Goal: Task Accomplishment & Management: Use online tool/utility

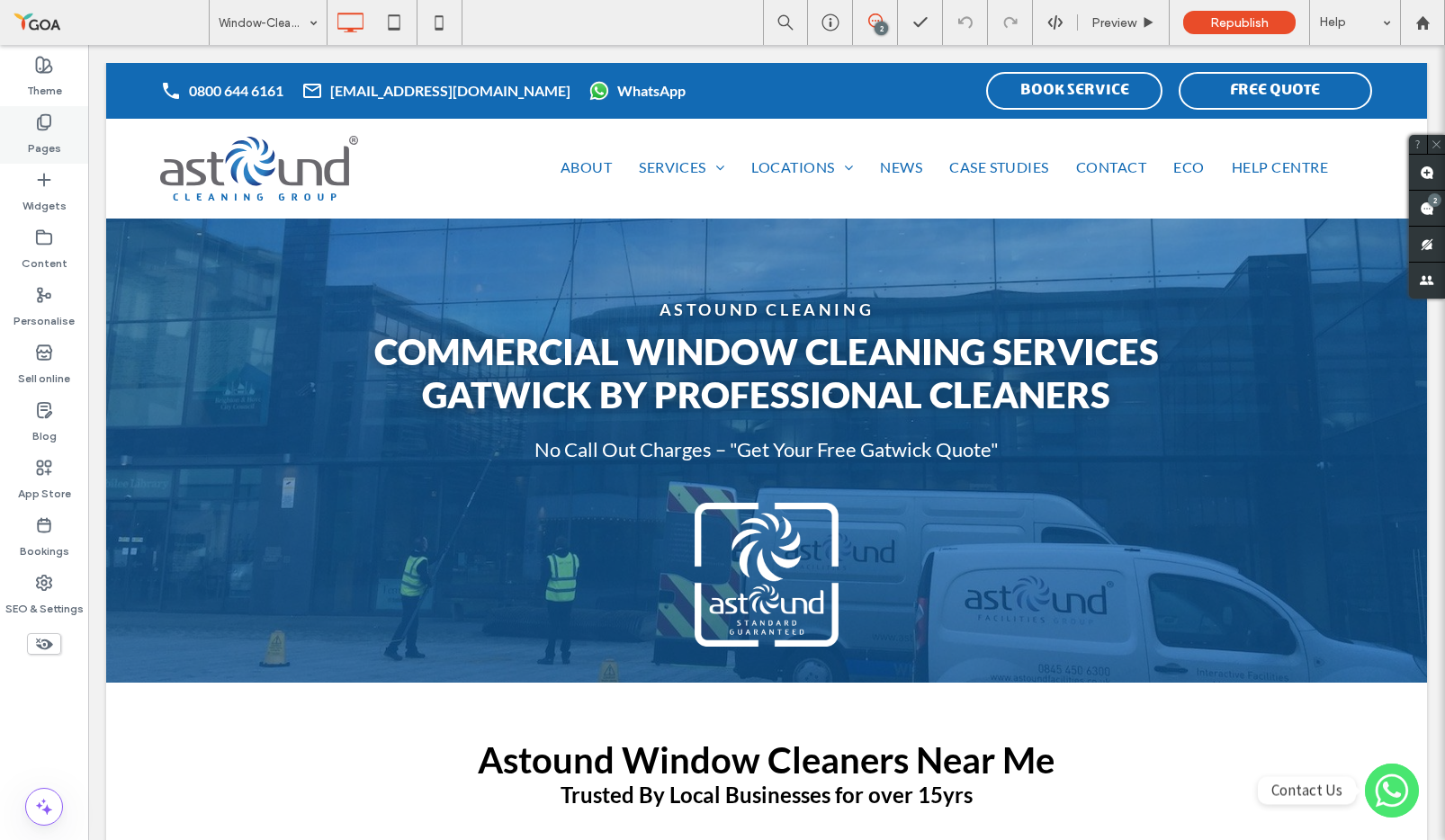
click at [53, 126] on div "Pages" at bounding box center [43, 135] width 88 height 57
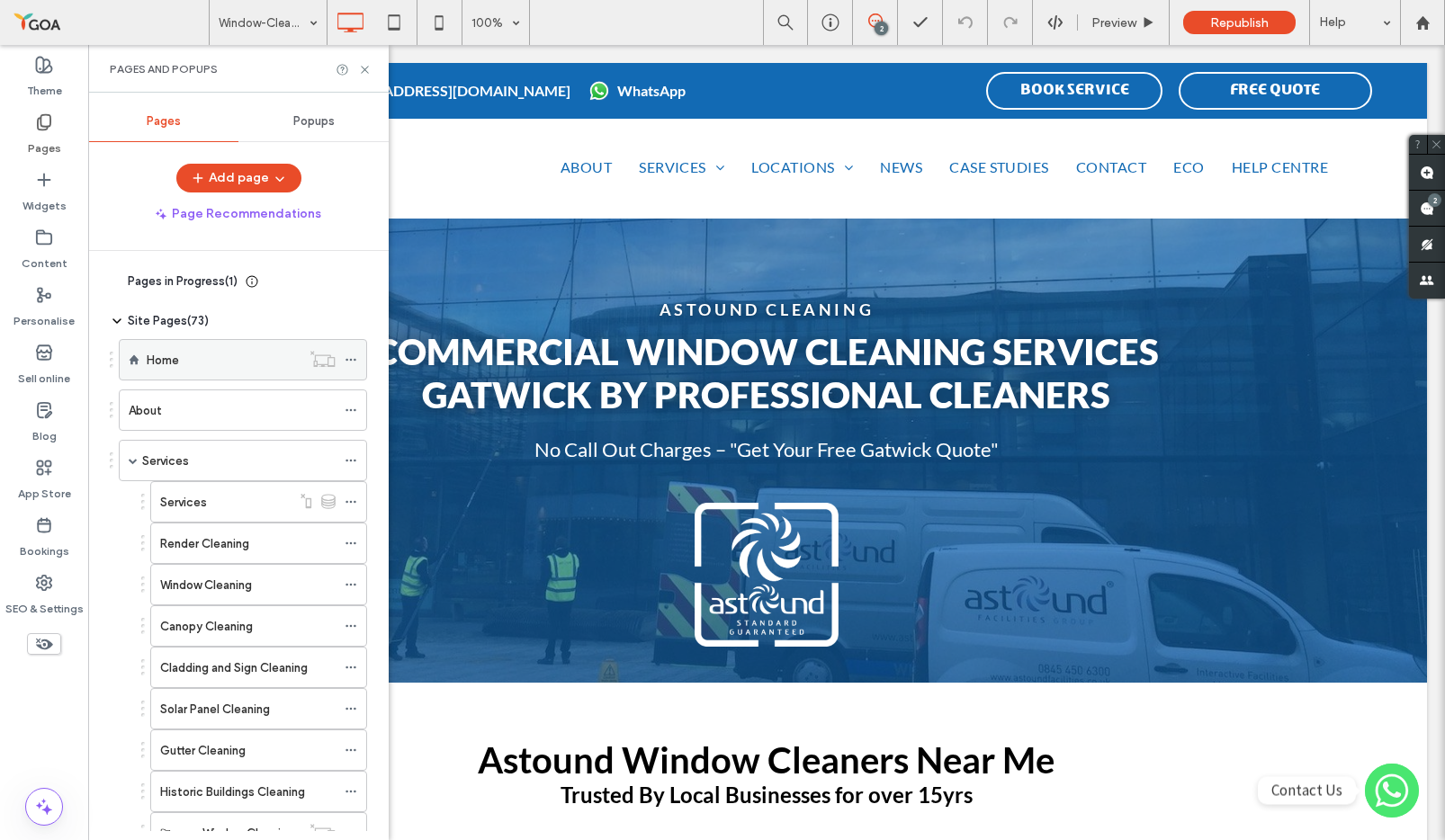
click at [164, 354] on label "Home" at bounding box center [163, 360] width 32 height 31
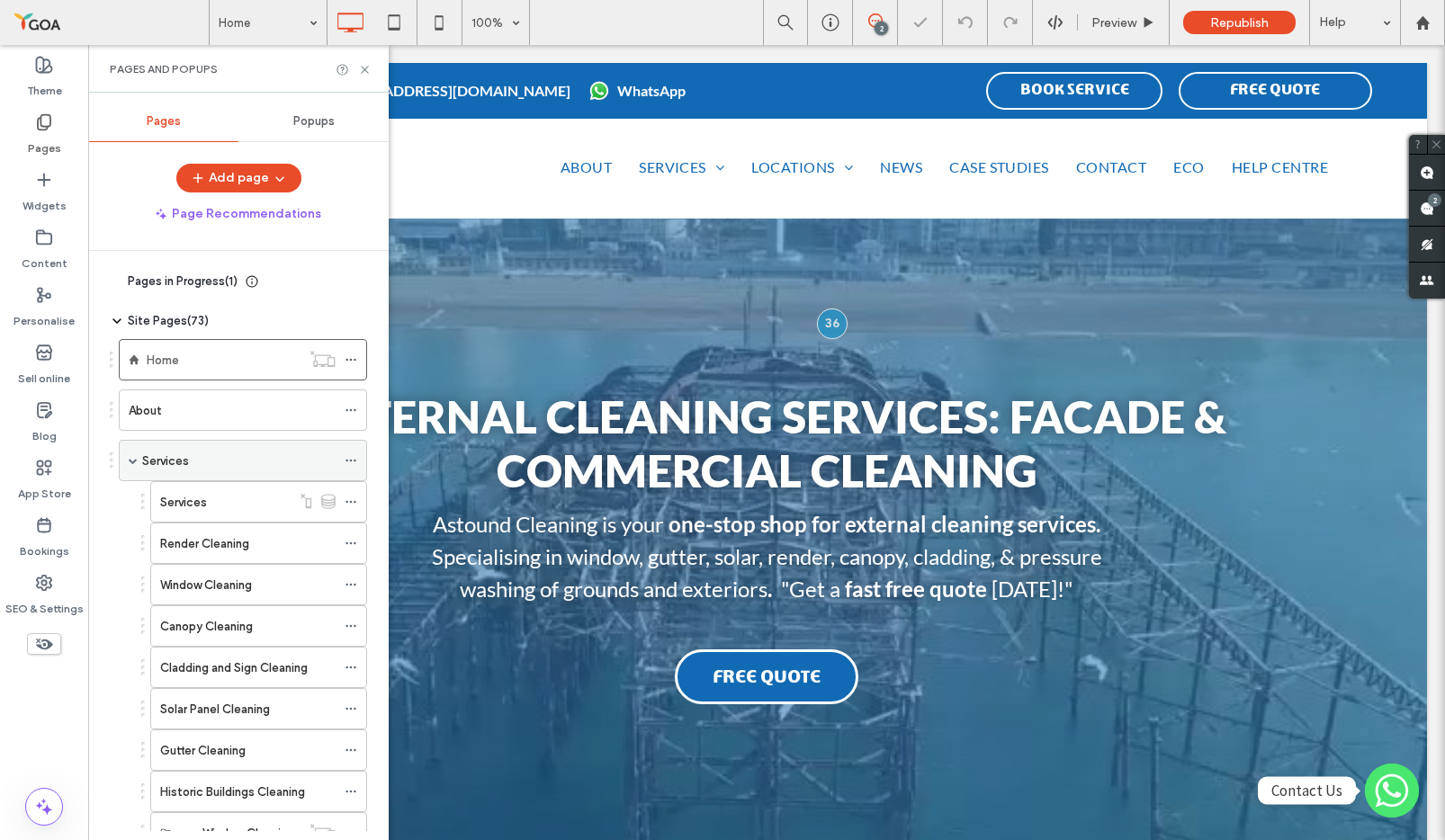
click at [129, 464] on span at bounding box center [133, 461] width 9 height 9
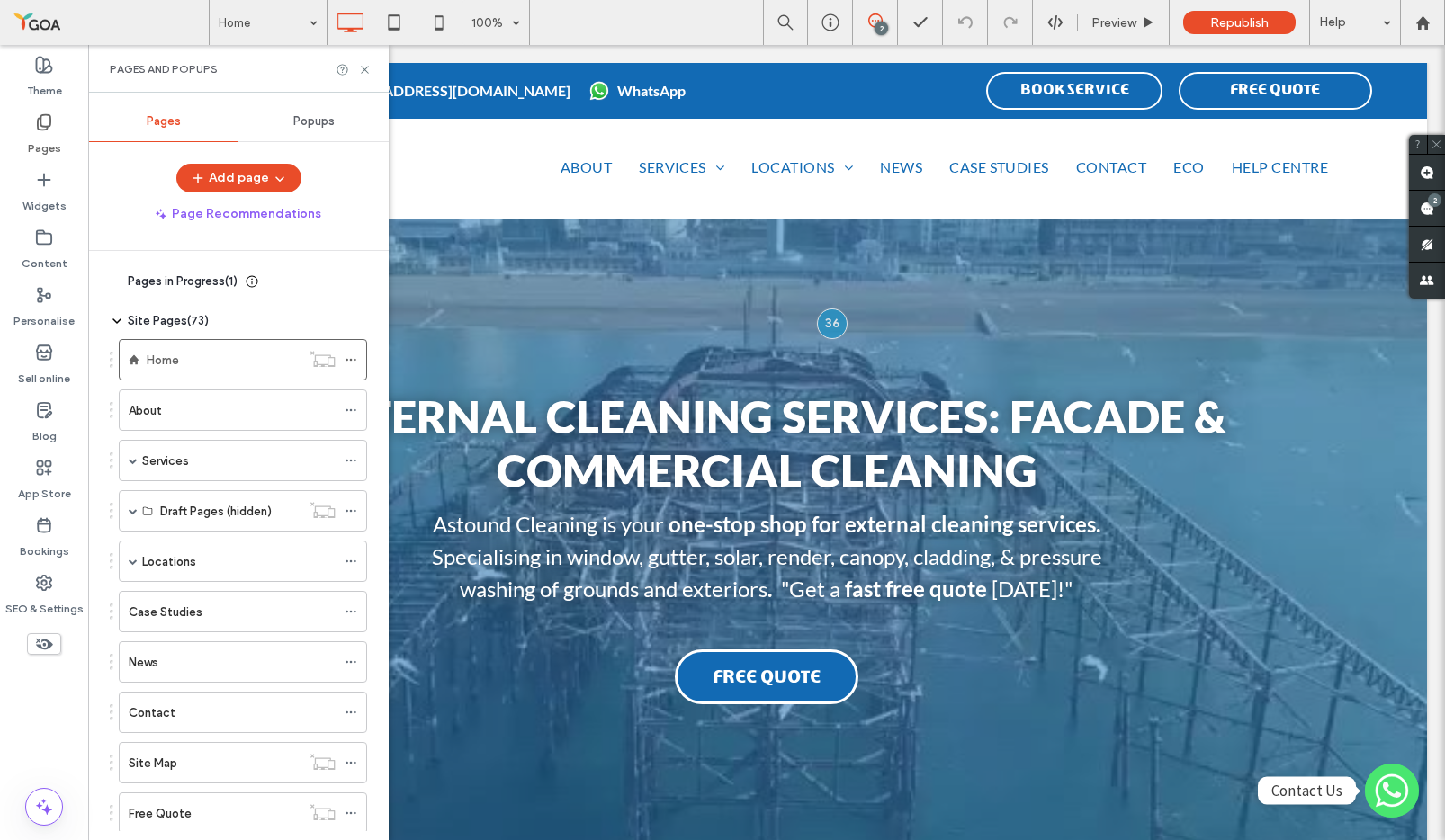
click at [53, 642] on icon at bounding box center [43, 643] width 19 height 19
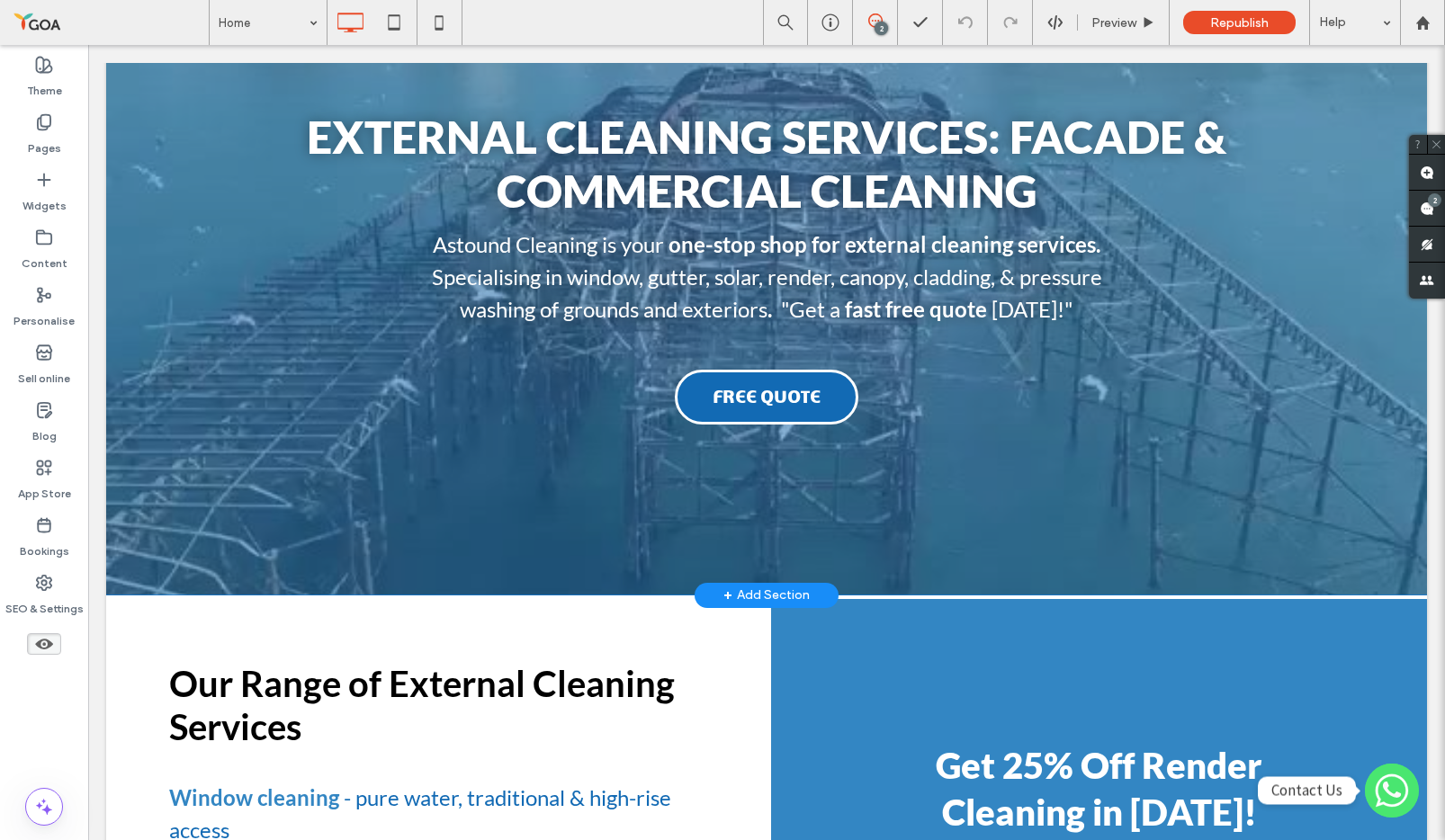
scroll to position [210, 0]
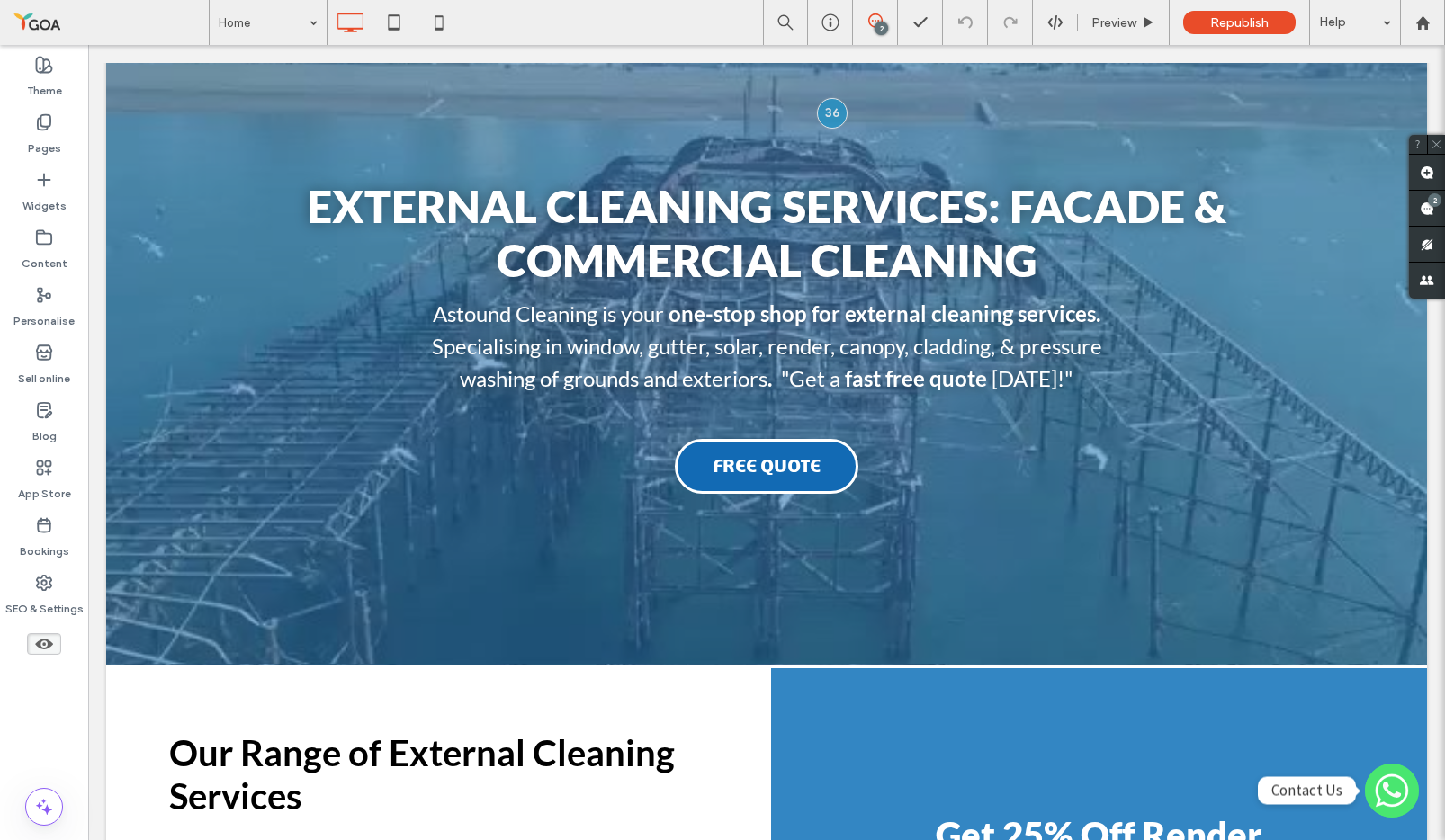
click at [36, 641] on icon at bounding box center [43, 643] width 19 height 19
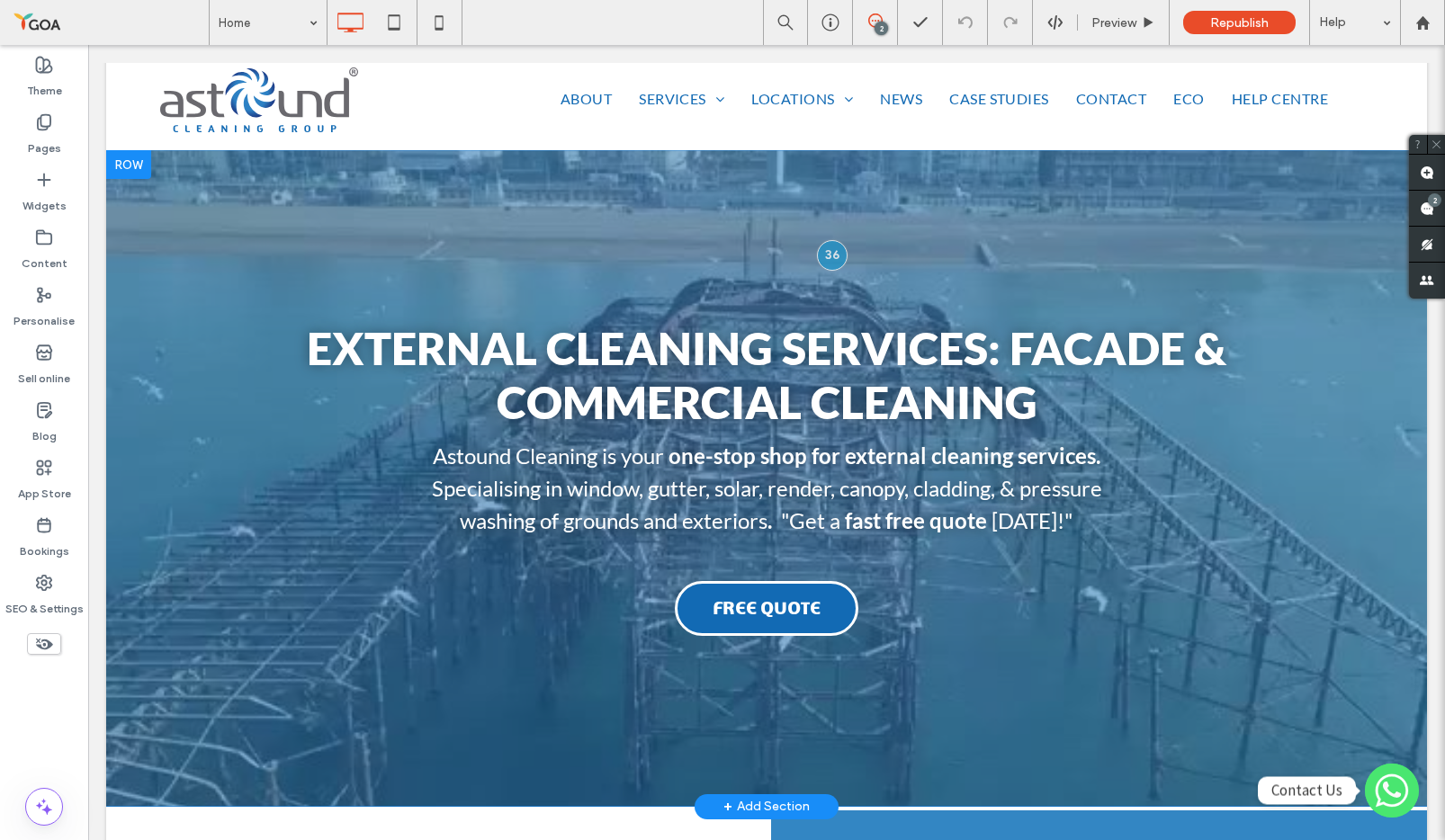
scroll to position [0, 0]
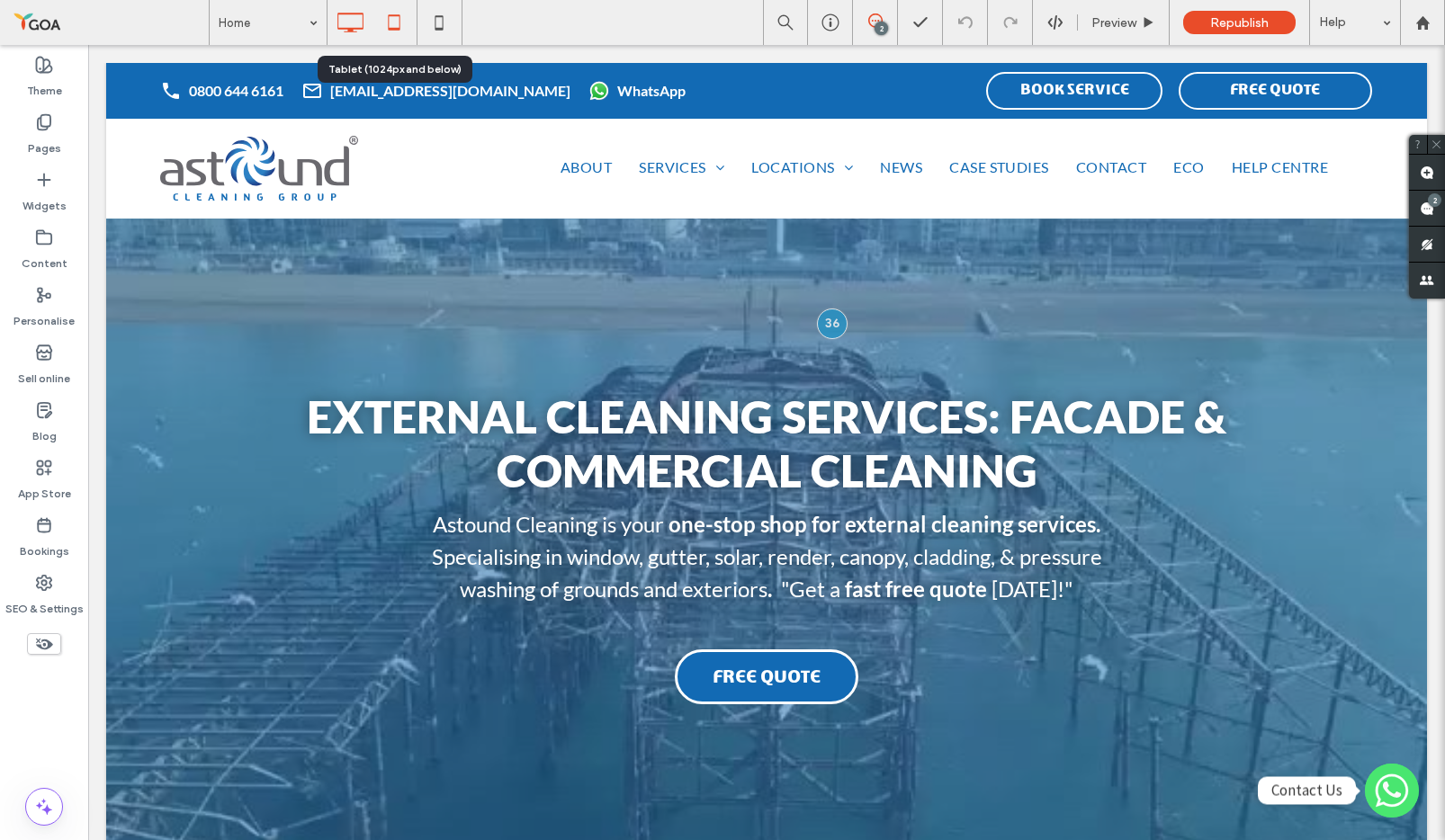
click at [400, 7] on icon at bounding box center [393, 22] width 36 height 36
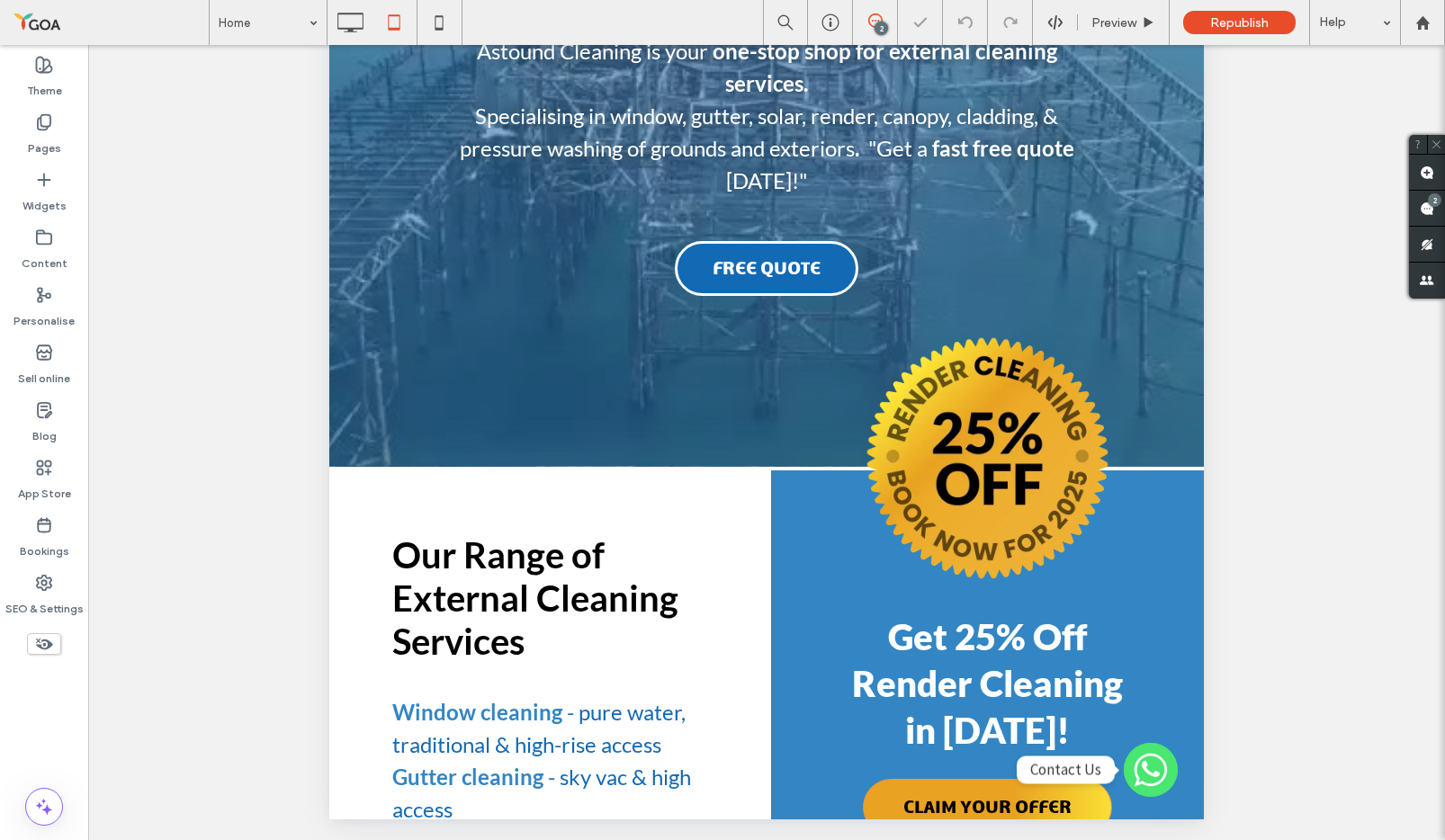
scroll to position [414, 0]
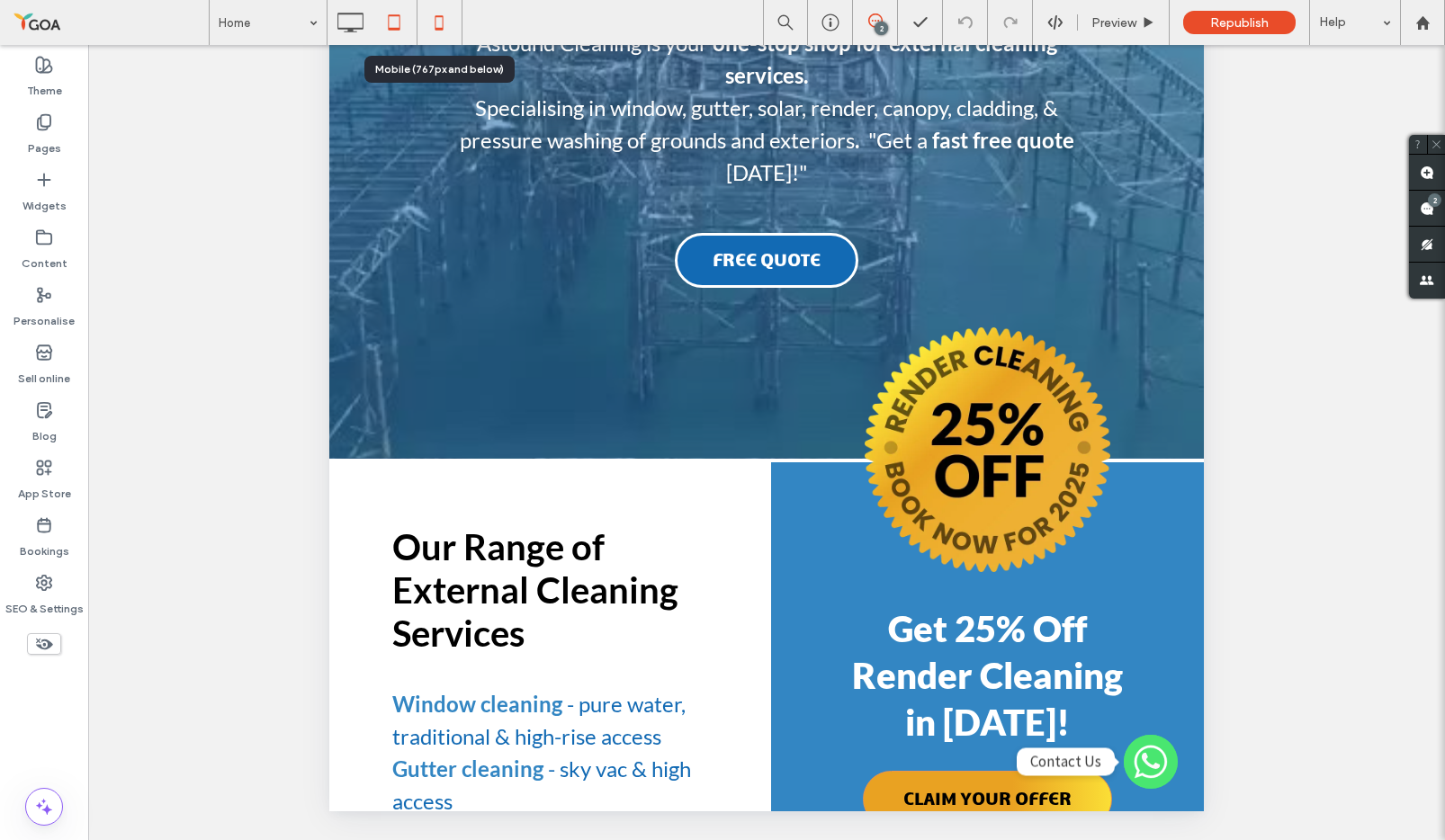
click at [436, 21] on icon at bounding box center [439, 22] width 36 height 36
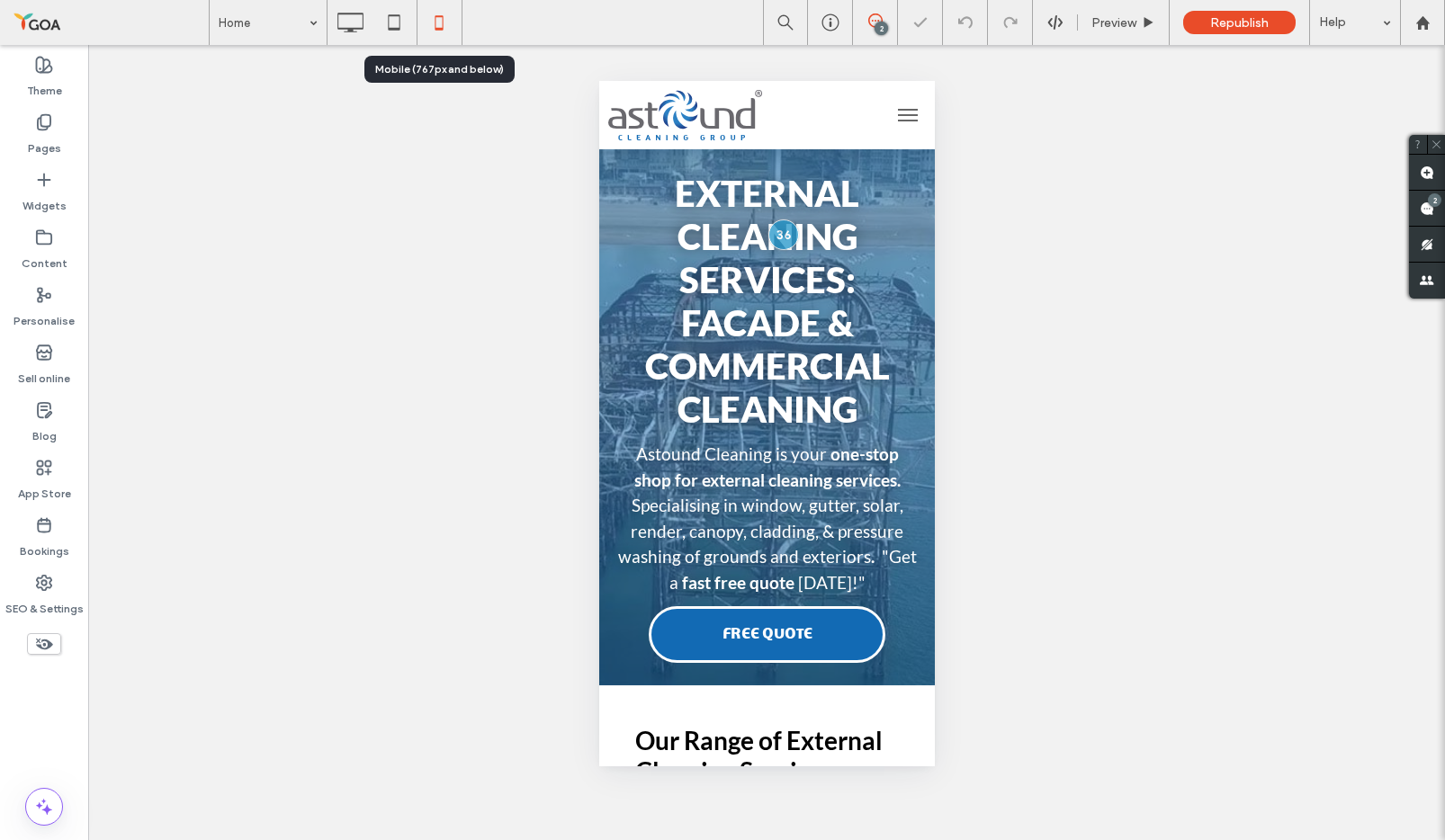
scroll to position [0, 0]
click at [41, 645] on use at bounding box center [44, 644] width 18 height 12
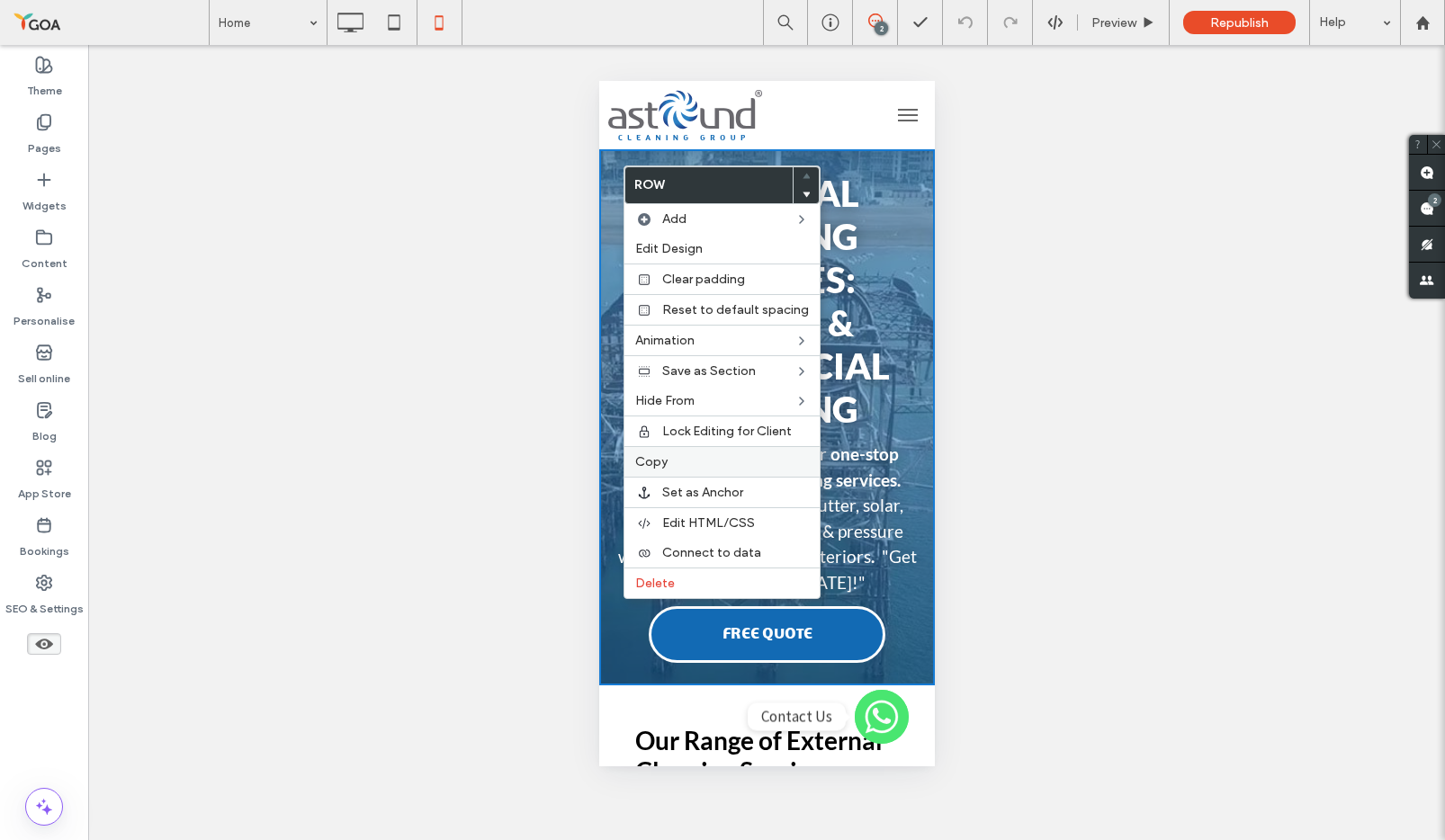
click at [660, 452] on div "Copy" at bounding box center [721, 461] width 195 height 30
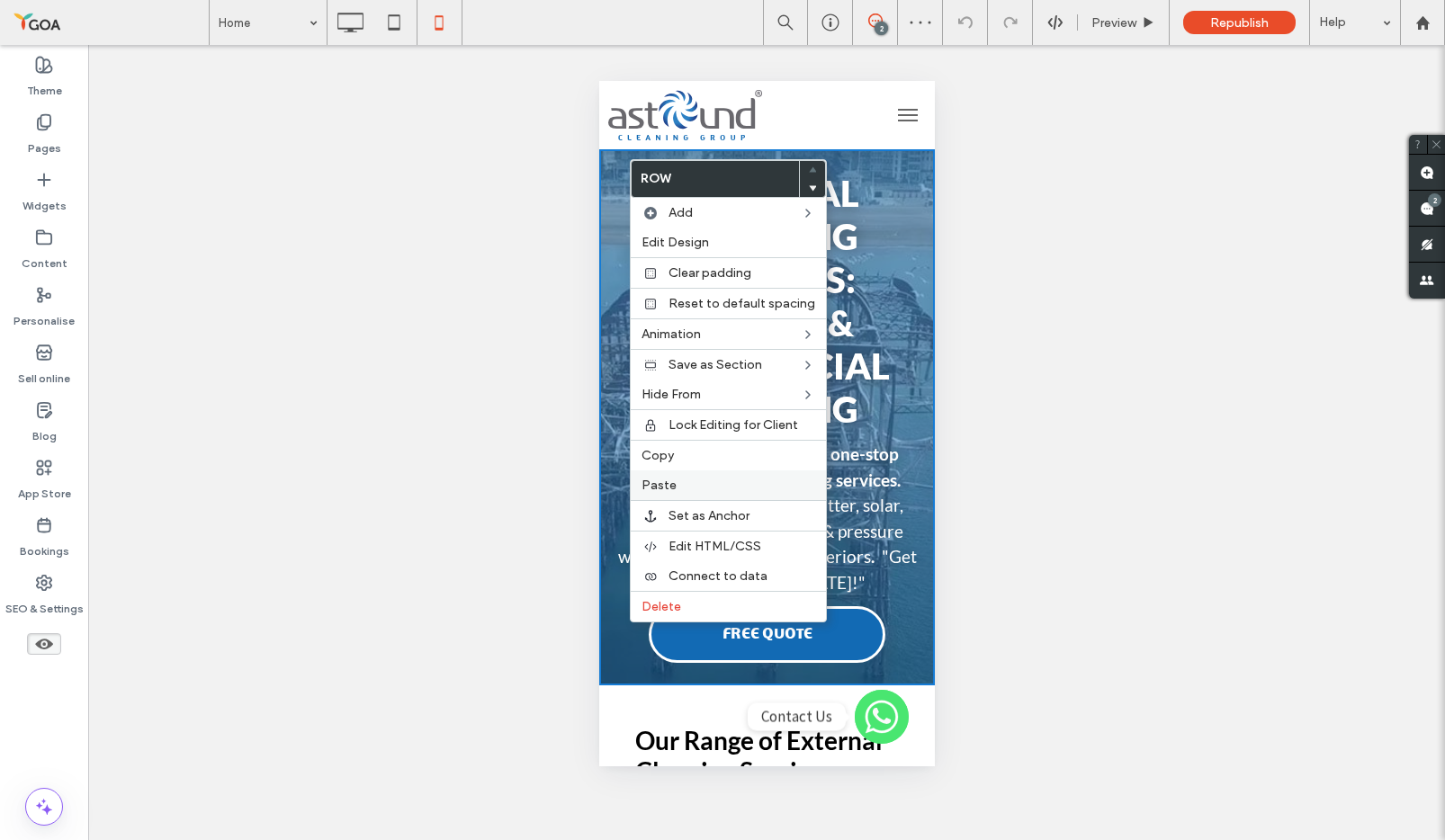
click at [674, 475] on div "Paste" at bounding box center [728, 486] width 195 height 30
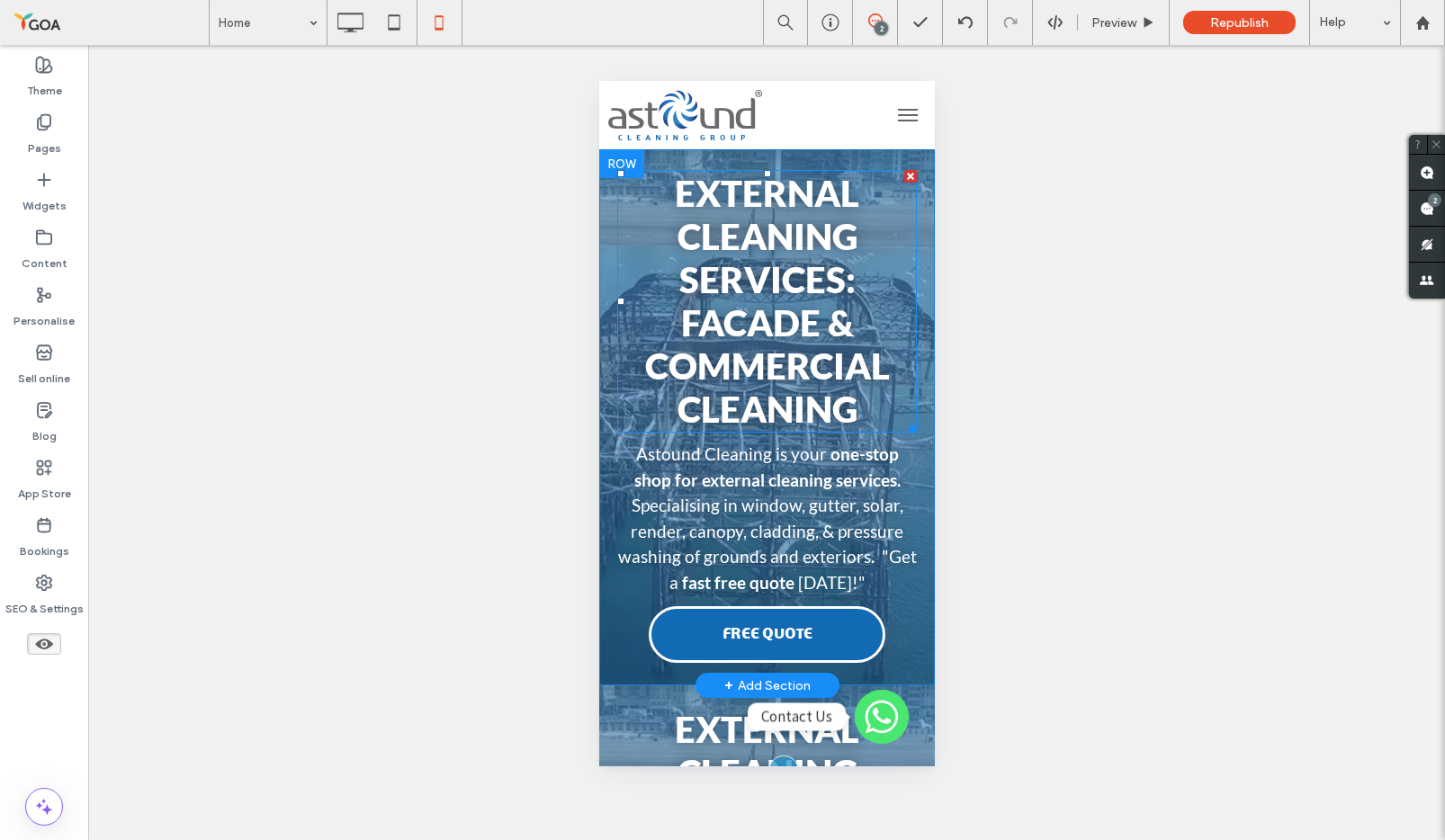
click at [741, 198] on span "External Cleaning Services: Facade & Commercial Cleaning" at bounding box center [766, 301] width 245 height 259
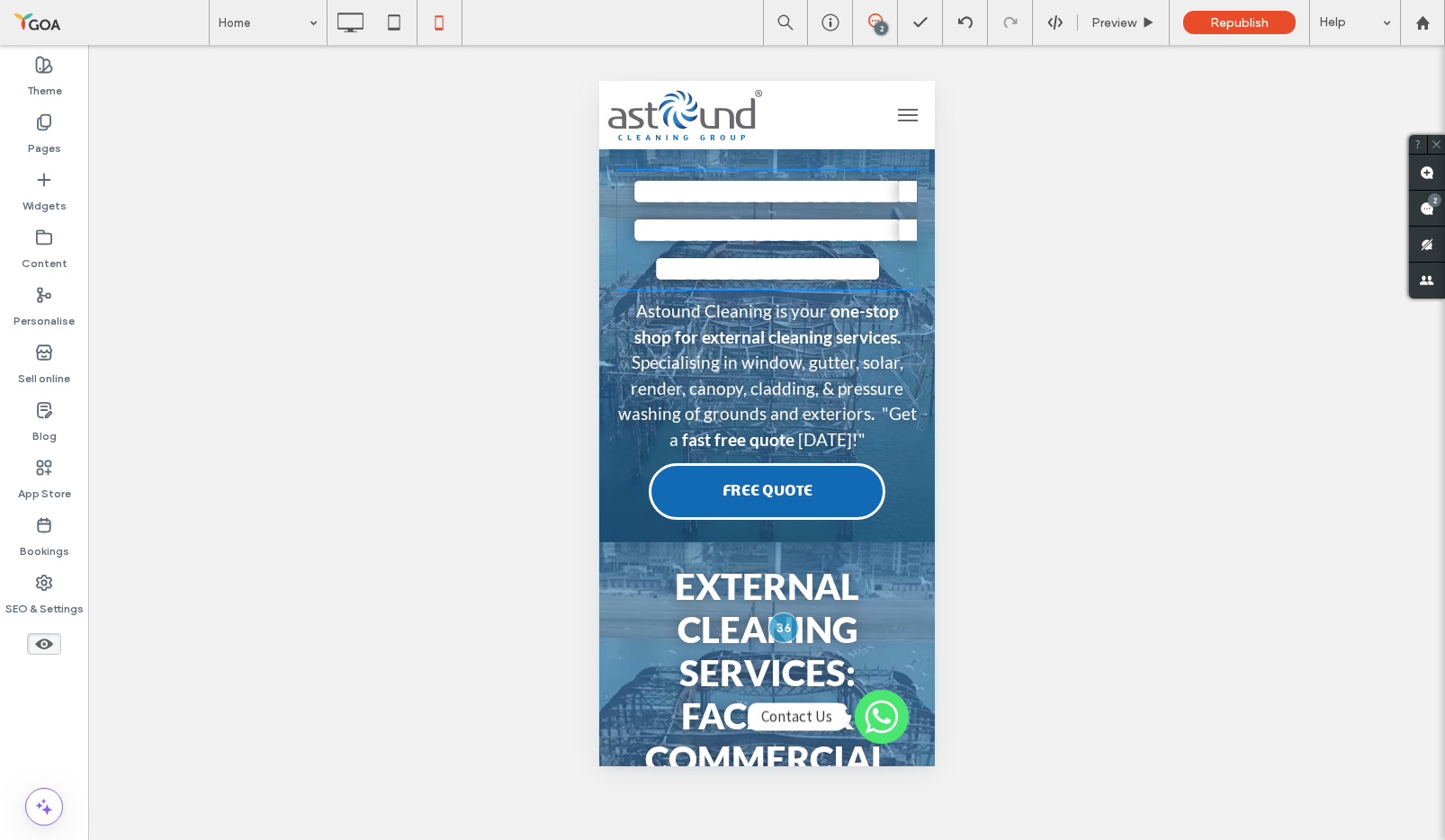
type input "****"
type input "**"
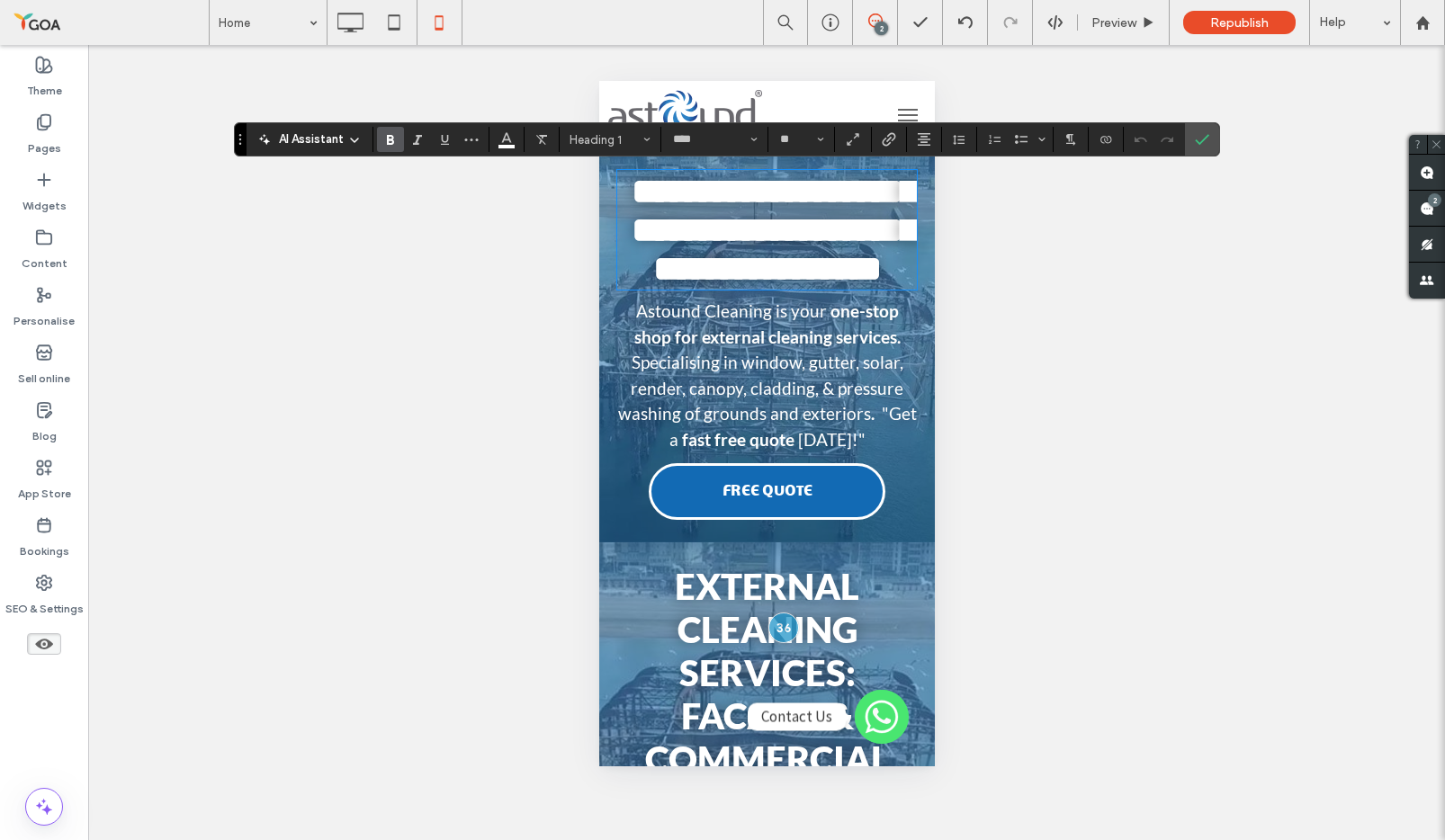
click at [682, 194] on span "**********" at bounding box center [774, 230] width 286 height 113
click at [520, 245] on div "Unhide? Yes Unhide? Yes Unhide? Yes Unhide? Yes Unhide? Yes Unhide? Yes Unhide?…" at bounding box center [766, 442] width 1357 height 795
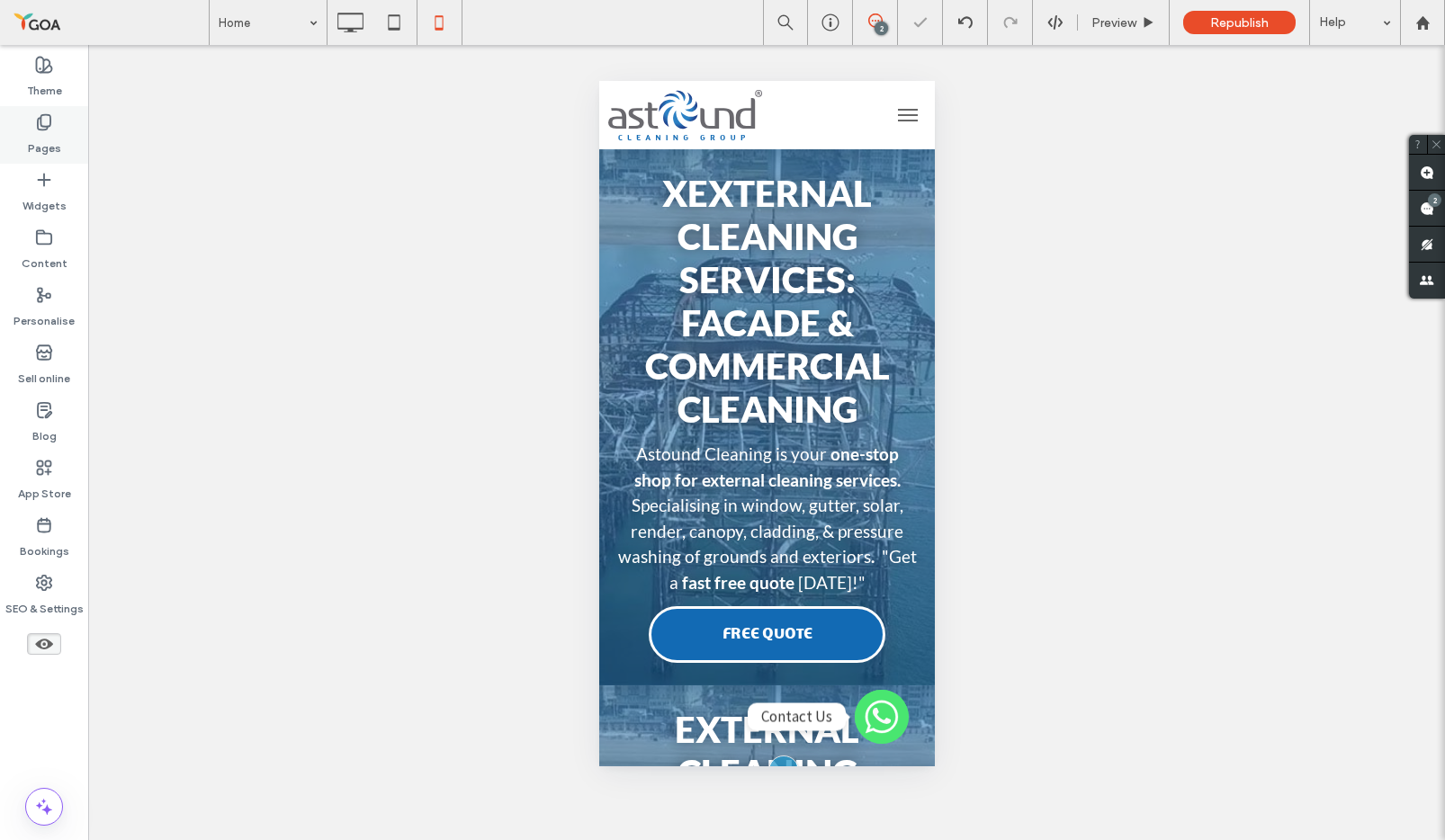
click at [53, 116] on div "Pages" at bounding box center [43, 135] width 88 height 57
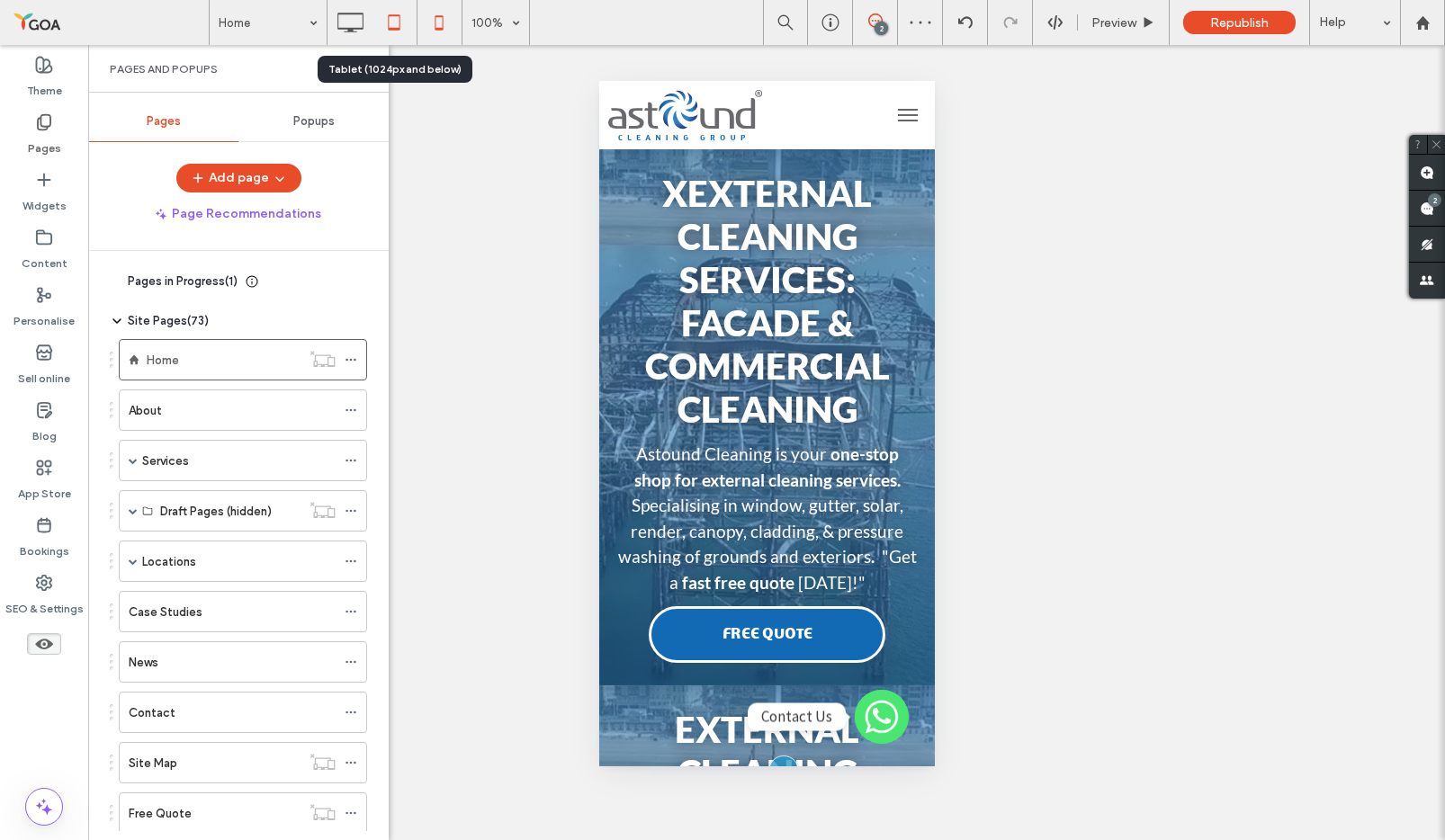
click at [397, 19] on icon at bounding box center [393, 22] width 36 height 36
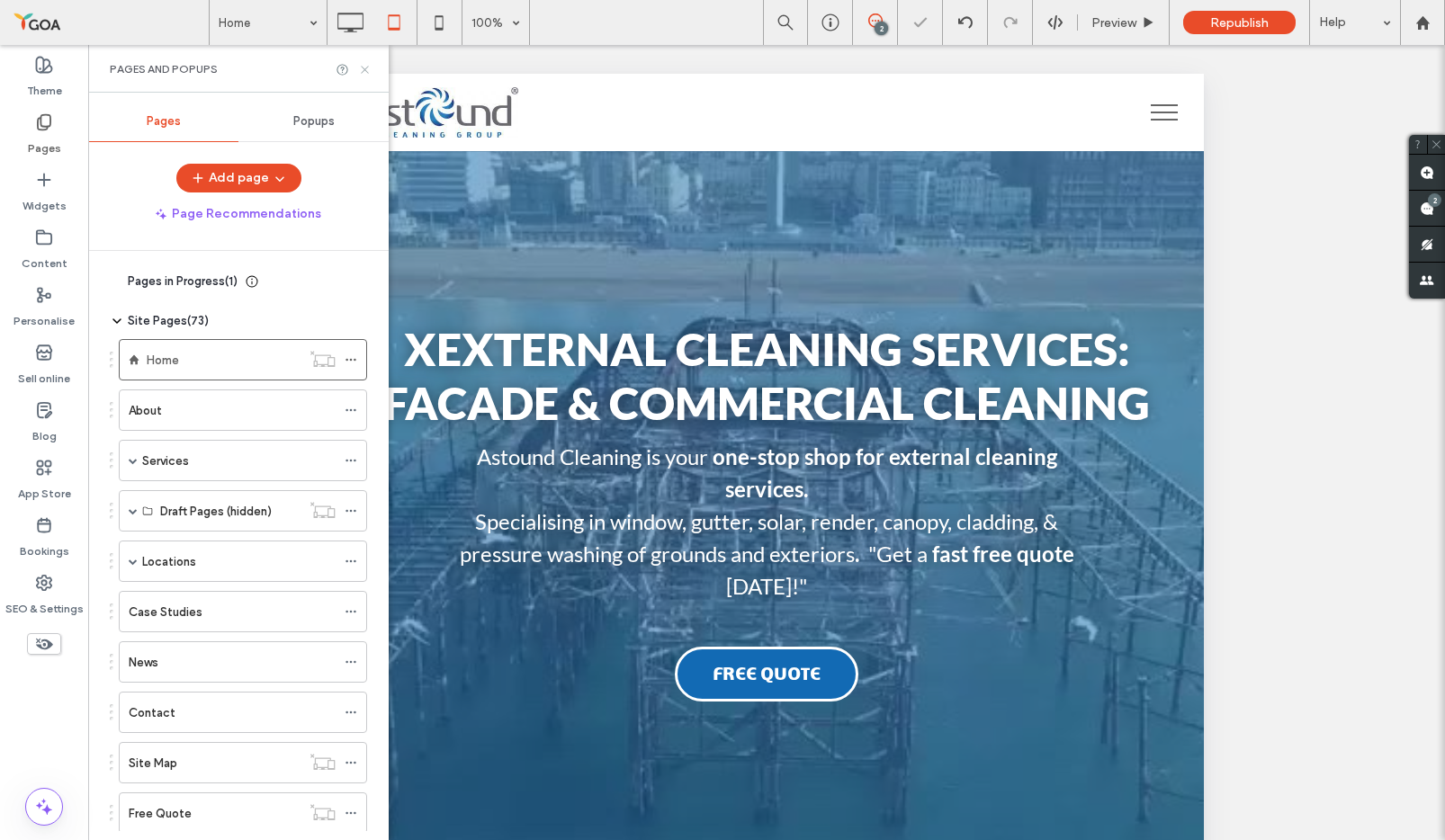
click at [364, 67] on use at bounding box center [365, 69] width 7 height 7
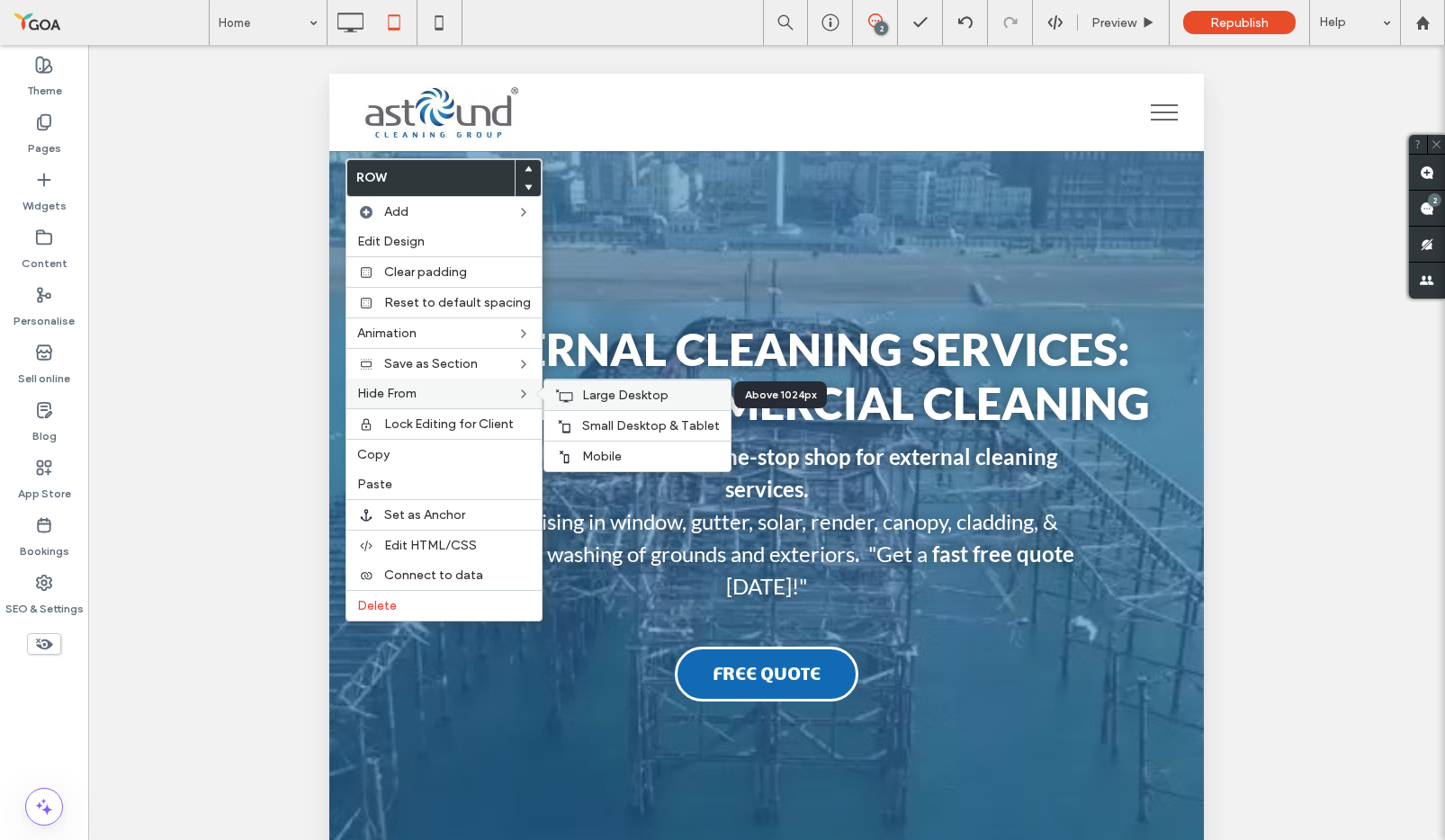
click at [596, 405] on div "Large Desktop" at bounding box center [638, 394] width 187 height 30
click at [594, 420] on span "Small Desktop & Tablet" at bounding box center [650, 426] width 138 height 16
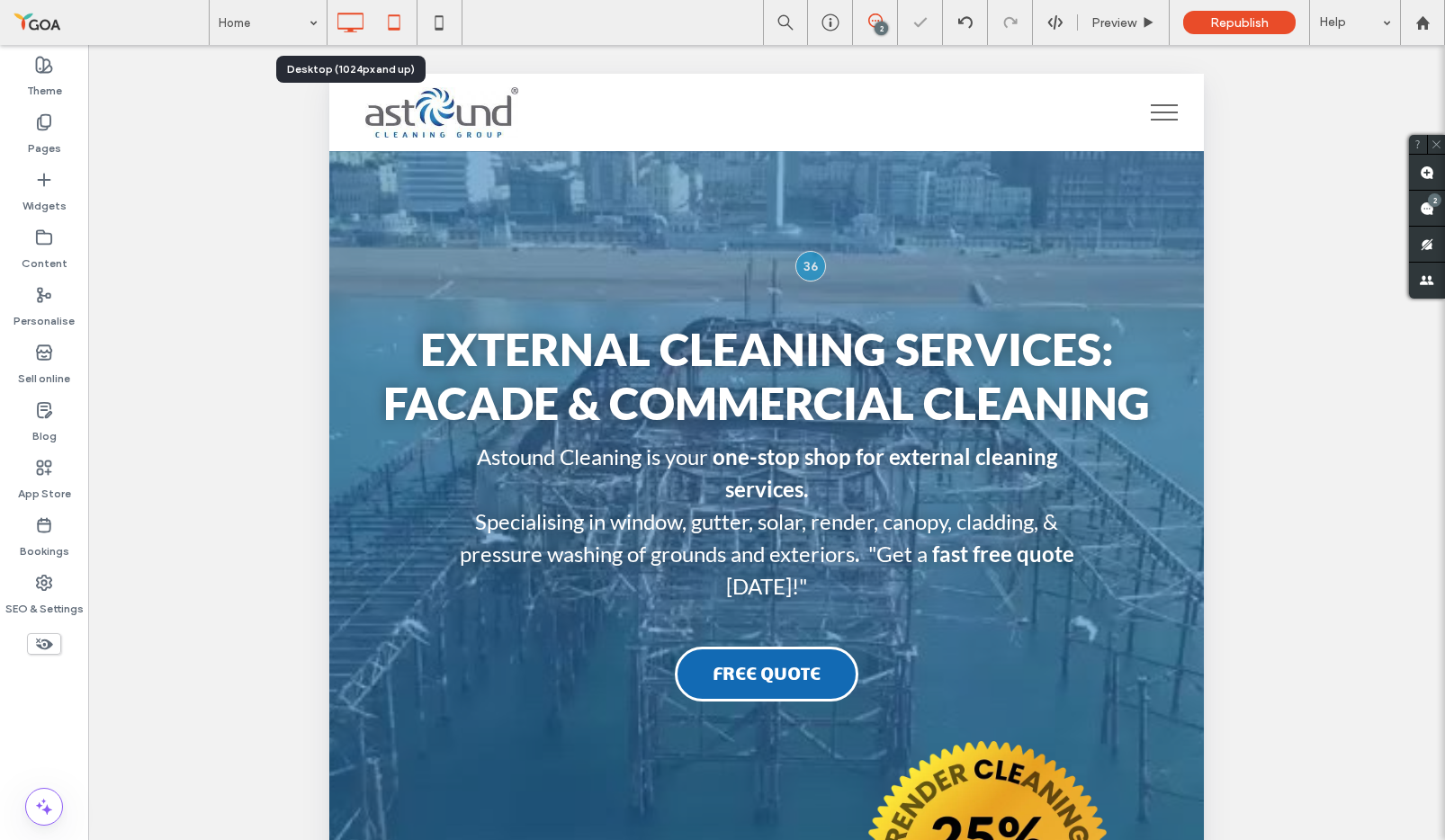
click at [347, 23] on icon at bounding box center [350, 22] width 36 height 36
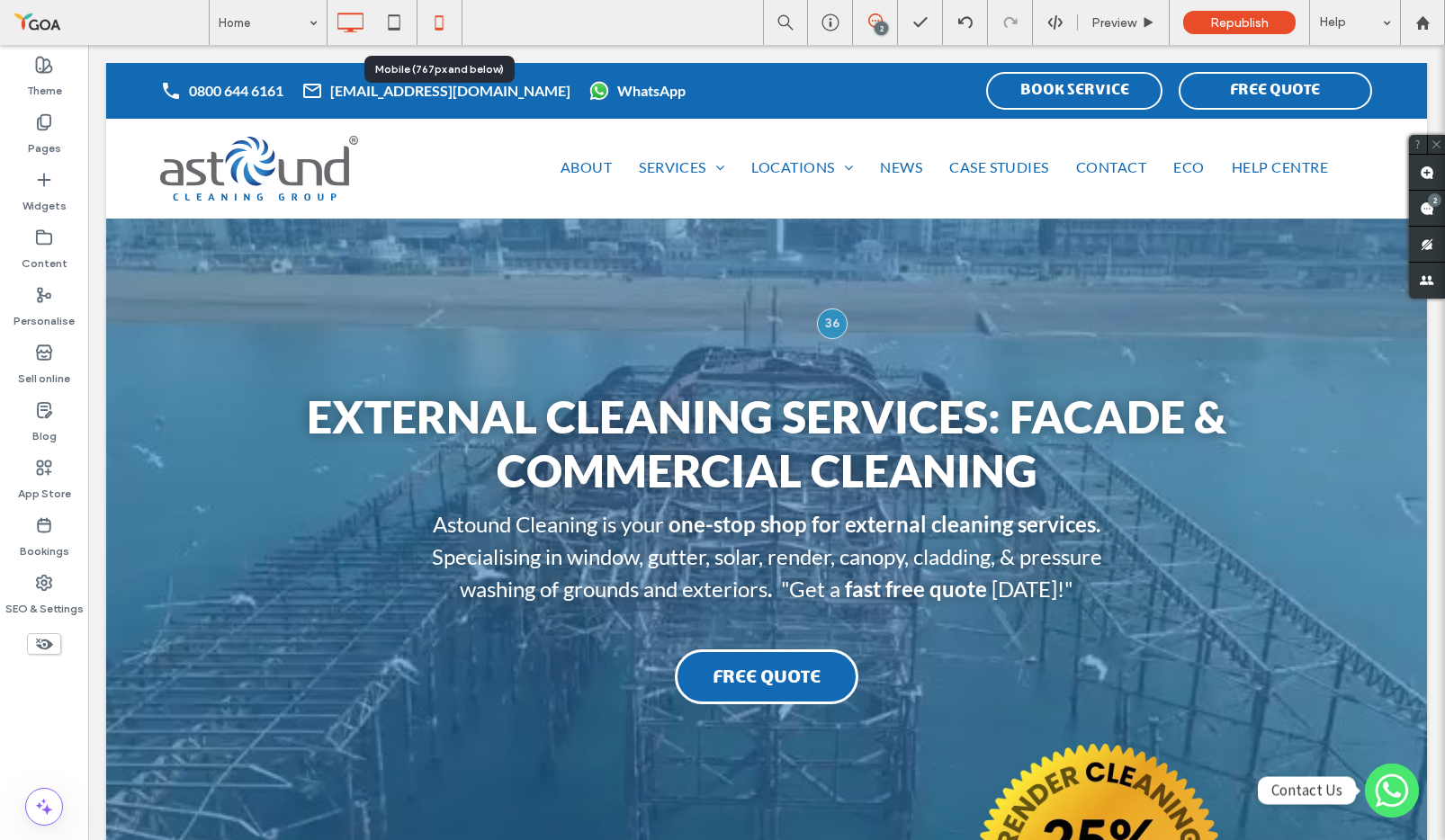
click at [431, 19] on icon at bounding box center [439, 22] width 36 height 36
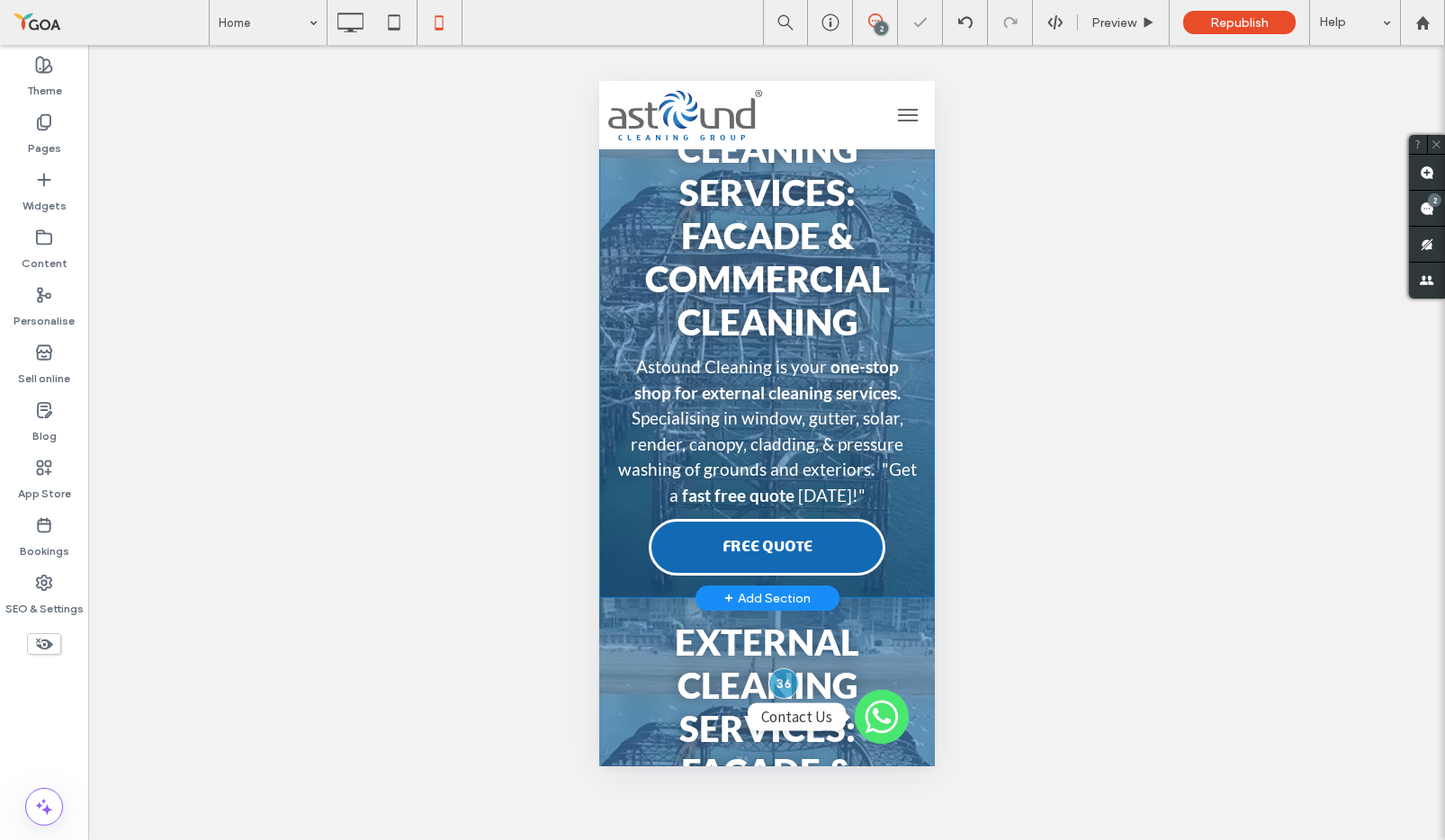
scroll to position [283, 0]
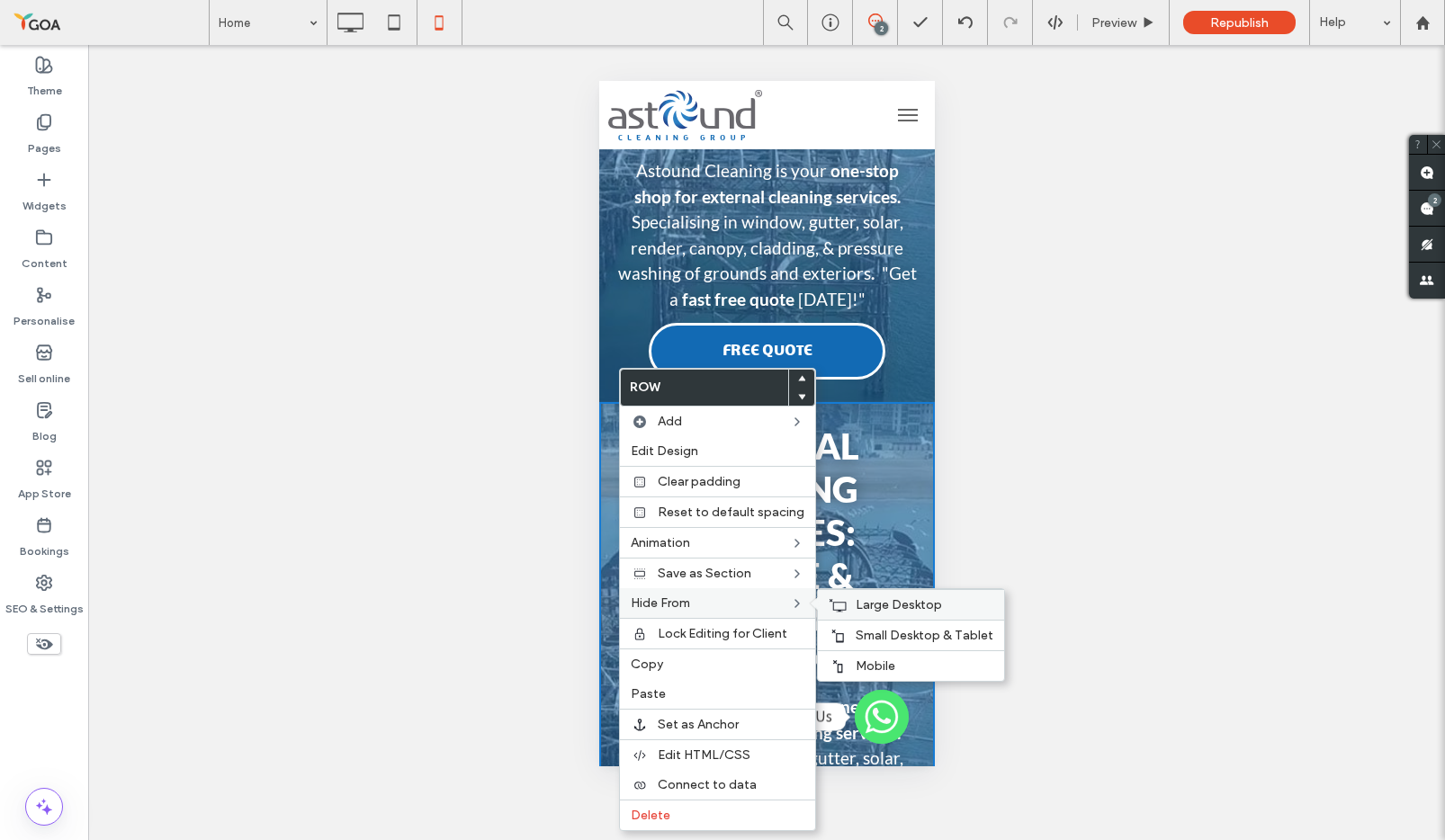
click at [921, 606] on span "Large Desktop" at bounding box center [899, 605] width 87 height 16
click at [907, 630] on span "Small Desktop & Tablet" at bounding box center [924, 635] width 138 height 16
drag, startPoint x: 429, startPoint y: 512, endPoint x: 472, endPoint y: 503, distance: 43.9
click at [429, 512] on div "Unhide? Yes Unhide? Yes Unhide? Yes Unhide? Yes Unhide? Yes Unhide? Yes Unhide?…" at bounding box center [766, 442] width 1357 height 795
click at [545, 503] on div "Unhide? Yes Unhide? Yes Unhide? Yes Unhide? Yes Unhide? Yes Unhide? Yes Unhide?…" at bounding box center [766, 442] width 1357 height 795
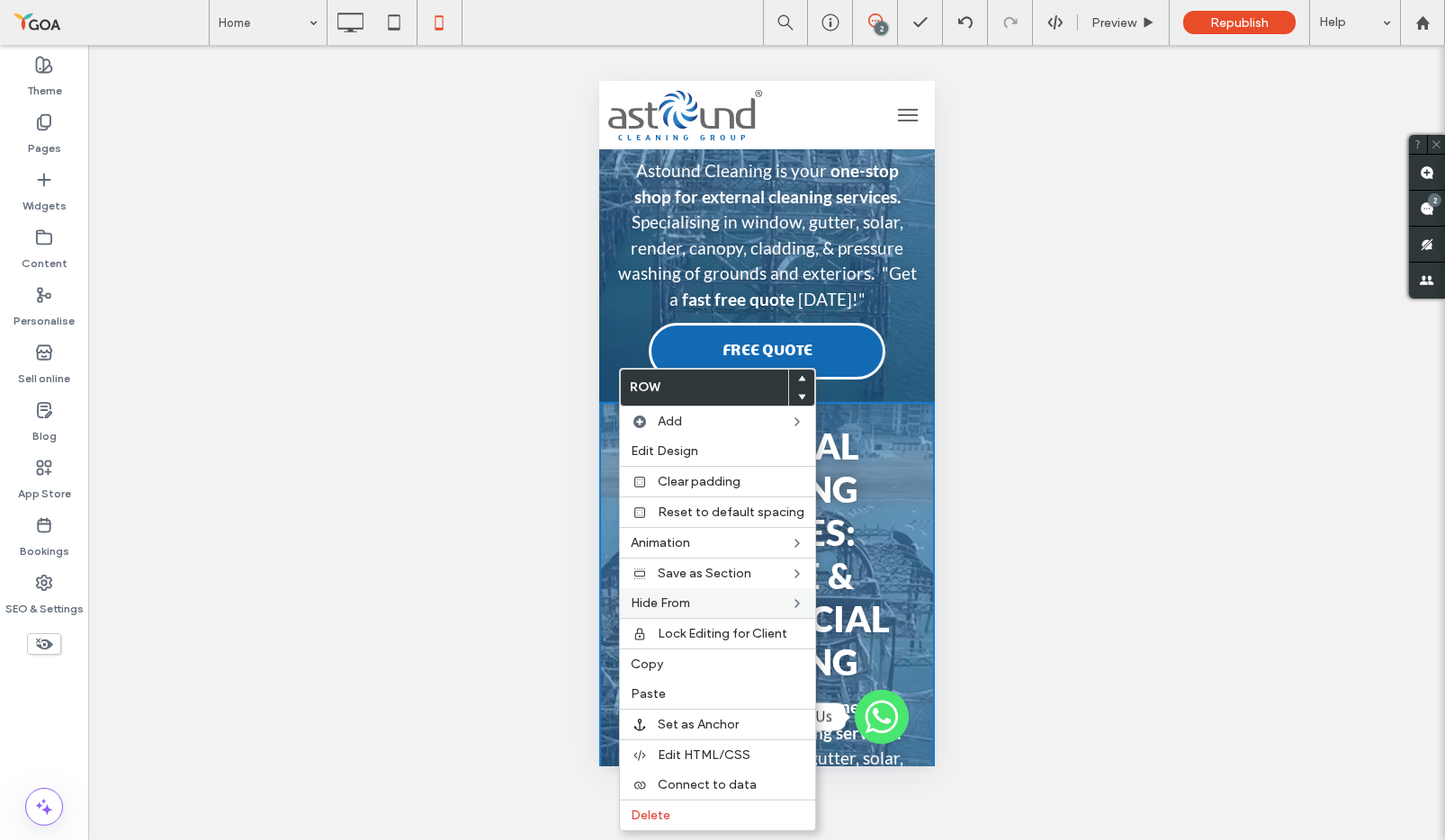
click at [604, 474] on div "External Cleaning Services: Facade & Commercial Cleaning Astound Cleaning is yo…" at bounding box center [765, 670] width 335 height 510
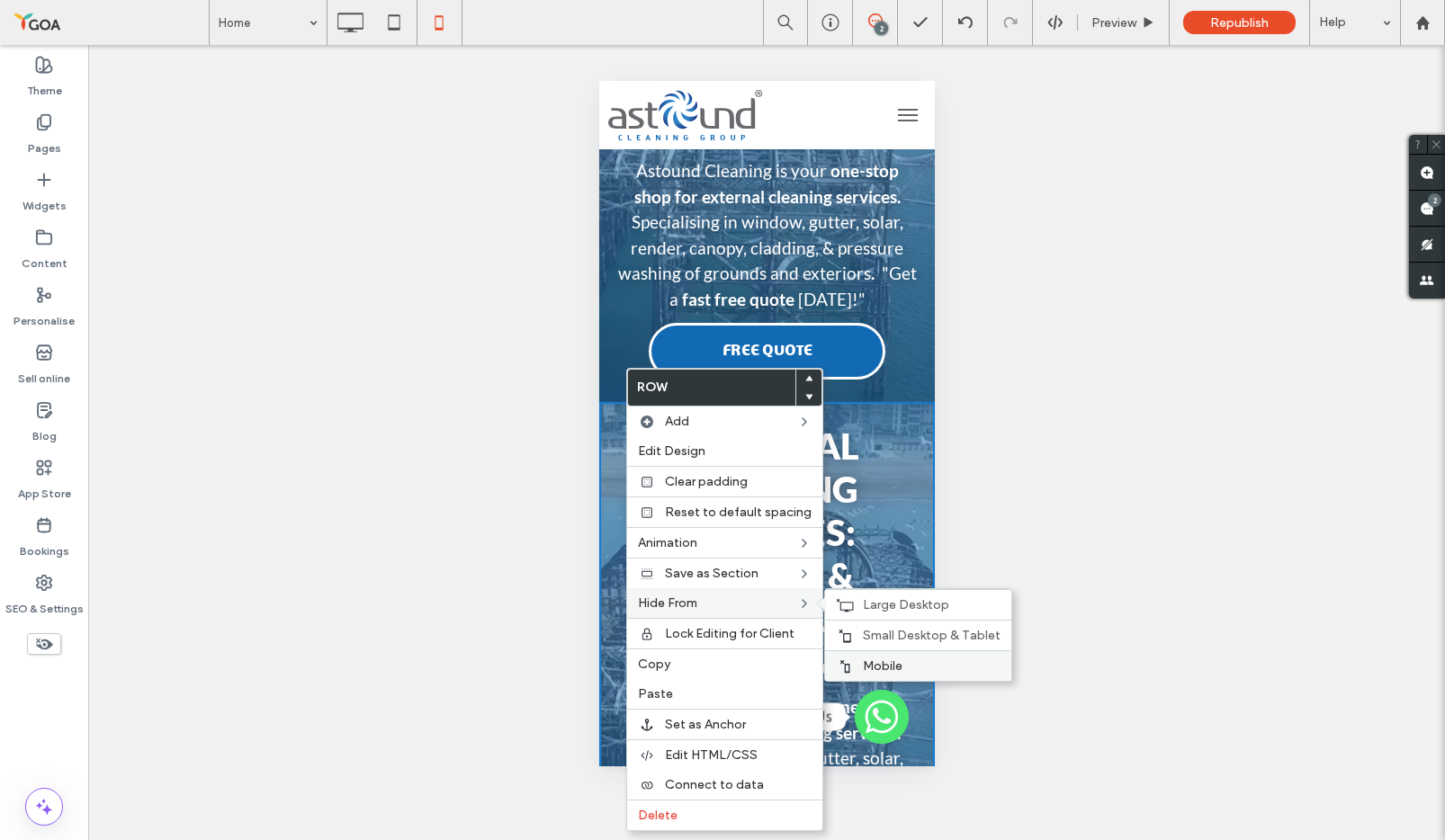
click at [873, 661] on span "Mobile" at bounding box center [883, 666] width 40 height 16
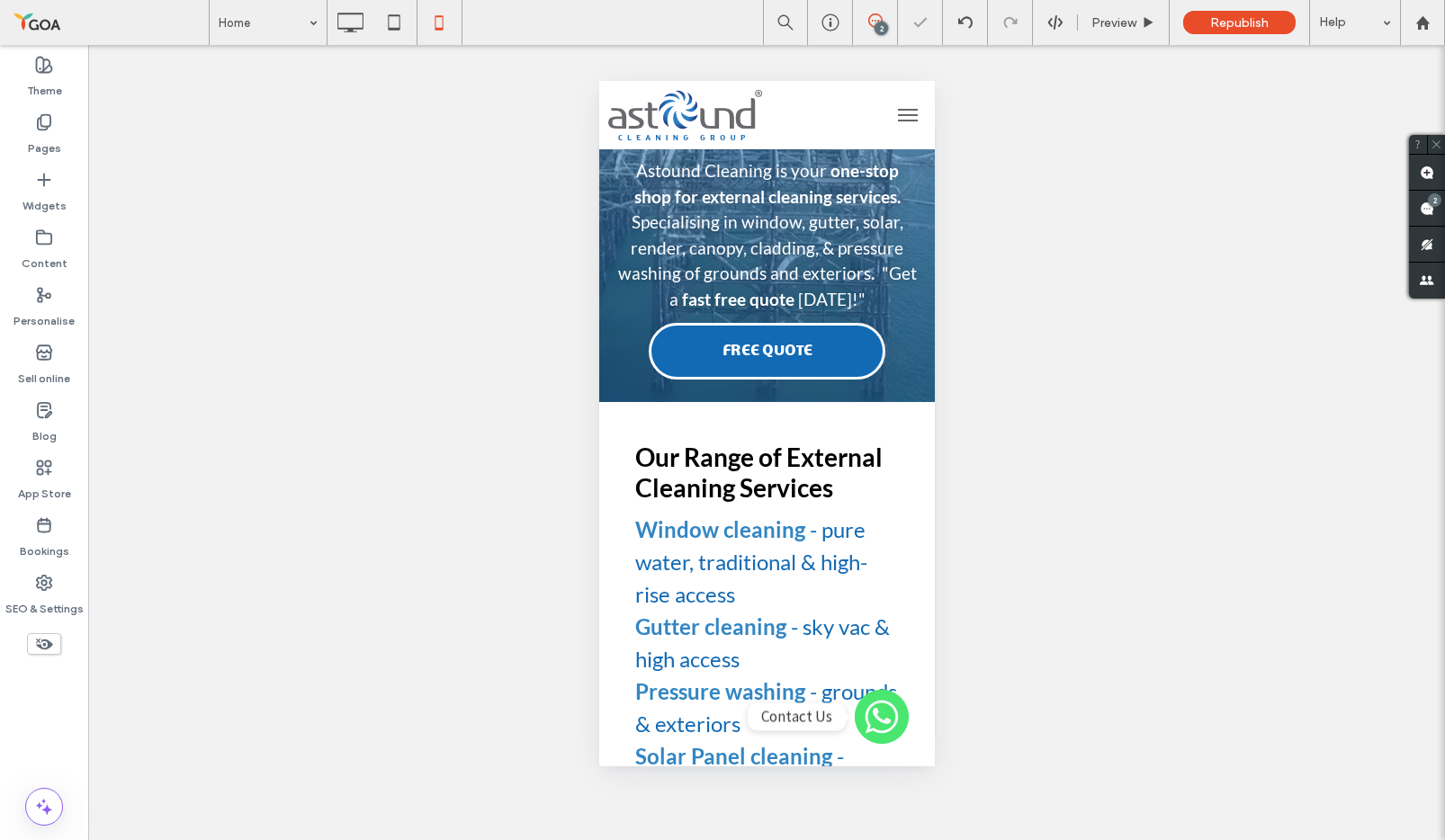
click at [500, 494] on div "Unhide? Yes Unhide? Yes Unhide? Yes Unhide? Yes Unhide? Yes Unhide? Yes Unhide?…" at bounding box center [766, 442] width 1357 height 795
click at [395, 25] on icon at bounding box center [393, 22] width 36 height 36
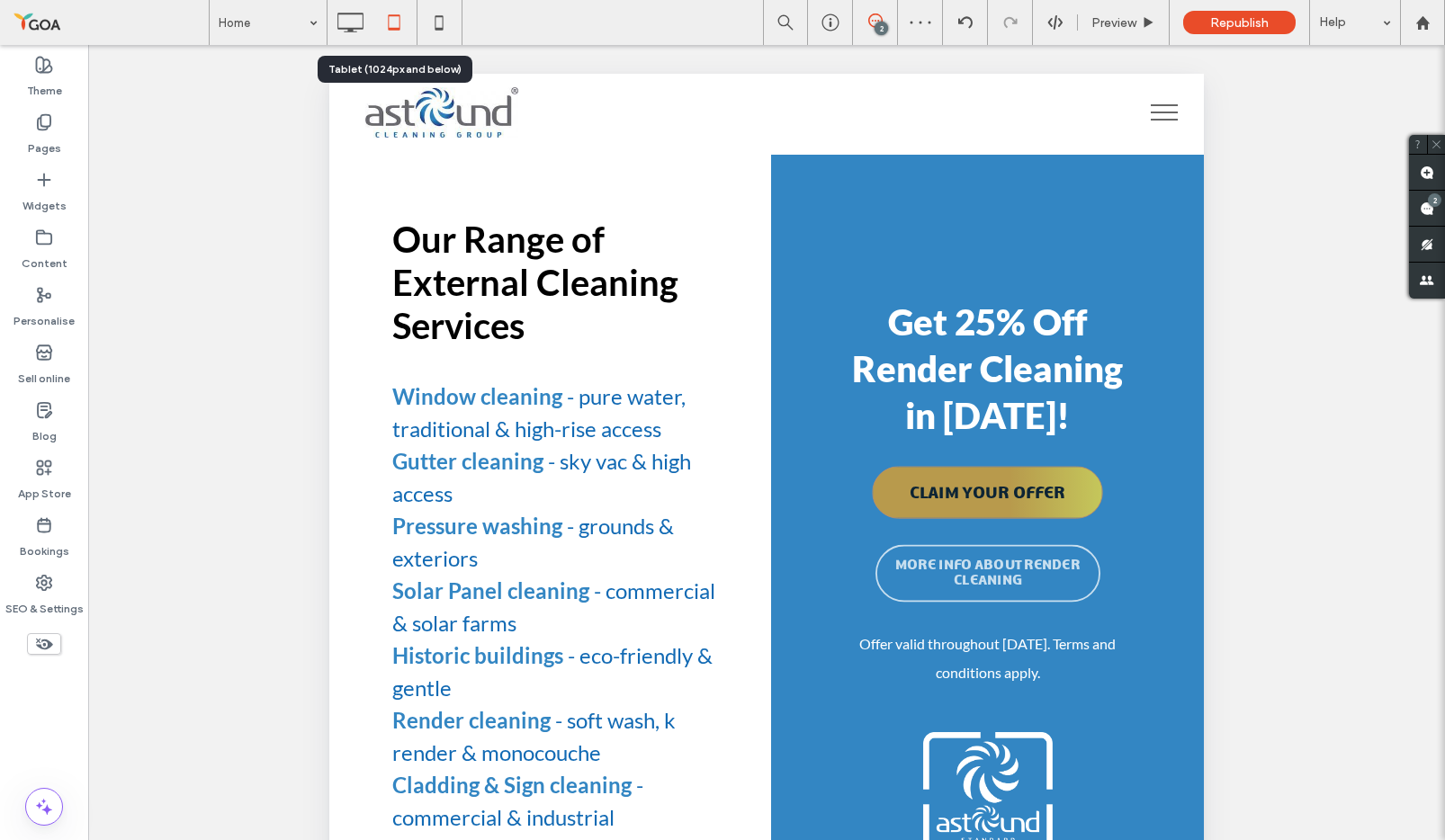
scroll to position [0, 0]
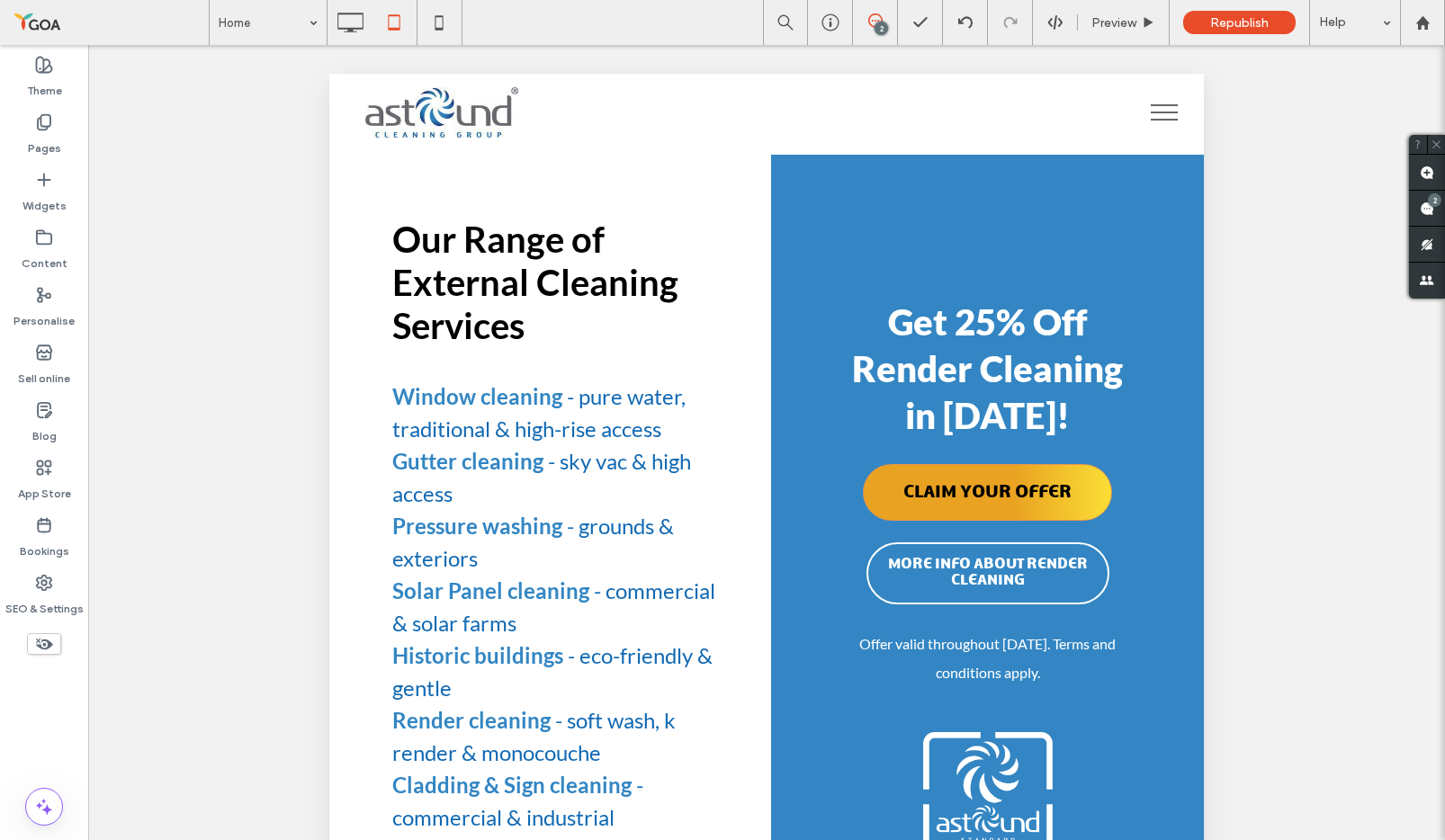
click at [43, 639] on icon at bounding box center [43, 643] width 19 height 19
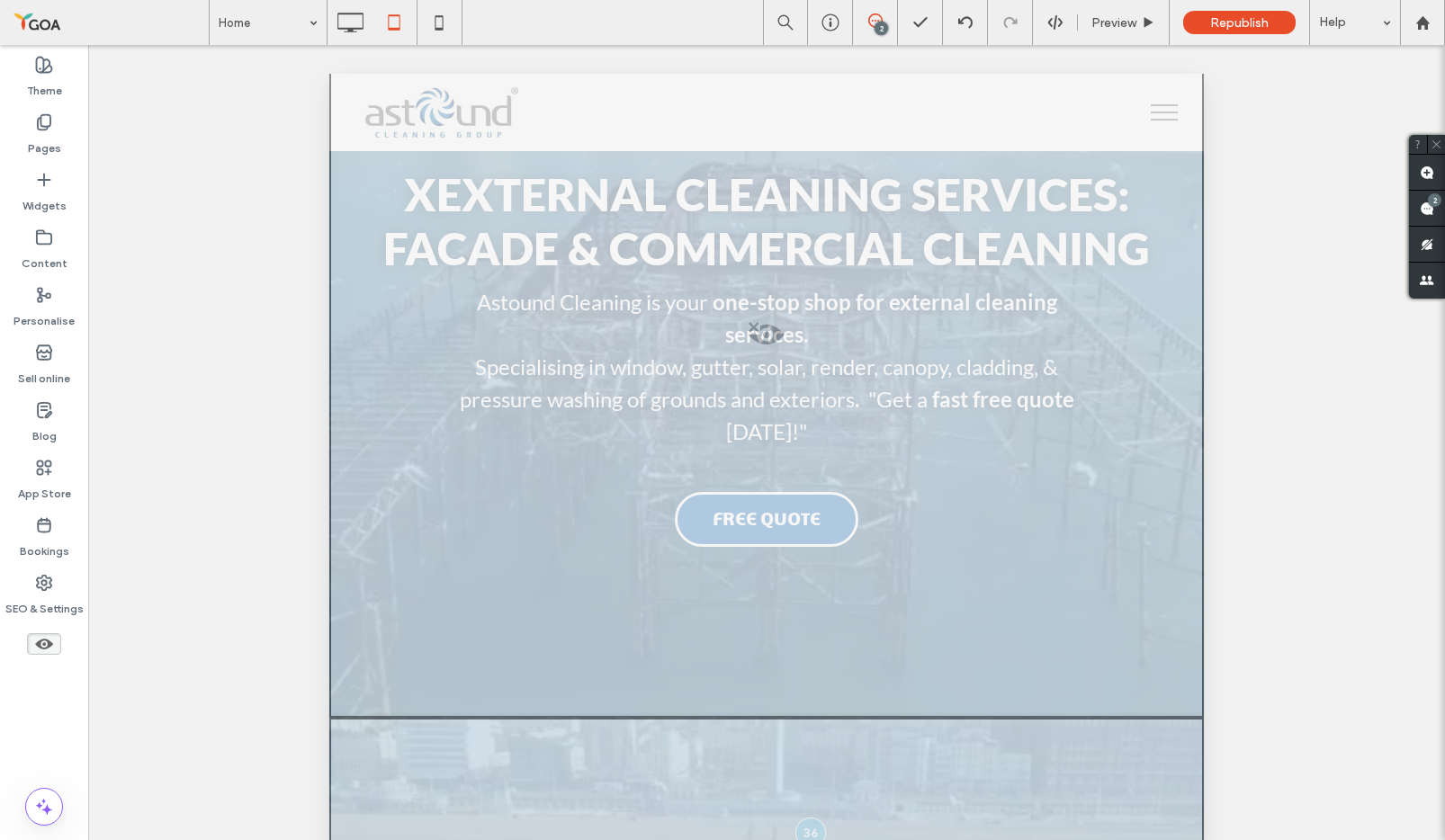
scroll to position [464, 0]
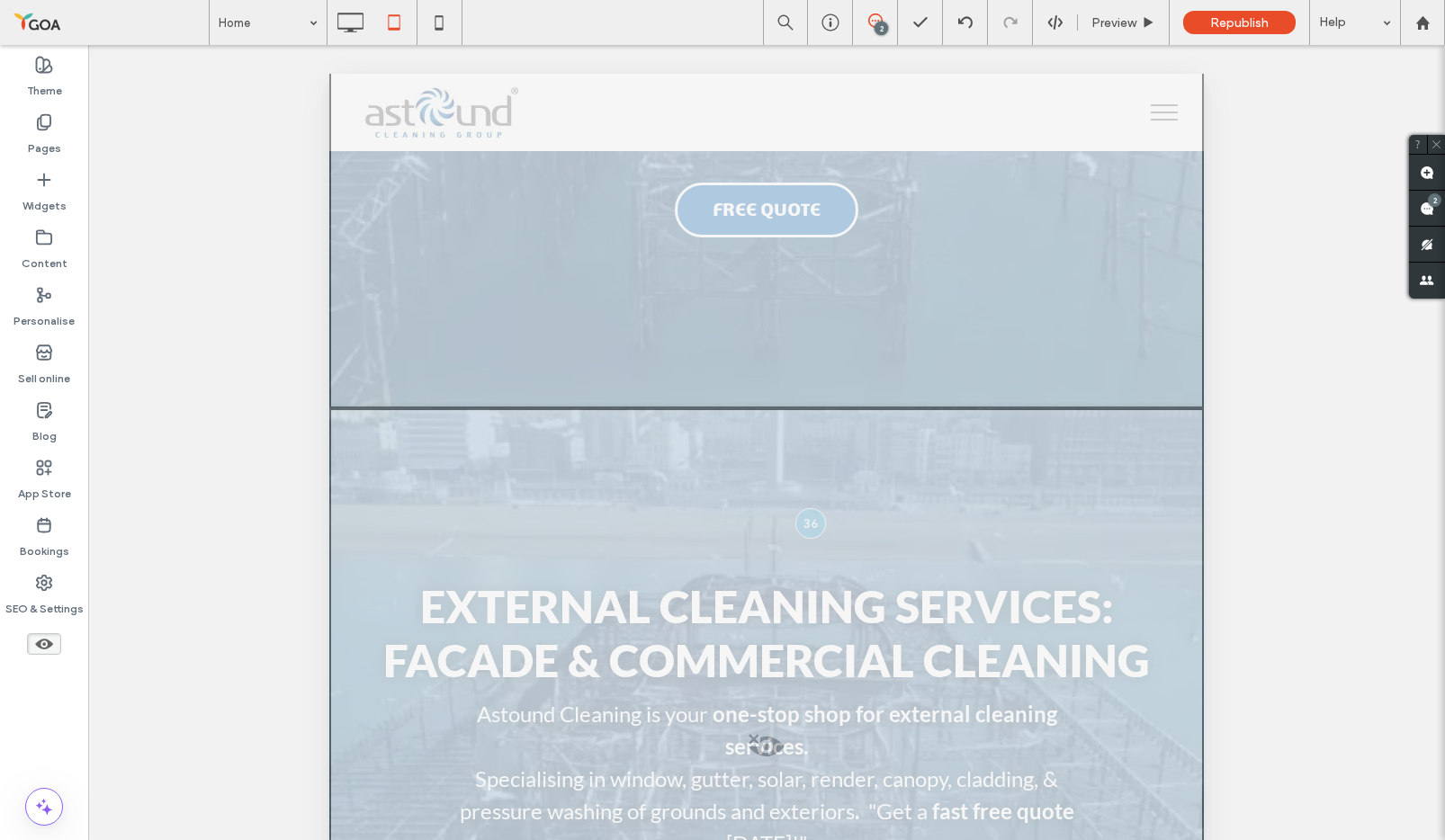
click at [768, 678] on span at bounding box center [766, 750] width 871 height 36
click at [787, 678] on button "Yes" at bounding box center [794, 761] width 55 height 22
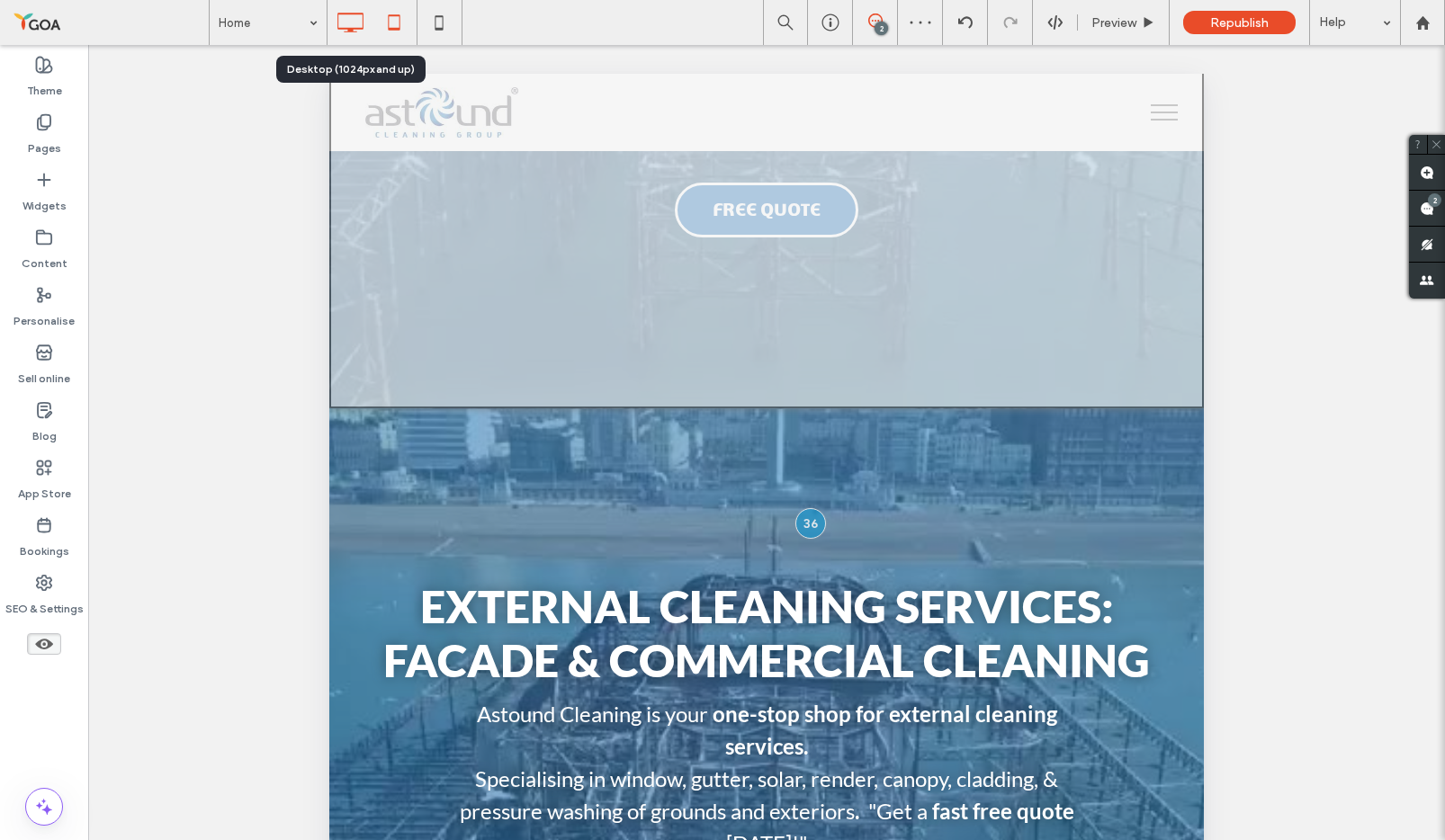
click at [345, 10] on icon at bounding box center [350, 22] width 36 height 36
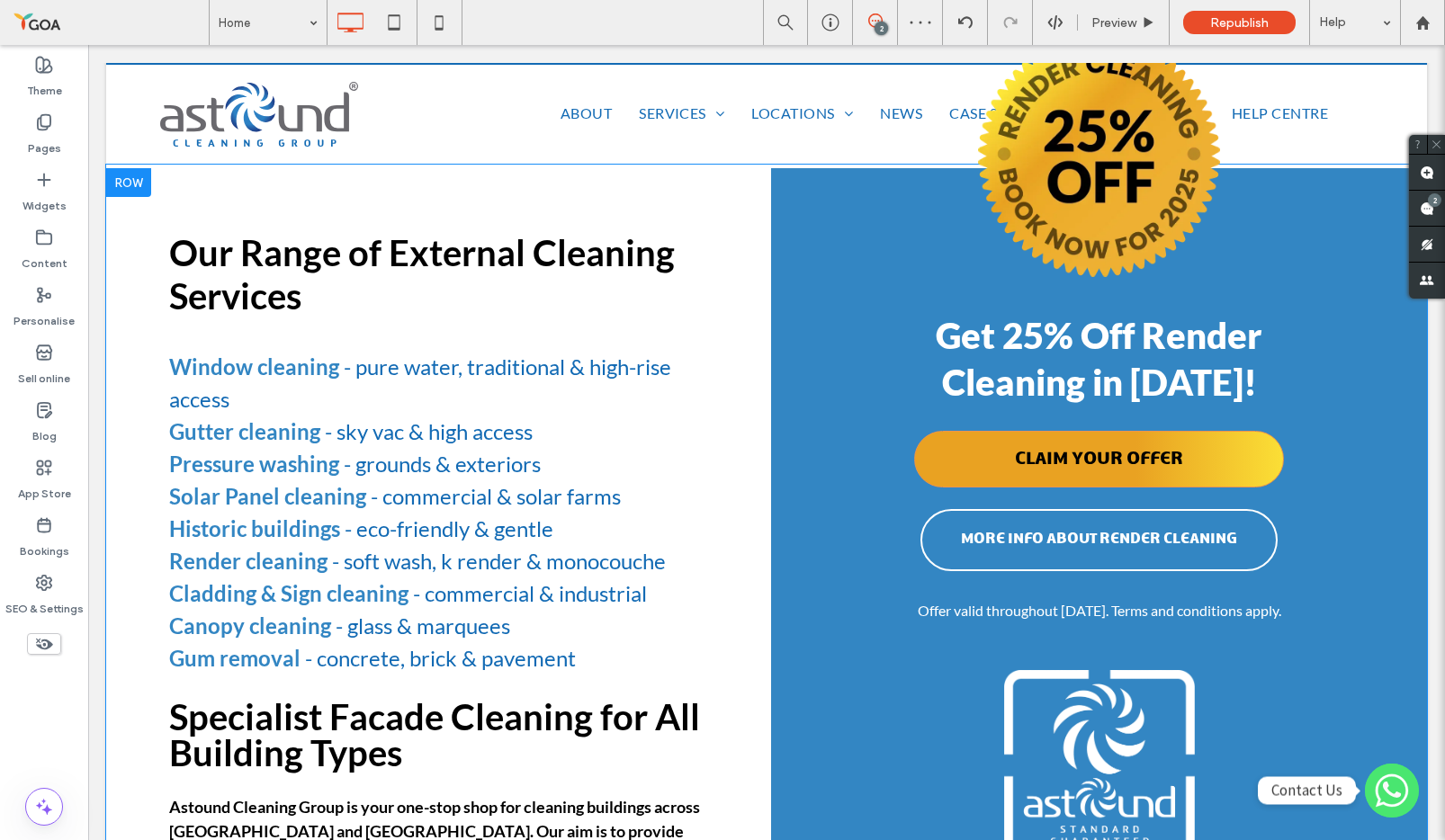
scroll to position [0, 0]
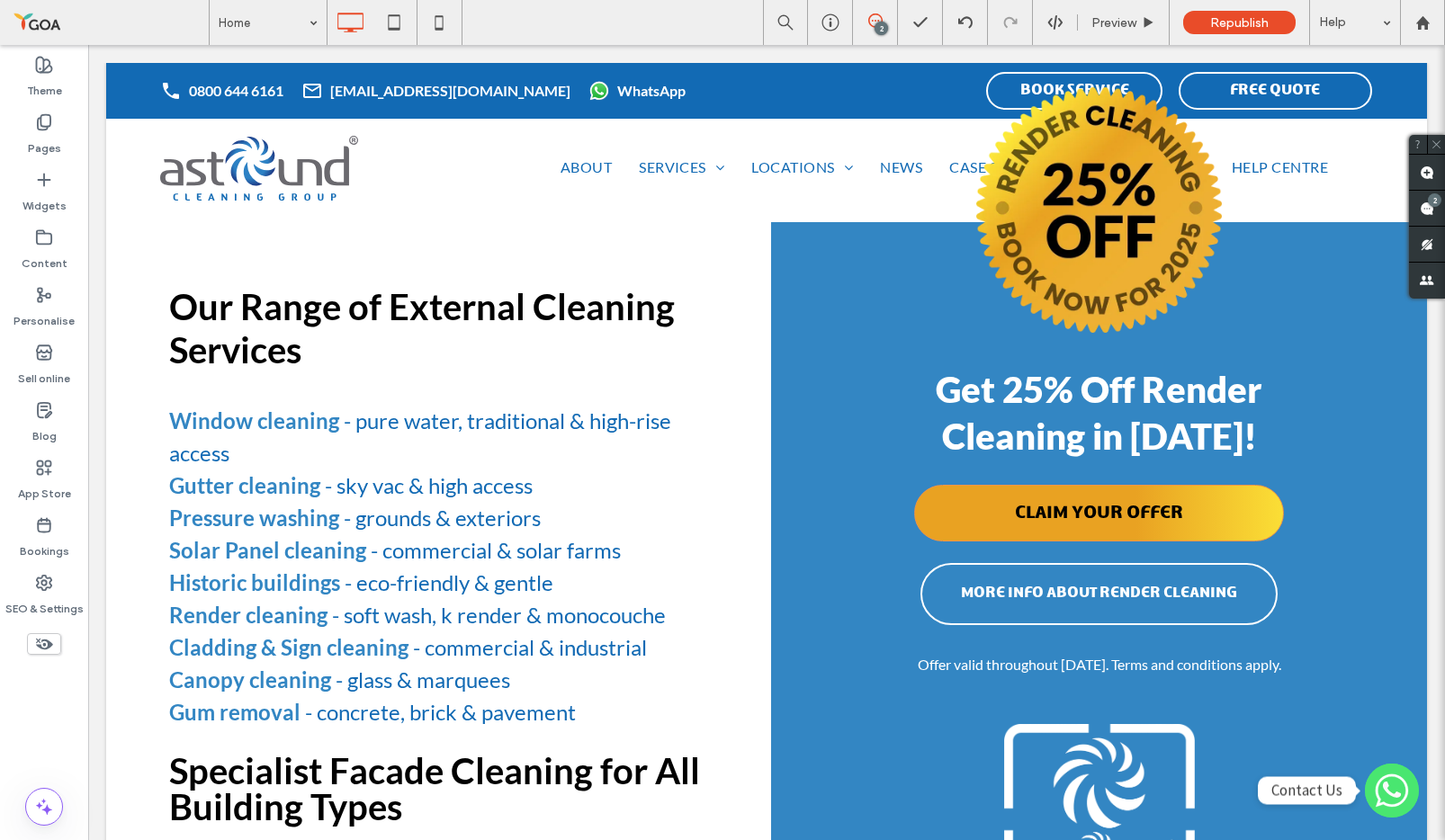
click at [34, 645] on icon at bounding box center [43, 643] width 19 height 19
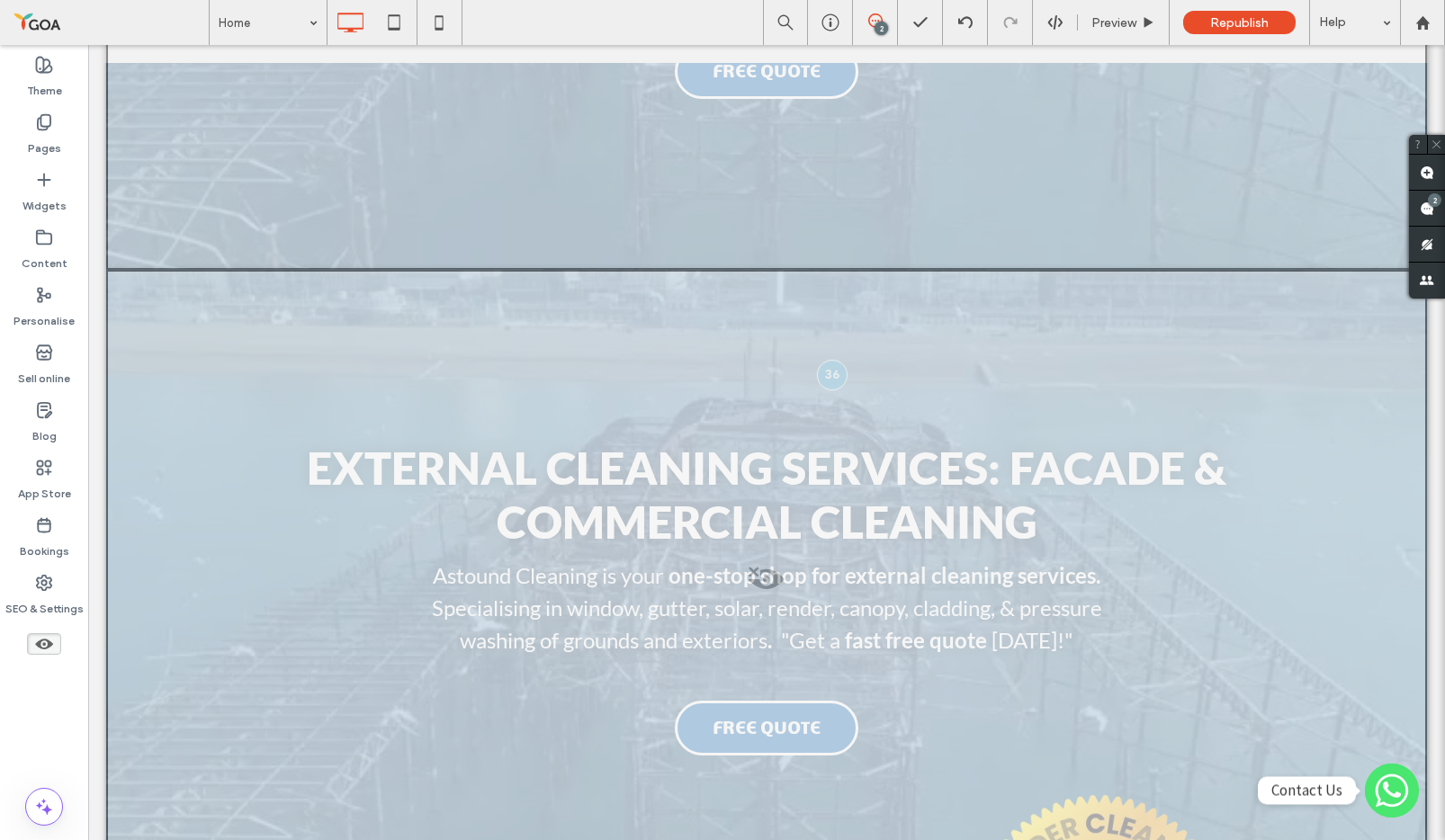
scroll to position [660, 0]
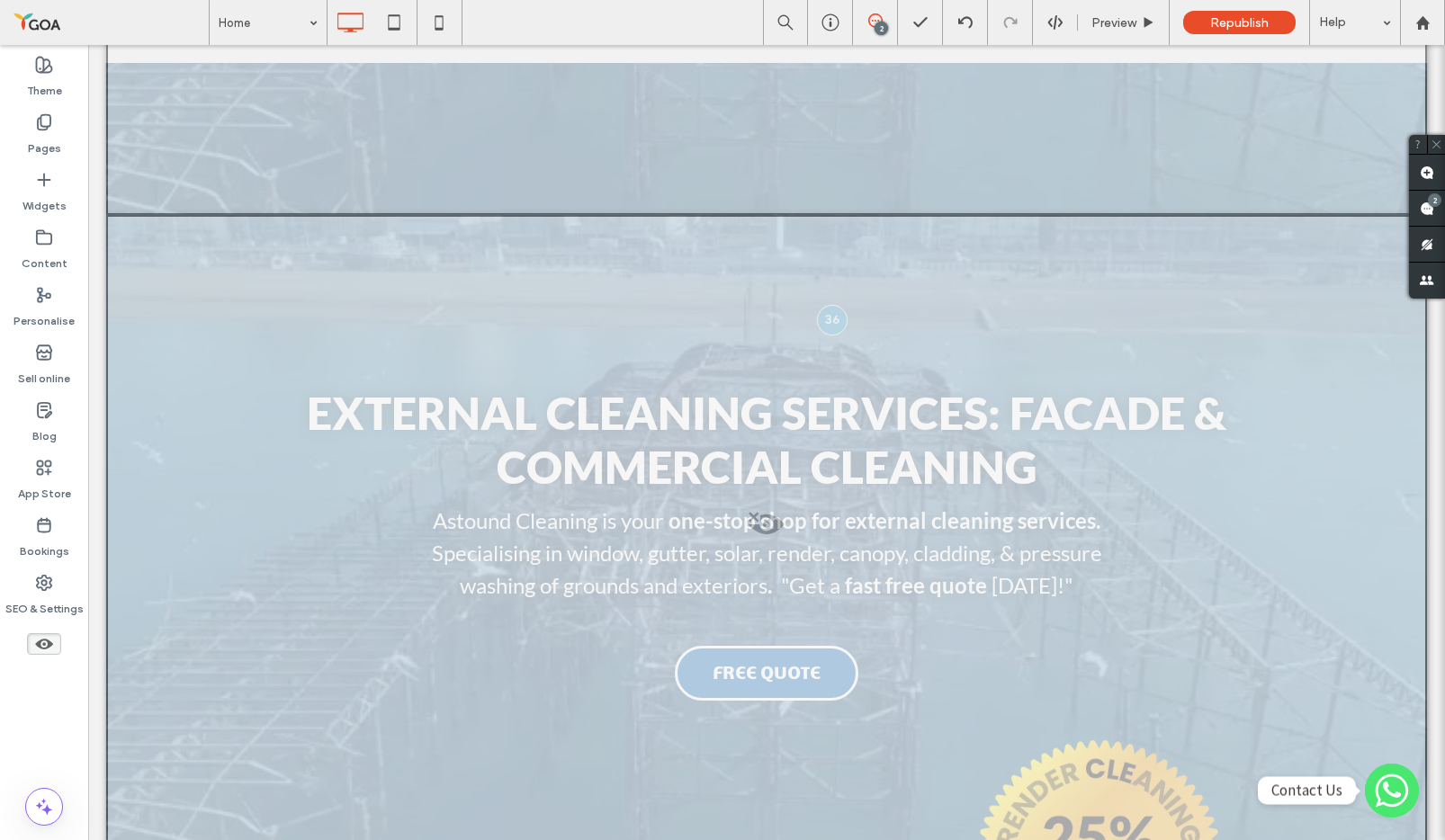
drag, startPoint x: 763, startPoint y: 521, endPoint x: 757, endPoint y: 665, distance: 144.1
click at [762, 521] on span at bounding box center [766, 529] width 1318 height 36
click at [788, 545] on button "Yes" at bounding box center [787, 544] width 55 height 22
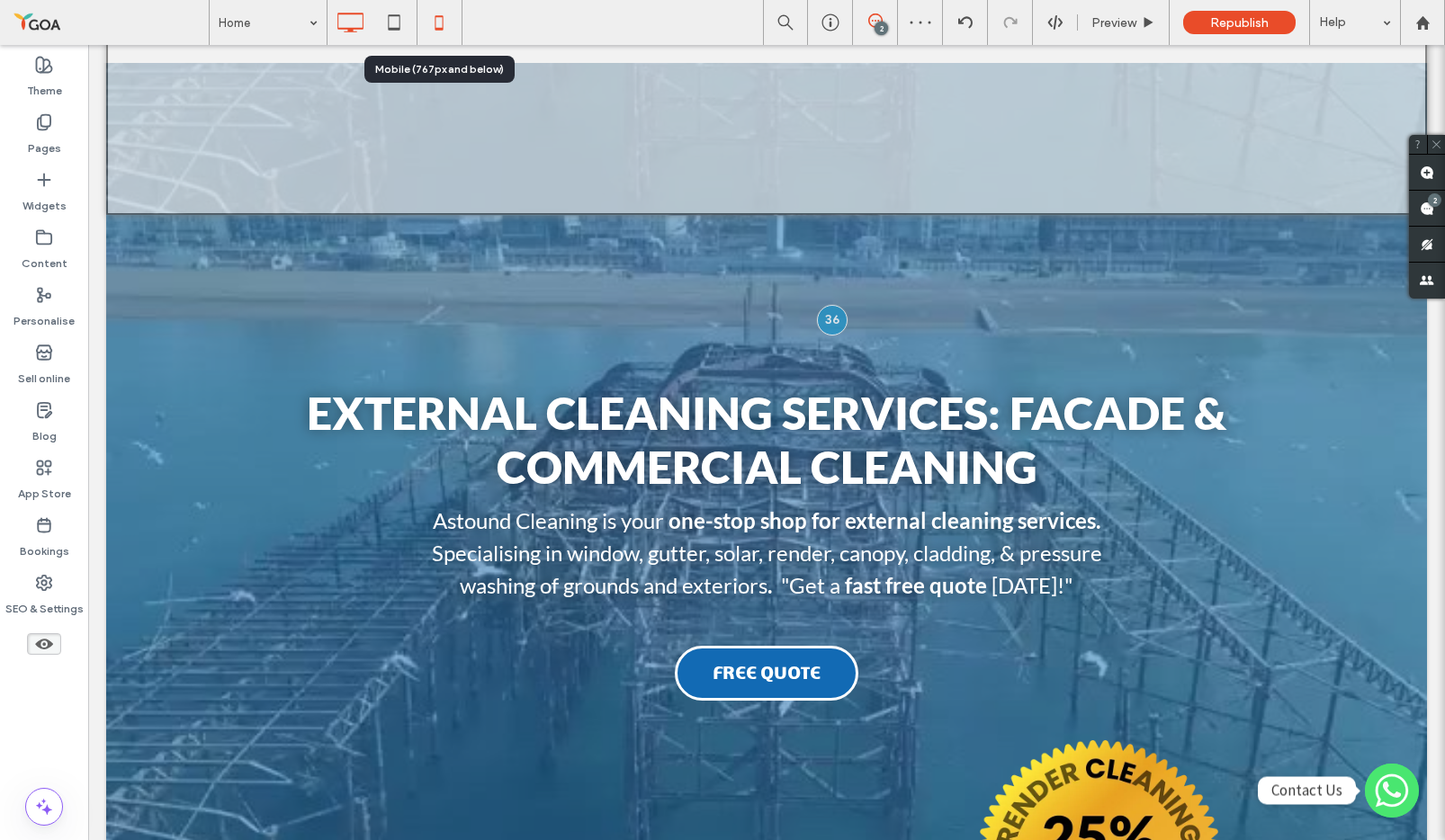
click at [439, 18] on icon at bounding box center [439, 22] width 36 height 36
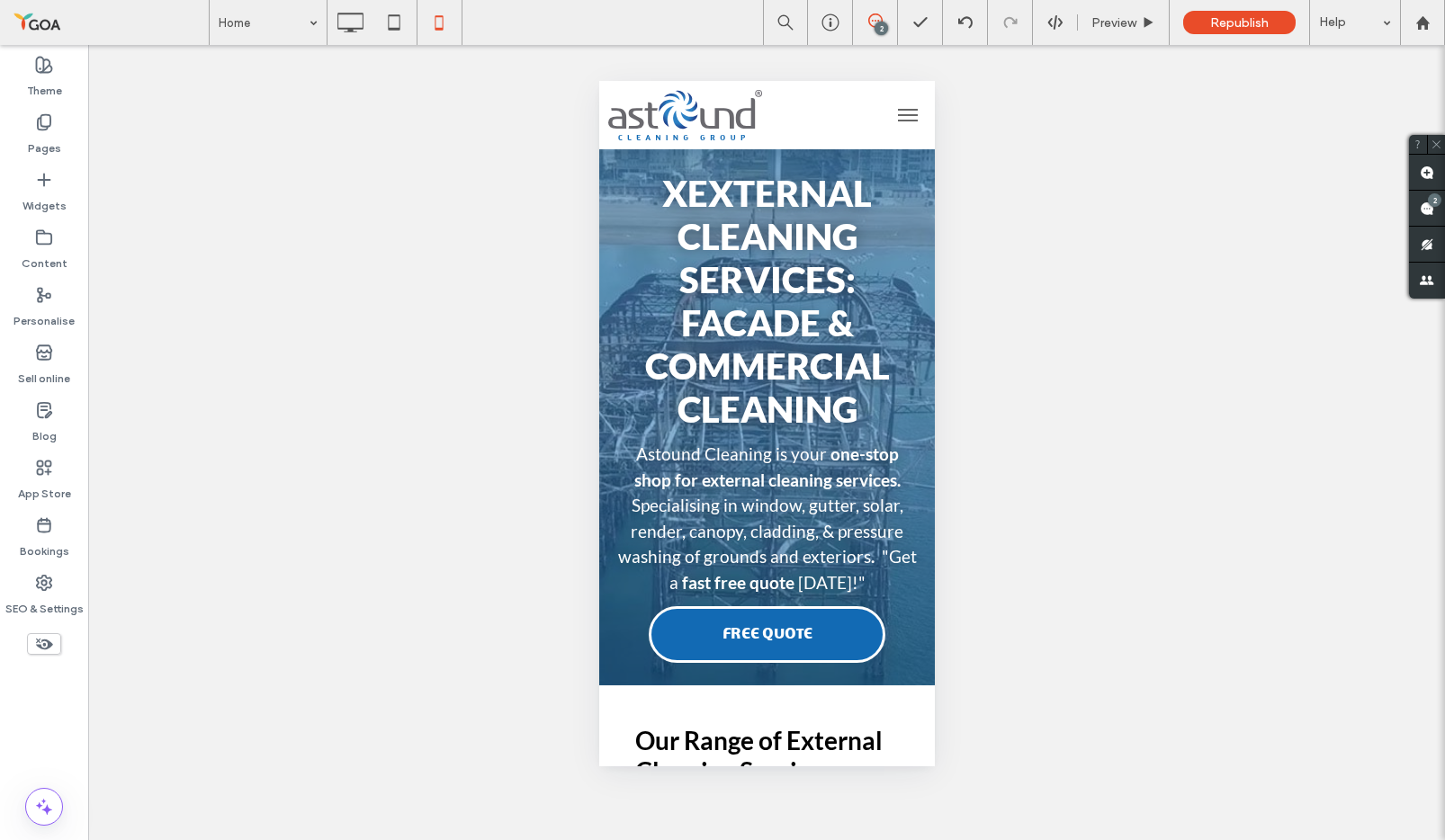
scroll to position [0, 0]
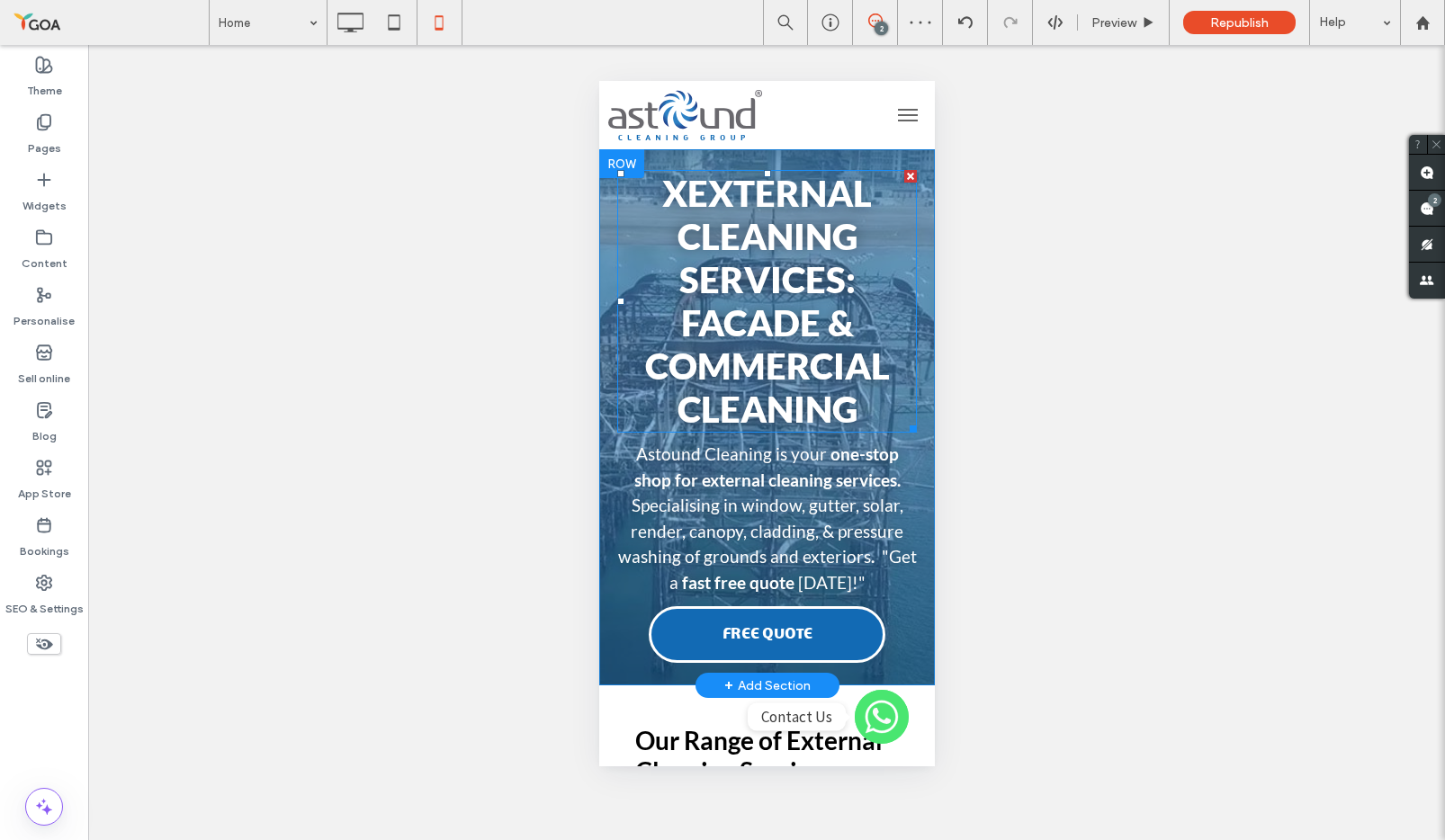
click at [684, 186] on span "xExternal Cleaning Services: Facade & Commercial Cleaning" at bounding box center [766, 301] width 245 height 259
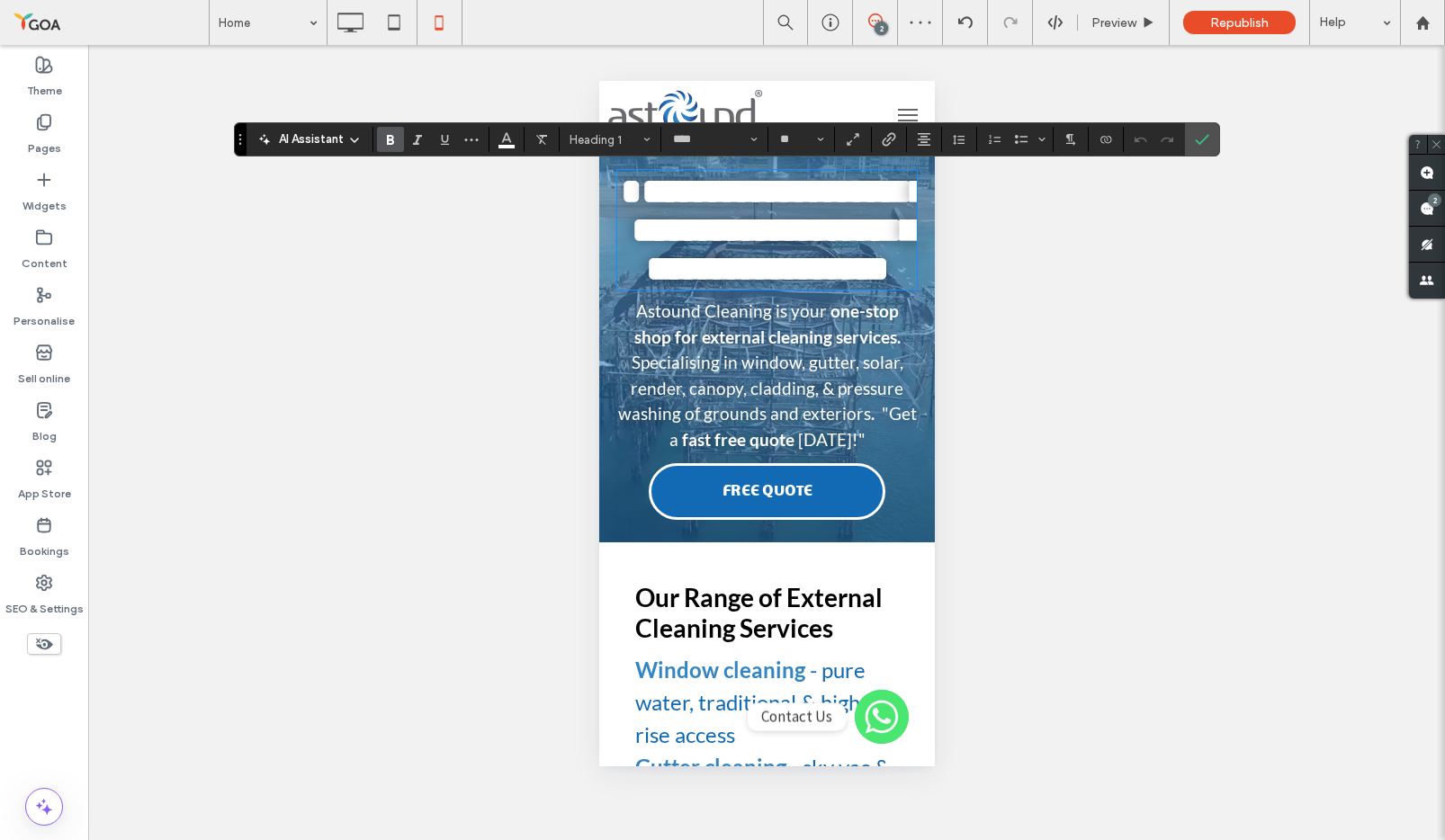
click at [686, 196] on span "**********" at bounding box center [773, 230] width 307 height 113
click at [599, 221] on div "**********" at bounding box center [765, 345] width 335 height 366
click at [1198, 147] on span "Confirm" at bounding box center [1198, 139] width 8 height 32
click at [1196, 141] on use "Confirm" at bounding box center [1202, 139] width 15 height 11
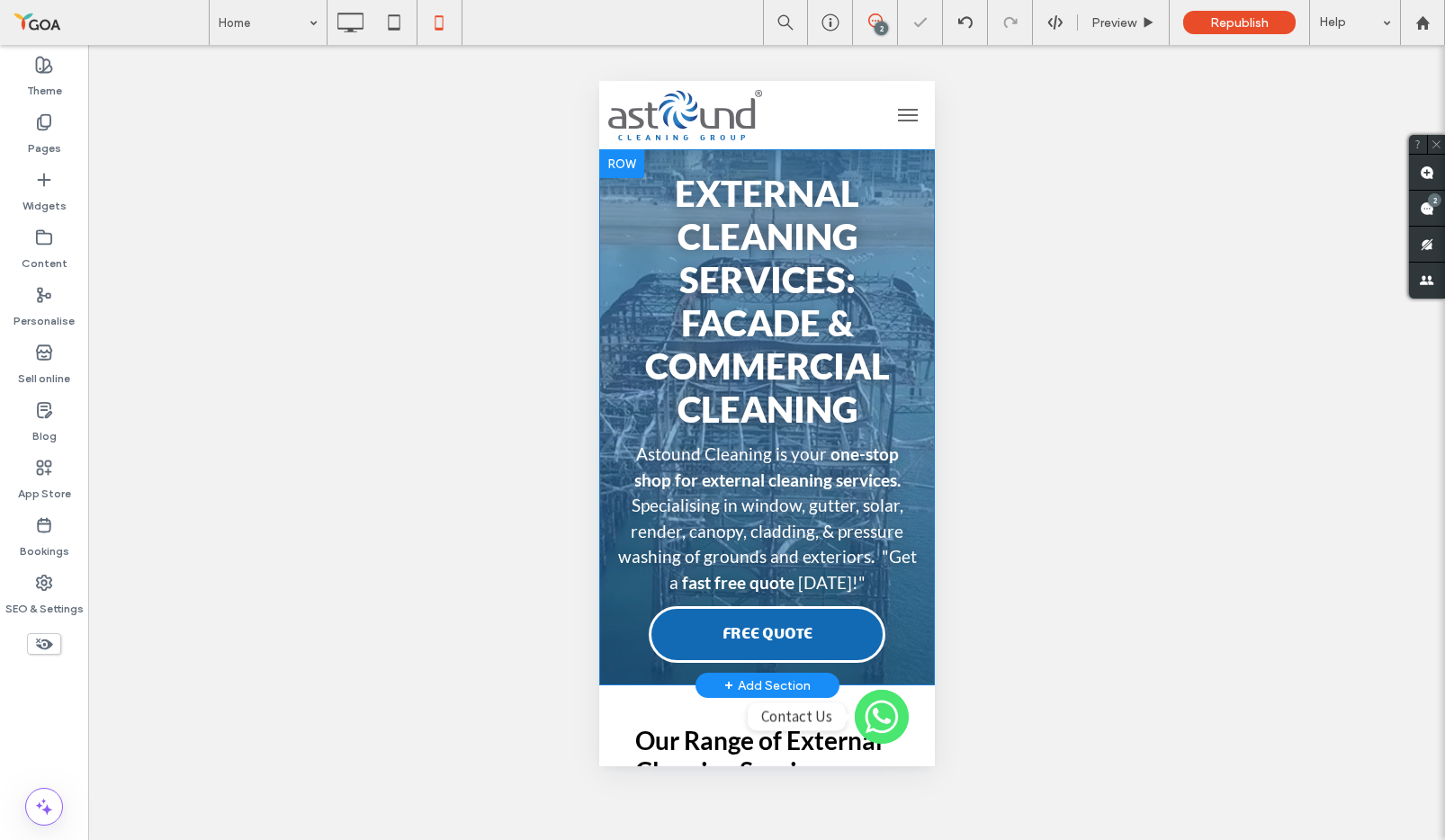
click at [861, 159] on div "External Cleaning Services: Facade & Commercial Cleaning Astound Cleaning is yo…" at bounding box center [765, 417] width 335 height 536
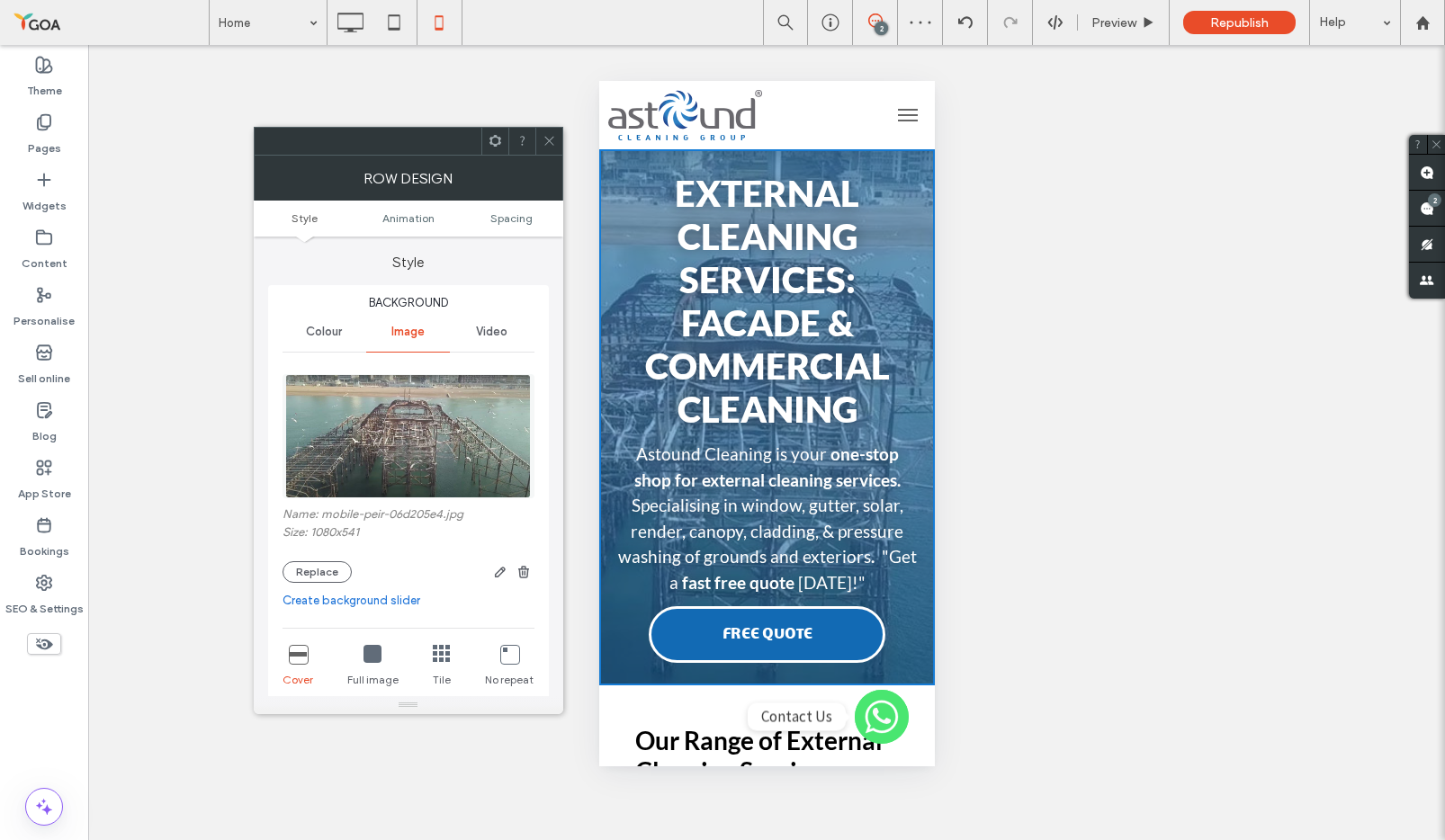
click at [496, 335] on span "Video" at bounding box center [492, 332] width 31 height 15
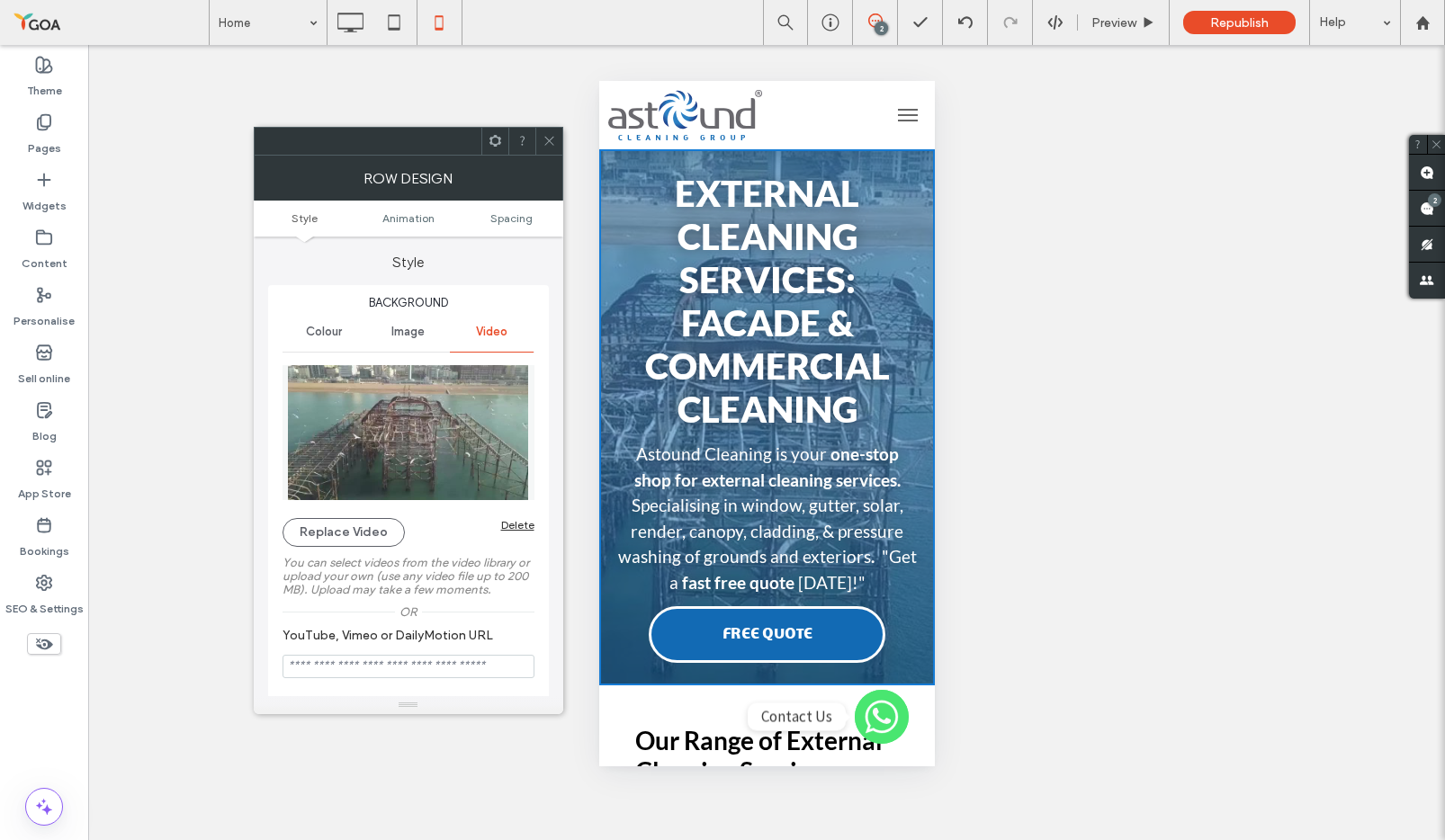
click at [522, 527] on div "Delete" at bounding box center [518, 524] width 33 height 14
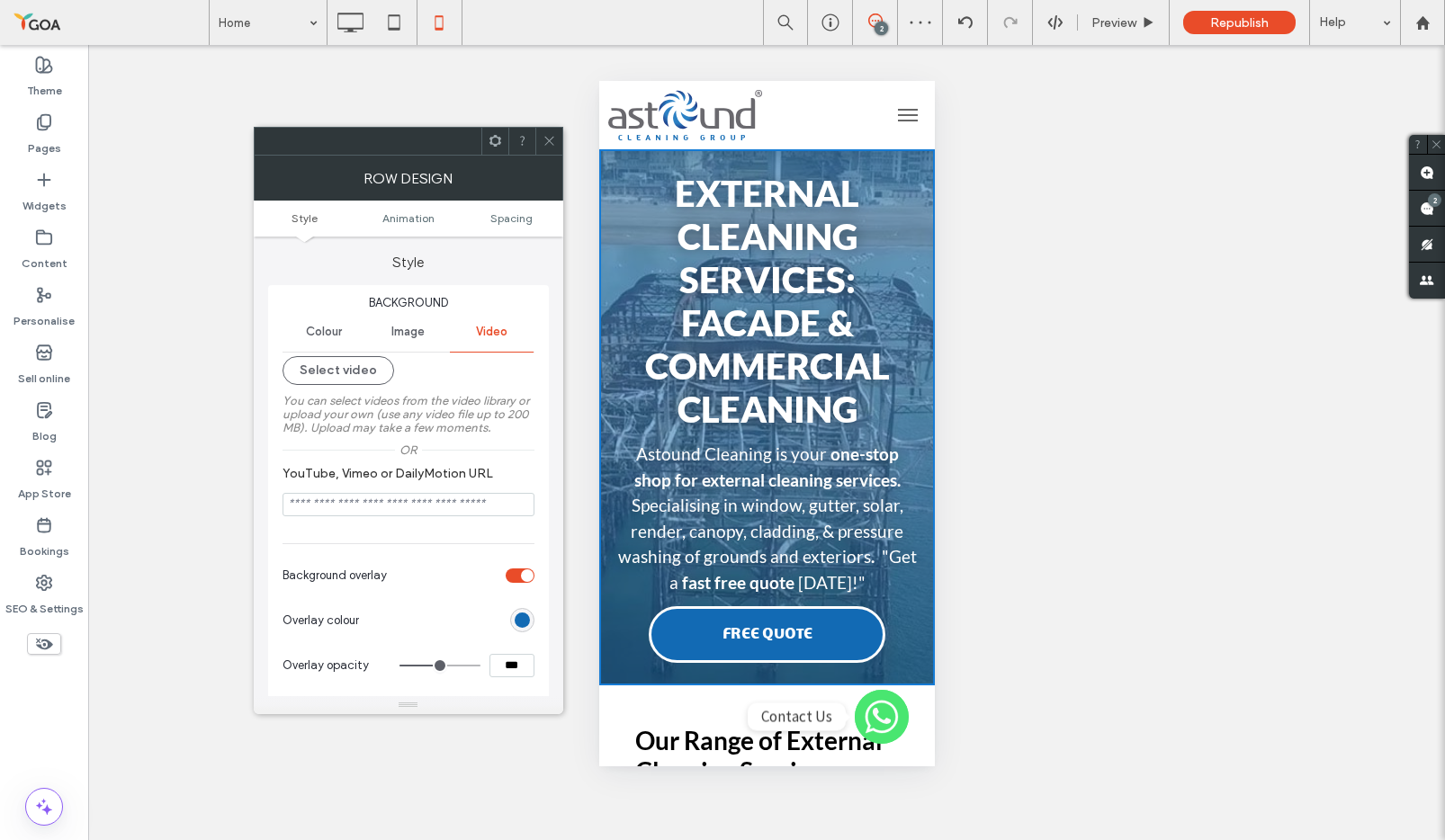
click at [408, 335] on span "Image" at bounding box center [408, 332] width 33 height 15
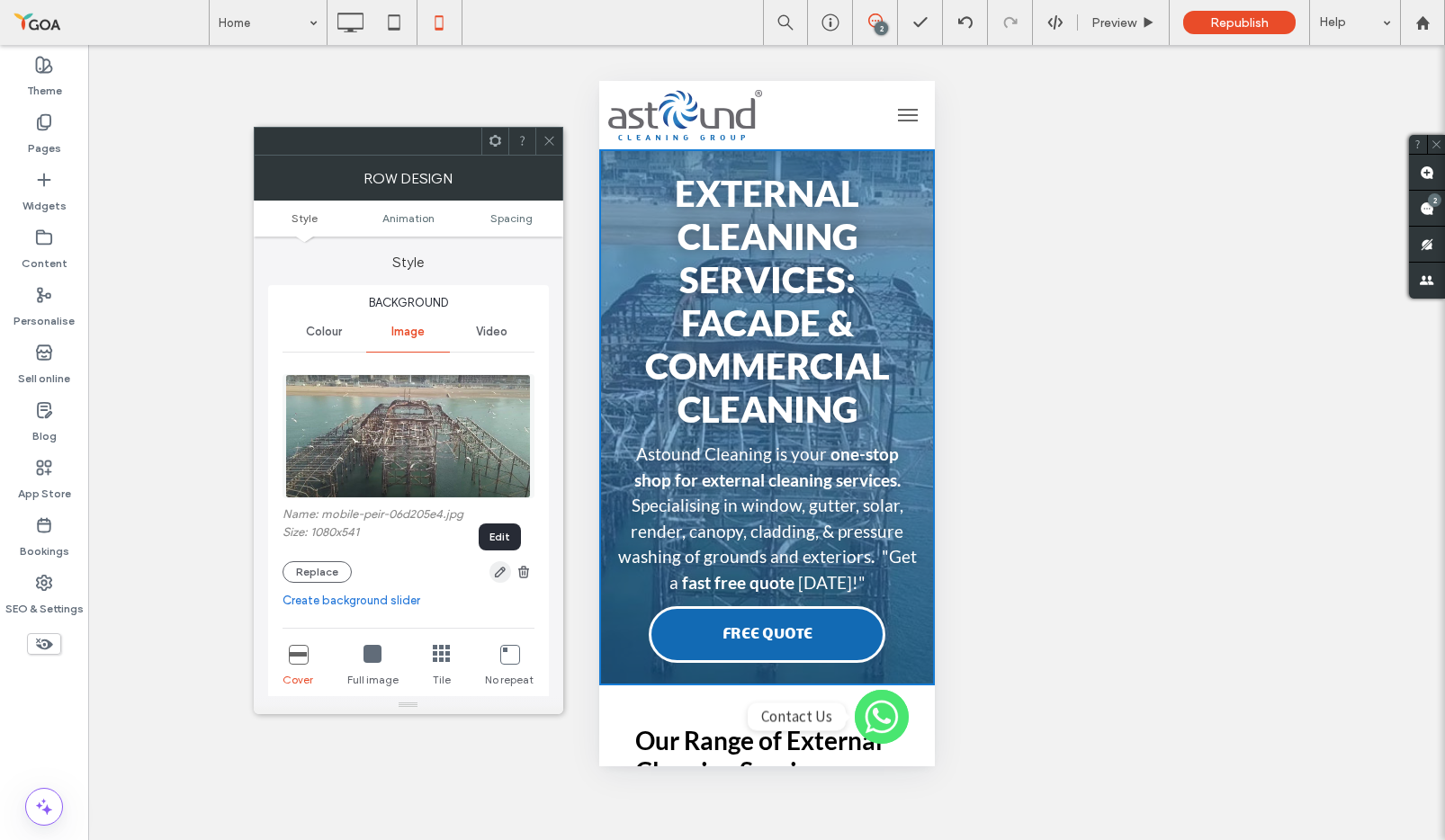
click at [499, 572] on icon "button" at bounding box center [500, 572] width 15 height 15
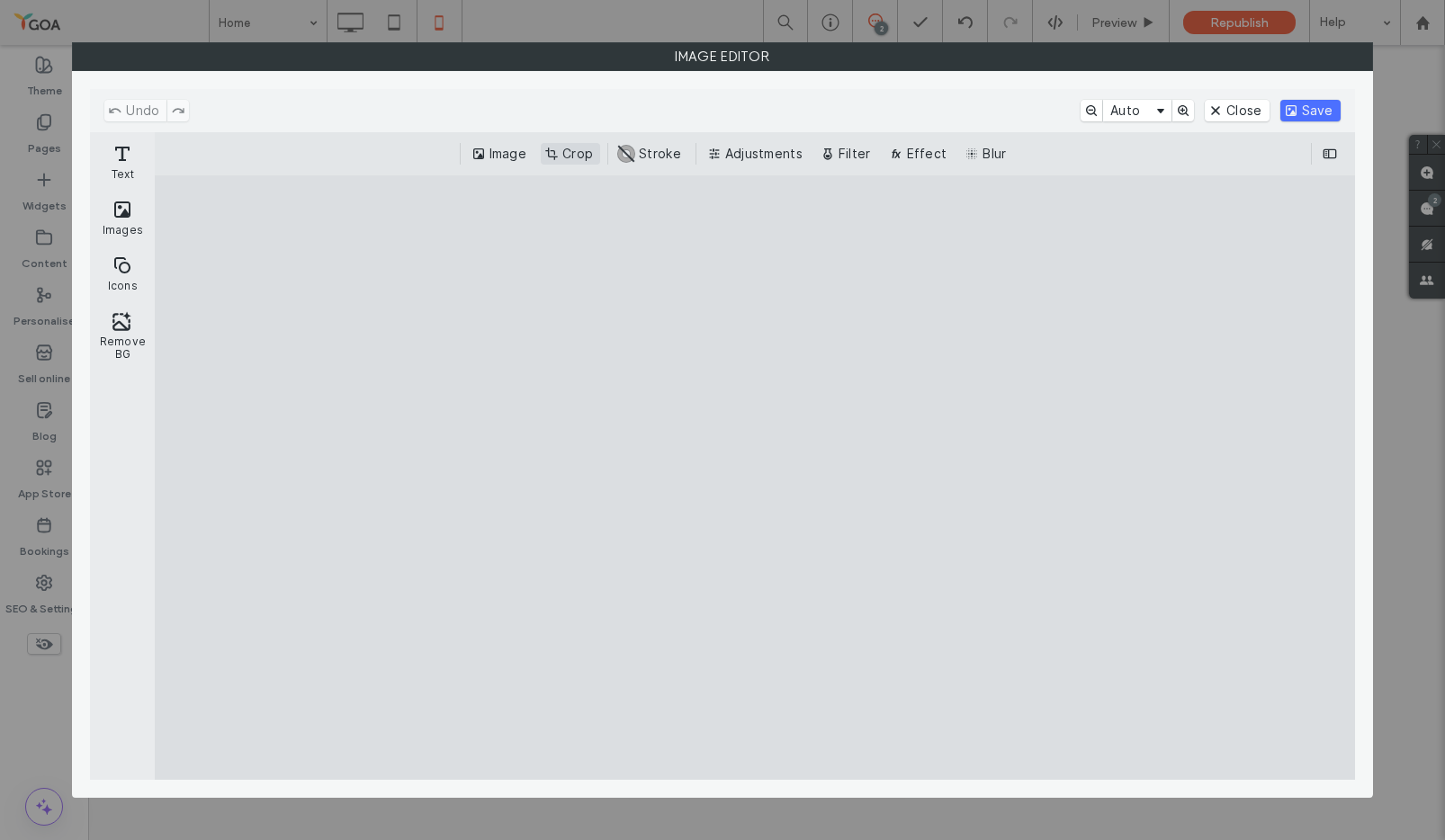
click at [566, 151] on button "Crop" at bounding box center [571, 153] width 59 height 21
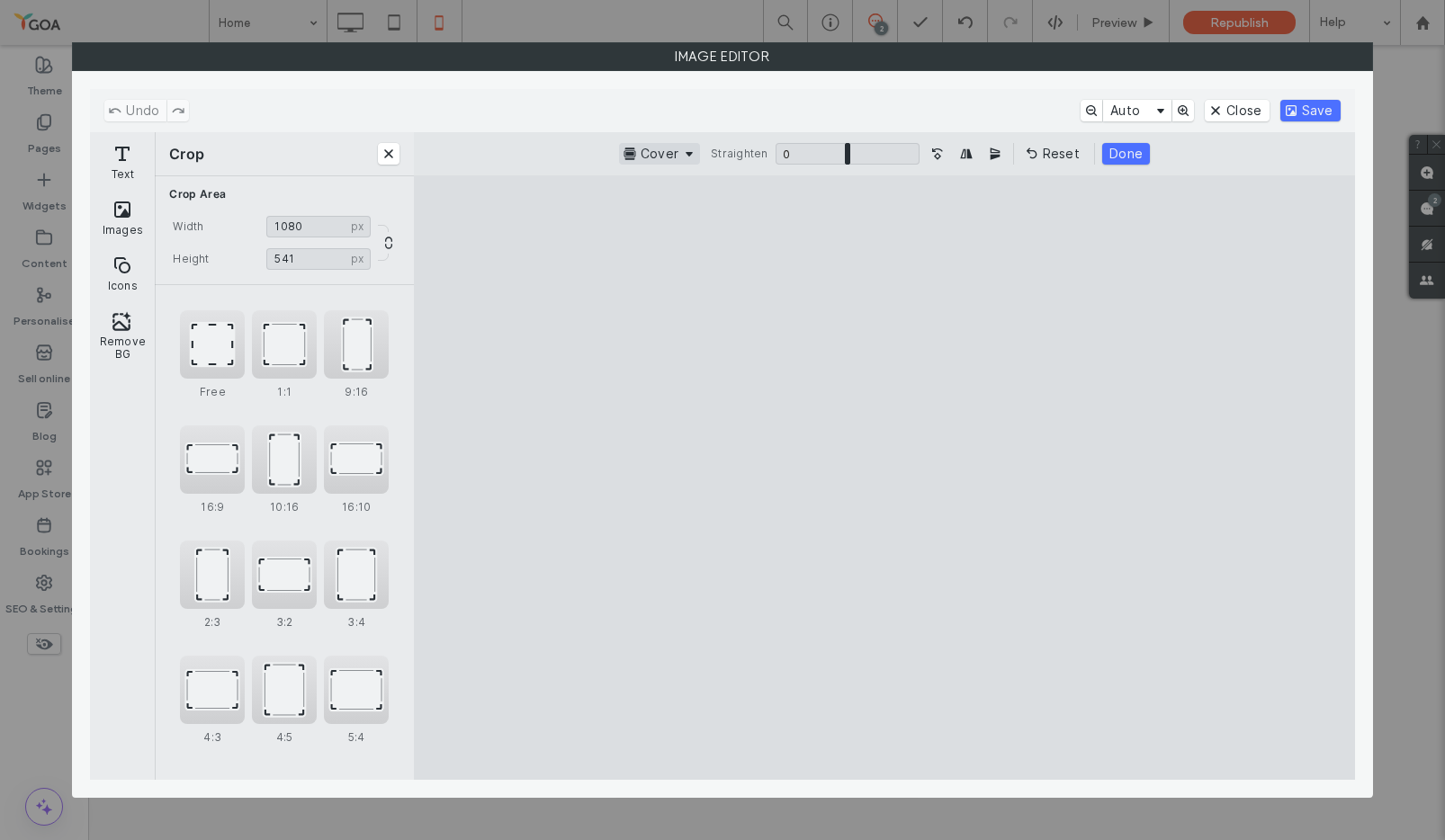
click at [654, 152] on button "Cover" at bounding box center [659, 153] width 81 height 21
click at [885, 477] on cesdk-canvas "Editor canvas" at bounding box center [885, 477] width 0 height 0
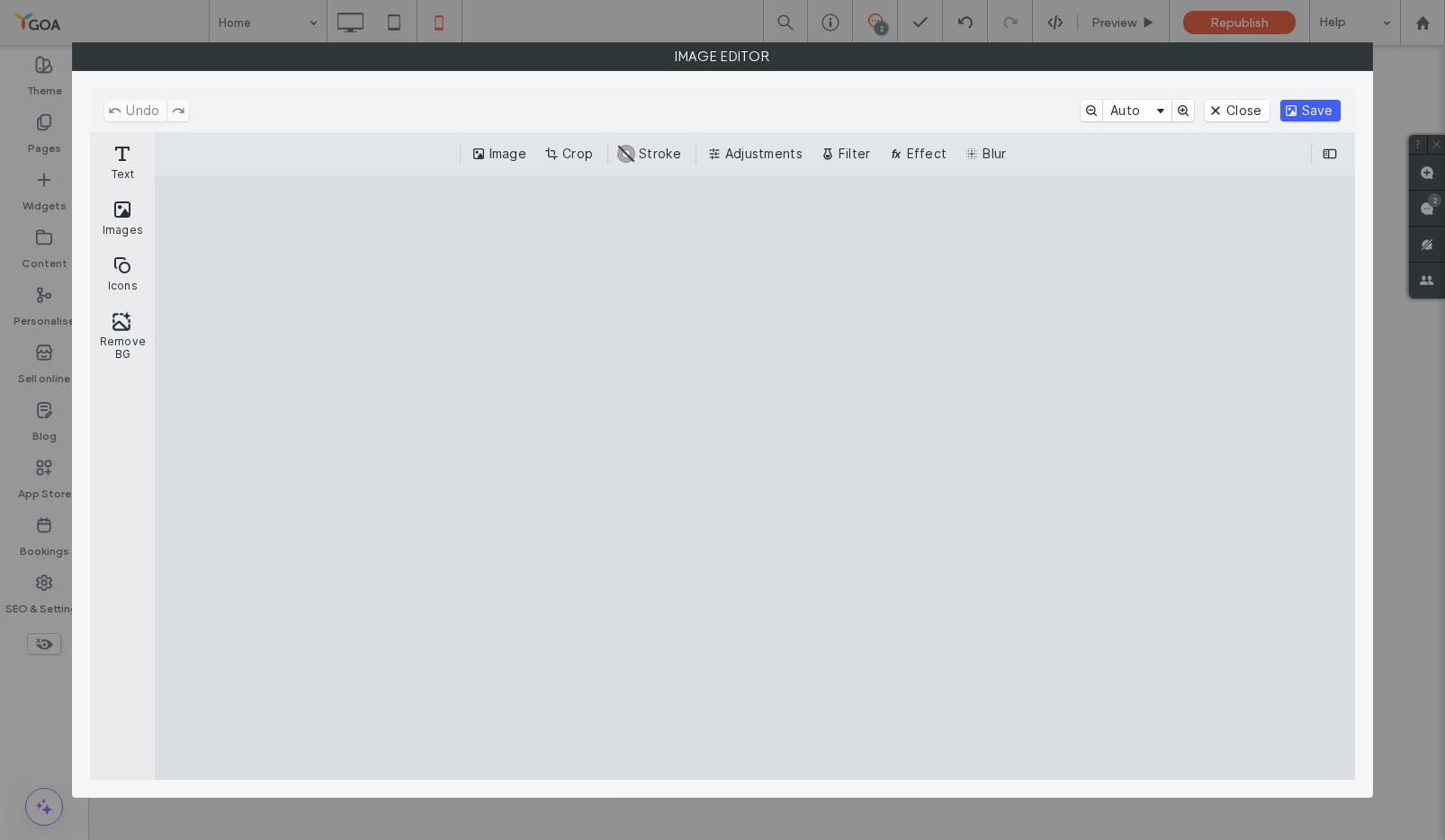
click at [1302, 102] on button "Save" at bounding box center [1310, 110] width 60 height 21
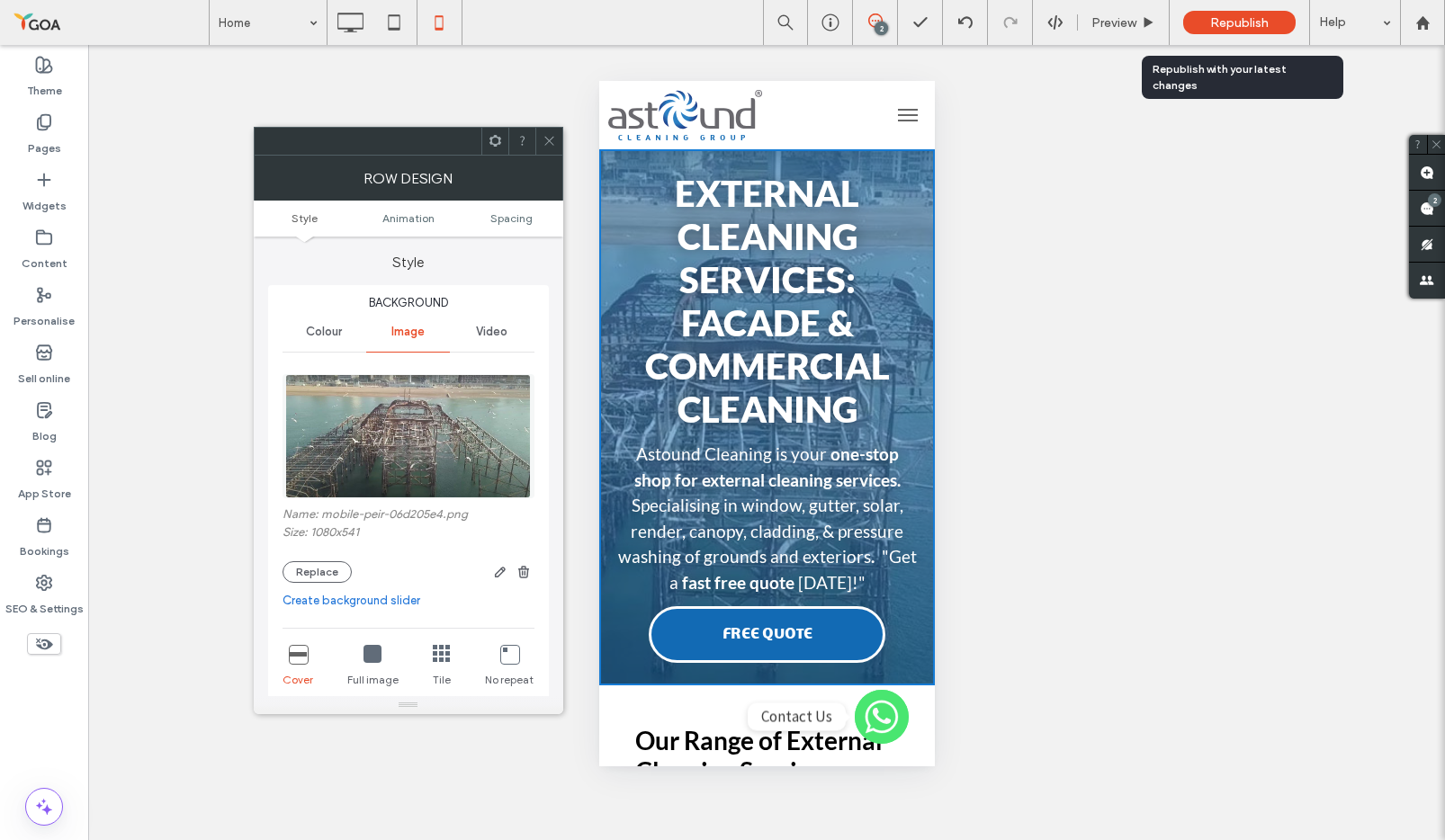
click at [1268, 19] on span "Republish" at bounding box center [1239, 23] width 58 height 16
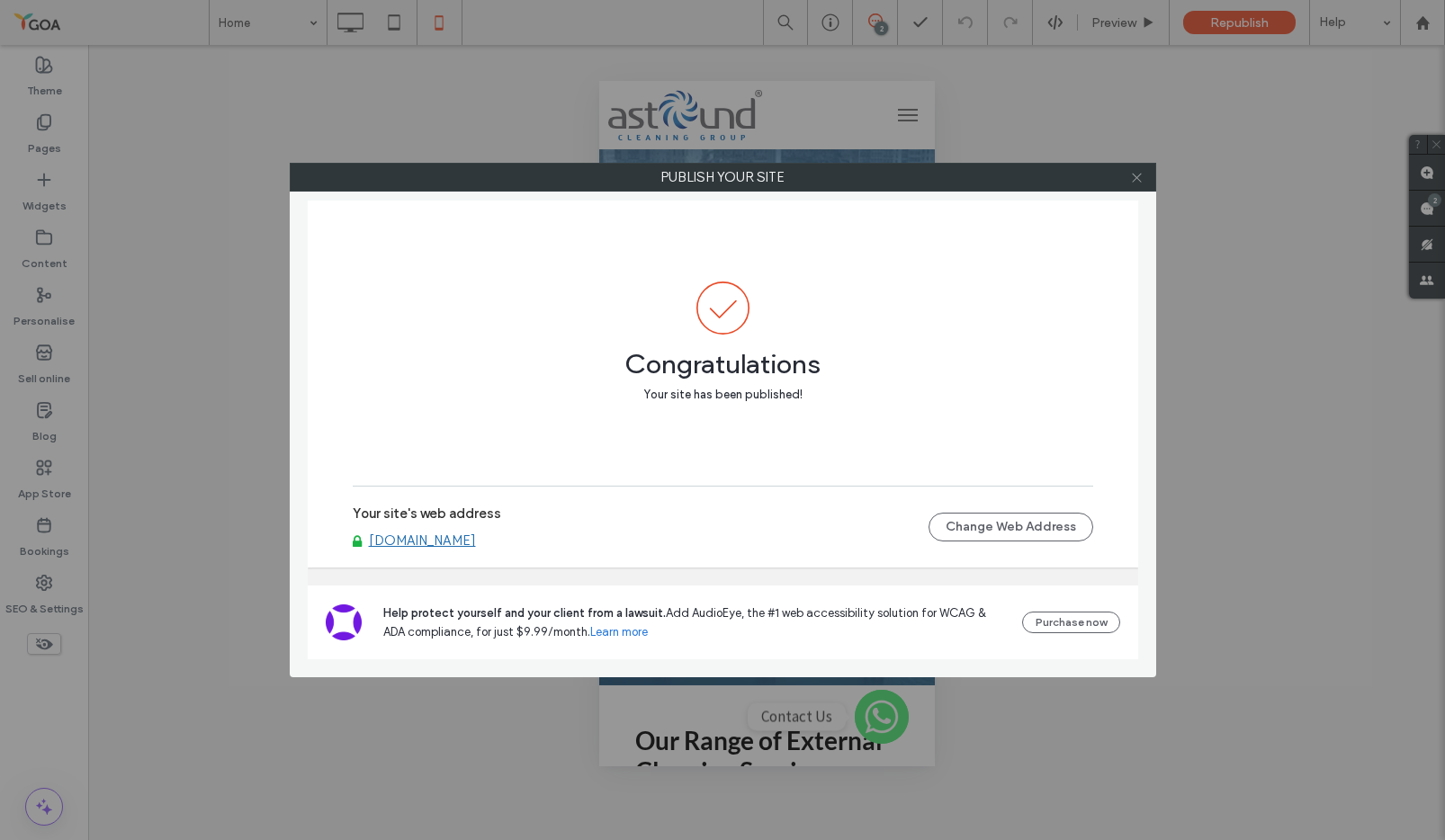
click at [1141, 180] on icon at bounding box center [1137, 177] width 14 height 14
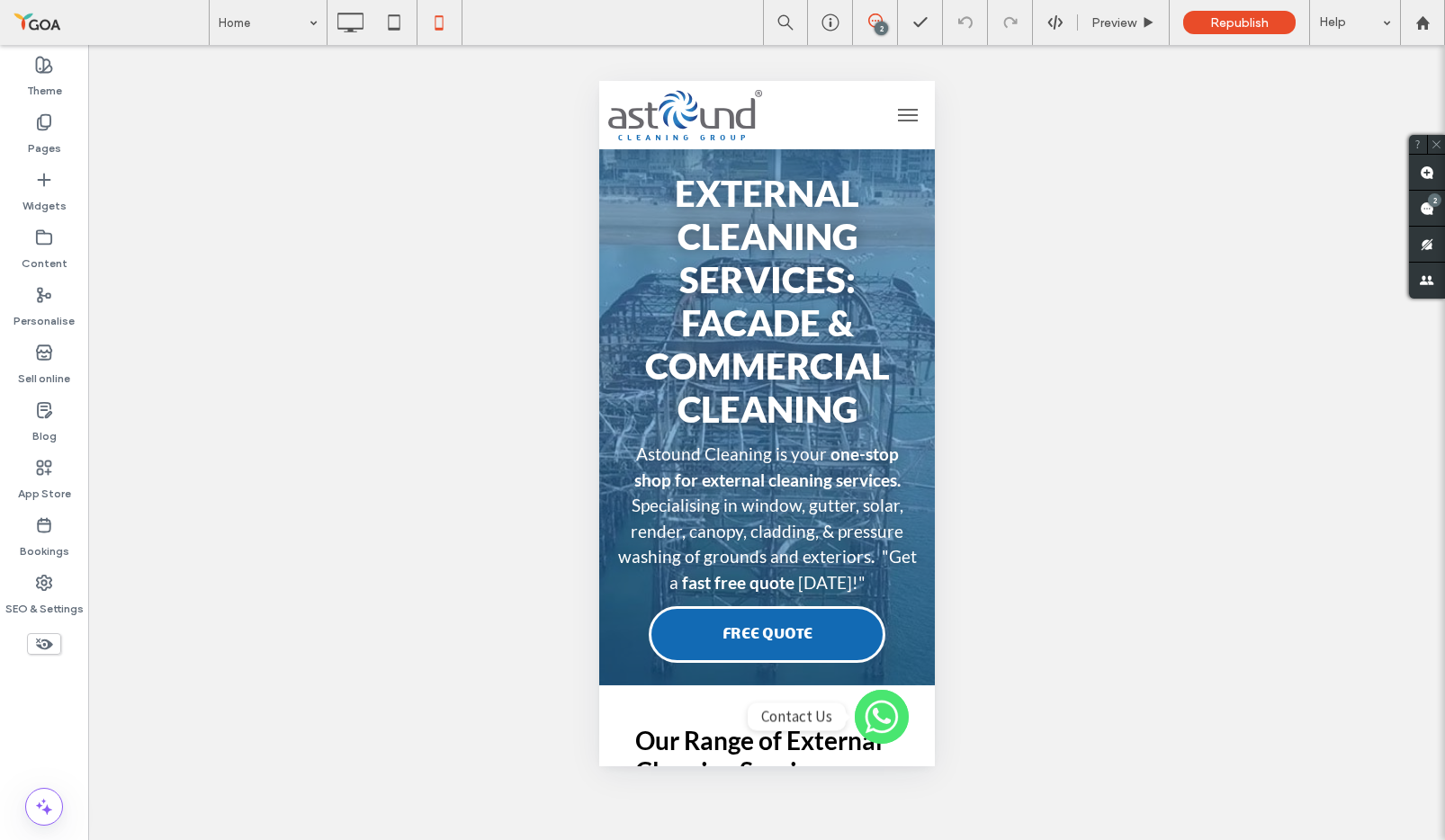
drag, startPoint x: 1246, startPoint y: 292, endPoint x: 1307, endPoint y: 170, distance: 136.4
click at [1246, 292] on div "Unhide? Yes Unhide? Yes Unhide? Yes Unhide? Yes Unhide? Yes Unhide? Yes Unhide?…" at bounding box center [766, 442] width 1357 height 795
click at [927, 237] on div "External Cleaning Services: Facade & Commercial Cleaning Astound Cleaning is yo…" at bounding box center [765, 417] width 335 height 510
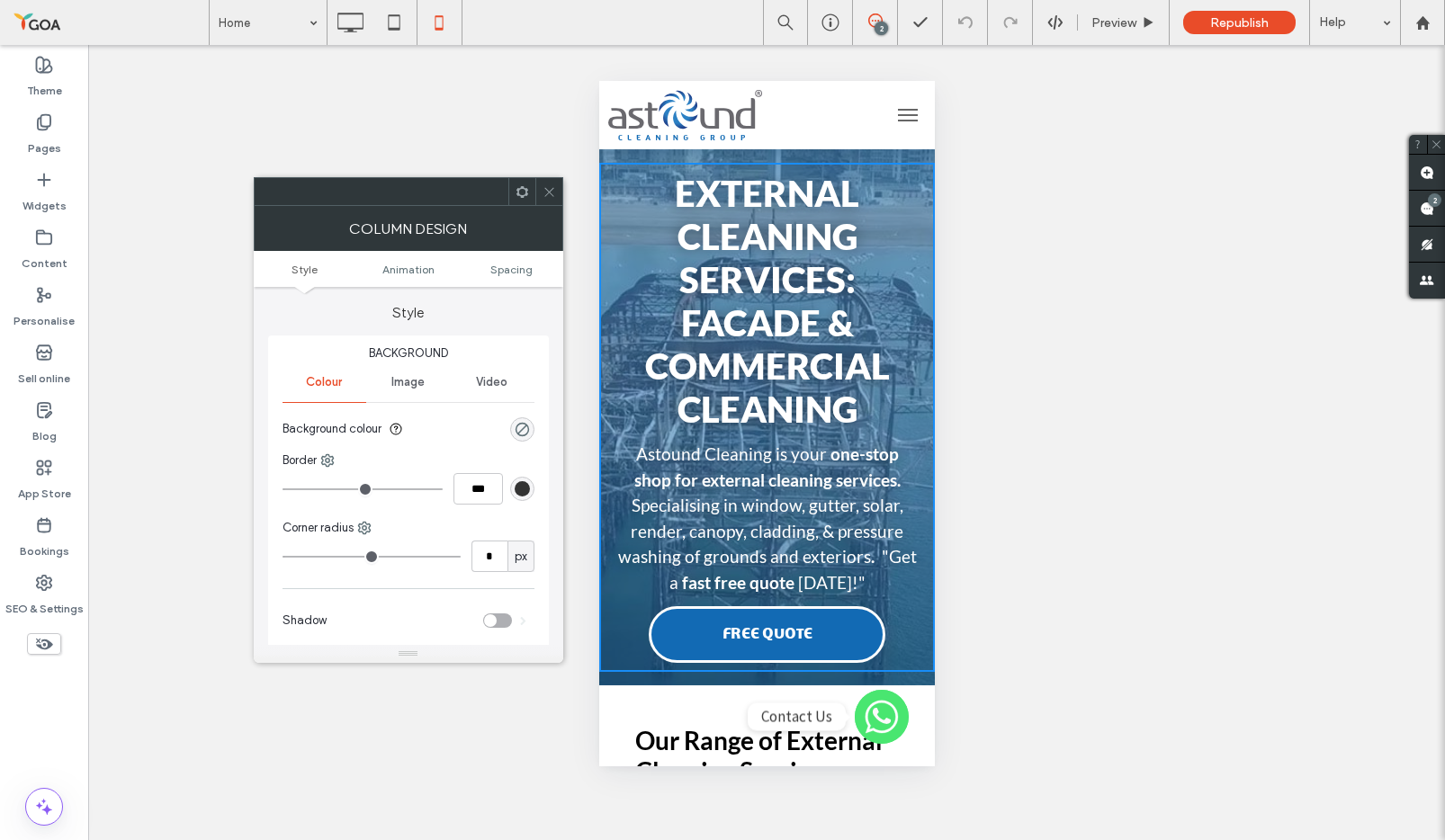
click at [918, 162] on div "External Cleaning Services: Facade & Commercial Cleaning Astound Cleaning is yo…" at bounding box center [765, 417] width 335 height 510
click at [545, 186] on icon at bounding box center [549, 192] width 14 height 14
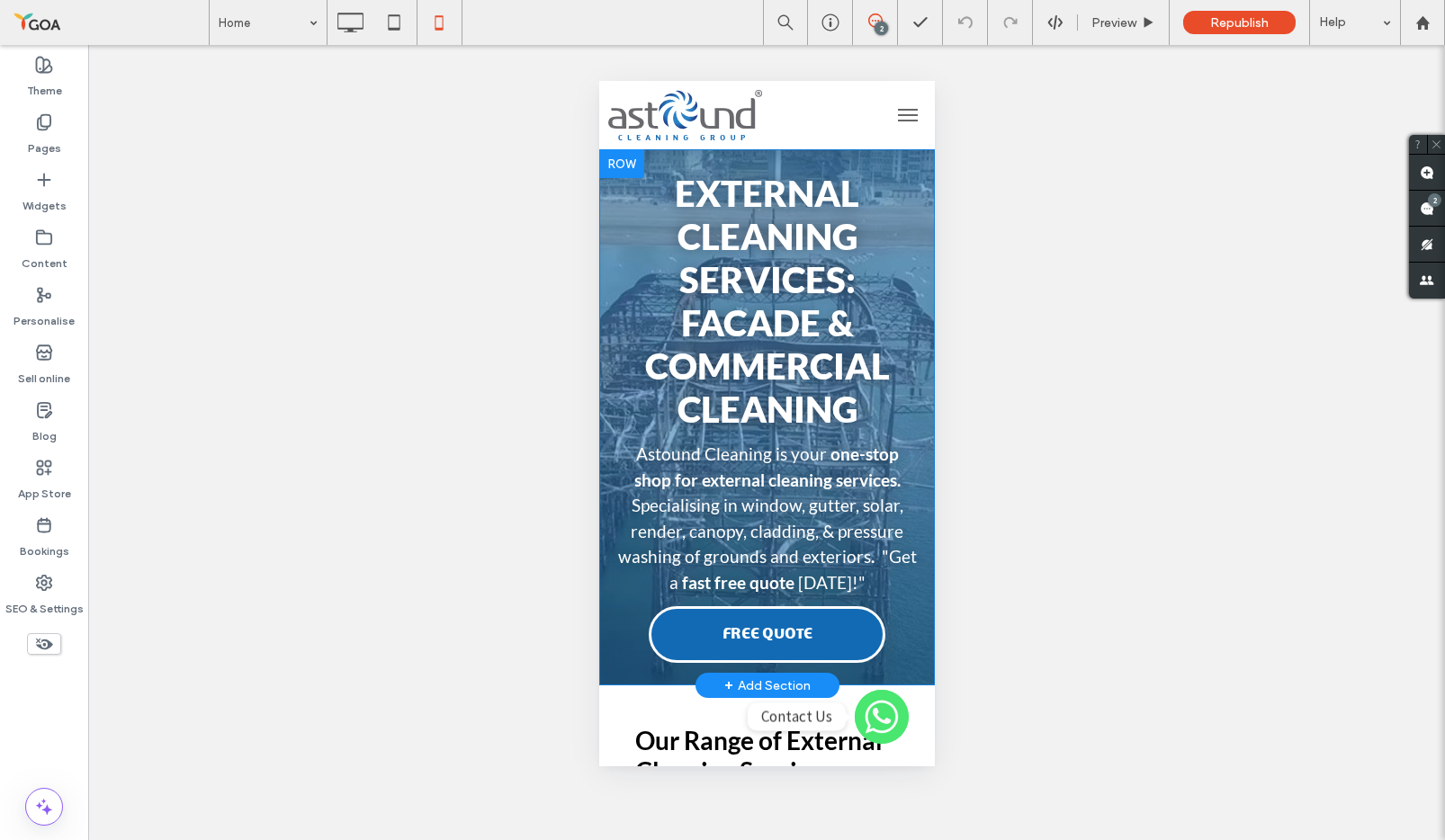
click at [658, 154] on div "External Cleaning Services: Facade & Commercial Cleaning Astound Cleaning is yo…" at bounding box center [765, 417] width 335 height 536
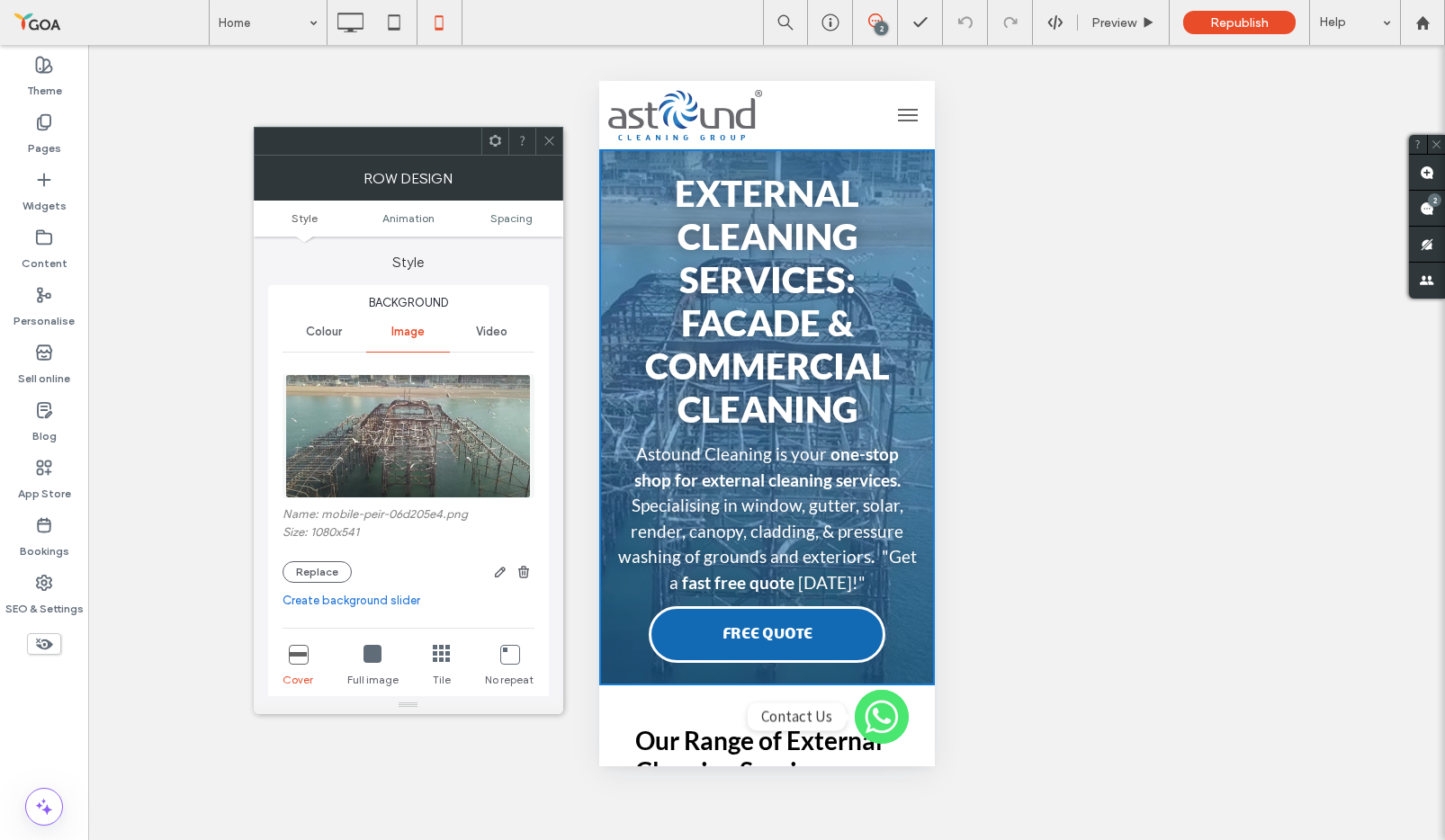
click at [427, 434] on img at bounding box center [408, 436] width 246 height 124
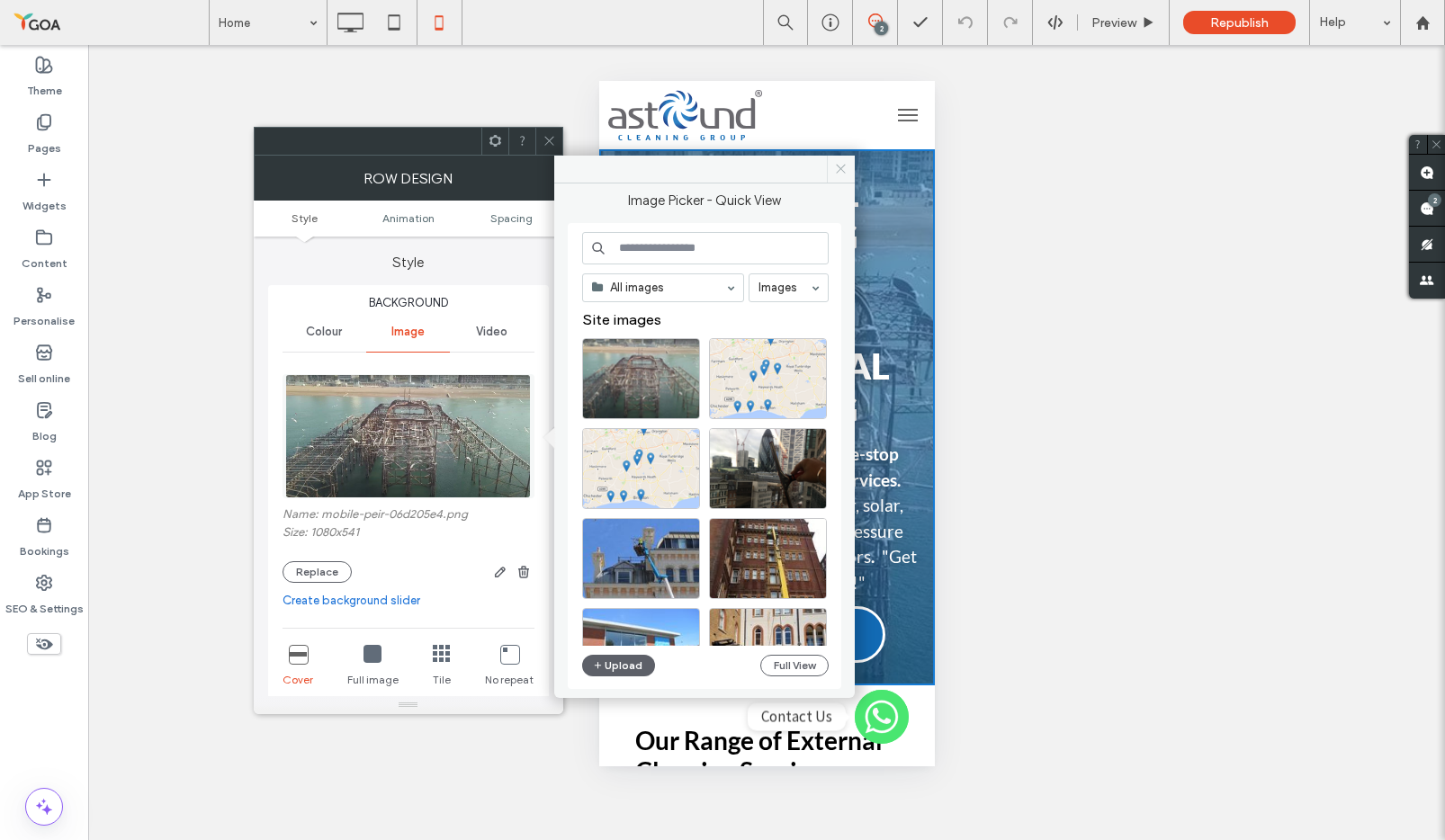
click at [847, 162] on span at bounding box center [841, 169] width 28 height 27
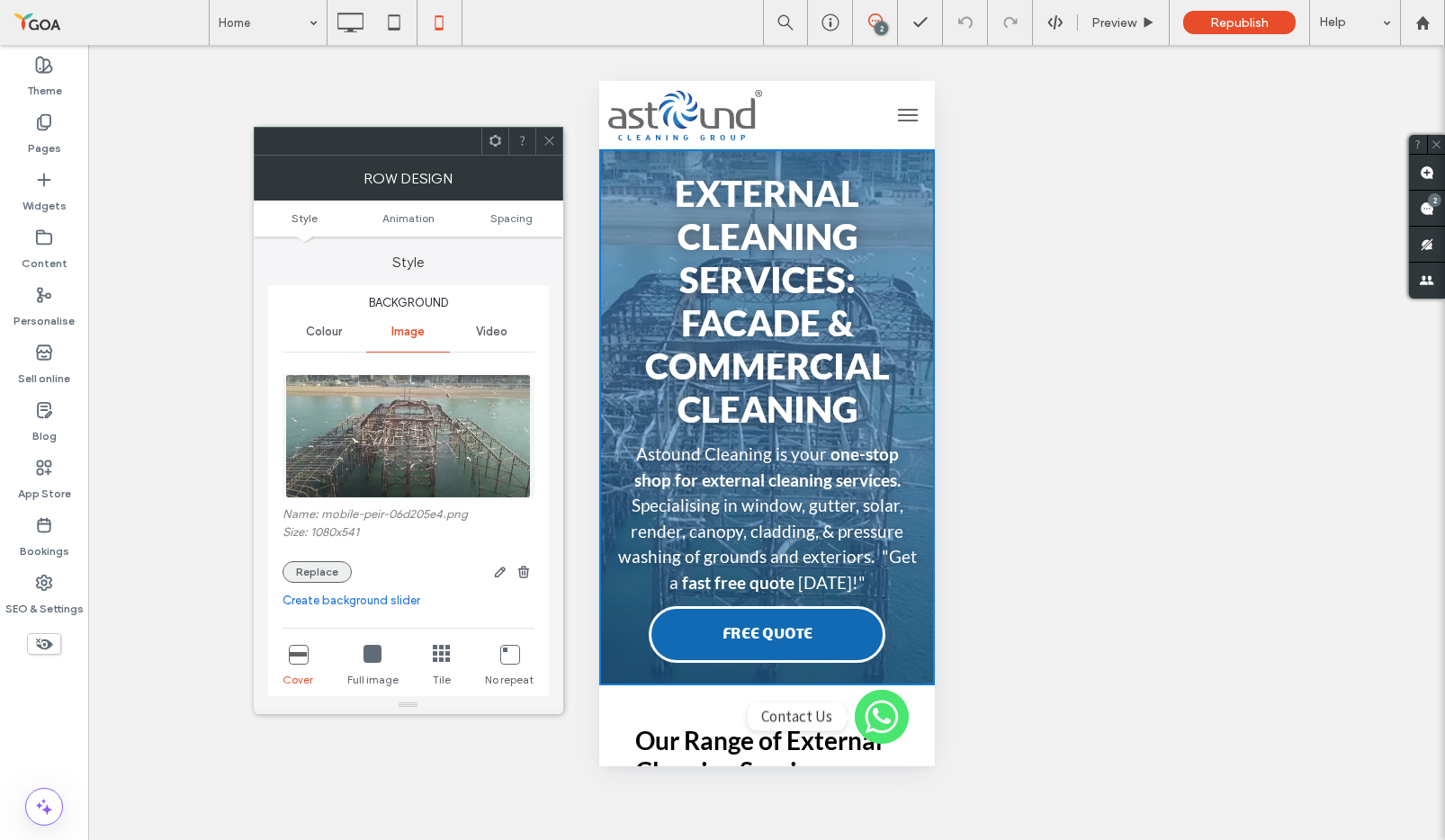
click at [335, 579] on button "Replace" at bounding box center [317, 571] width 69 height 21
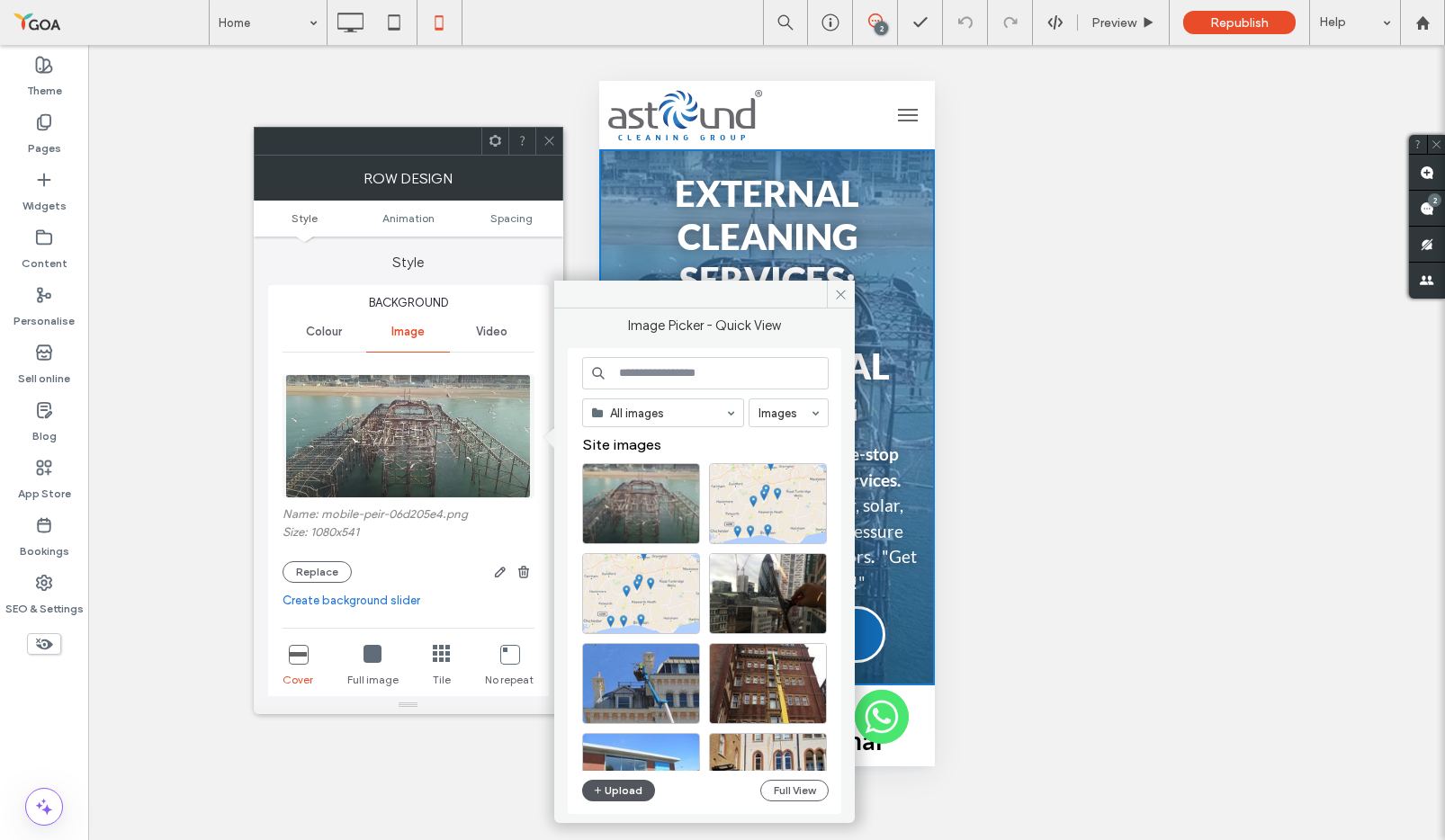
click at [633, 678] on button "Upload" at bounding box center [619, 790] width 74 height 21
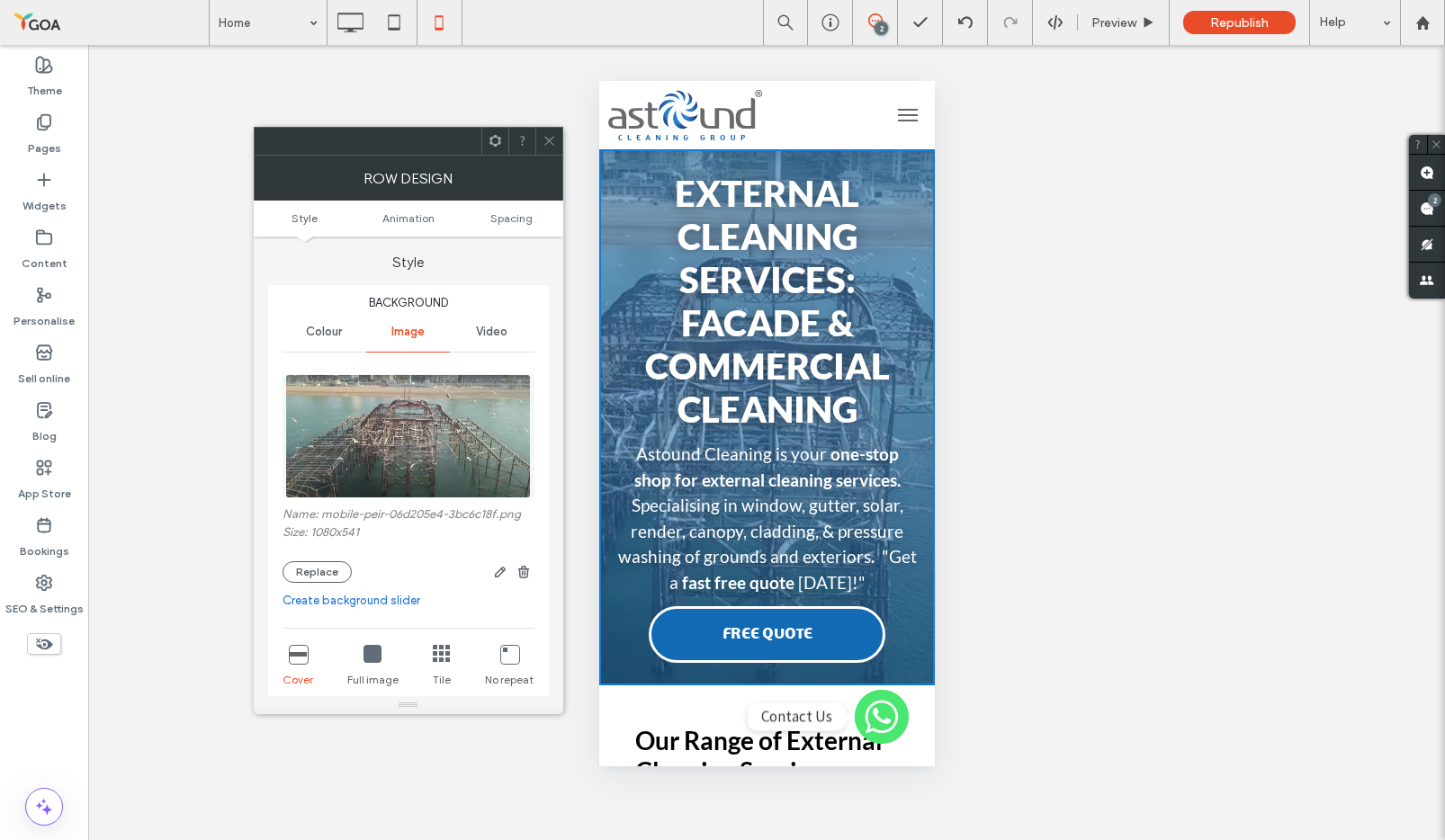
click at [541, 138] on div at bounding box center [548, 140] width 27 height 27
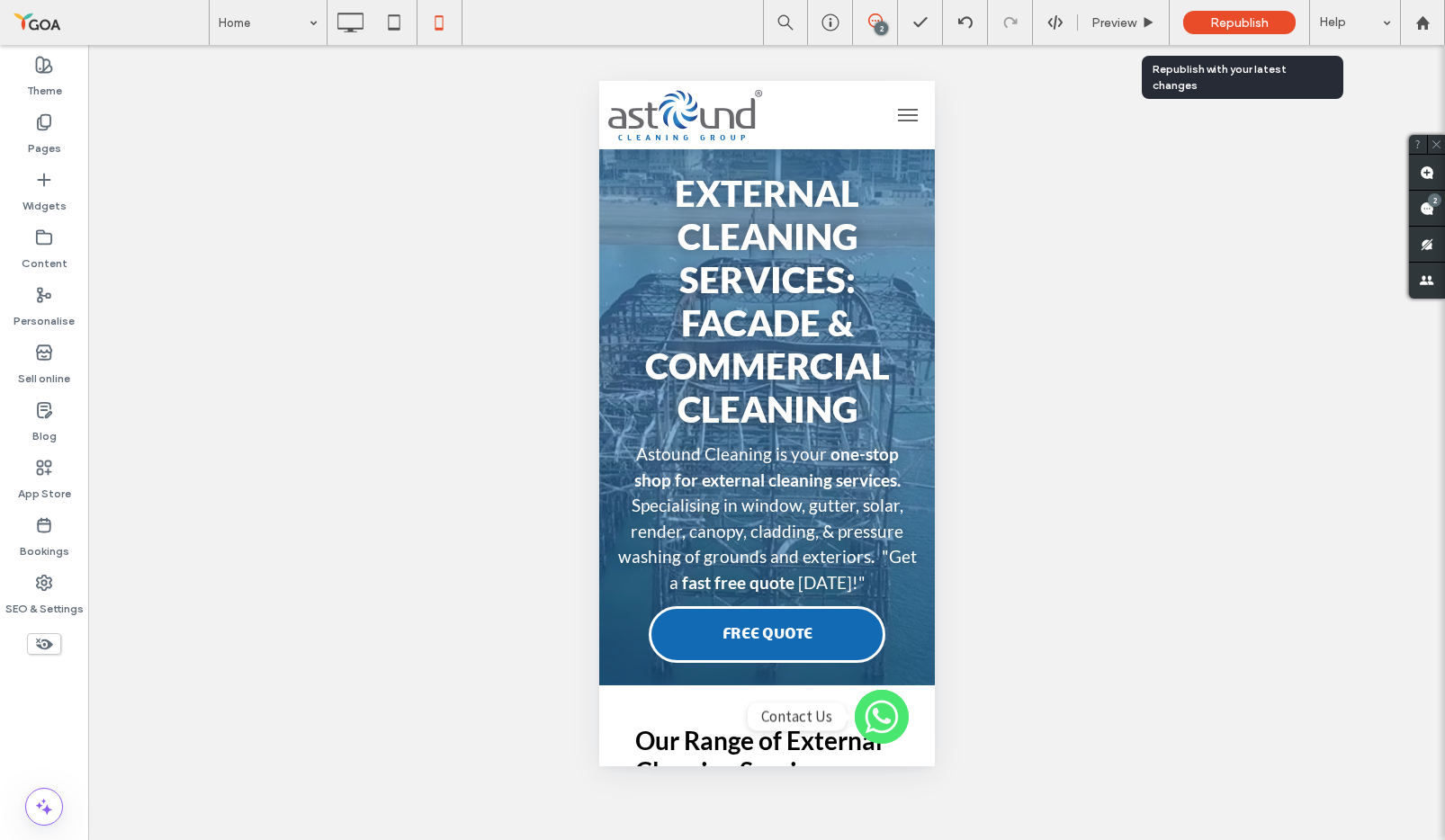
click at [1260, 18] on span "Republish" at bounding box center [1239, 23] width 58 height 16
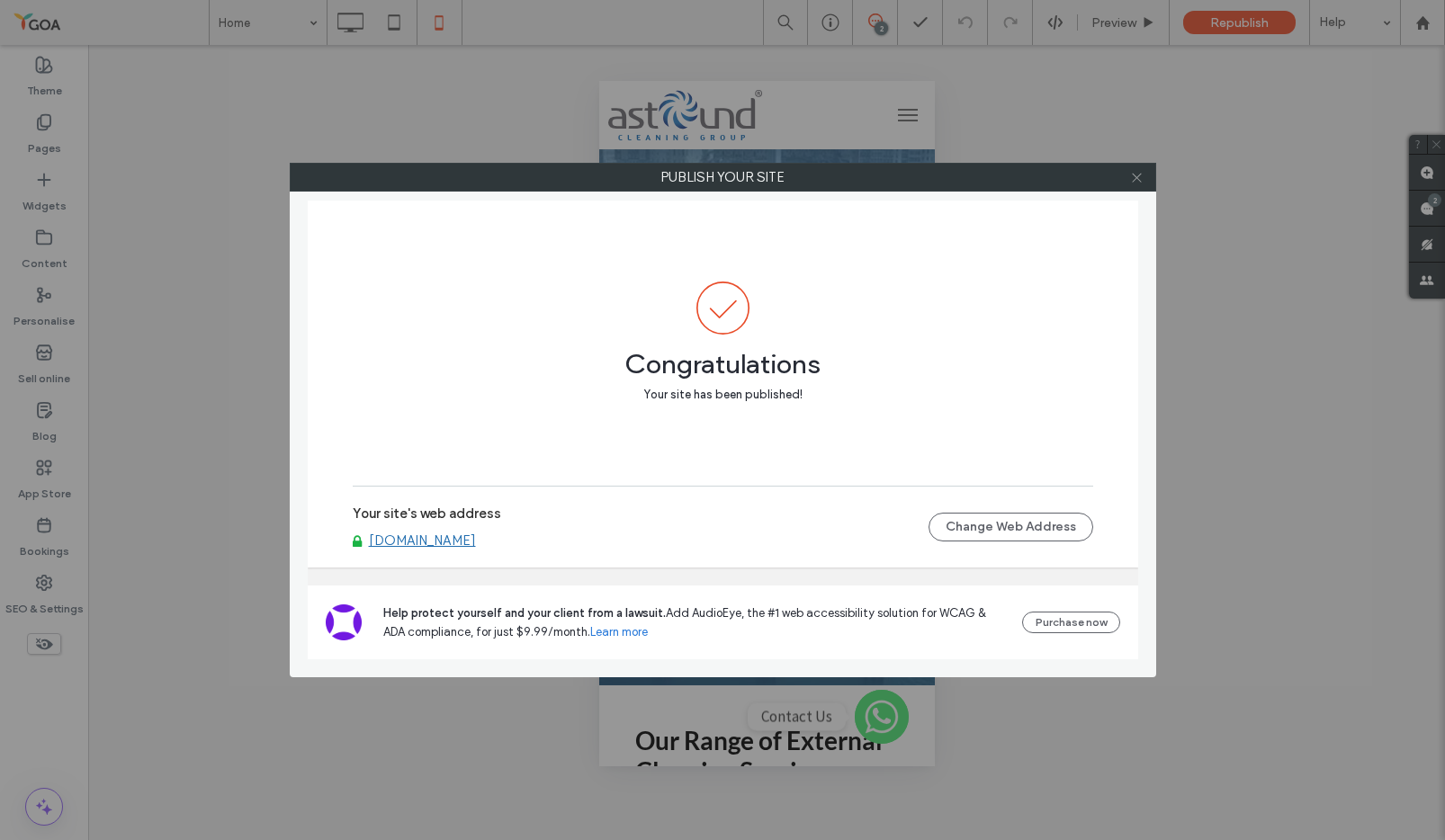
click at [1142, 181] on icon at bounding box center [1137, 177] width 14 height 14
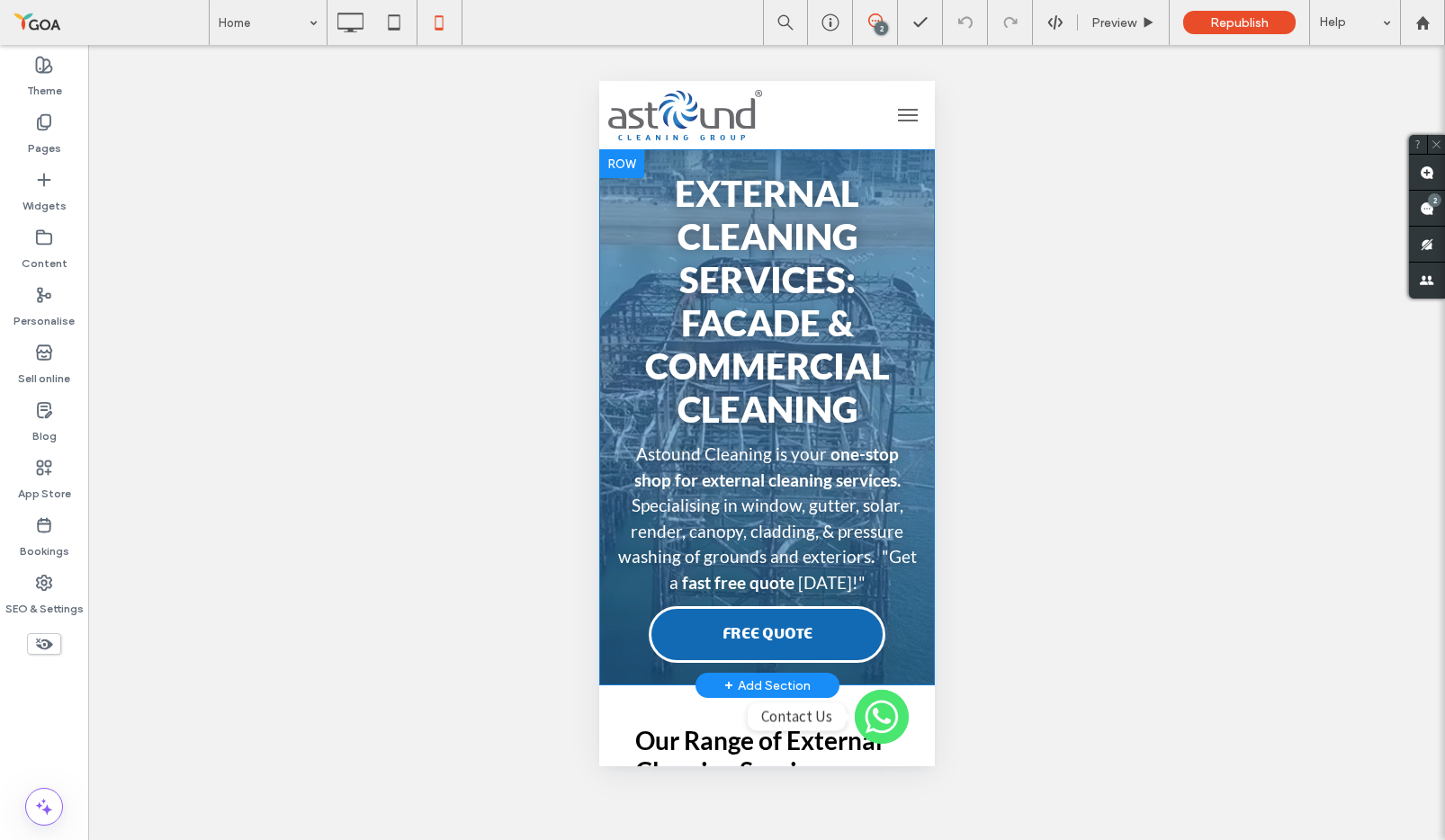
click at [916, 165] on div "External Cleaning Services: Facade & Commercial Cleaning Astound Cleaning is yo…" at bounding box center [765, 417] width 335 height 510
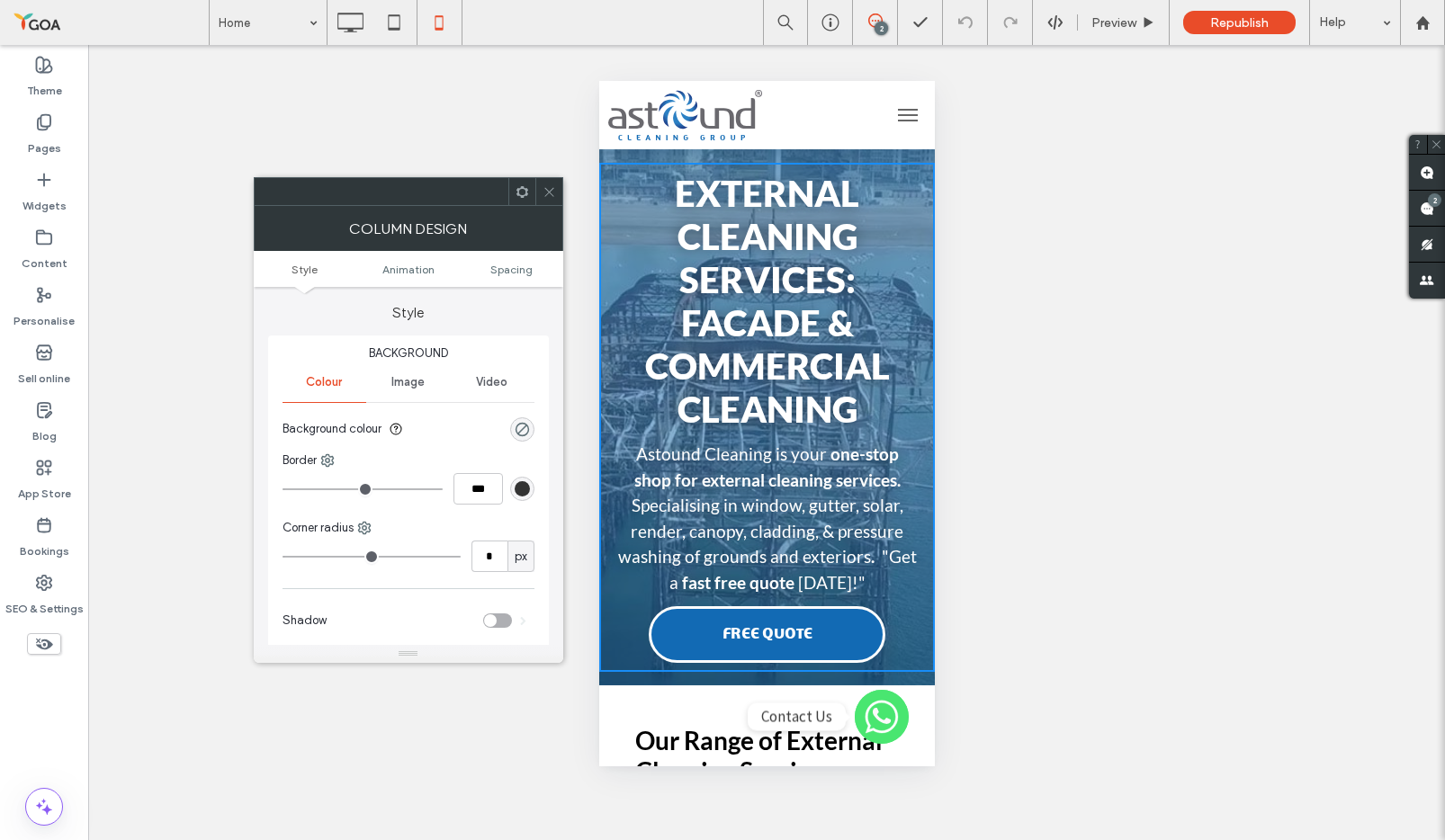
click at [768, 151] on div "External Cleaning Services: Facade & Commercial Cleaning Astound Cleaning is yo…" at bounding box center [765, 417] width 335 height 536
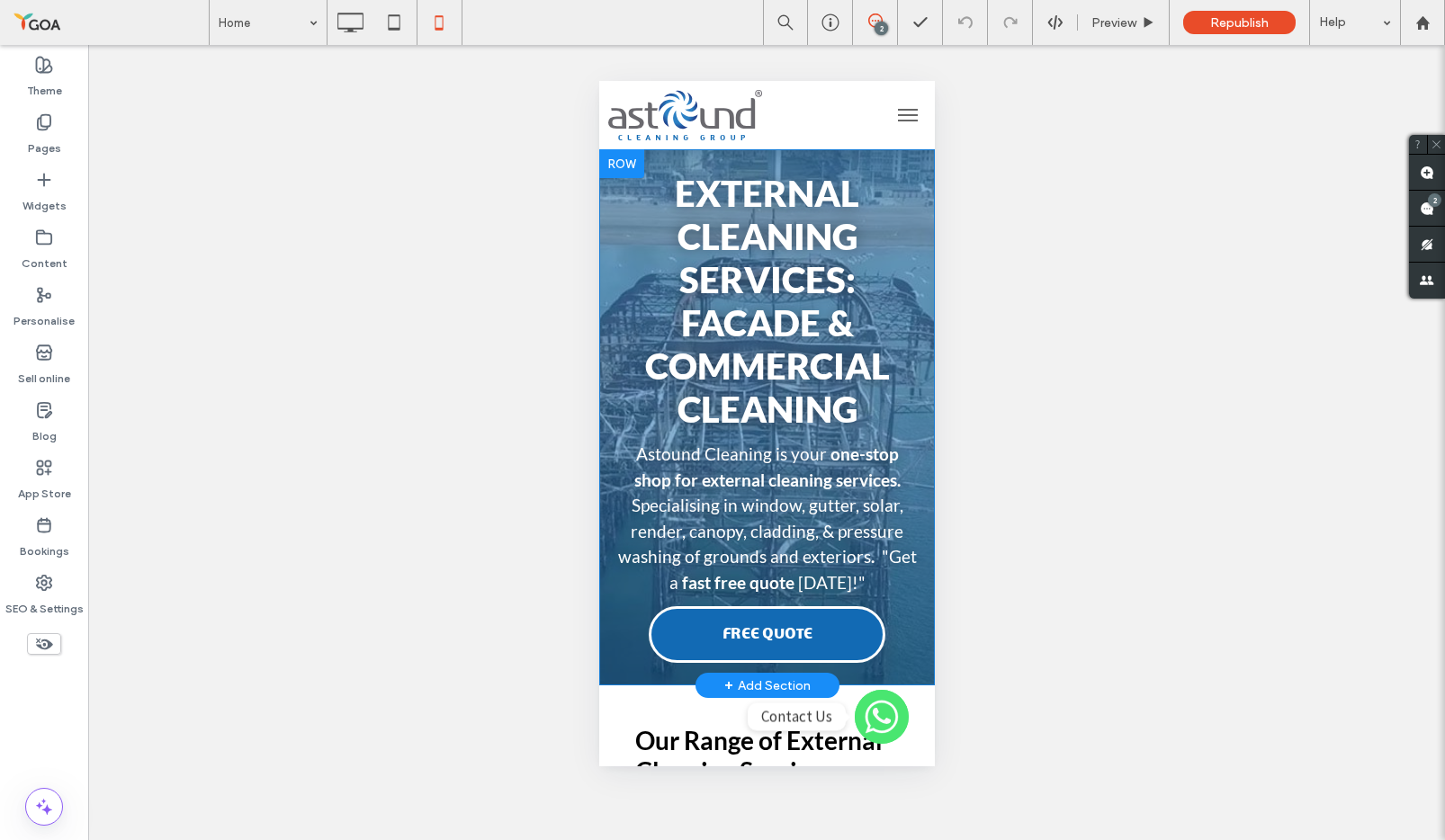
click at [767, 154] on div "External Cleaning Services: Facade & Commercial Cleaning Astound Cleaning is yo…" at bounding box center [765, 417] width 335 height 536
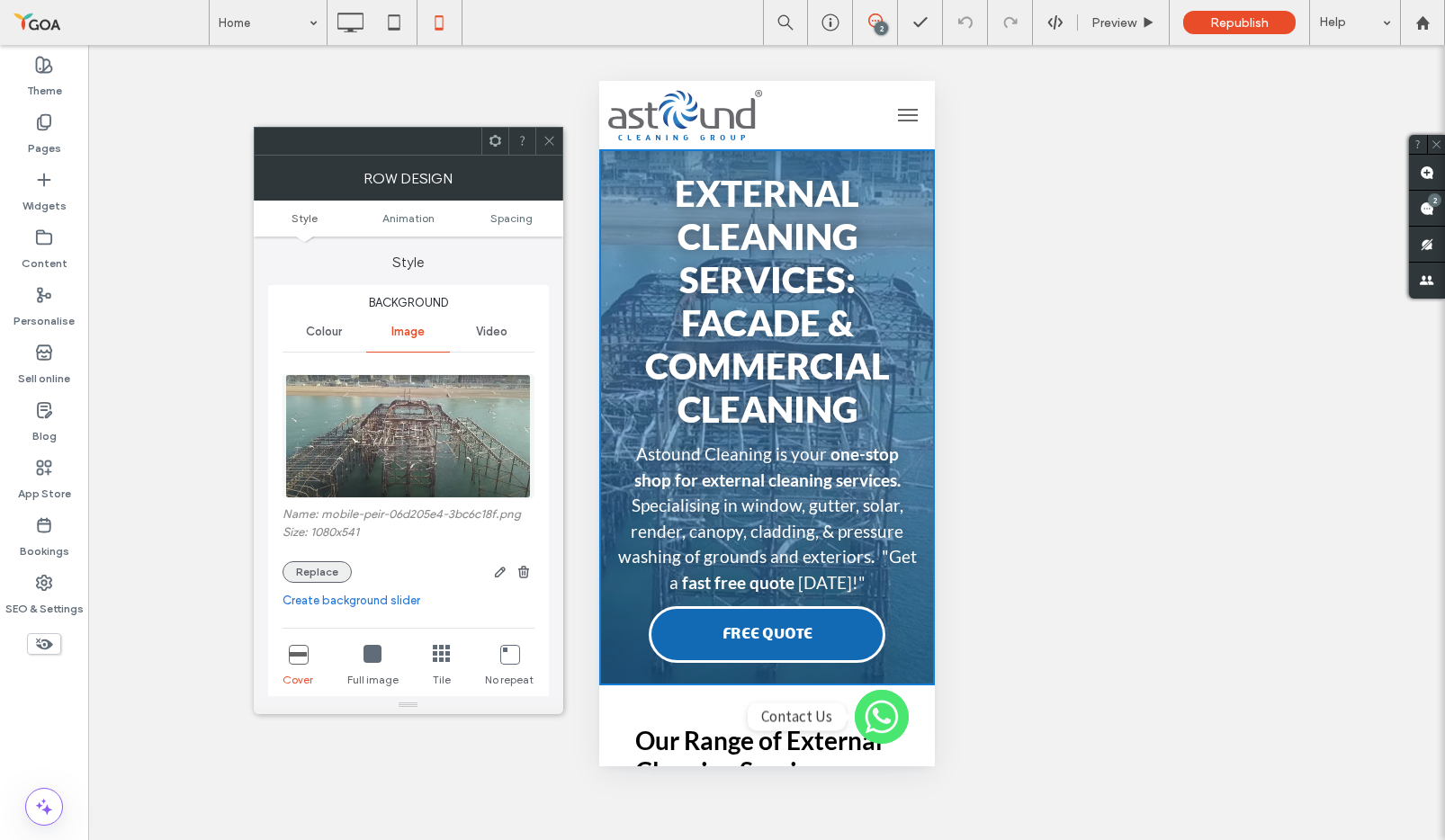
click at [314, 571] on button "Replace" at bounding box center [317, 571] width 69 height 21
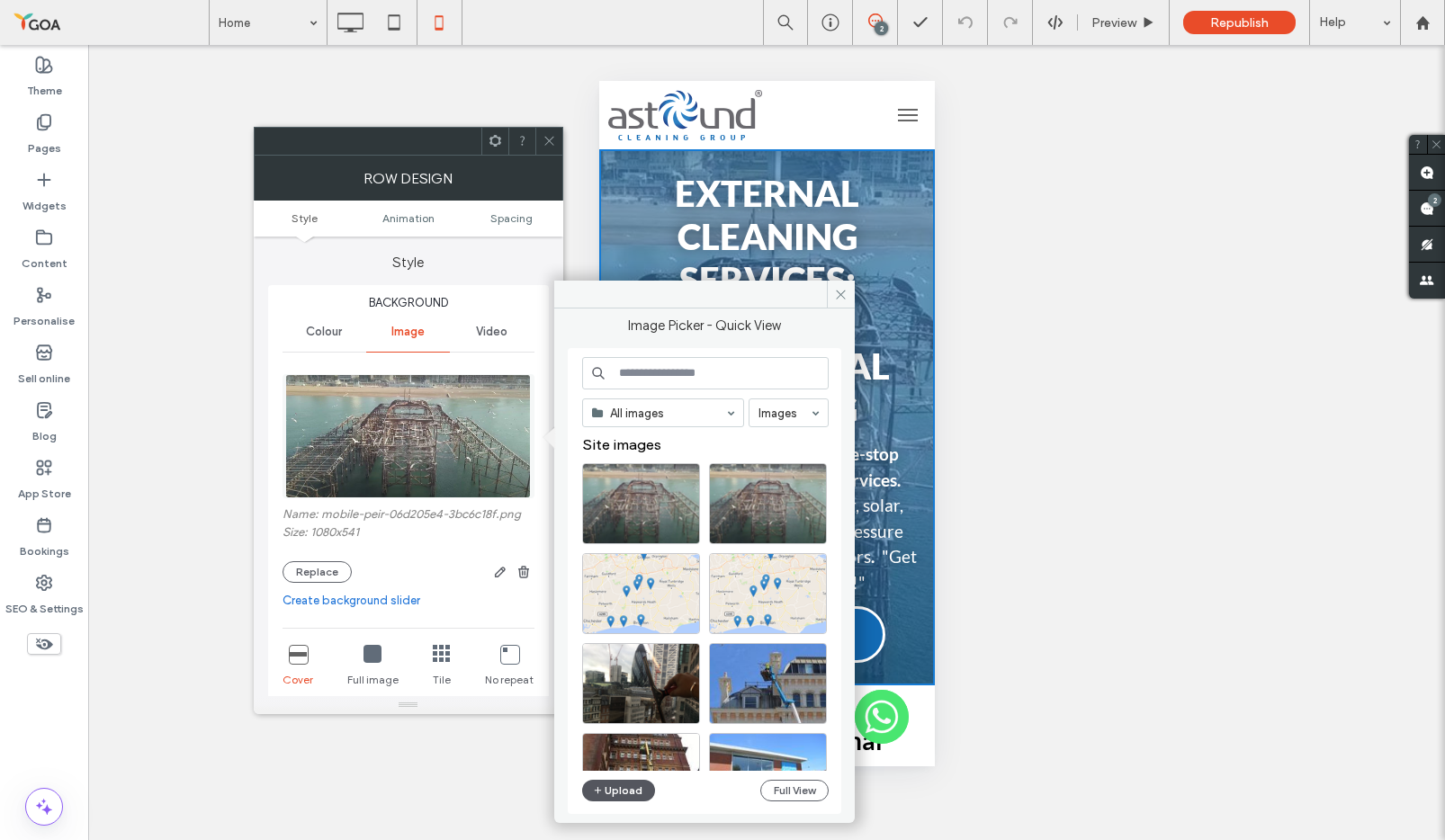
click at [620, 678] on button "Upload" at bounding box center [619, 790] width 74 height 21
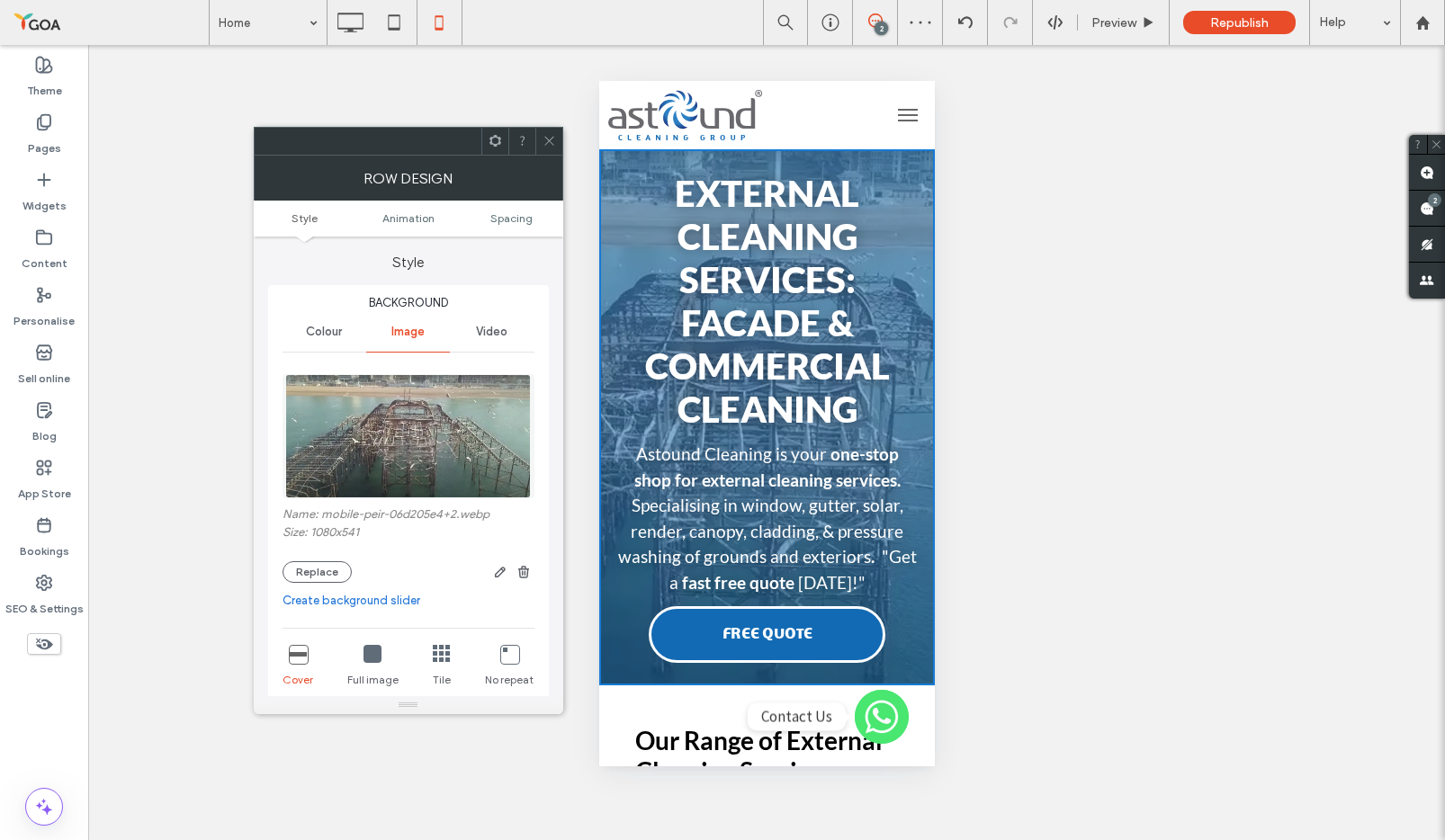
click at [558, 141] on div at bounding box center [548, 140] width 27 height 27
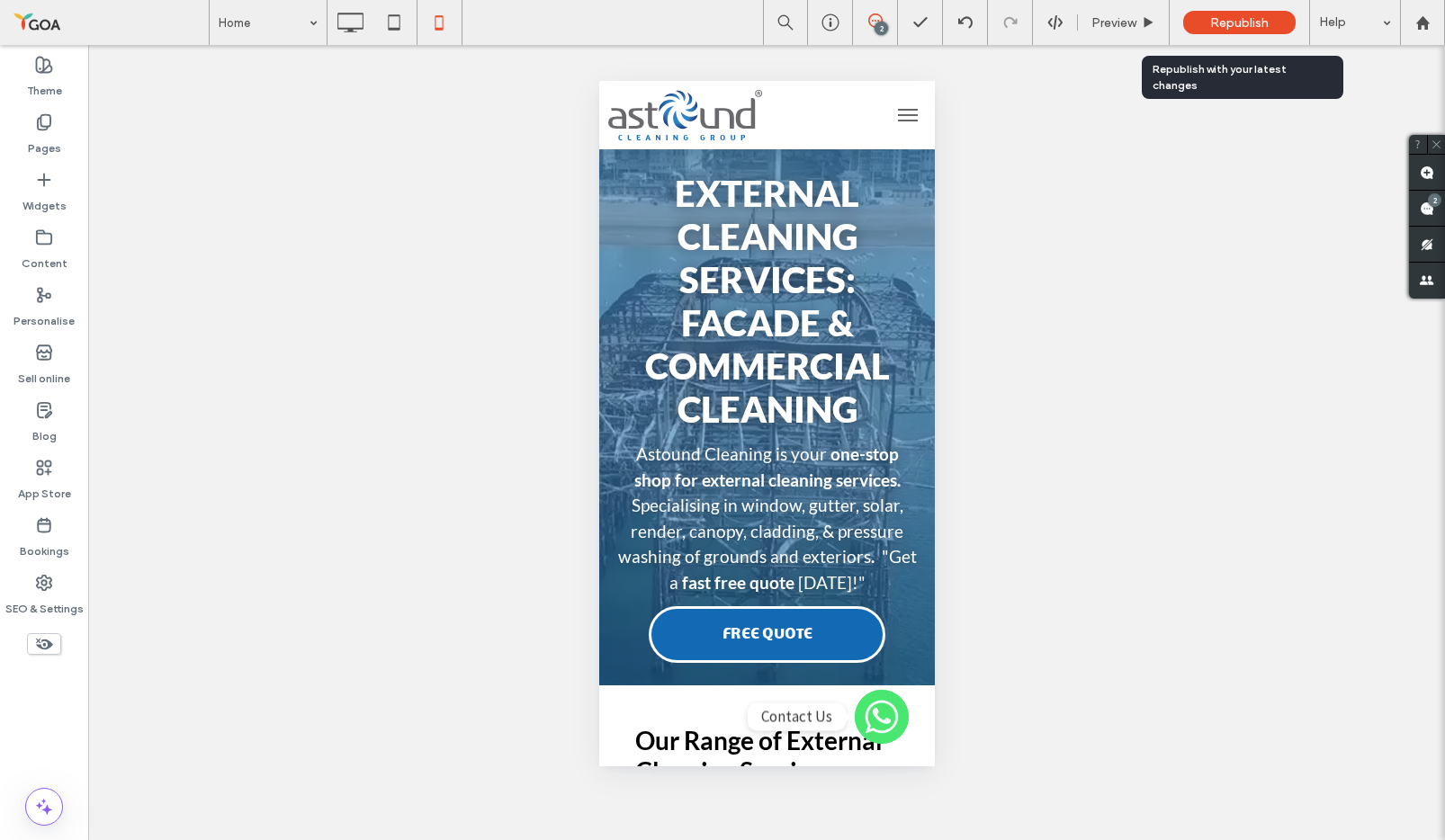
click at [1247, 25] on span "Republish" at bounding box center [1239, 23] width 58 height 16
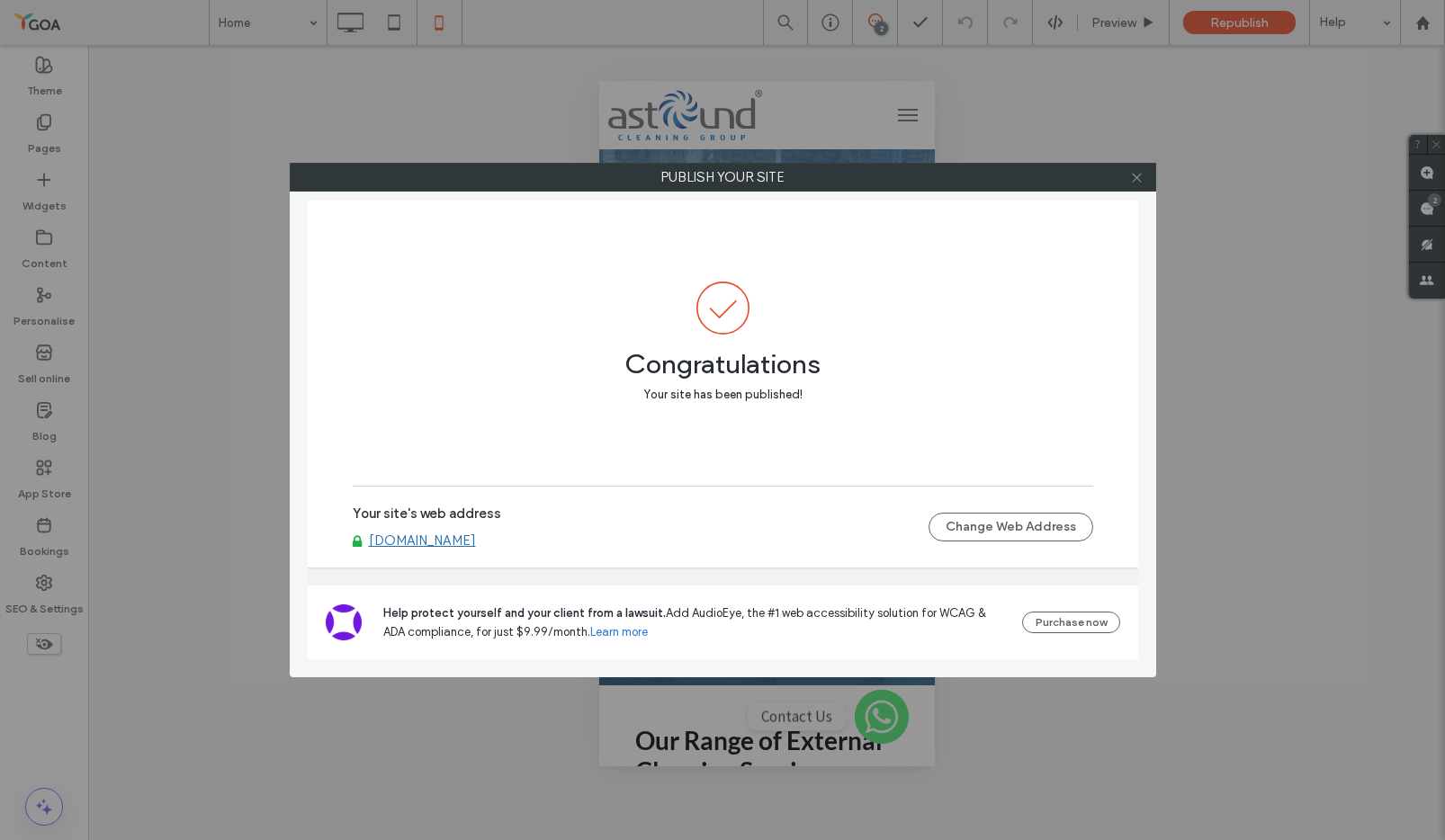
click at [1140, 179] on icon at bounding box center [1137, 177] width 14 height 14
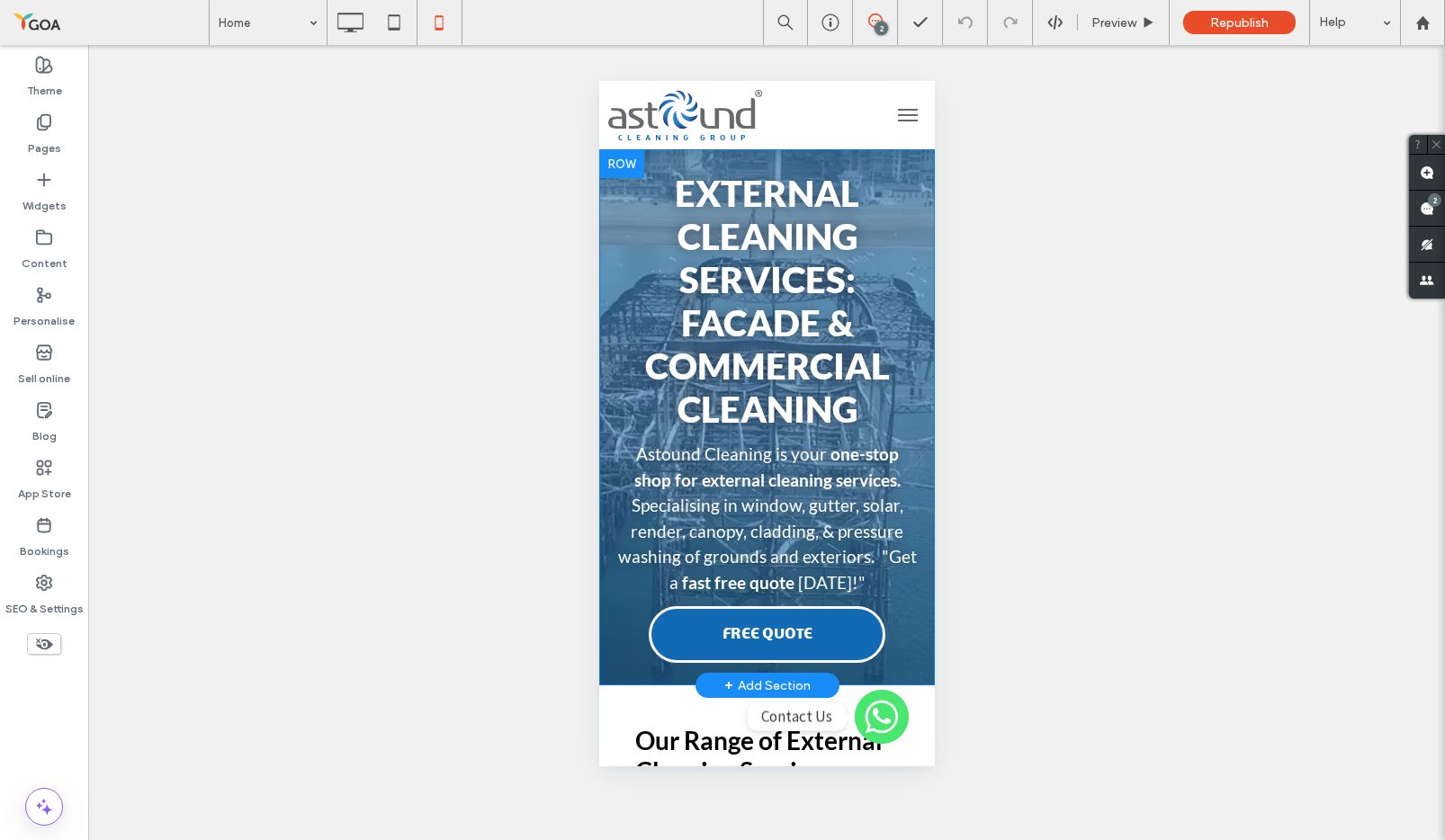
click at [611, 162] on div at bounding box center [620, 163] width 45 height 29
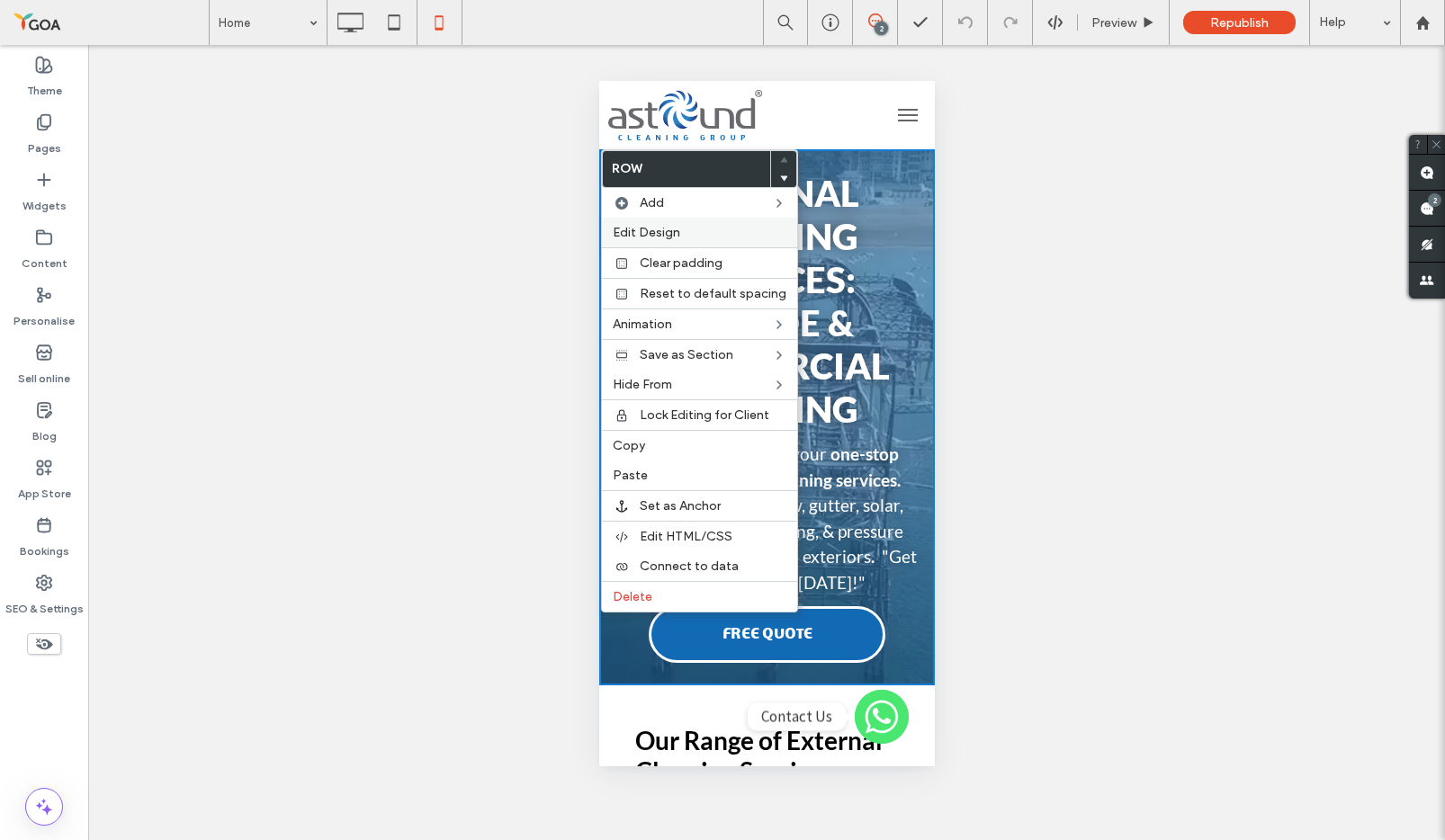
click at [636, 229] on span "Edit Design" at bounding box center [646, 233] width 67 height 16
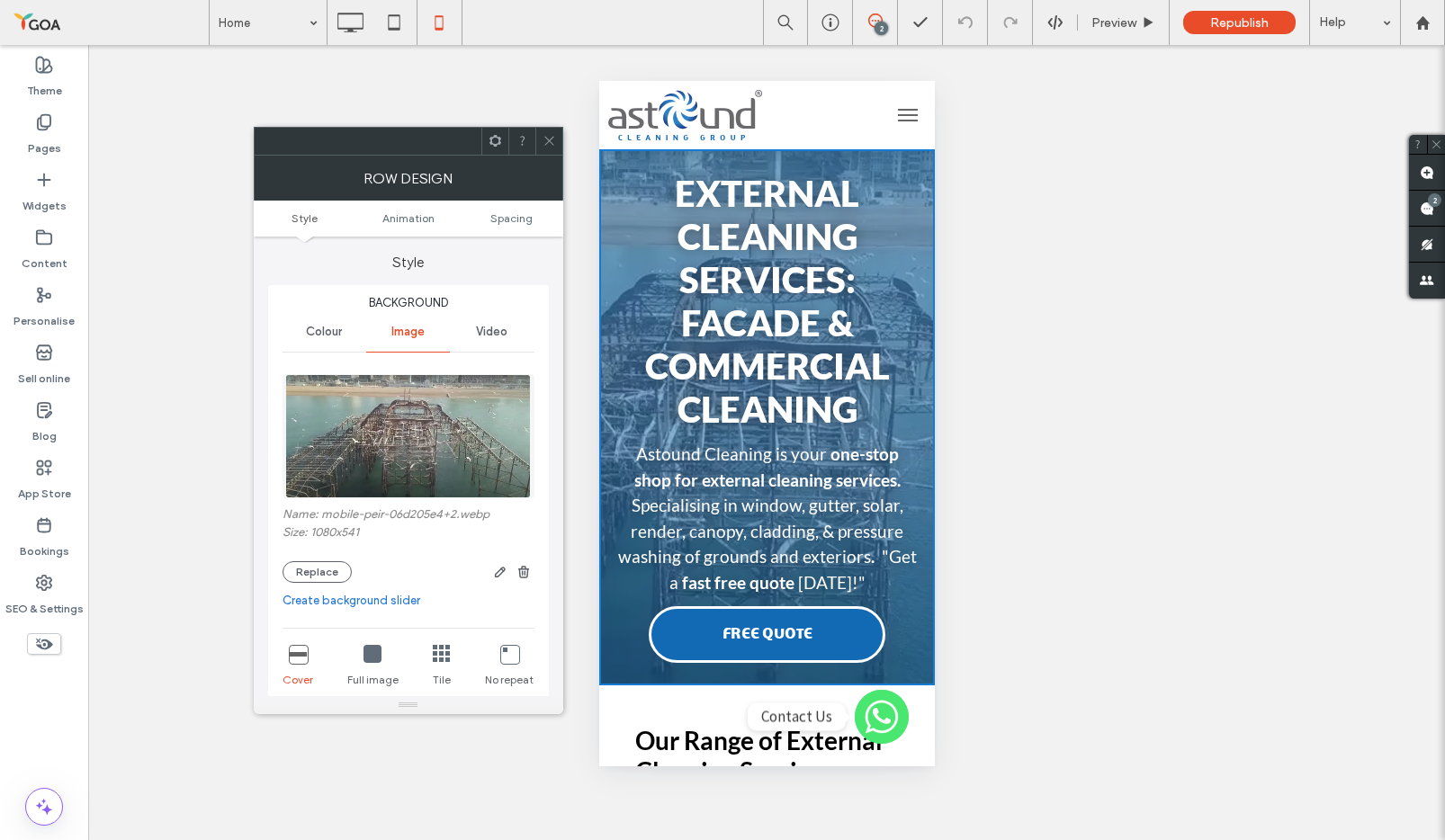
click at [494, 335] on span "Video" at bounding box center [492, 332] width 31 height 15
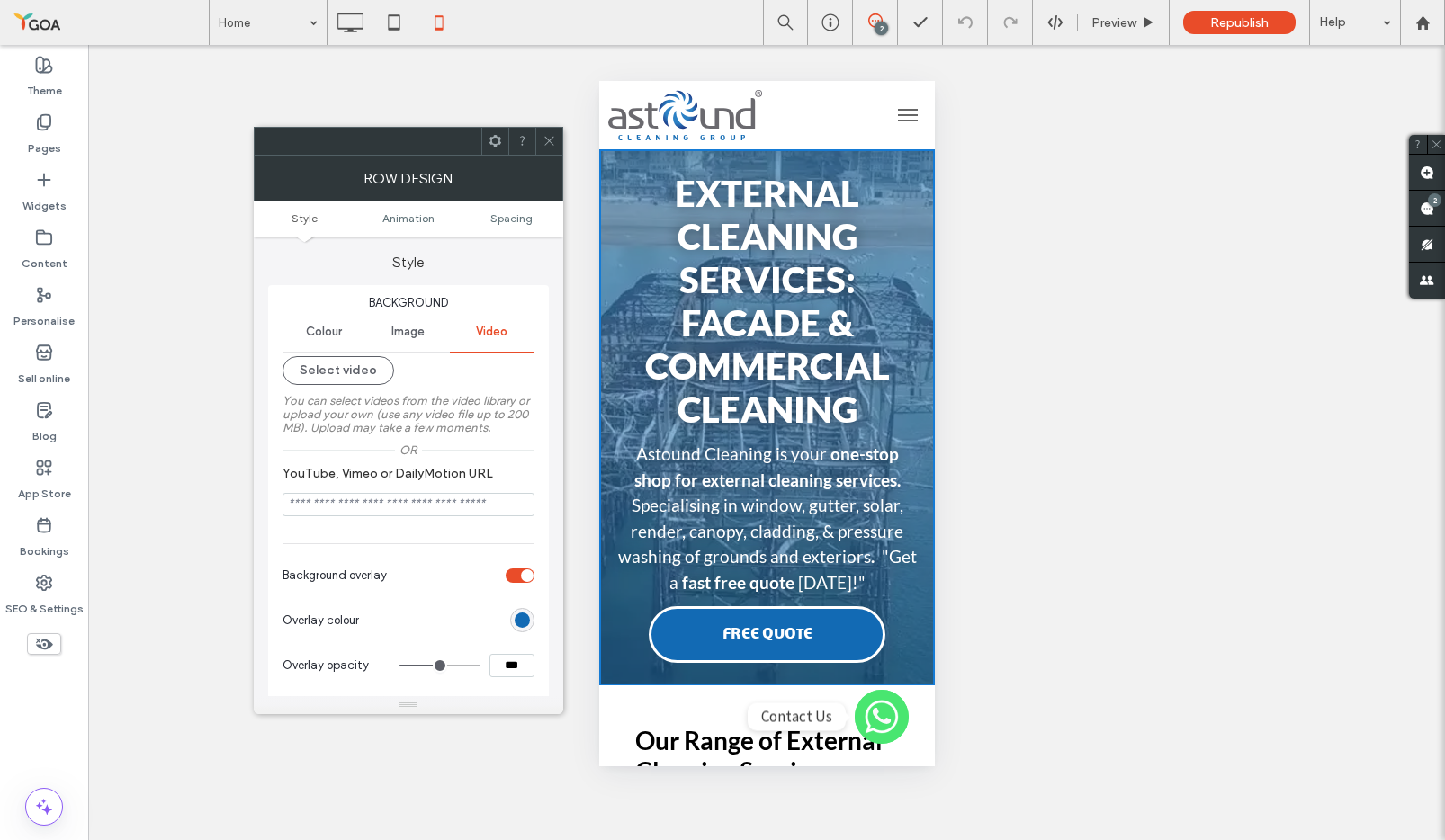
click at [524, 578] on div "toggle" at bounding box center [527, 576] width 13 height 13
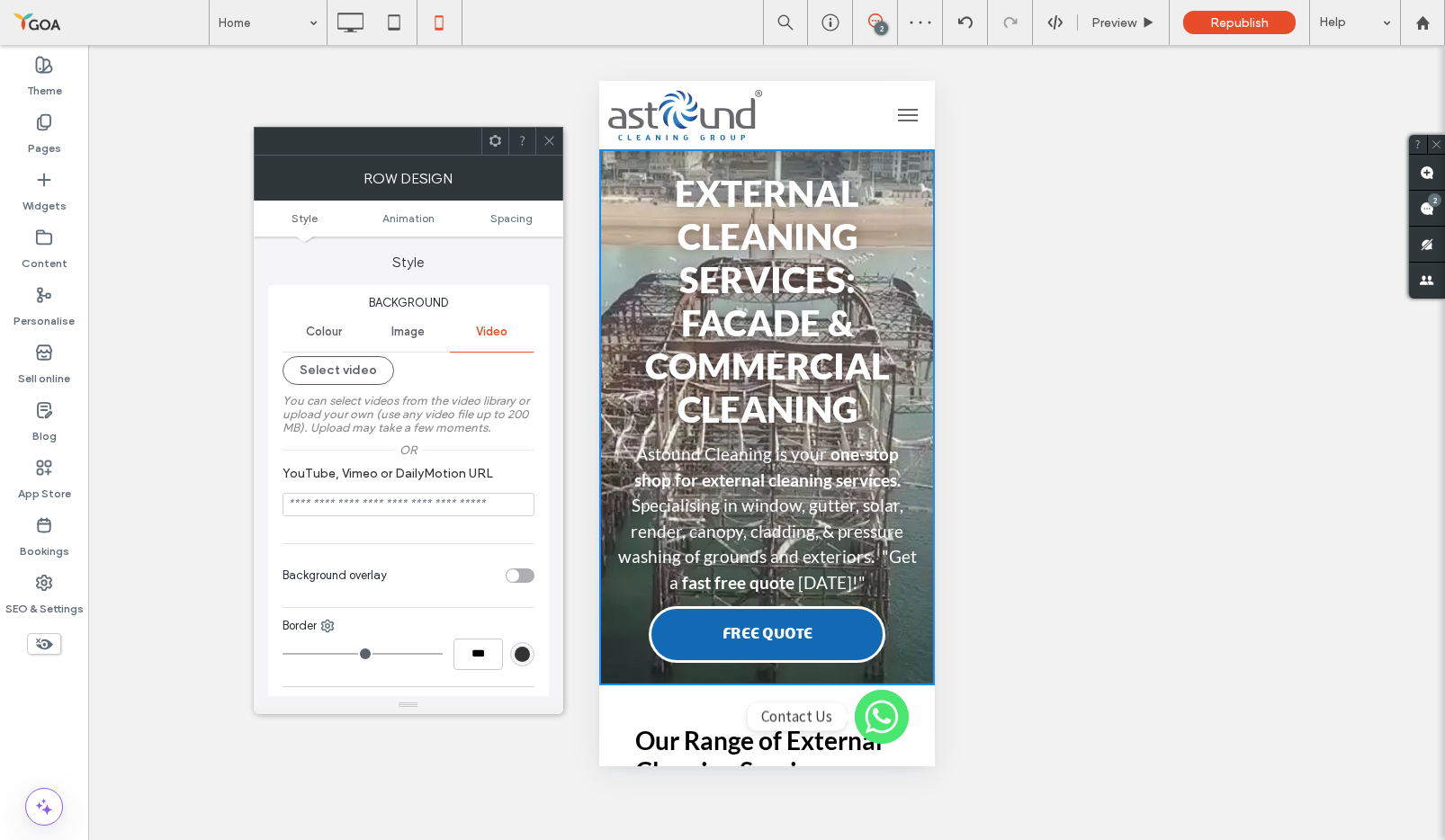
click at [518, 578] on div "toggle" at bounding box center [513, 576] width 13 height 13
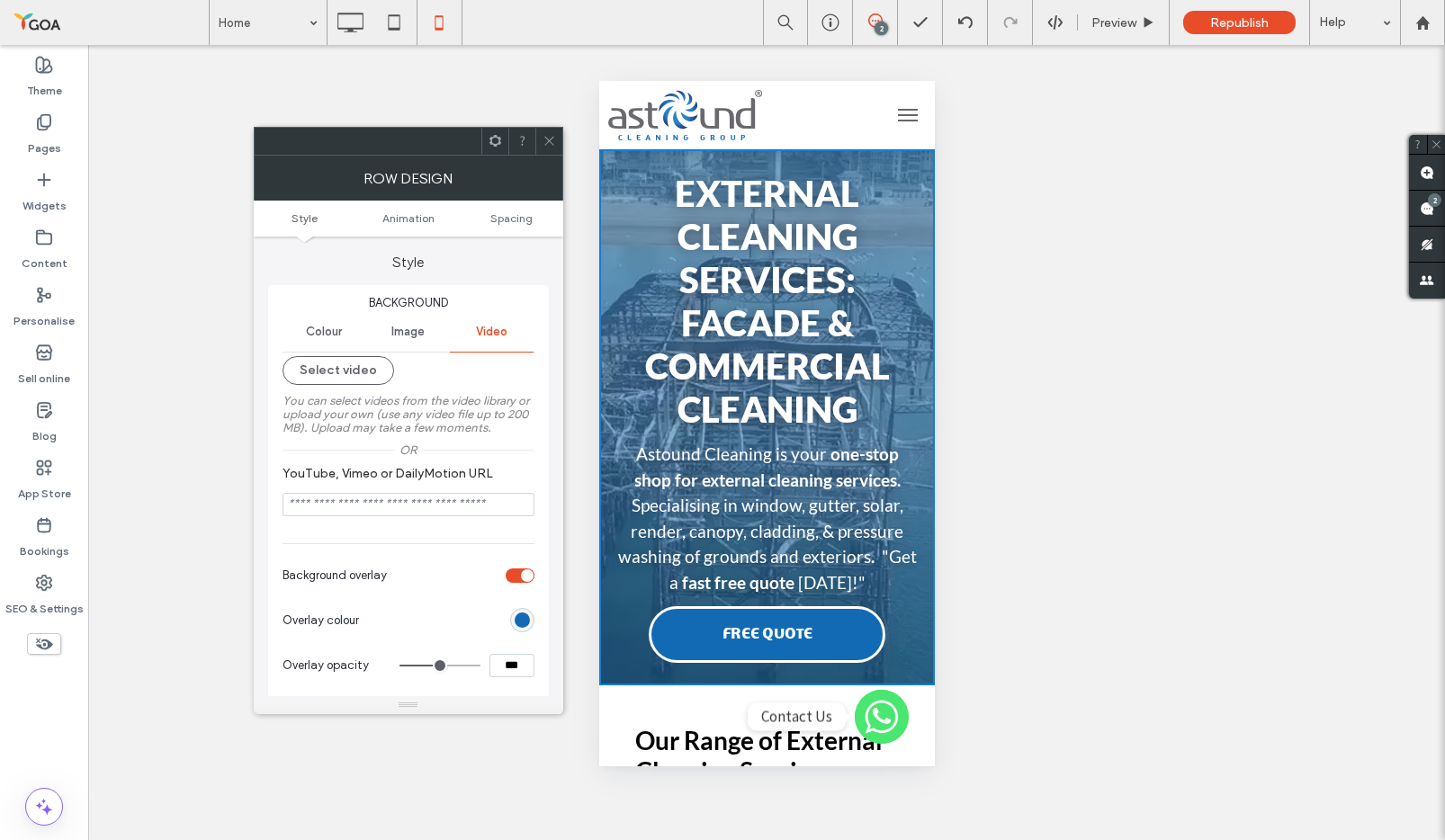
click at [528, 622] on div "rgb(18, 106, 180)" at bounding box center [522, 620] width 16 height 16
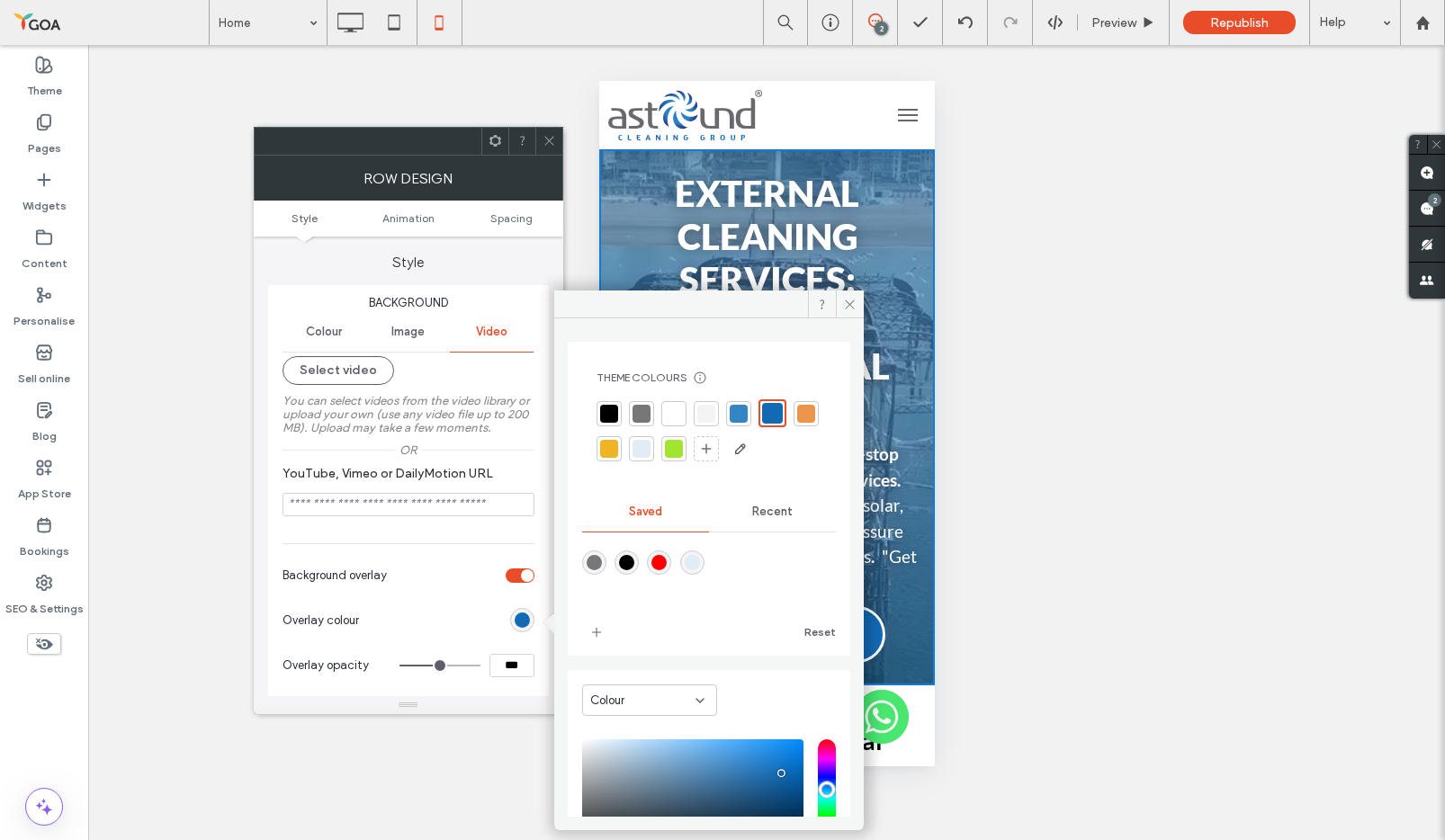
scroll to position [106, 0]
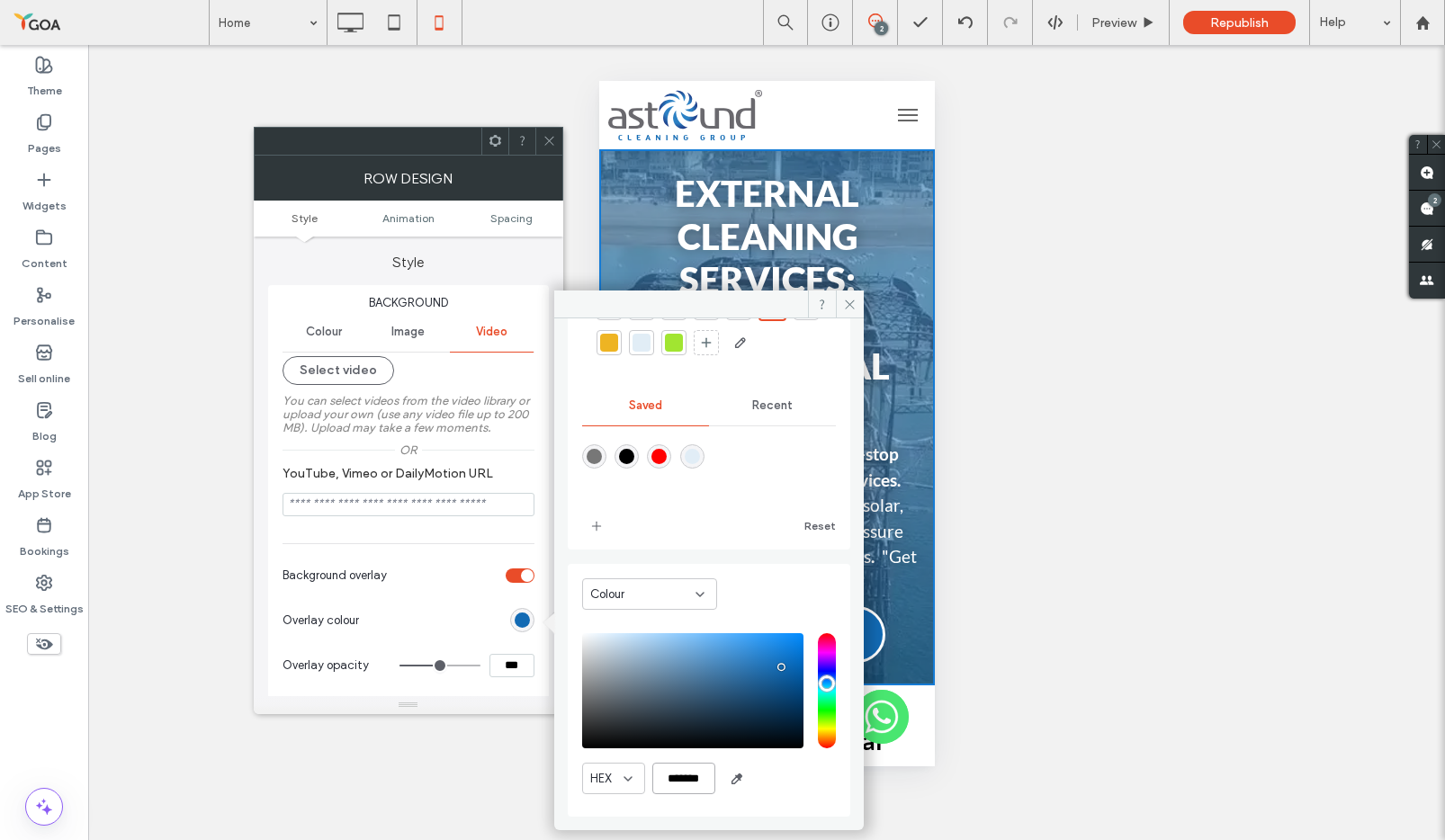
click at [698, 678] on input "*******" at bounding box center [684, 778] width 63 height 31
drag, startPoint x: 522, startPoint y: 576, endPoint x: 513, endPoint y: 582, distance: 10.8
click at [521, 576] on div "toggle" at bounding box center [527, 576] width 13 height 13
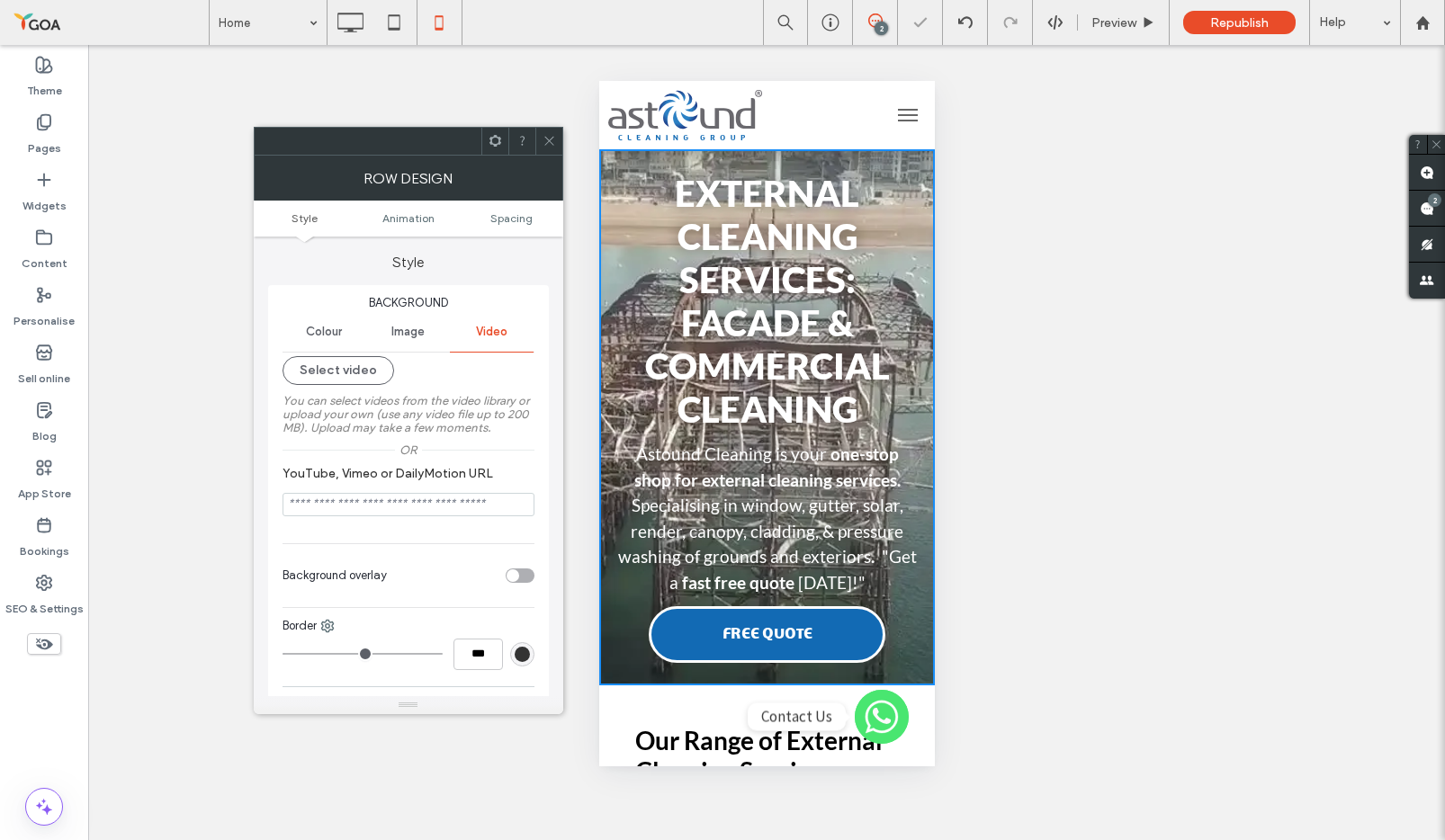
click at [411, 327] on span "Image" at bounding box center [408, 332] width 33 height 15
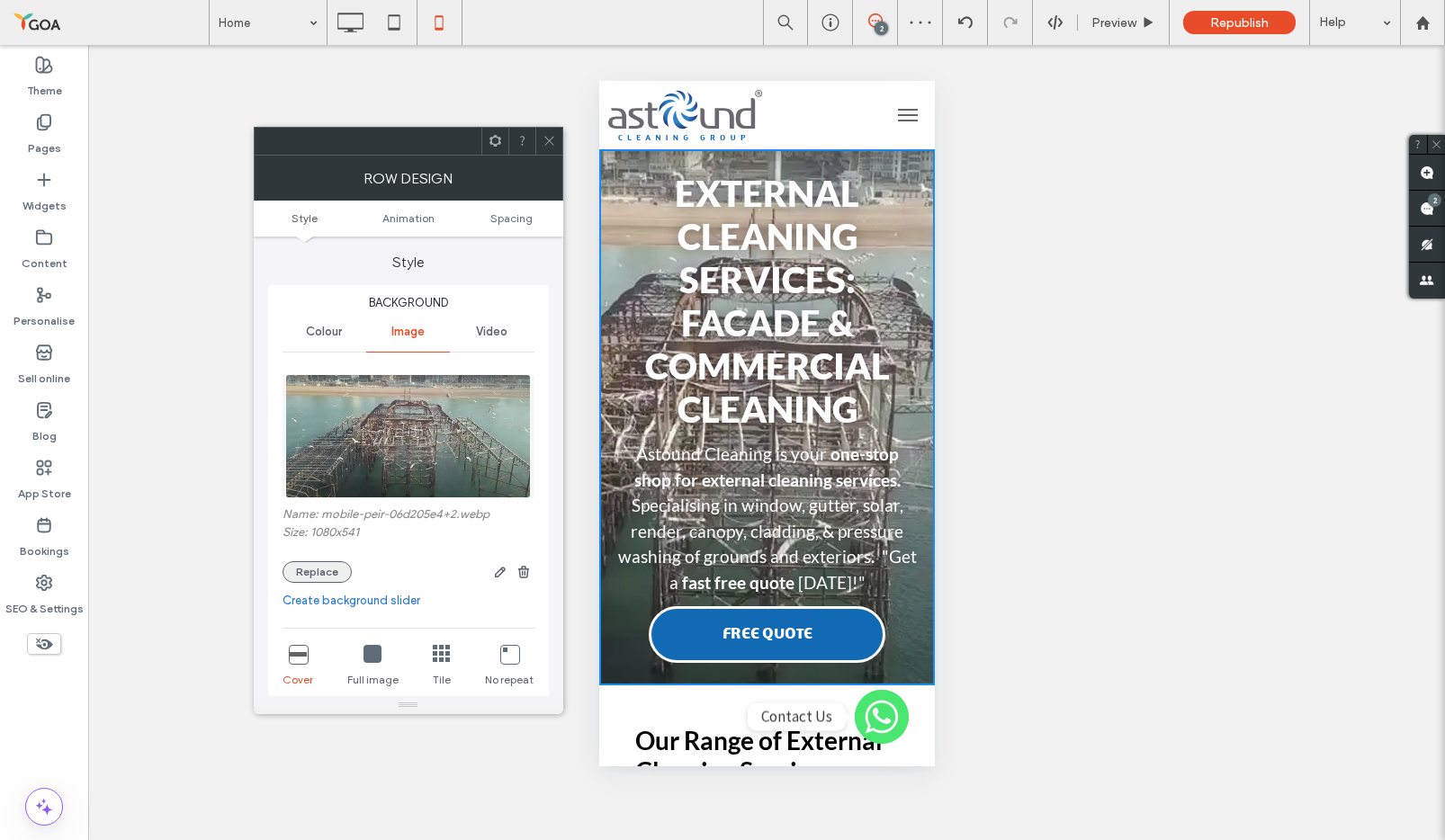
click at [331, 580] on button "Replace" at bounding box center [317, 571] width 69 height 21
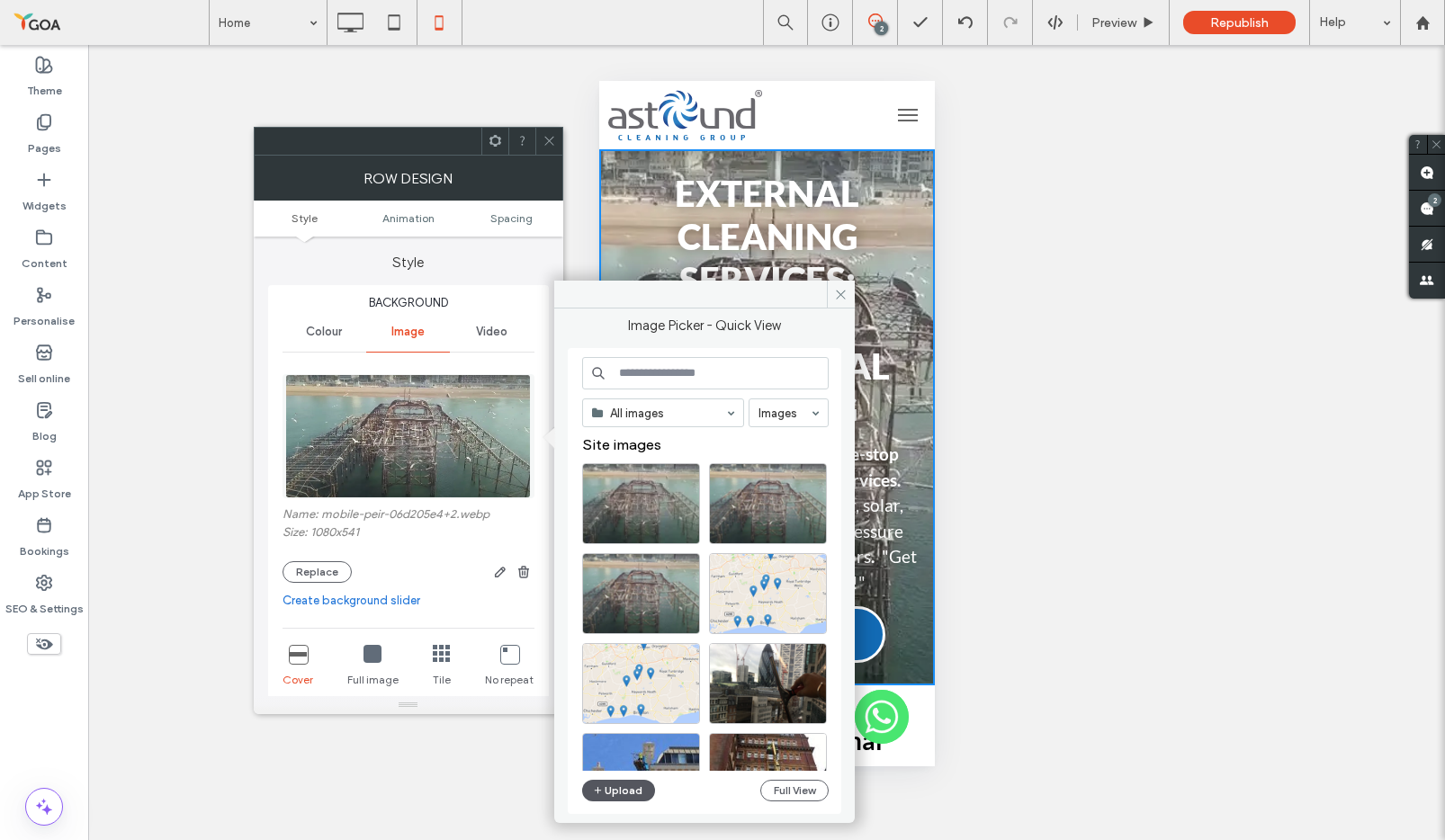
click at [620, 678] on button "Upload" at bounding box center [619, 790] width 74 height 21
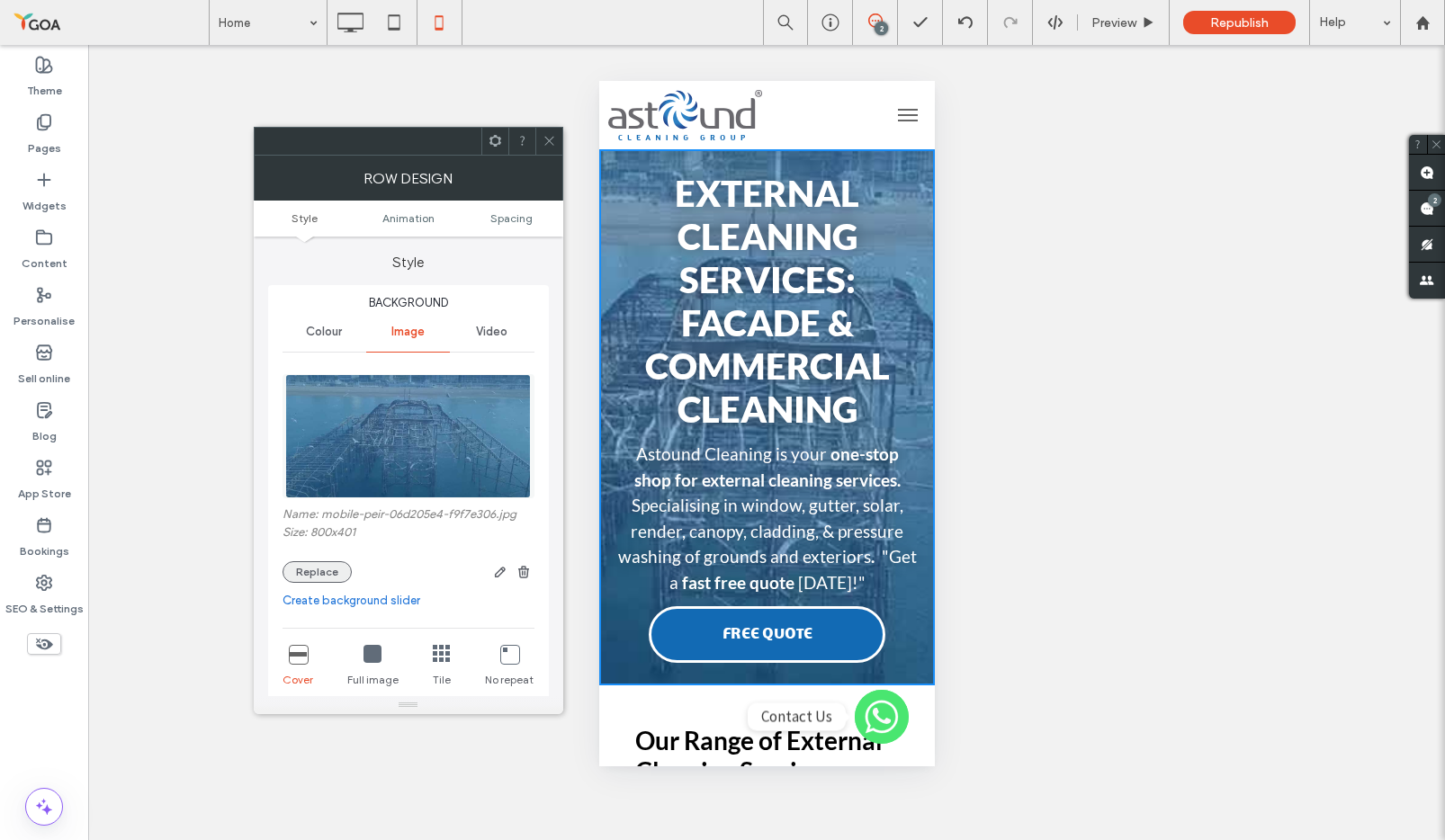
click at [314, 570] on button "Replace" at bounding box center [317, 571] width 69 height 21
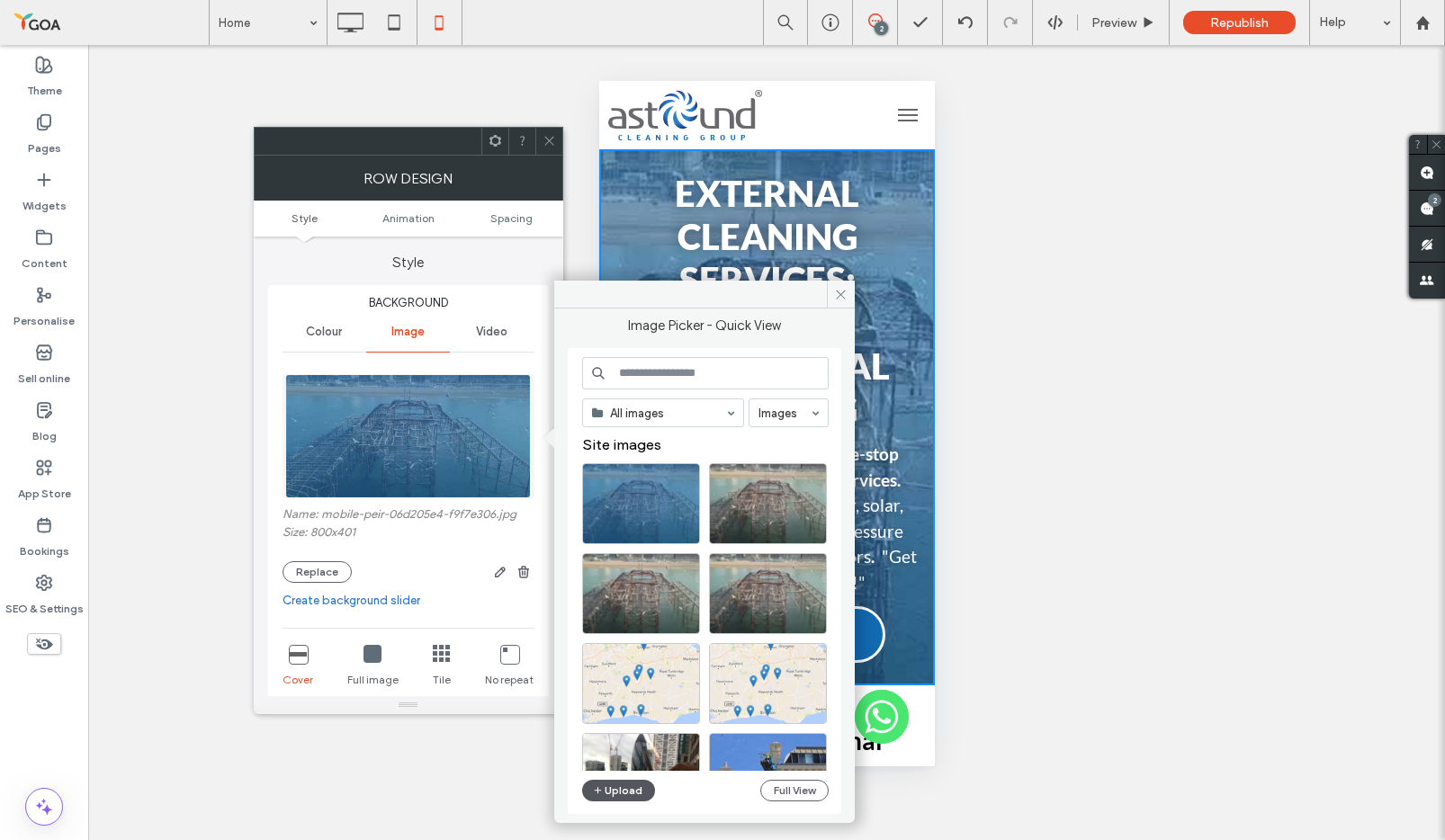
click at [625, 678] on button "Upload" at bounding box center [619, 790] width 74 height 21
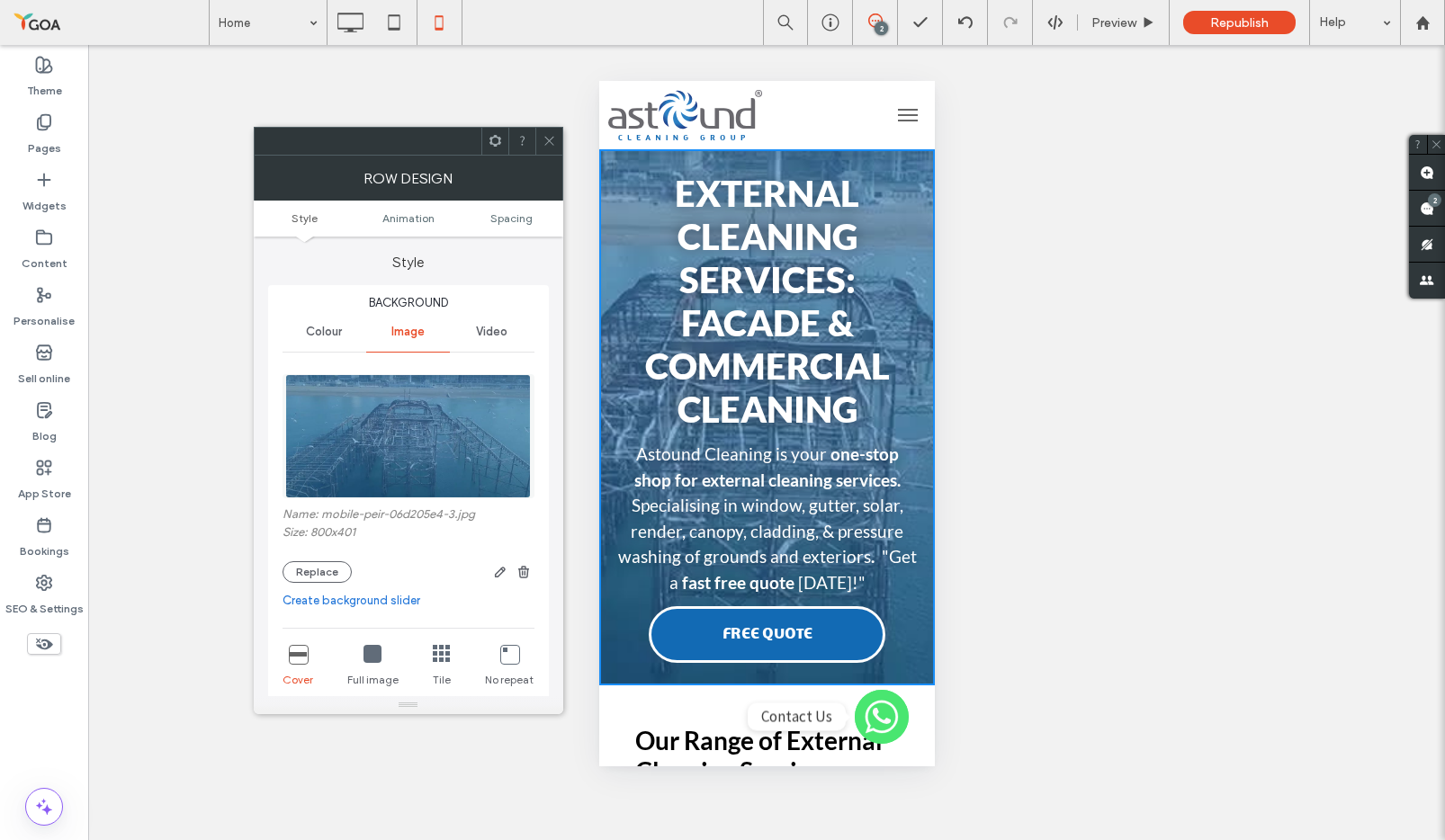
click at [549, 138] on icon at bounding box center [549, 140] width 14 height 14
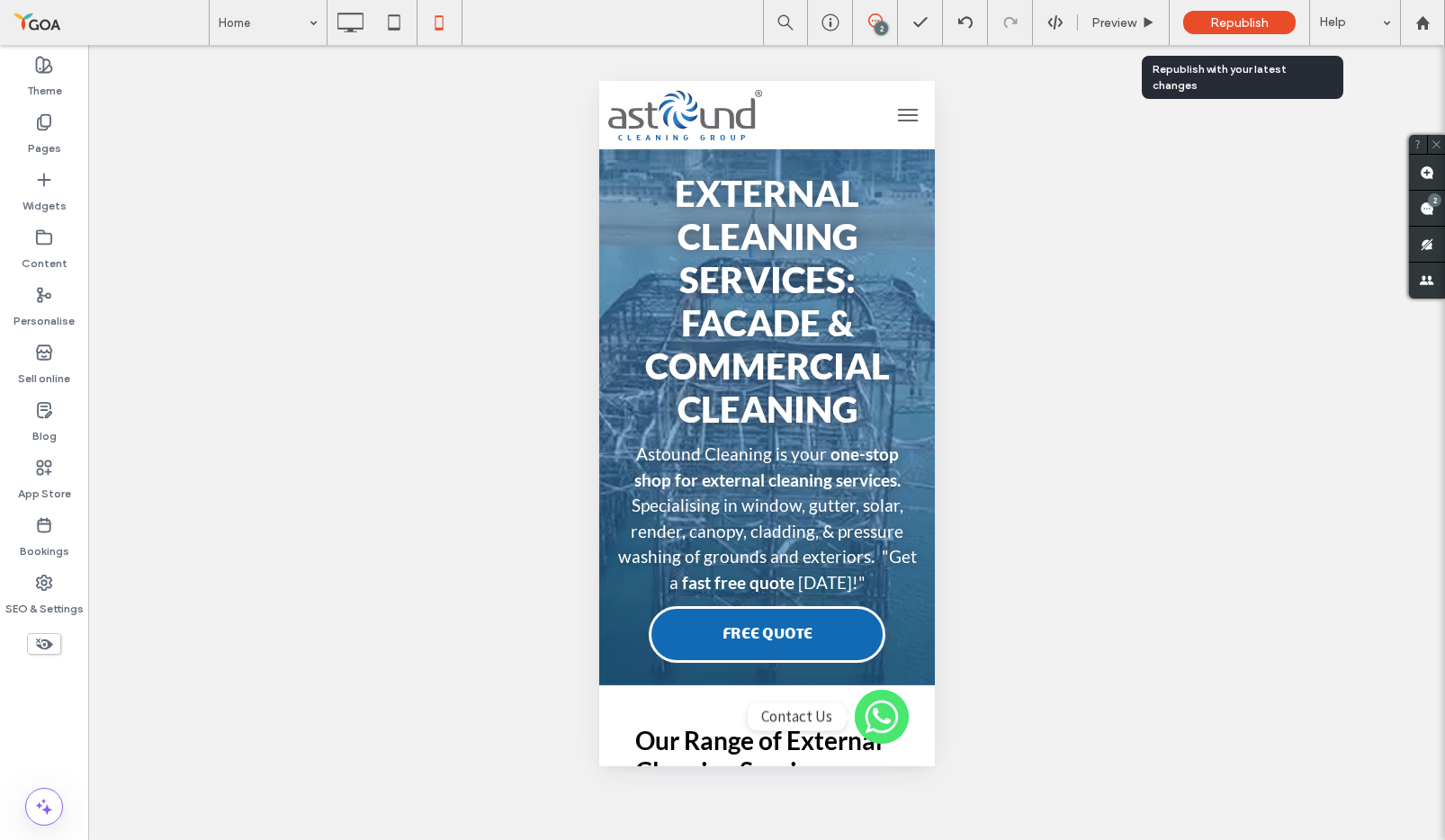
drag, startPoint x: 1258, startPoint y: 21, endPoint x: 1262, endPoint y: 30, distance: 9.8
click at [1258, 22] on span "Republish" at bounding box center [1239, 23] width 58 height 16
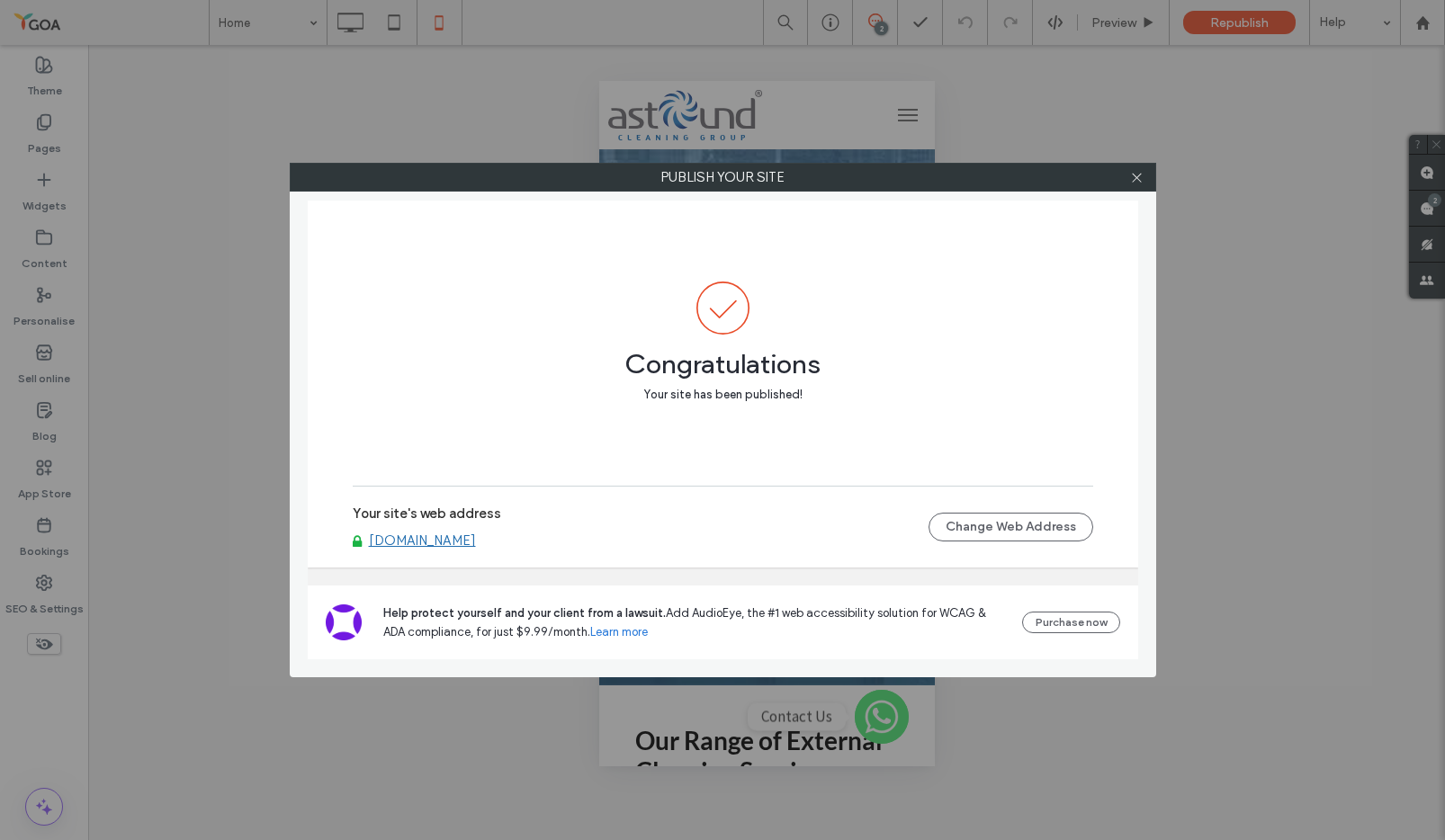
drag, startPoint x: 1138, startPoint y: 180, endPoint x: 1139, endPoint y: 213, distance: 33.0
click at [1139, 180] on icon at bounding box center [1137, 177] width 14 height 14
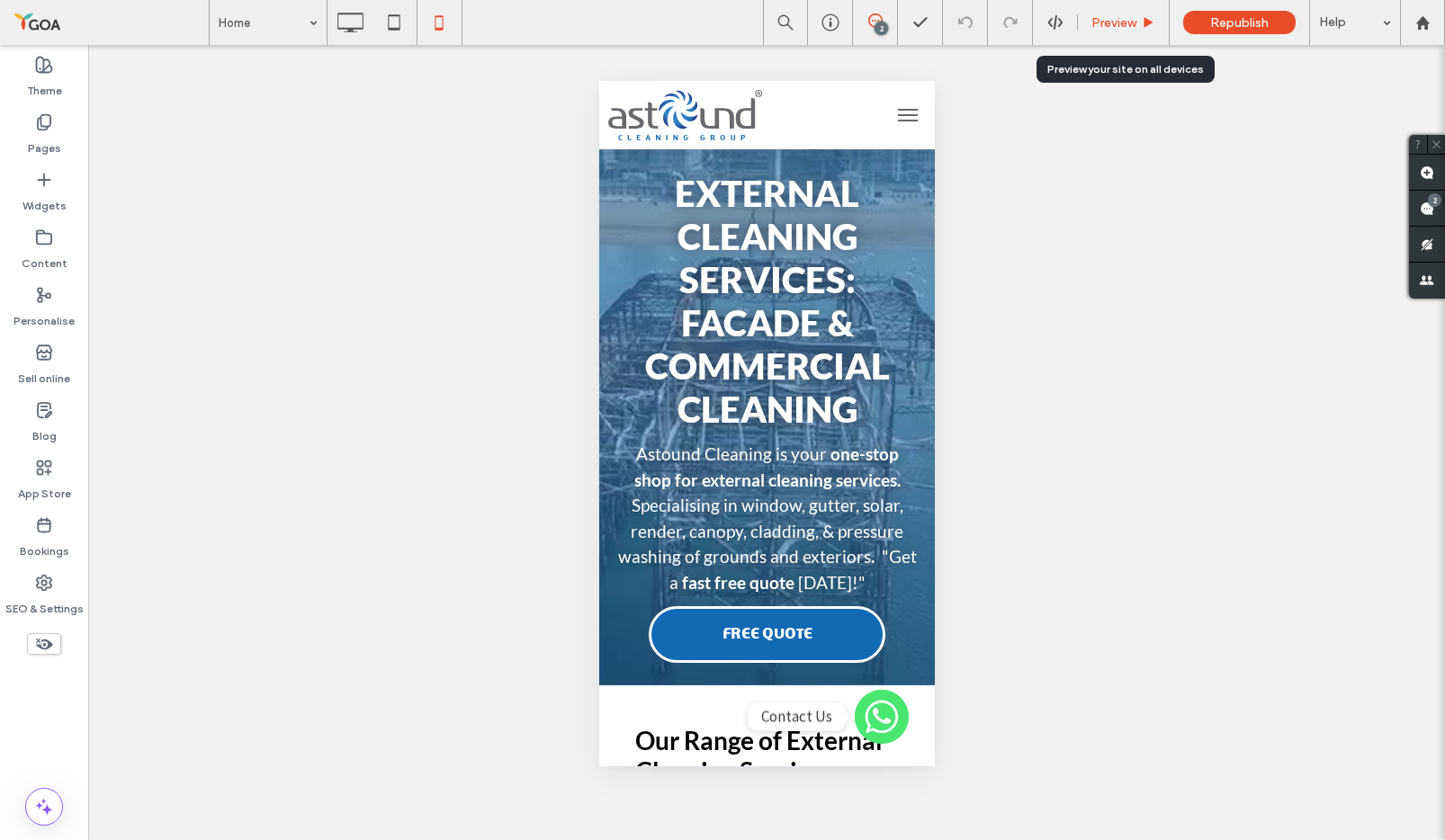
click at [1137, 29] on div "Preview" at bounding box center [1123, 23] width 90 height 16
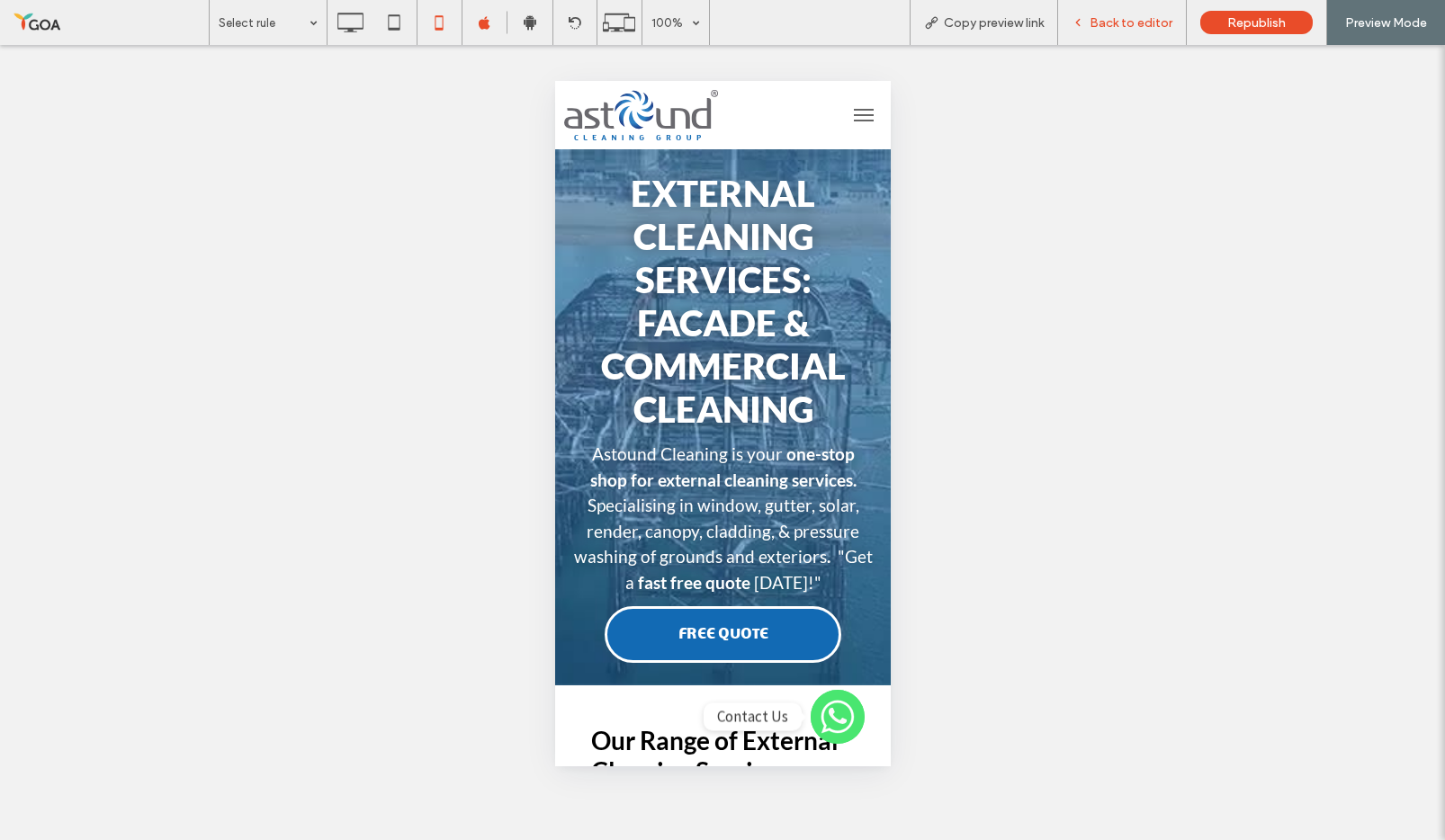
click at [1108, 16] on span "Back to editor" at bounding box center [1131, 23] width 83 height 16
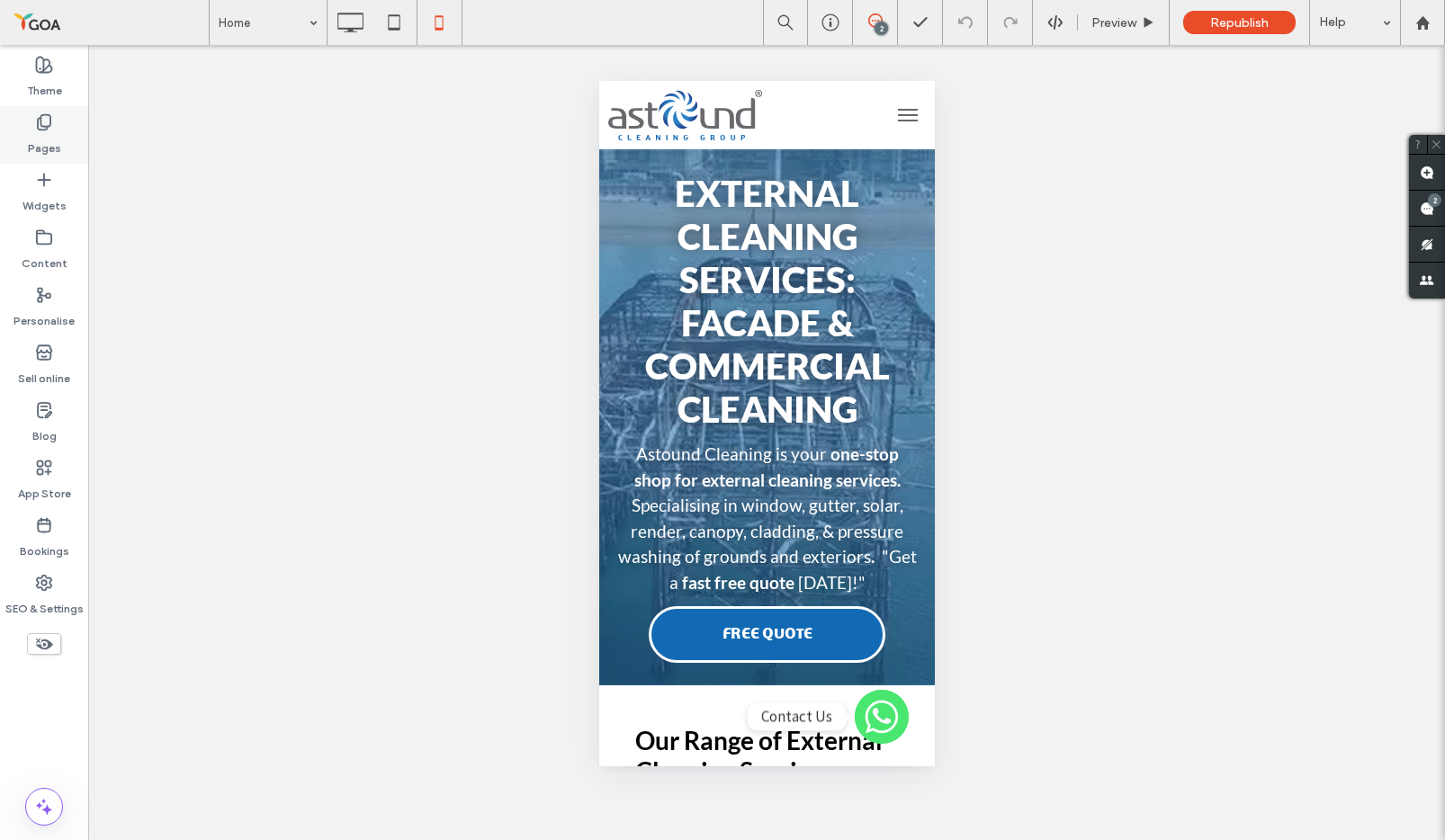
click at [52, 132] on label "Pages" at bounding box center [44, 143] width 33 height 25
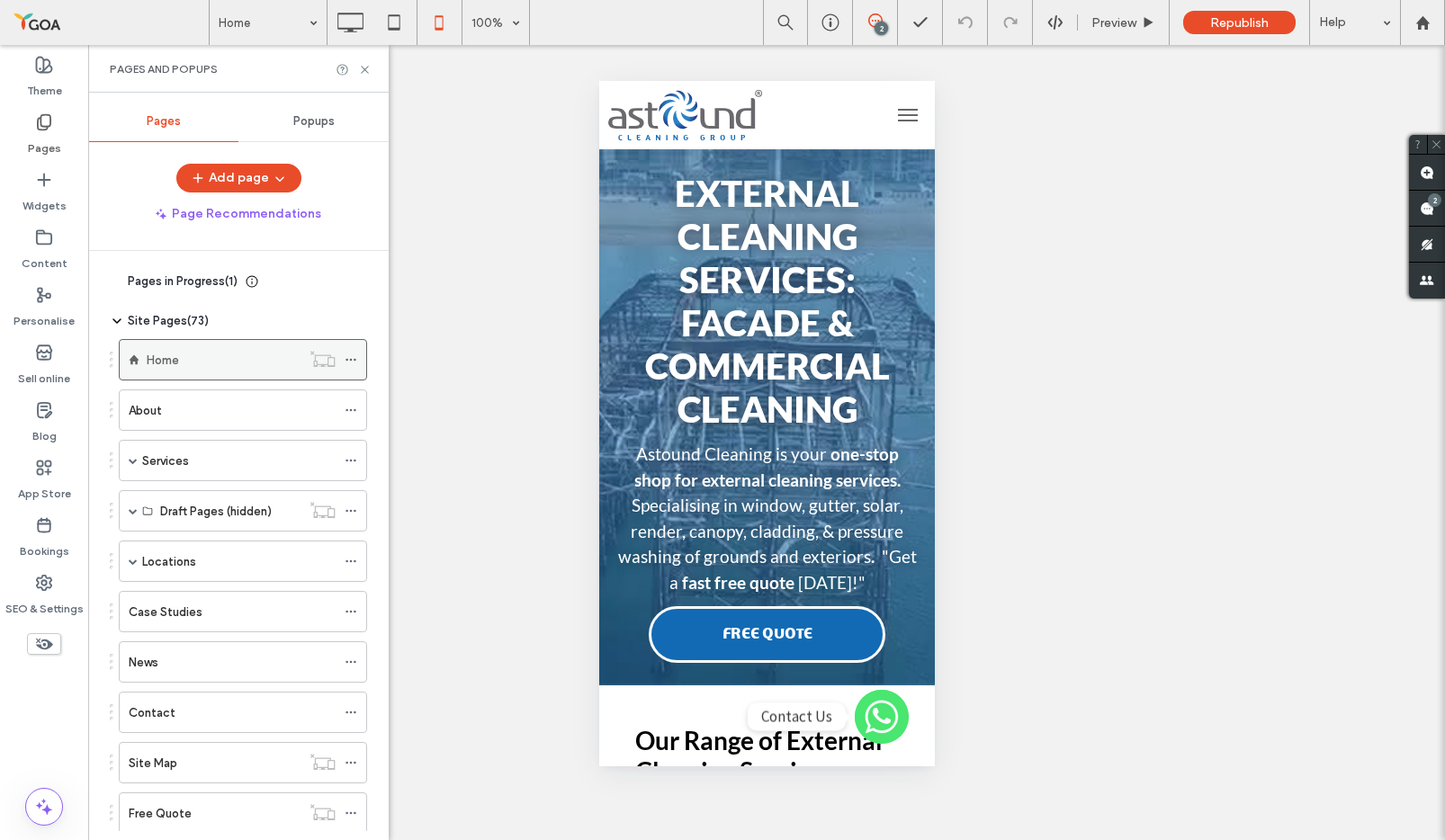
click at [347, 354] on icon at bounding box center [351, 360] width 13 height 13
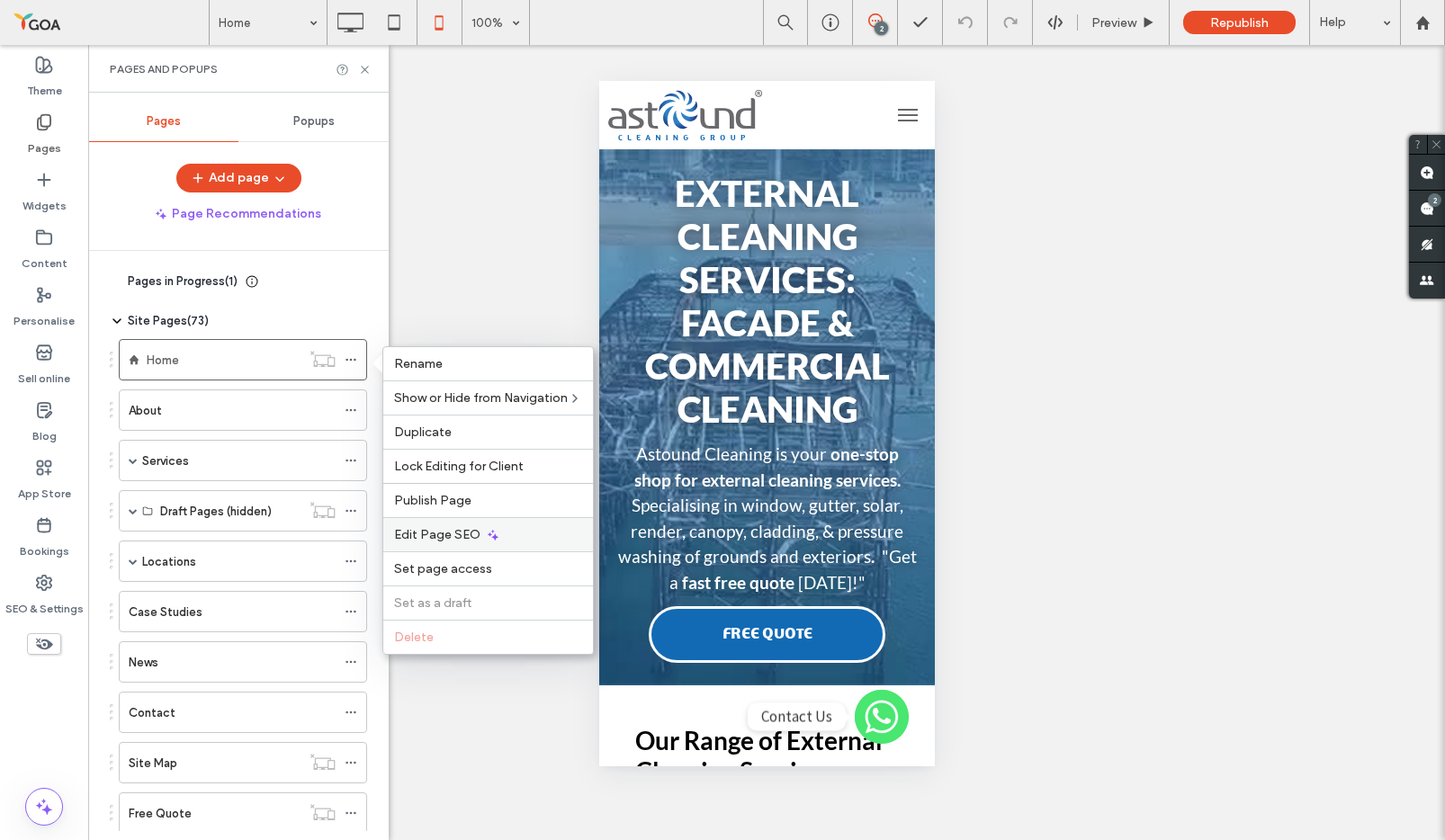
click at [455, 545] on div "Edit Page SEO" at bounding box center [488, 534] width 210 height 34
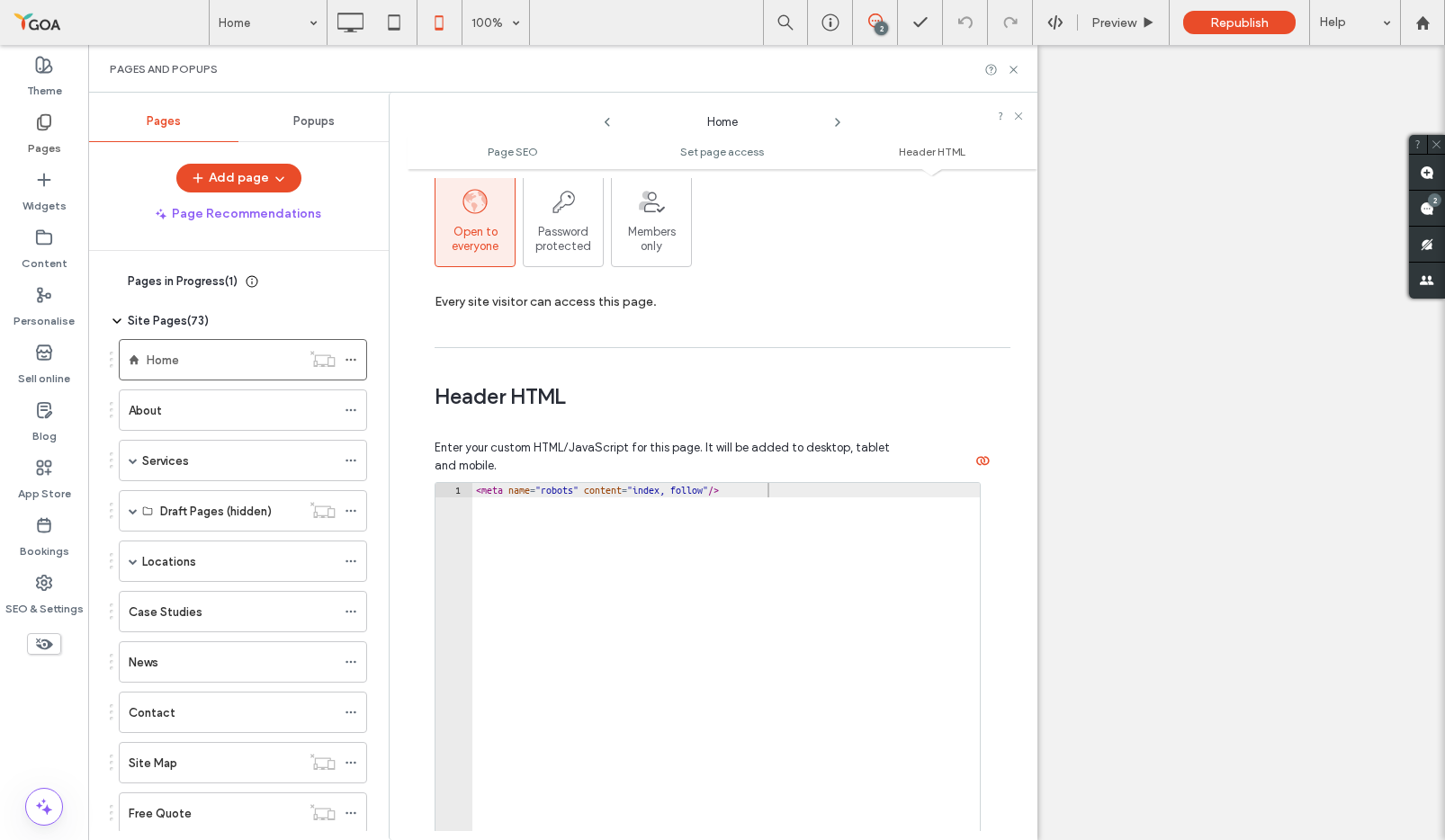
scroll to position [1266, 0]
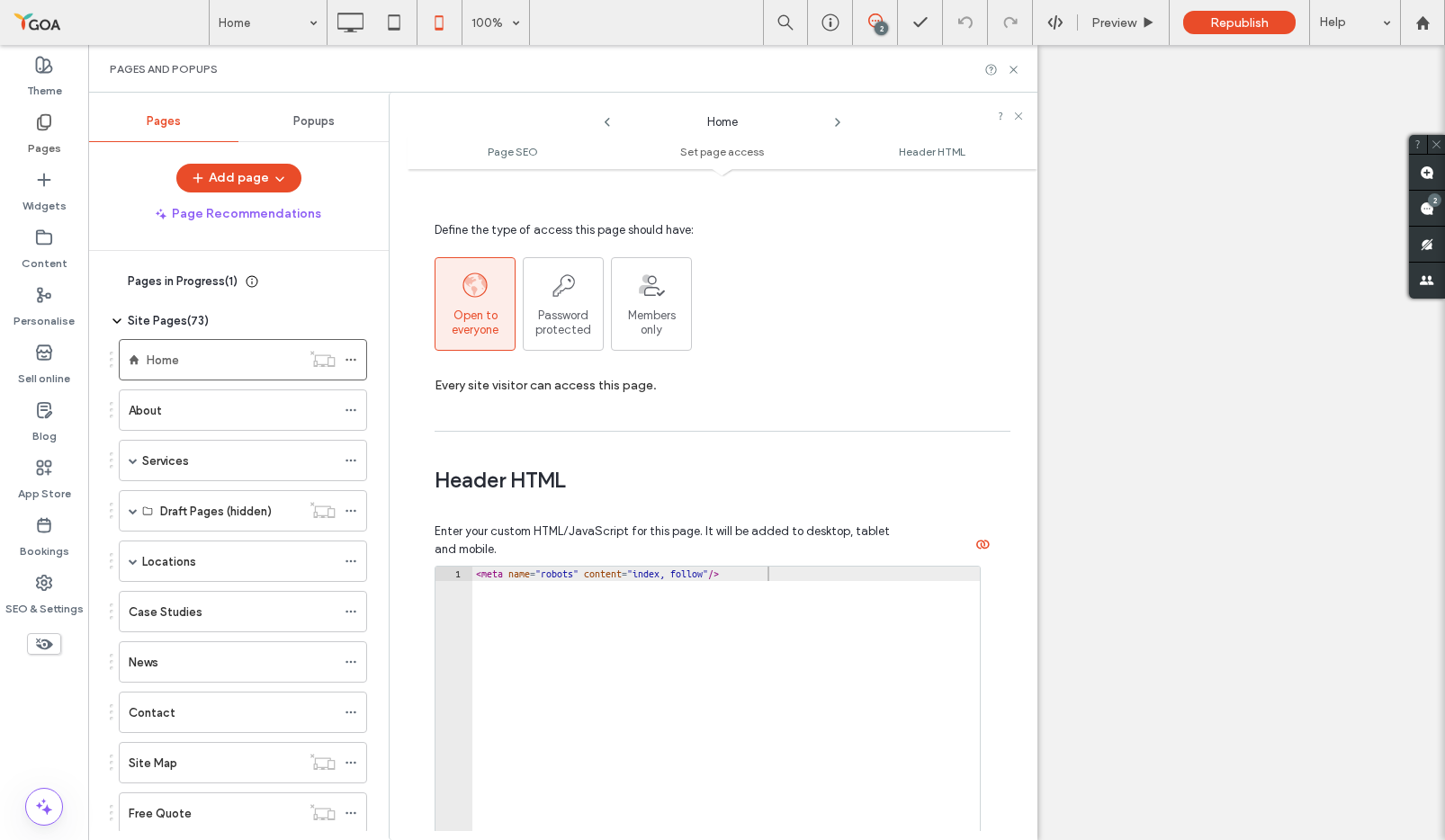
type textarea "**********"
click at [552, 617] on div "< meta name = "robots" content = "index, follow" />" at bounding box center [727, 760] width 508 height 387
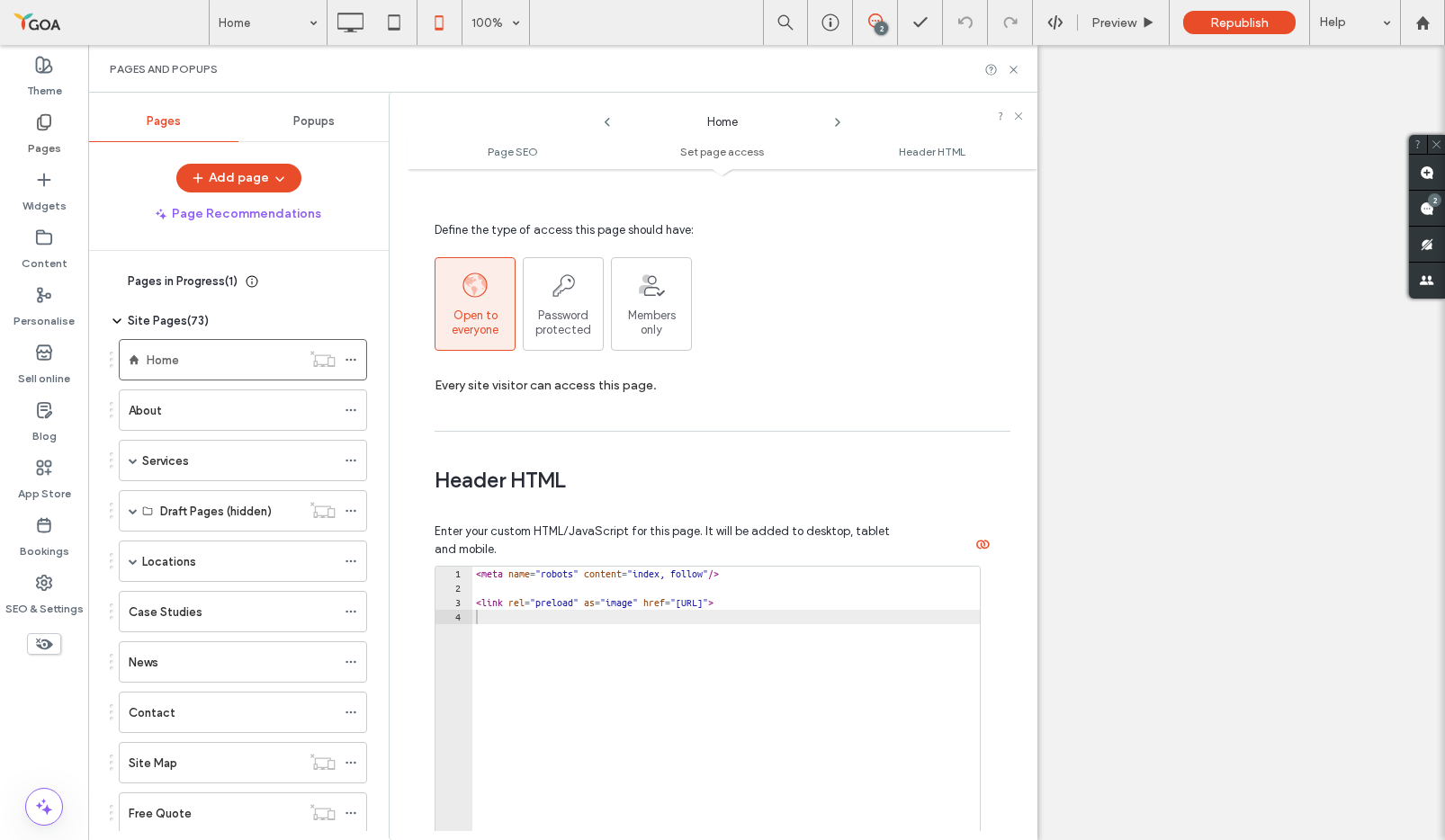
click at [1068, 456] on div "Unhide? Yes Unhide? Yes Unhide? Yes Unhide? Yes Unhide? Yes Unhide? Yes Unhide?…" at bounding box center [766, 442] width 1357 height 795
click at [1018, 65] on icon at bounding box center [1013, 69] width 14 height 14
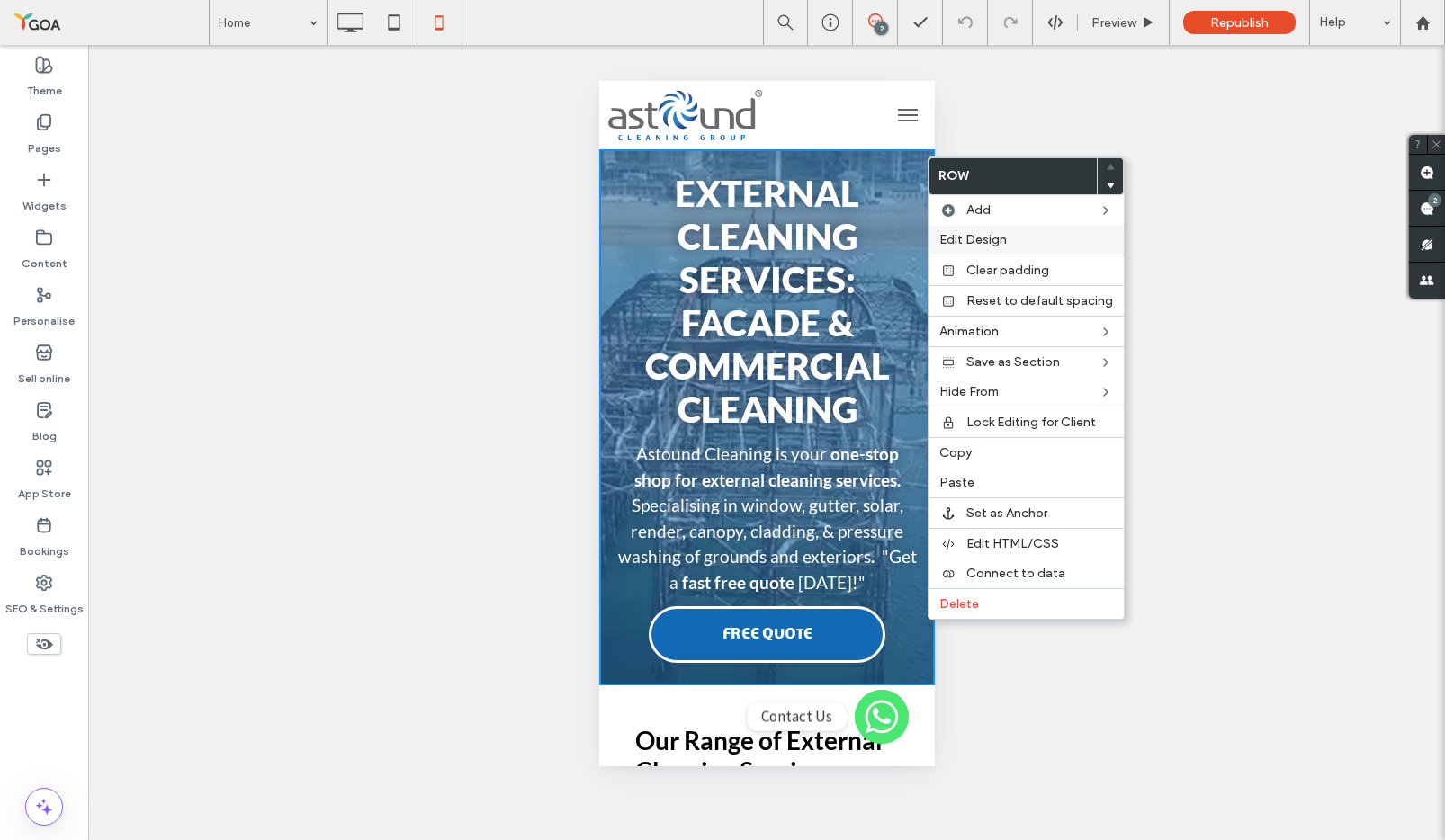
click at [971, 237] on span "Edit Design" at bounding box center [972, 239] width 67 height 16
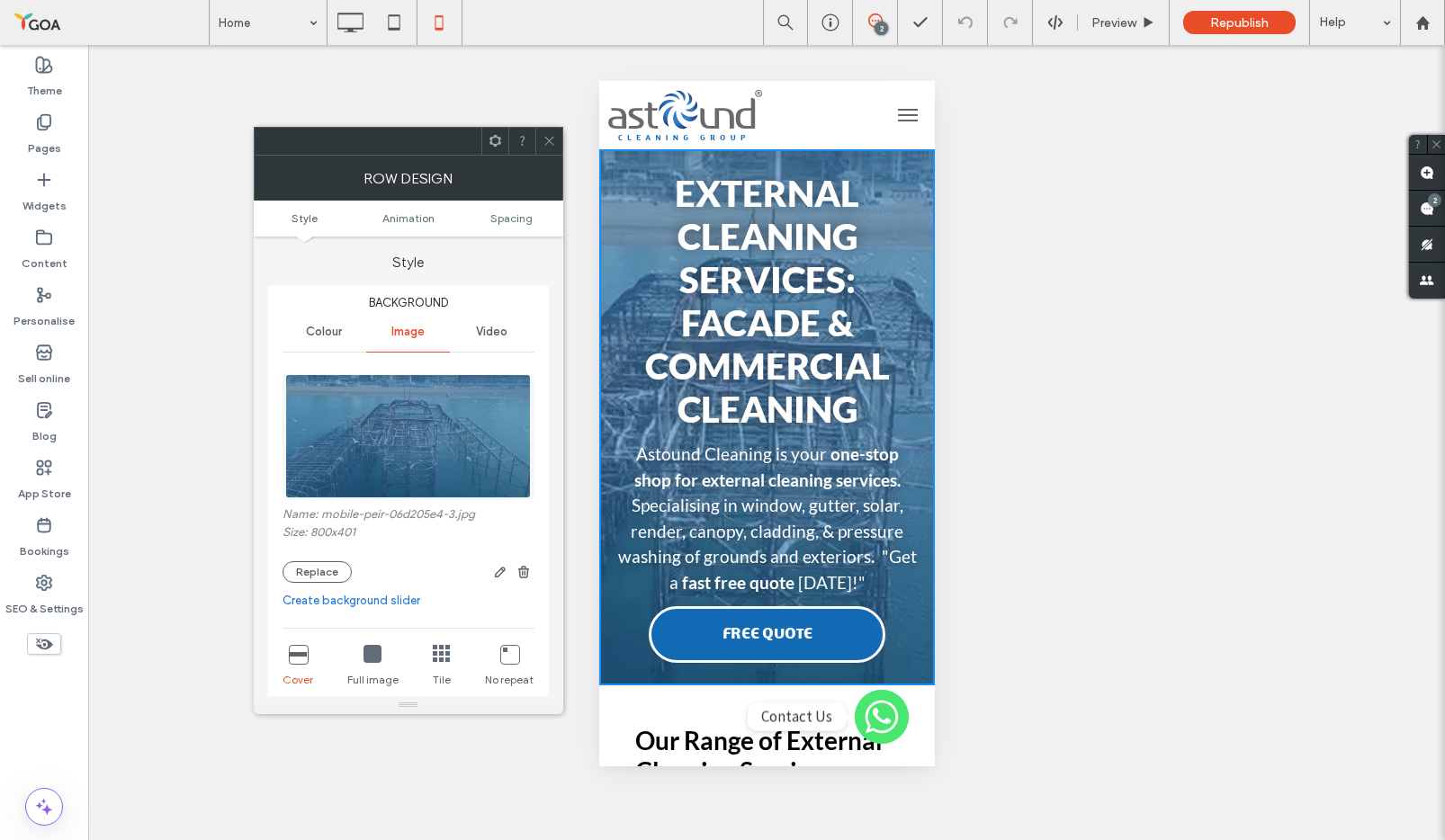
click at [404, 431] on img at bounding box center [408, 436] width 246 height 124
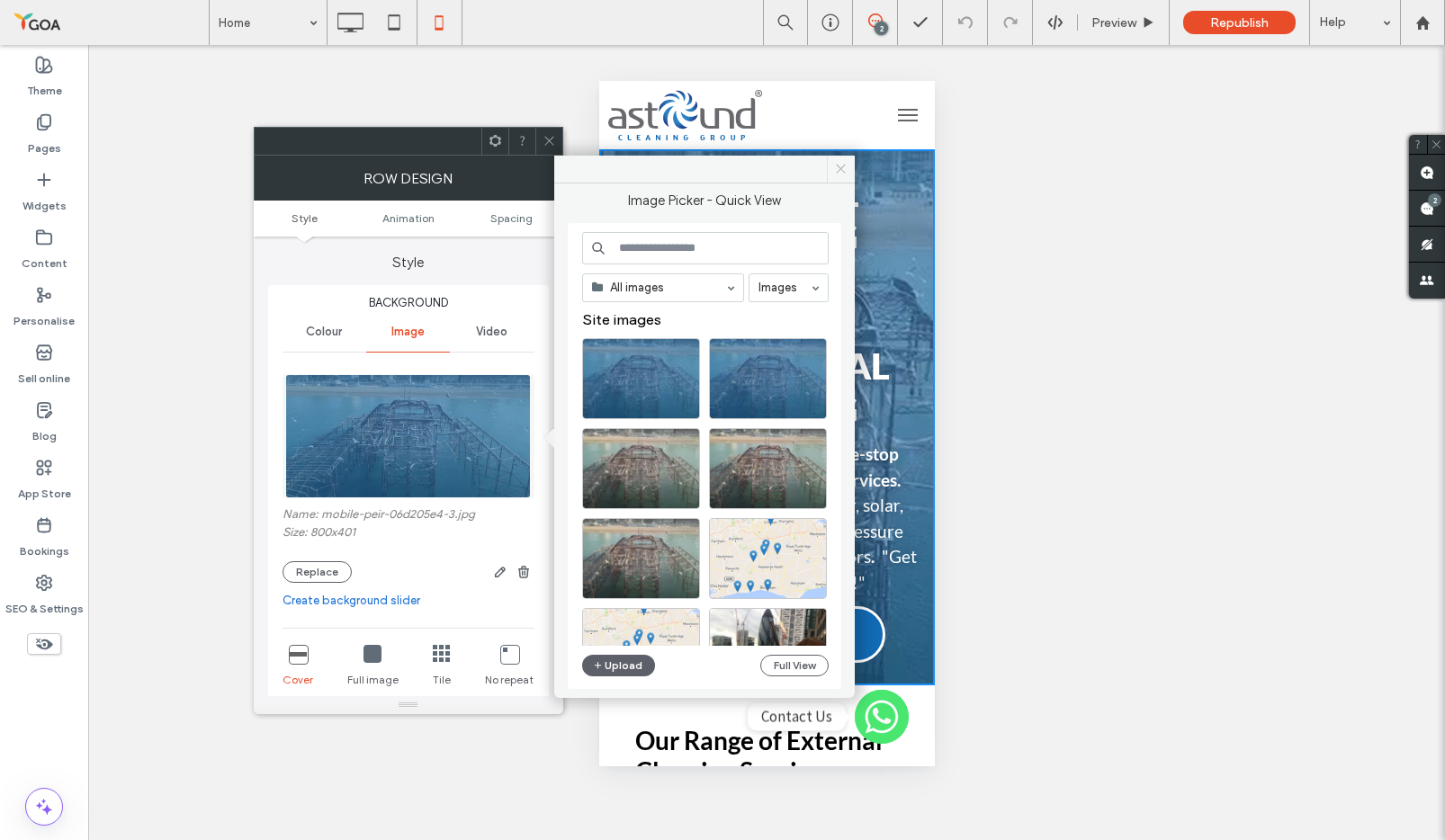
drag, startPoint x: 846, startPoint y: 165, endPoint x: 64, endPoint y: 121, distance: 783.2
click at [846, 165] on icon at bounding box center [840, 168] width 14 height 14
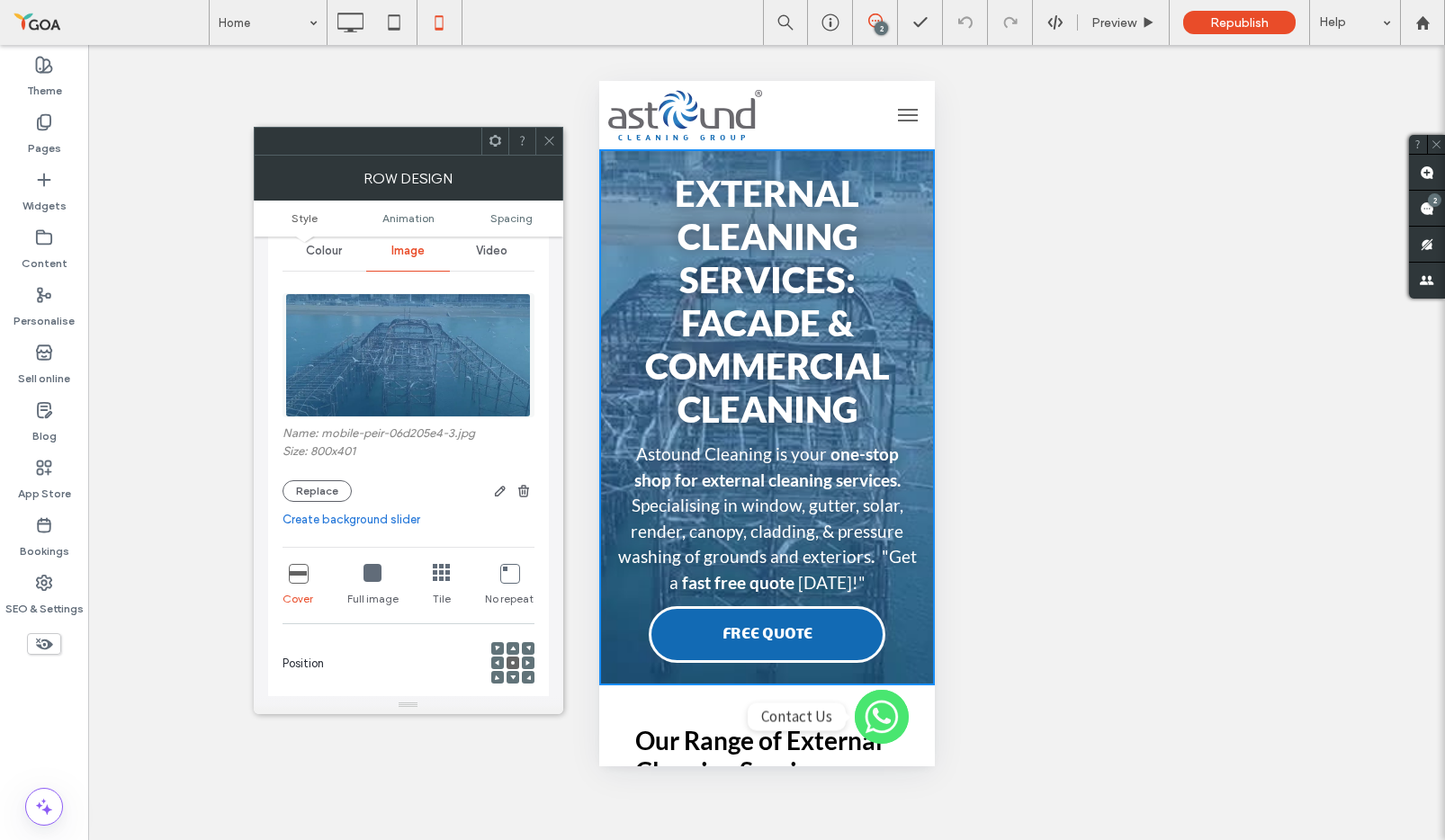
scroll to position [222, 0]
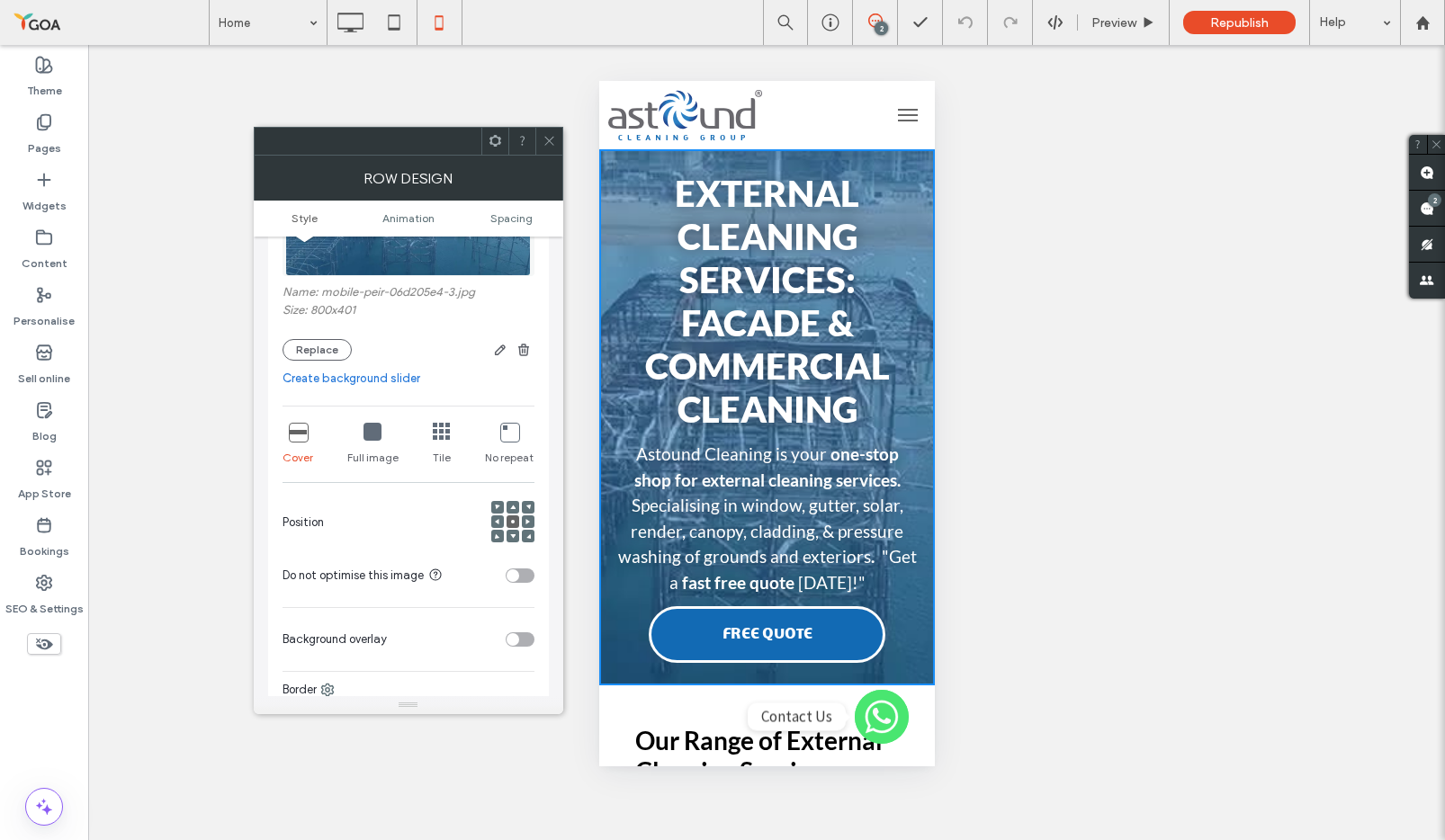
drag, startPoint x: 553, startPoint y: 135, endPoint x: 200, endPoint y: 62, distance: 360.5
click at [548, 136] on icon at bounding box center [549, 140] width 14 height 14
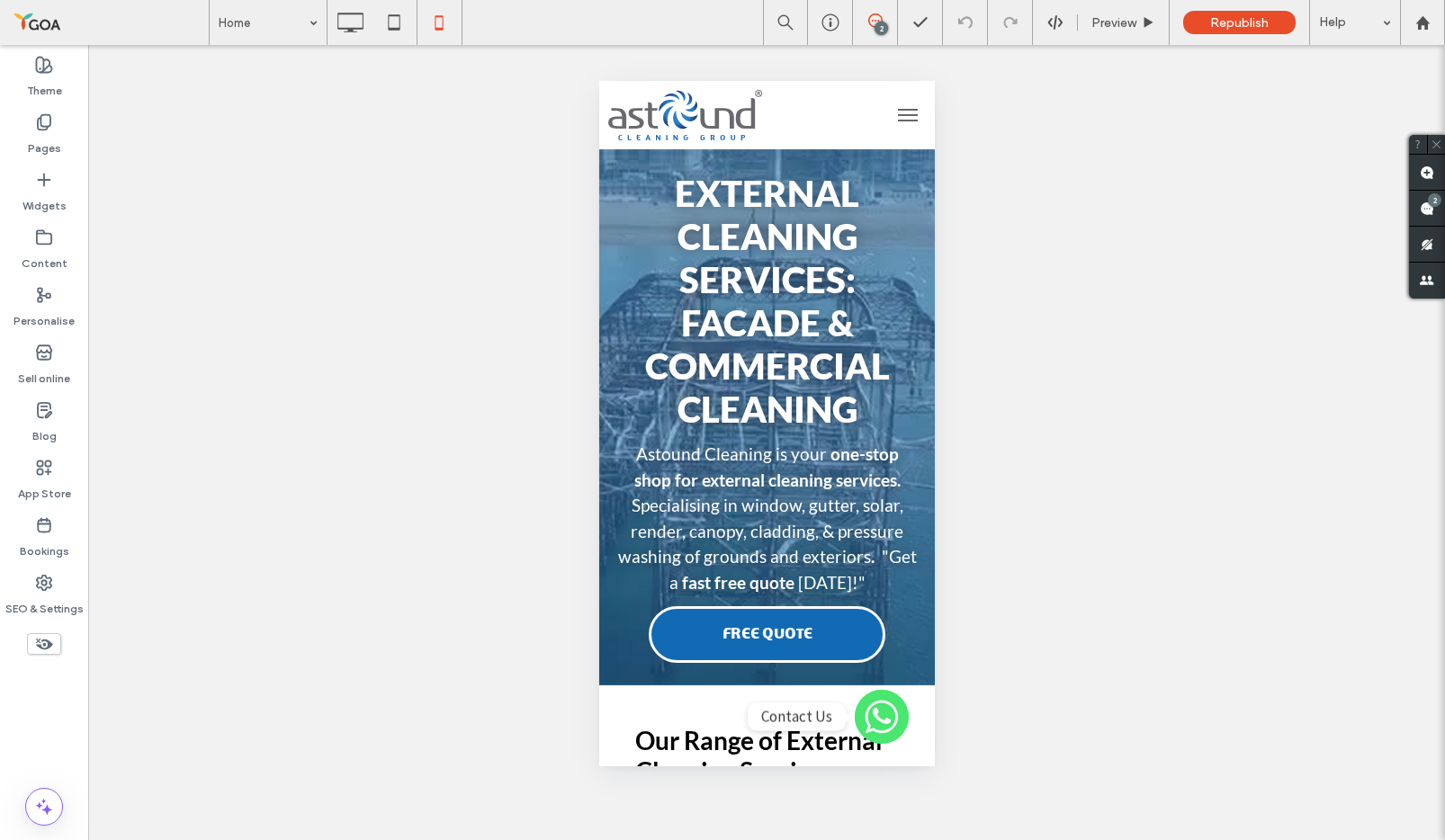
click at [43, 126] on use at bounding box center [44, 123] width 13 height 16
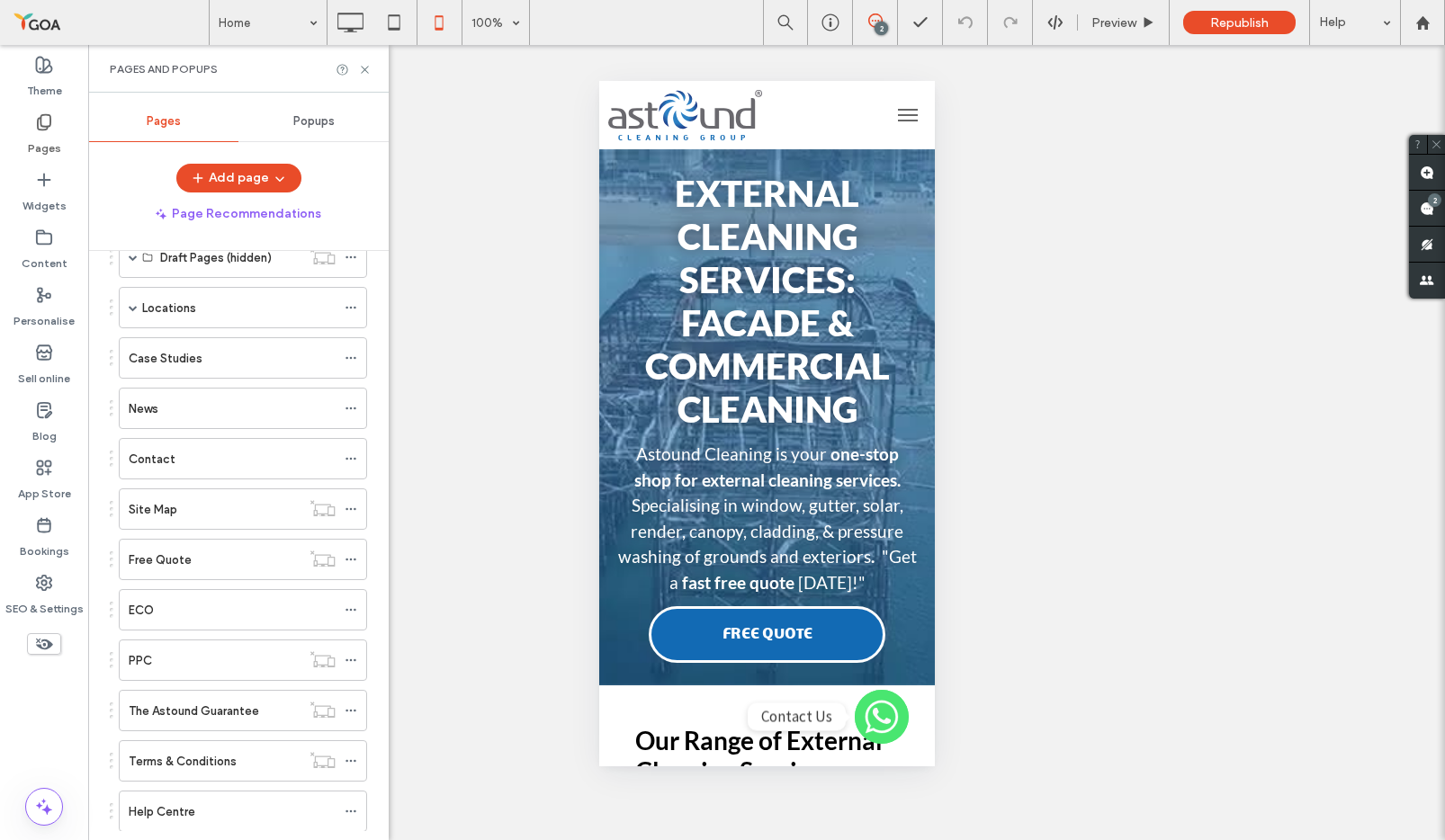
scroll to position [0, 0]
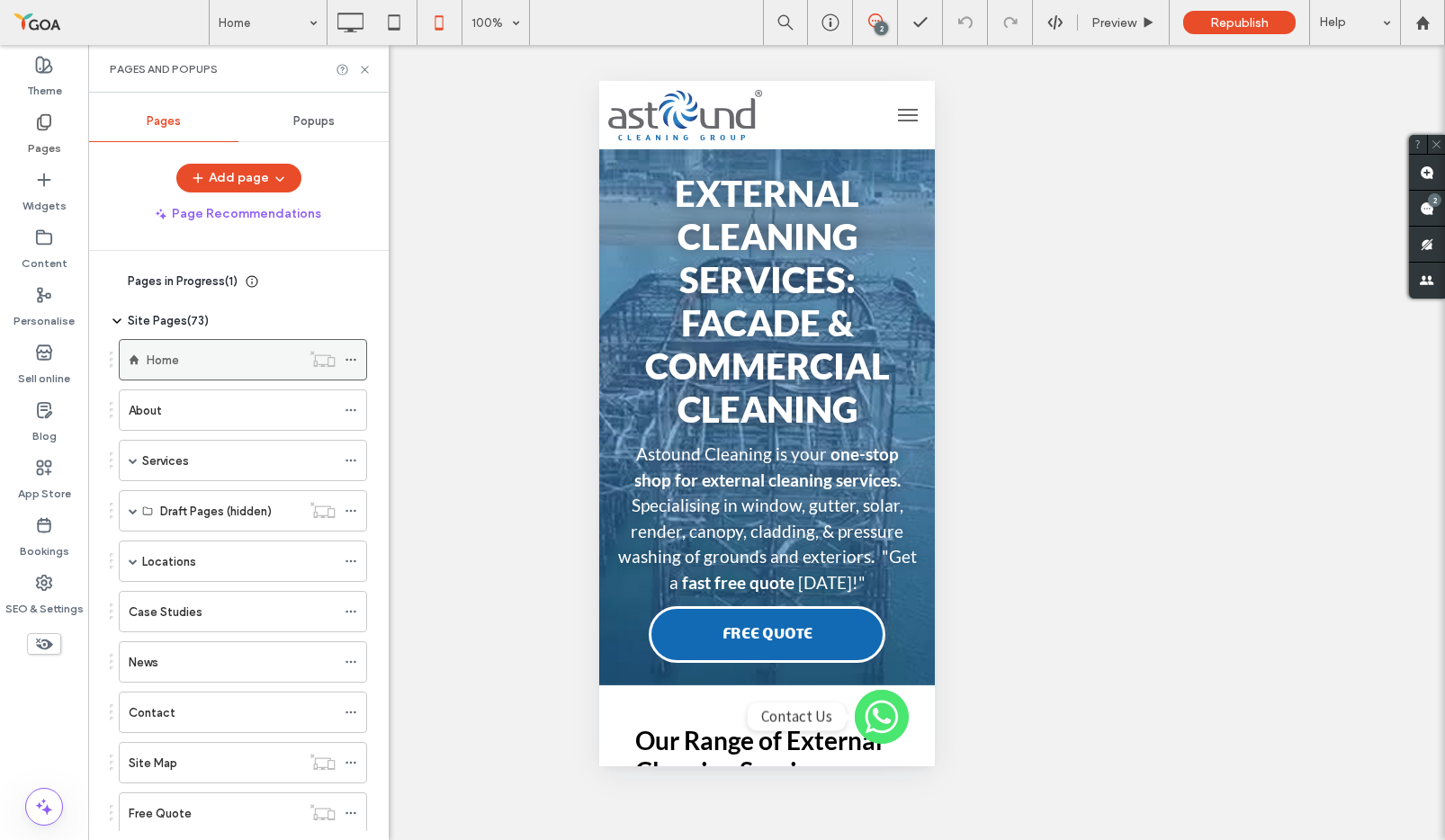
click at [352, 357] on icon at bounding box center [351, 360] width 13 height 13
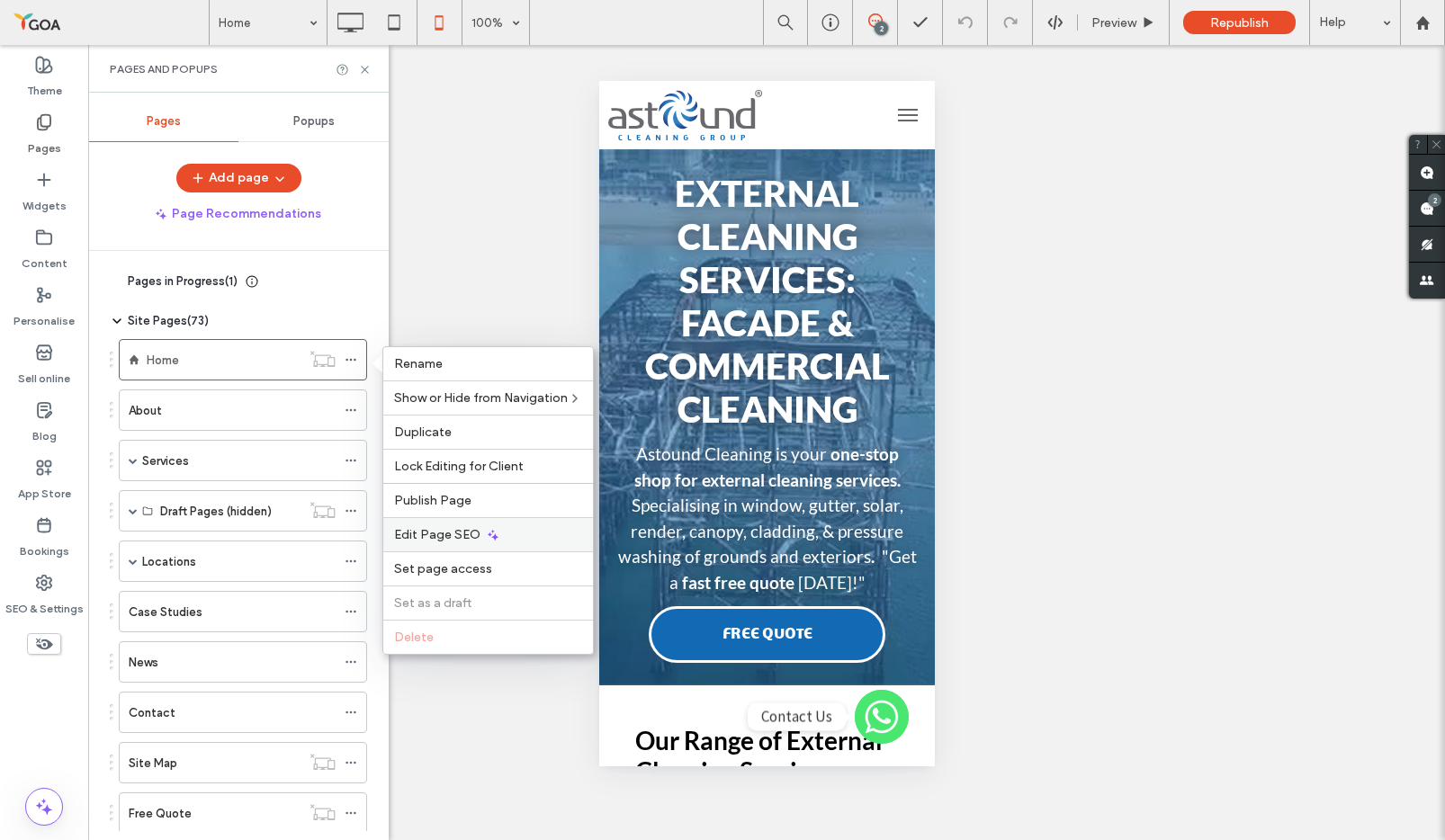
click at [463, 531] on span "Edit Page SEO" at bounding box center [438, 534] width 87 height 16
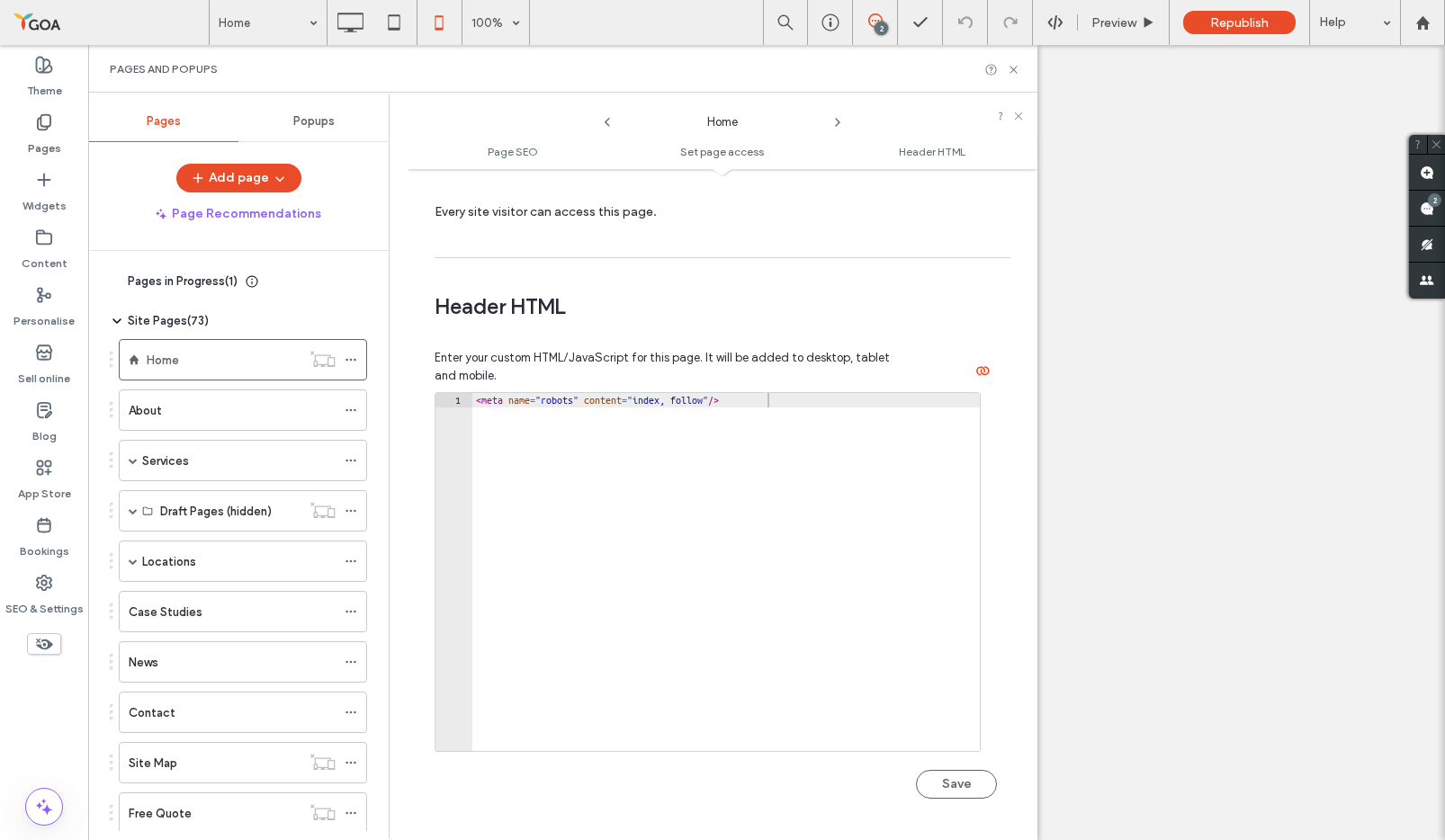
scroll to position [1530, 0]
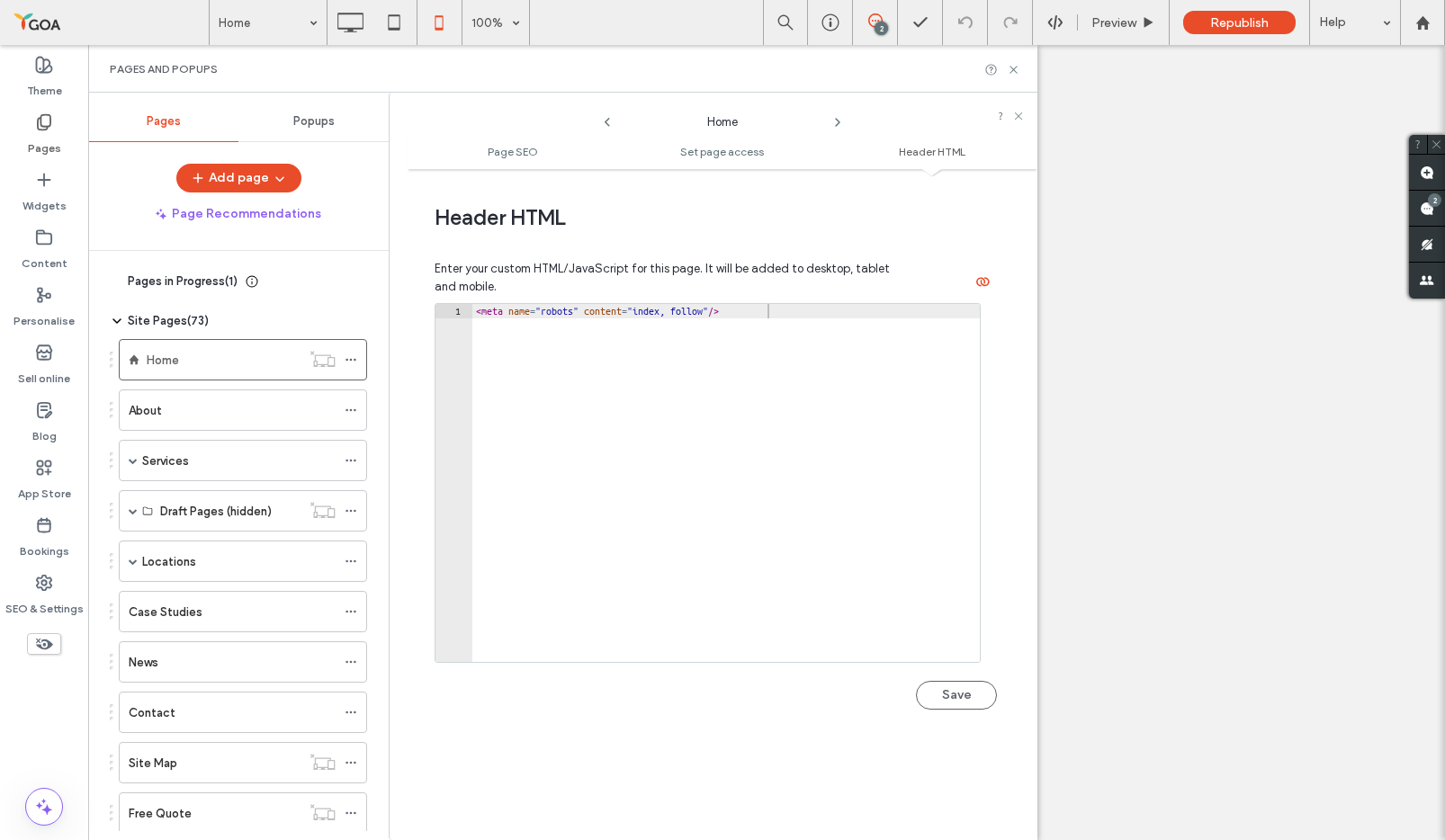
type textarea "**********"
drag, startPoint x: 744, startPoint y: 342, endPoint x: 797, endPoint y: 309, distance: 62.4
click at [750, 342] on div "< meta name = "robots" content = "index, follow" />" at bounding box center [727, 497] width 508 height 387
paste textarea "**********"
type textarea "**********"
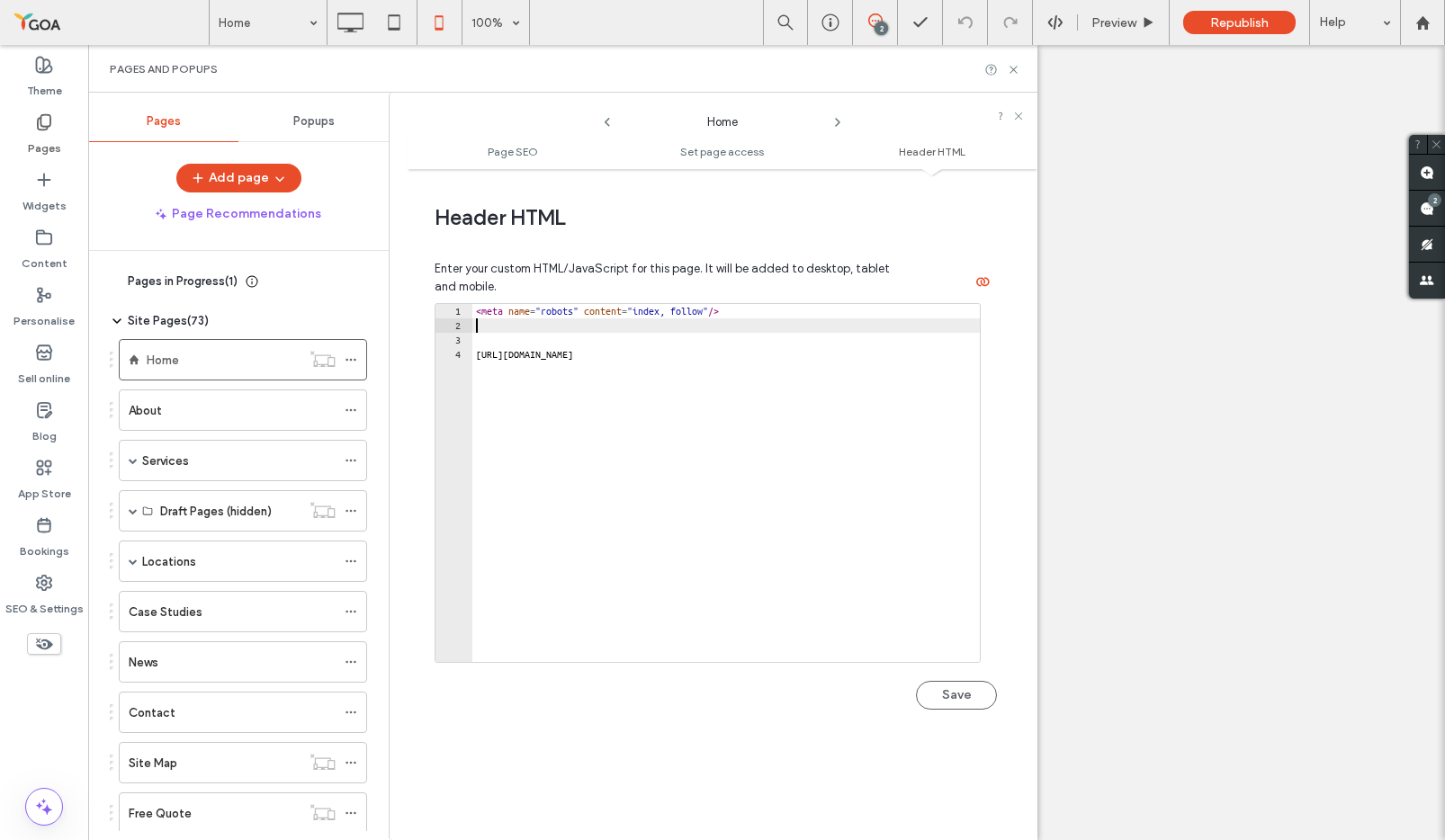
click at [482, 333] on div "< meta name = "robots" content = "index, follow" /> [URL][DOMAIN_NAME]" at bounding box center [727, 497] width 508 height 387
paste textarea "**********"
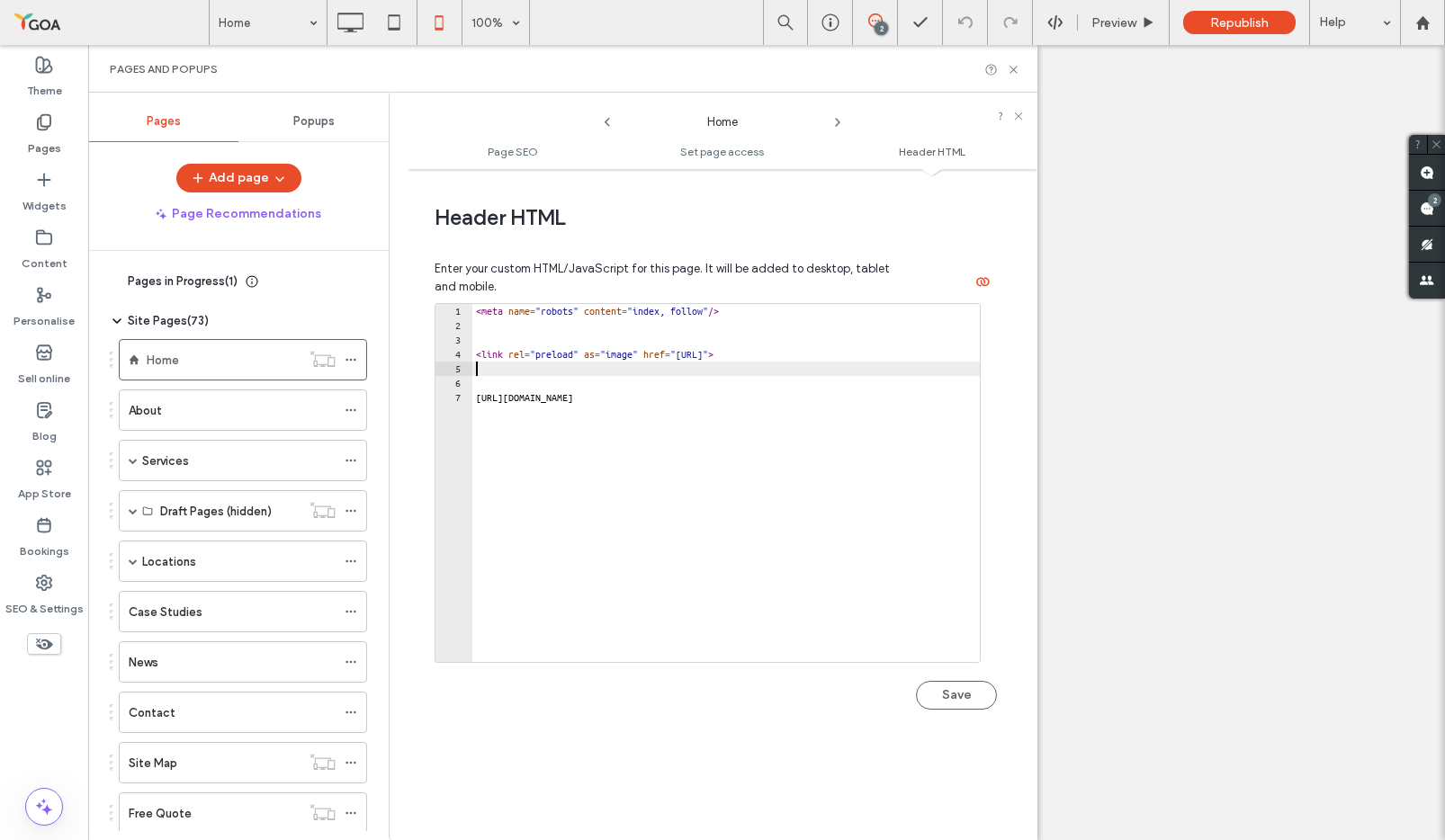
click at [958, 397] on div "< meta name = "robots" content = "index, follow" /> < link rel = "preload" as =…" at bounding box center [727, 497] width 508 height 387
type textarea "**********"
click at [958, 397] on div "< meta name = "robots" content = "index, follow" /> < link rel = "preload" as =…" at bounding box center [727, 497] width 508 height 387
drag, startPoint x: 715, startPoint y: 354, endPoint x: 864, endPoint y: 350, distance: 149.1
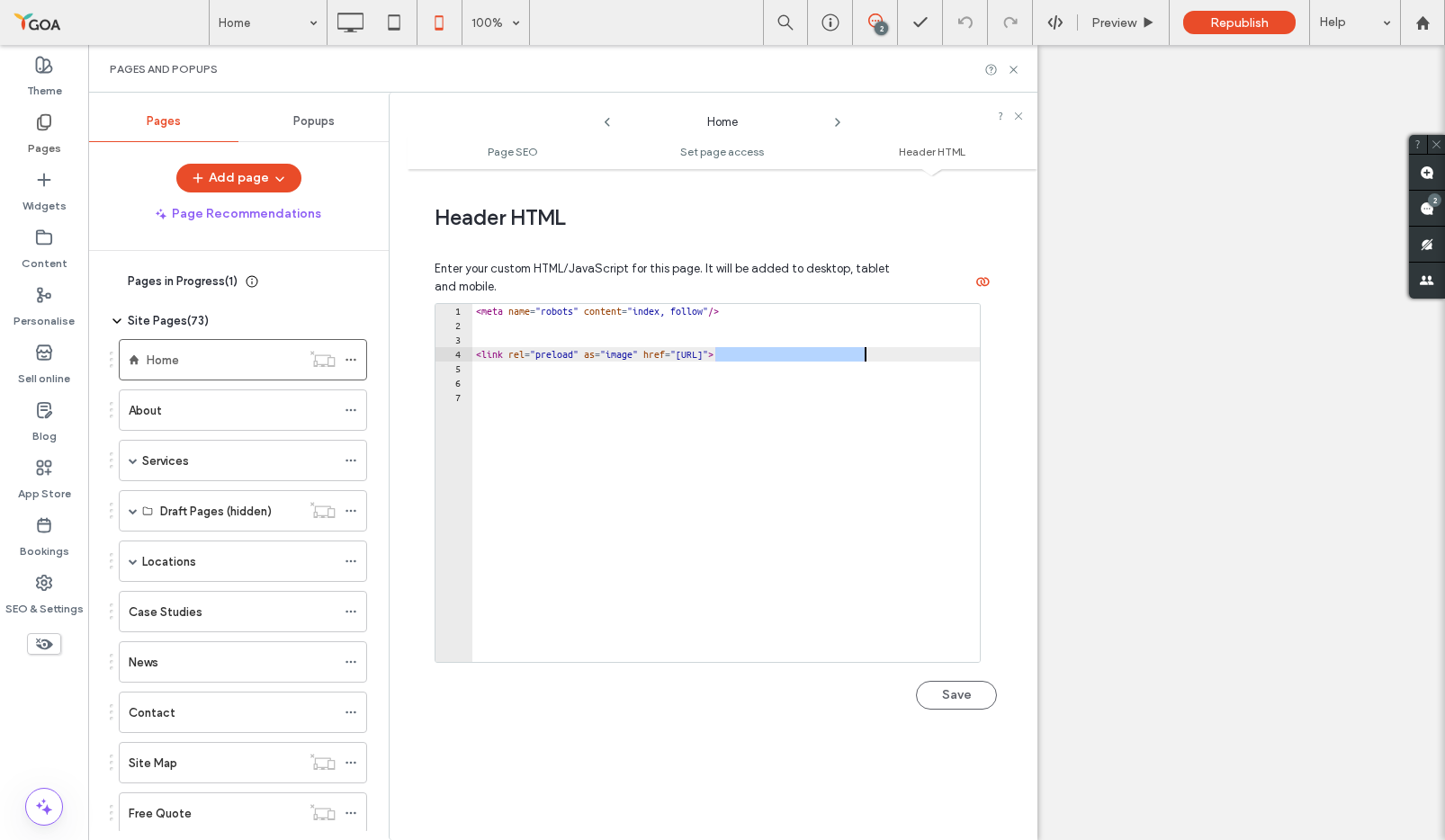
click at [864, 350] on div "< meta name = "robots" content = "index, follow" /> < link rel = "preload" as =…" at bounding box center [727, 497] width 508 height 387
paste textarea "**********"
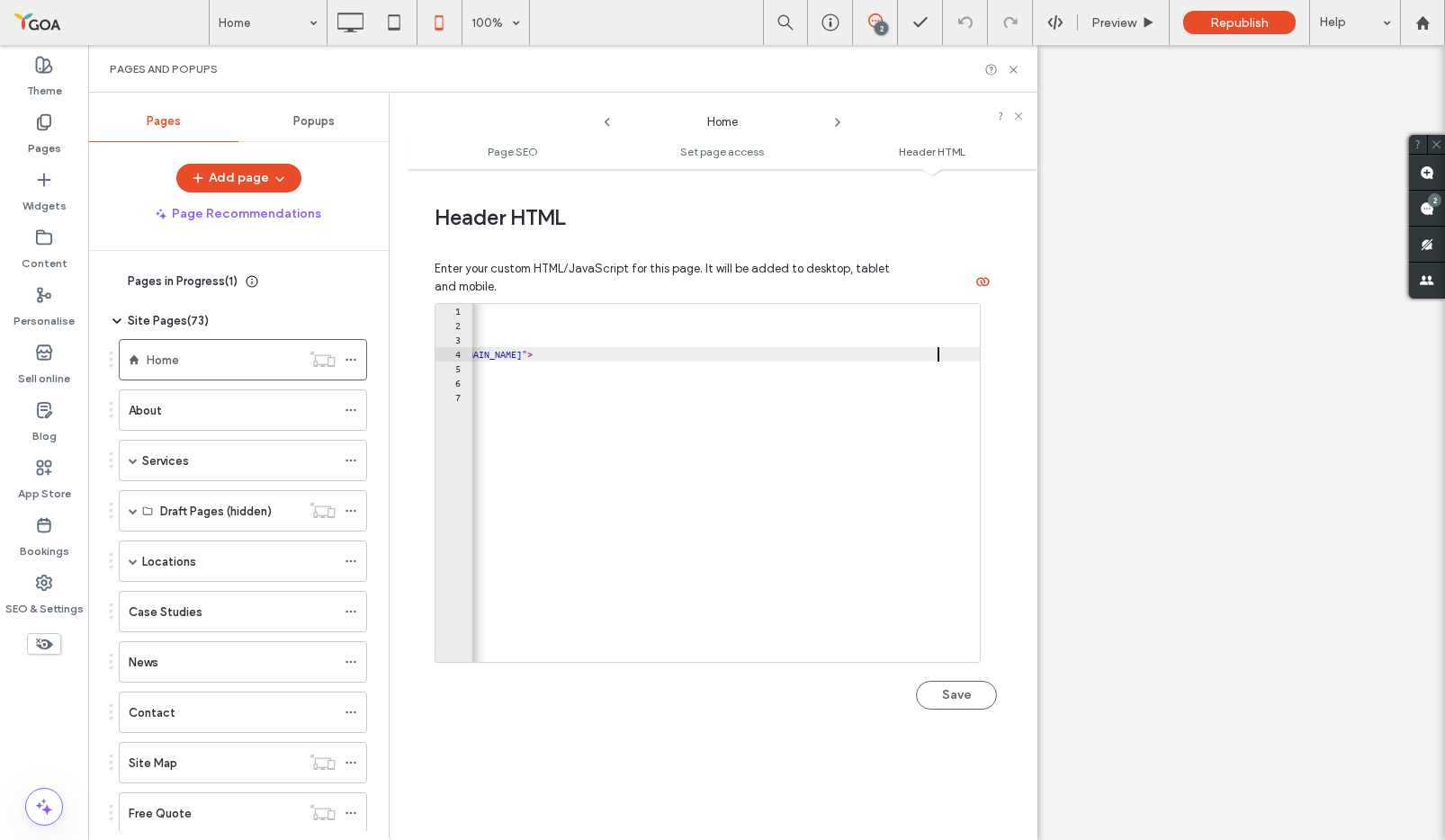
scroll to position [0, 251]
type textarea "**********"
click at [951, 678] on button "Save" at bounding box center [957, 695] width 81 height 29
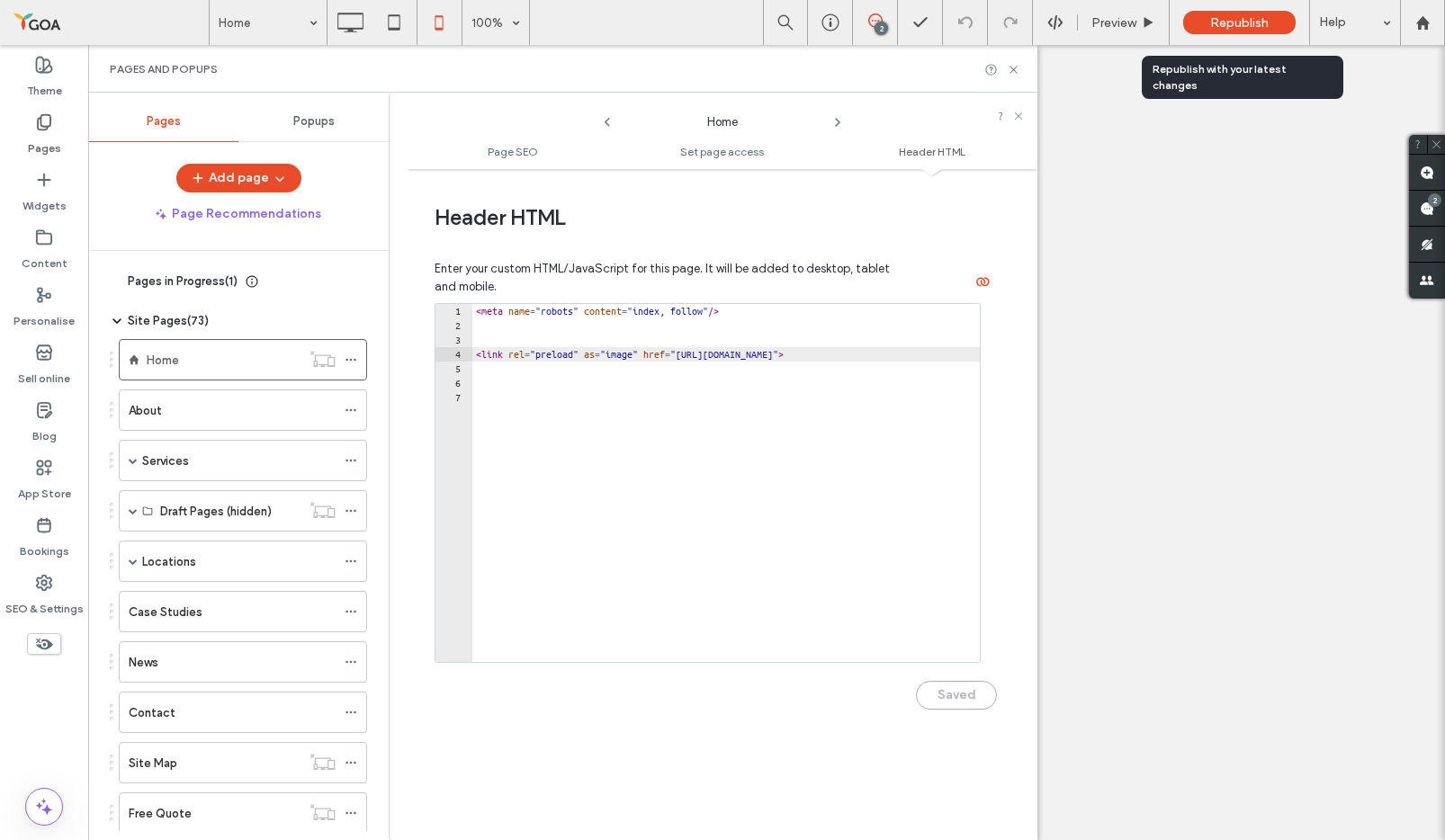
click at [1211, 16] on span "Republish" at bounding box center [1239, 23] width 58 height 16
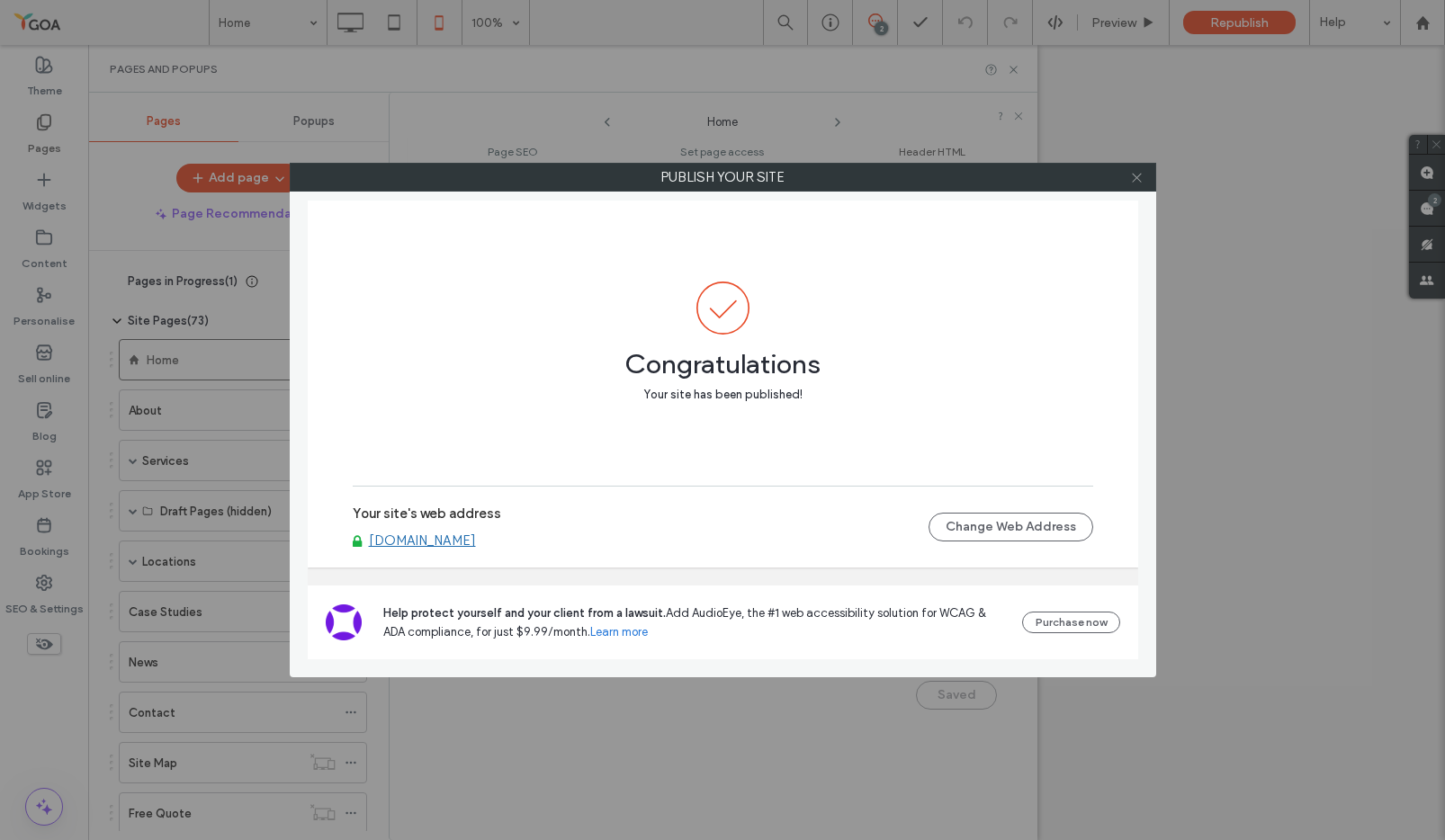
click at [1138, 174] on icon at bounding box center [1137, 177] width 14 height 14
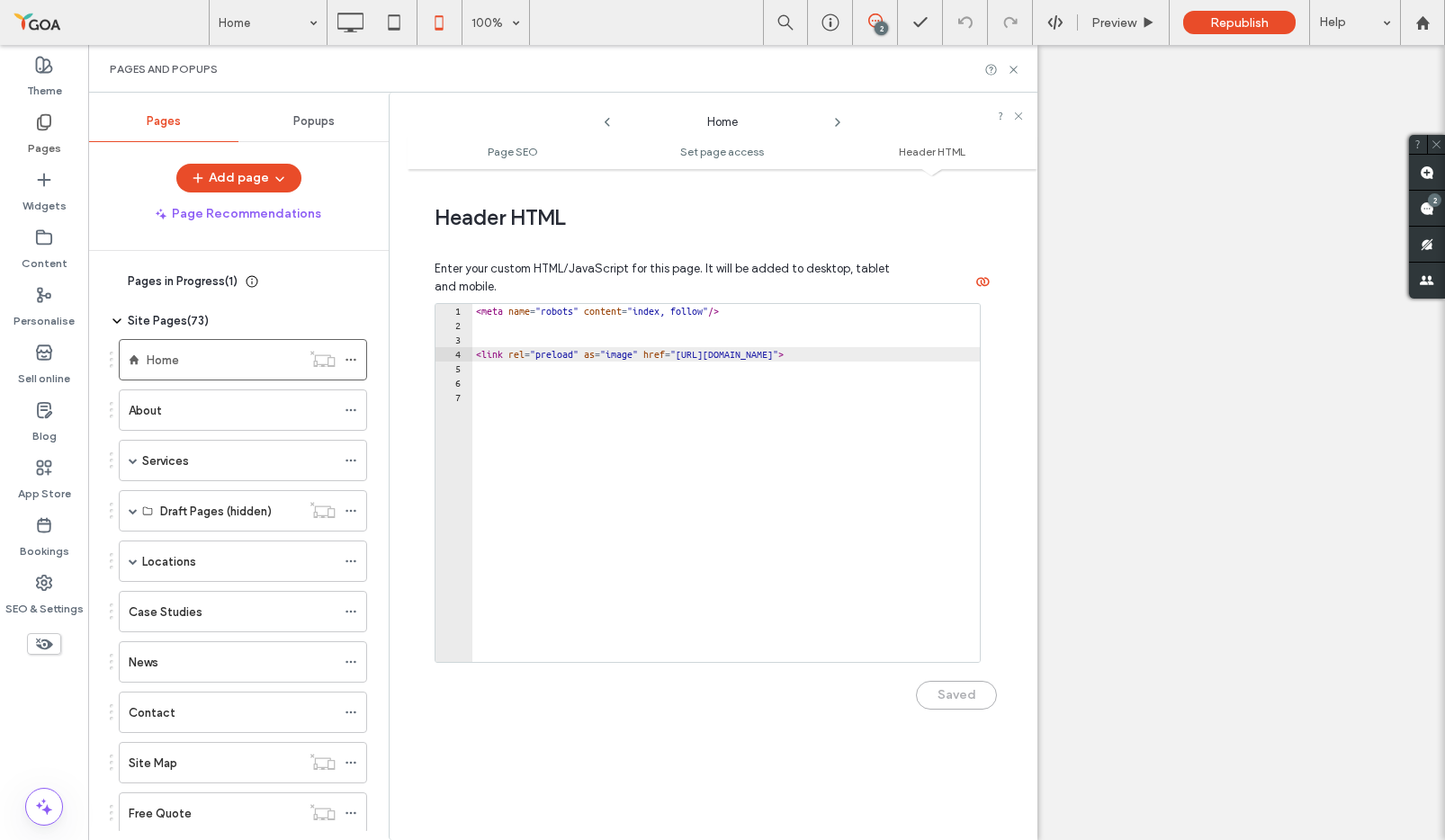
click at [605, 417] on div "< meta name = "robots" content = "index, follow" /> < link rel = "preload" as =…" at bounding box center [851, 497] width 758 height 387
type textarea "**********"
click at [949, 678] on button "Save" at bounding box center [957, 695] width 81 height 29
click at [1015, 68] on icon at bounding box center [1013, 69] width 14 height 14
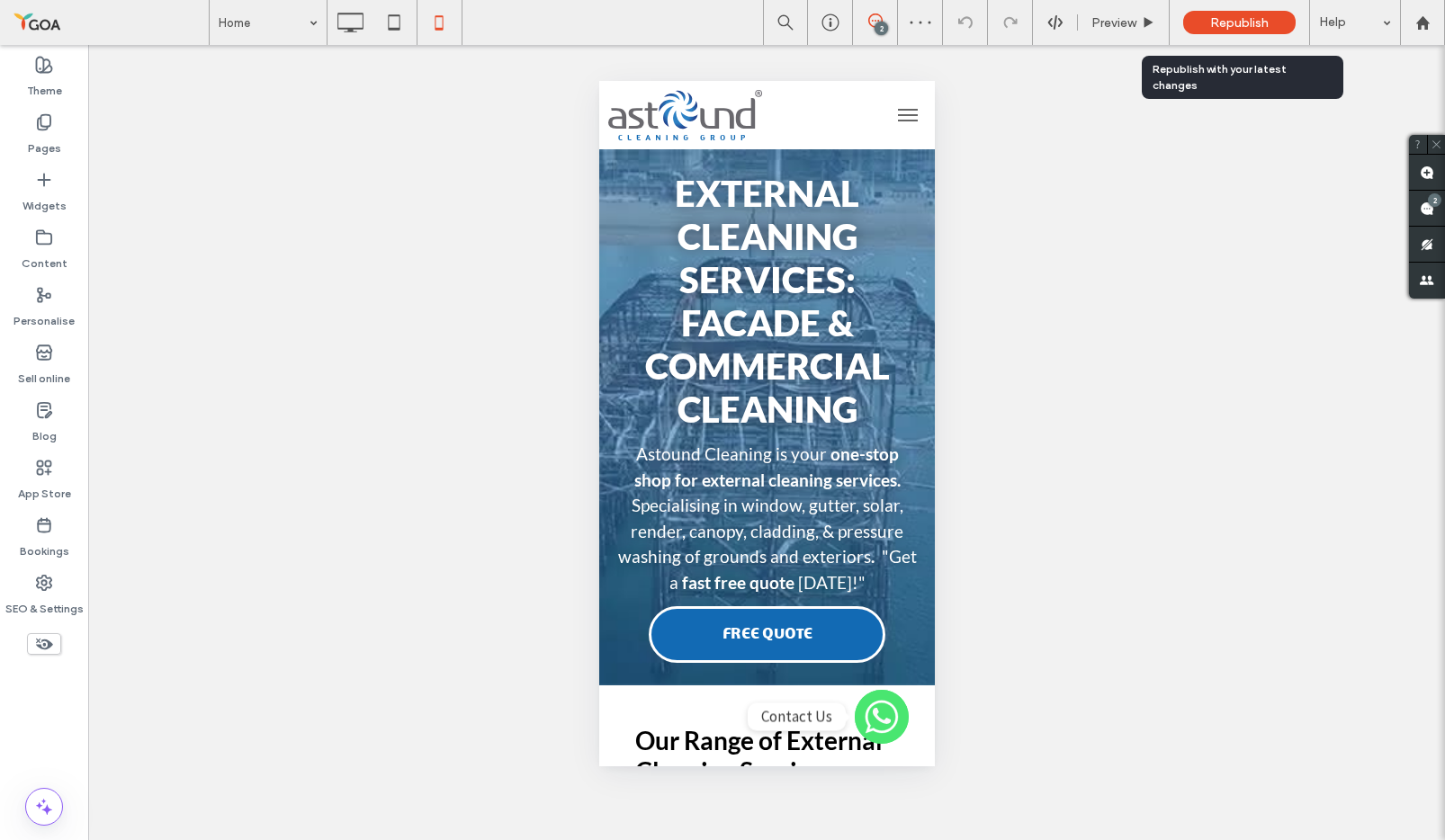
click at [1253, 18] on span "Republish" at bounding box center [1239, 23] width 58 height 16
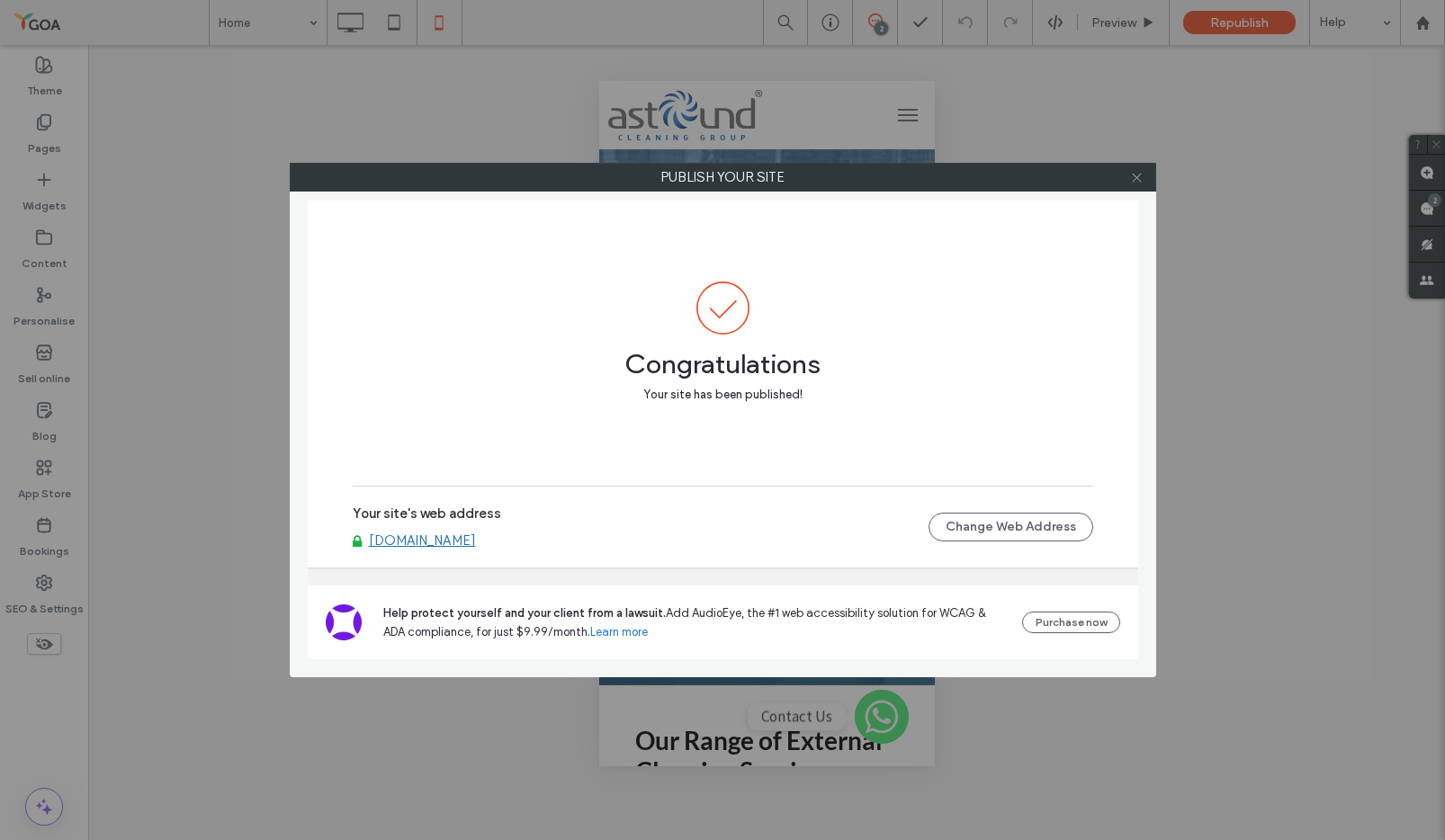
click at [1141, 176] on icon at bounding box center [1137, 177] width 14 height 14
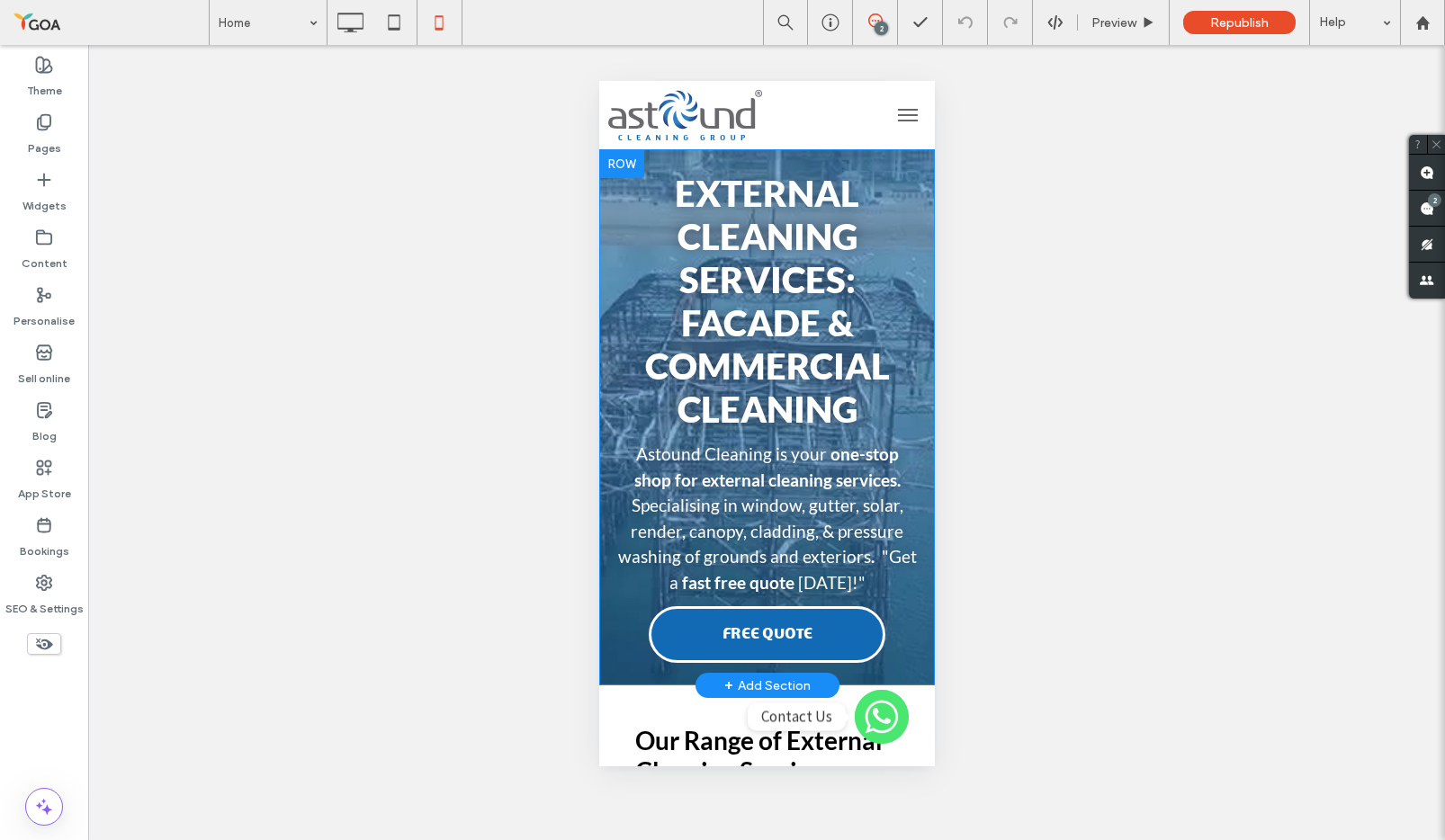
click at [877, 155] on div "External Cleaning Services: Facade & Commercial Cleaning Astound Cleaning is yo…" at bounding box center [765, 417] width 335 height 536
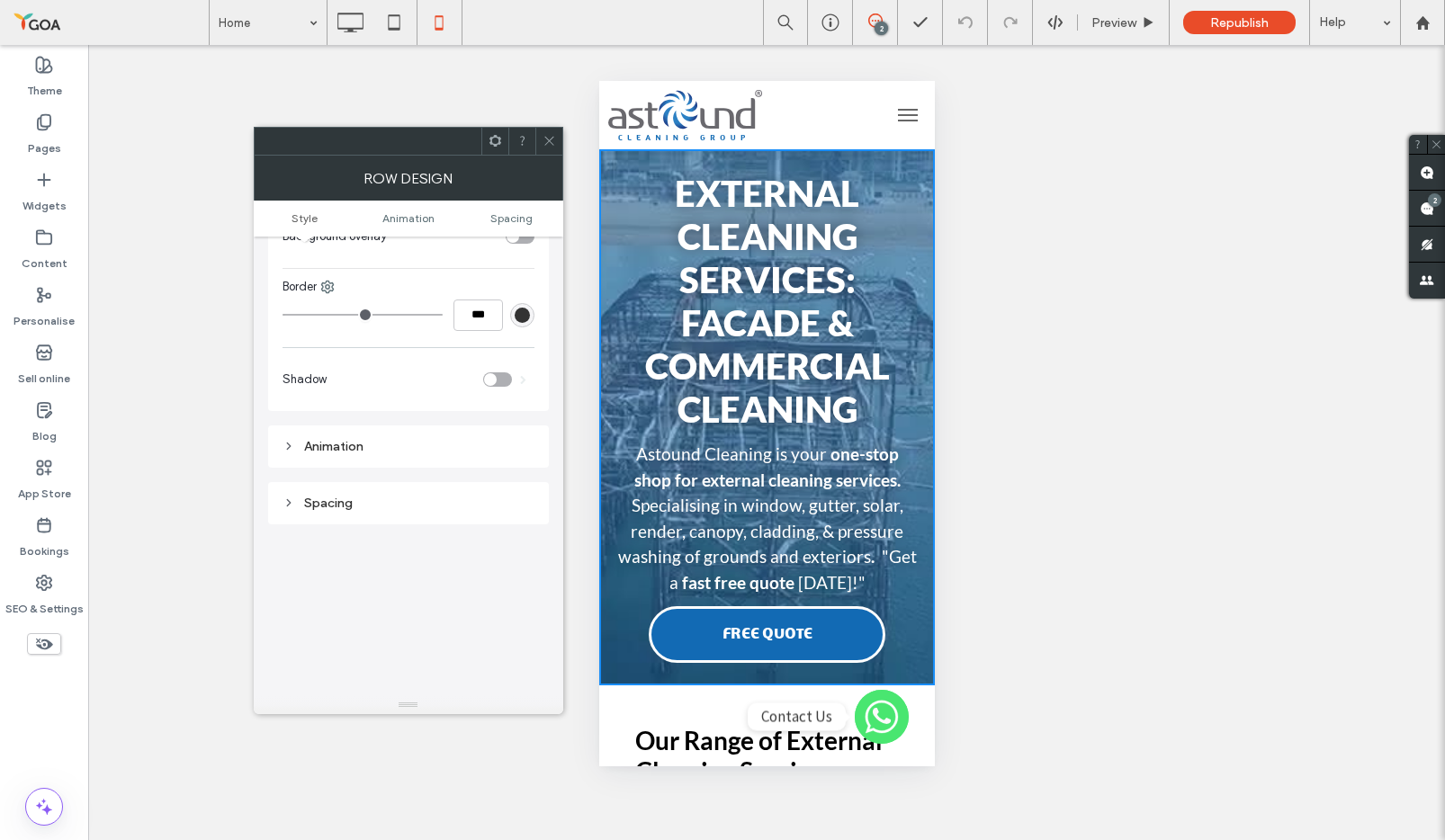
scroll to position [627, 0]
click at [293, 503] on icon at bounding box center [289, 501] width 13 height 13
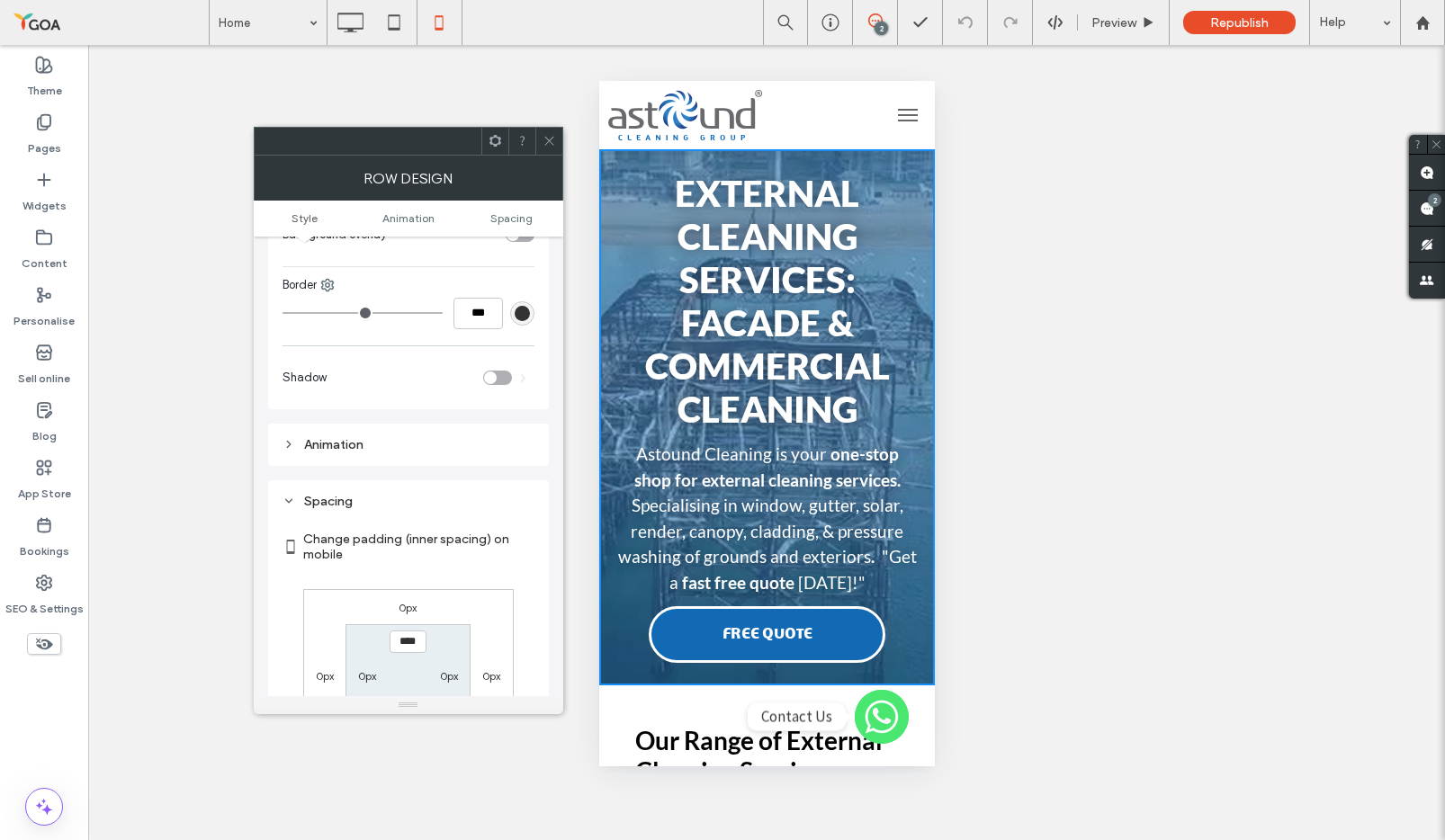
click at [294, 449] on icon at bounding box center [289, 445] width 13 height 13
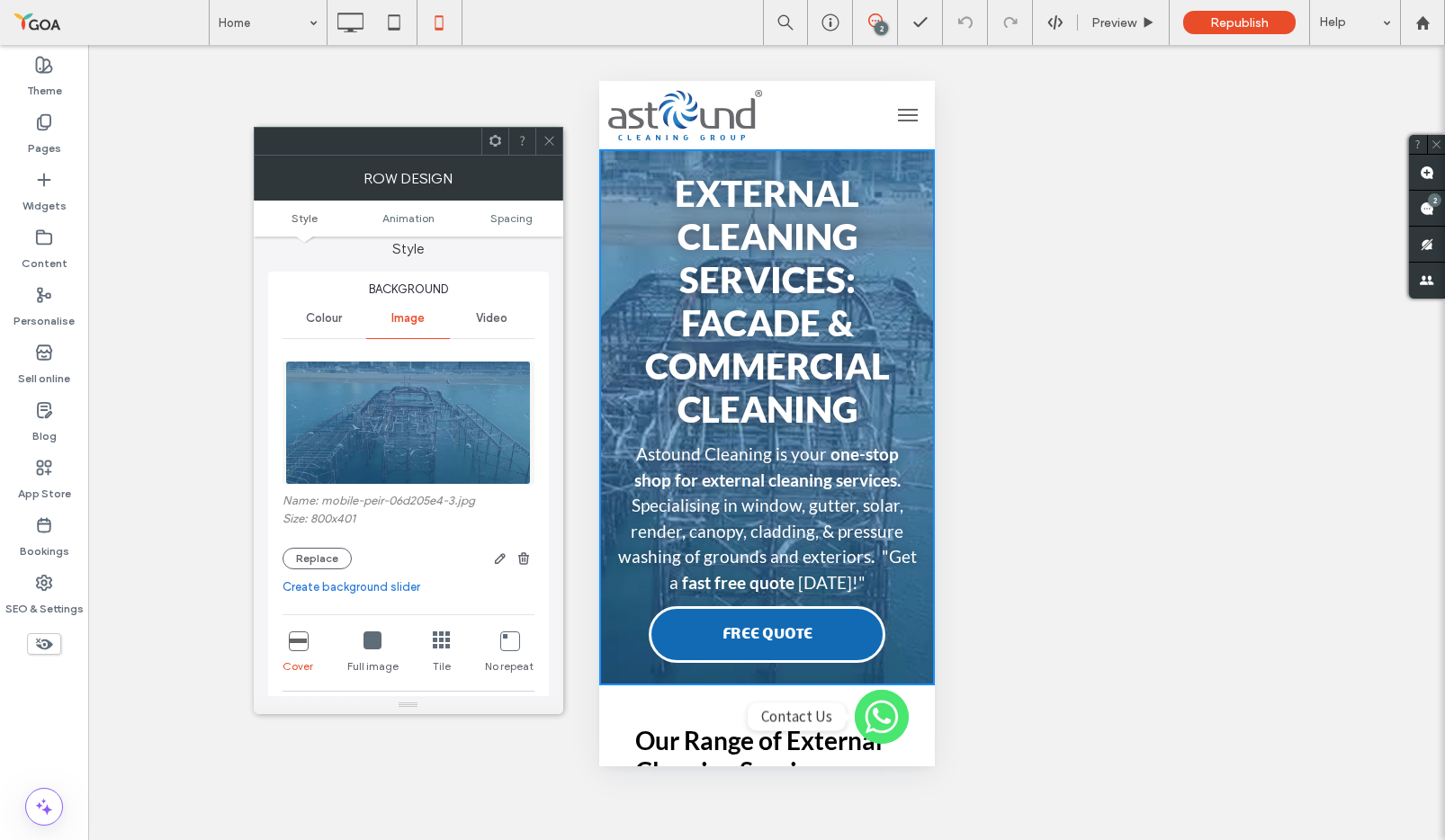
scroll to position [0, 0]
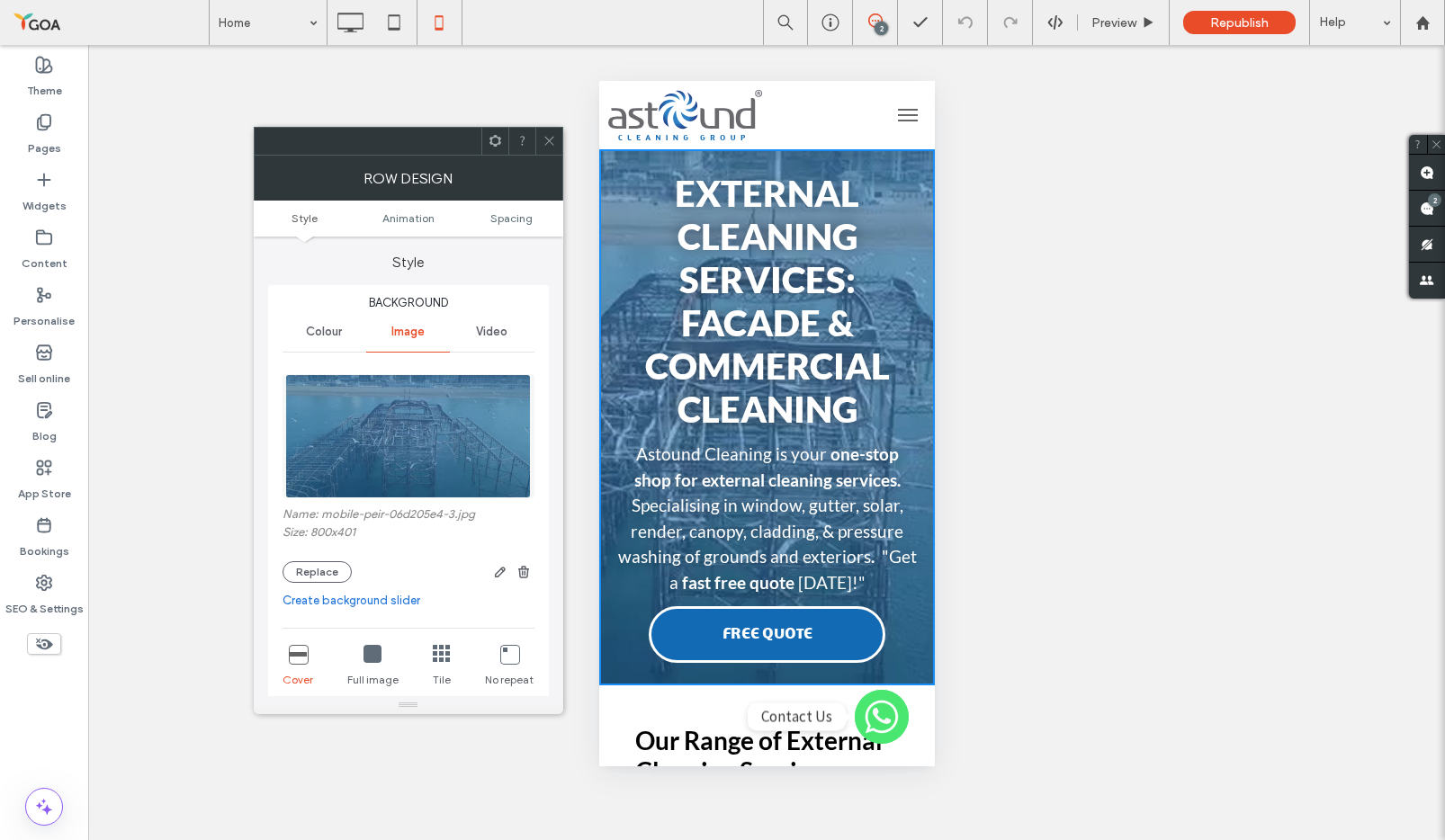
drag, startPoint x: 487, startPoint y: 307, endPoint x: 490, endPoint y: 327, distance: 20.2
click at [487, 308] on span "Background" at bounding box center [408, 303] width 252 height 18
click at [490, 327] on span "Video" at bounding box center [492, 332] width 31 height 15
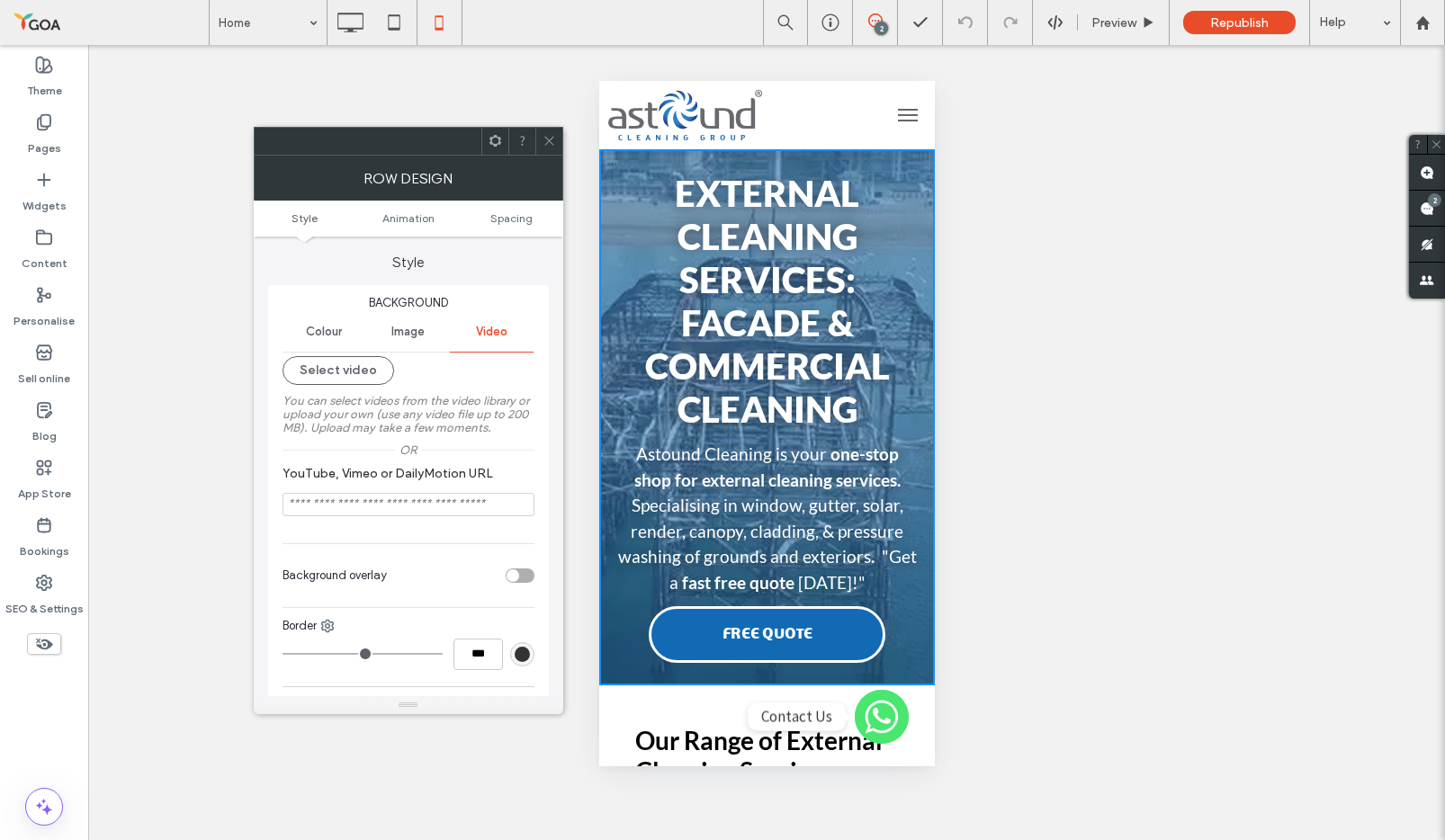
click at [324, 325] on span "Colour" at bounding box center [323, 332] width 36 height 15
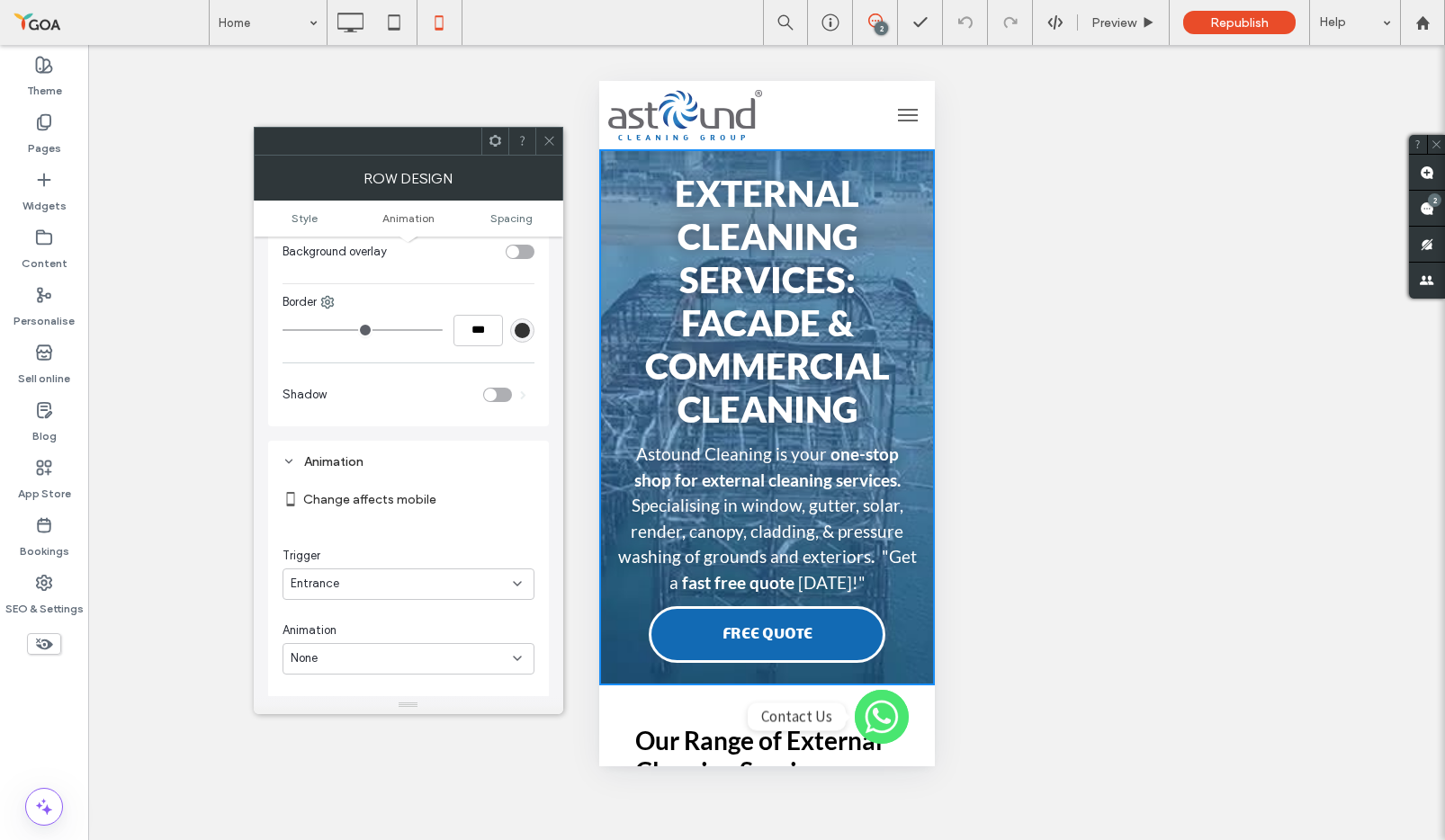
scroll to position [653, 0]
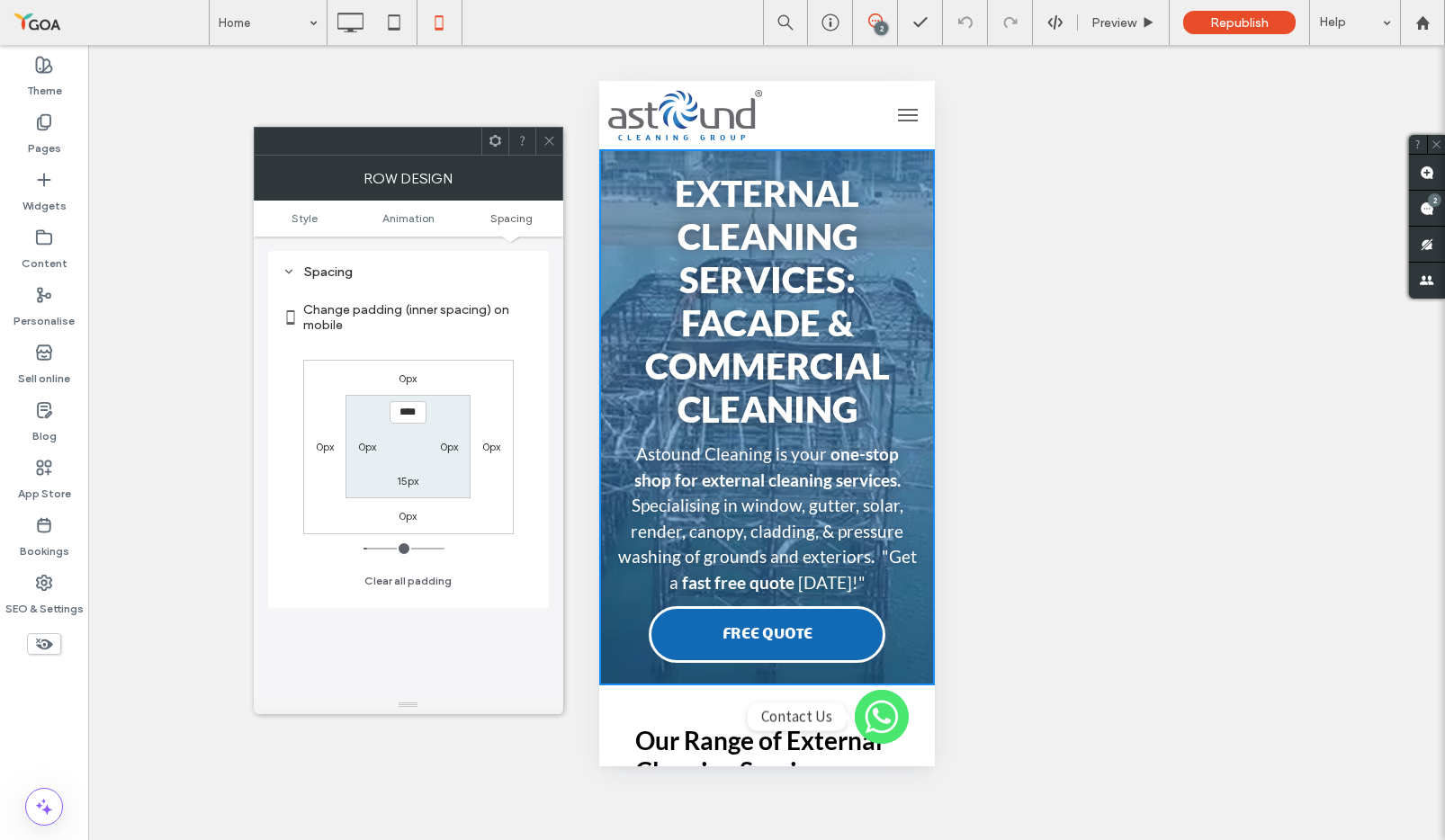
drag, startPoint x: 553, startPoint y: 146, endPoint x: 306, endPoint y: 9, distance: 282.4
click at [553, 146] on icon at bounding box center [549, 140] width 14 height 14
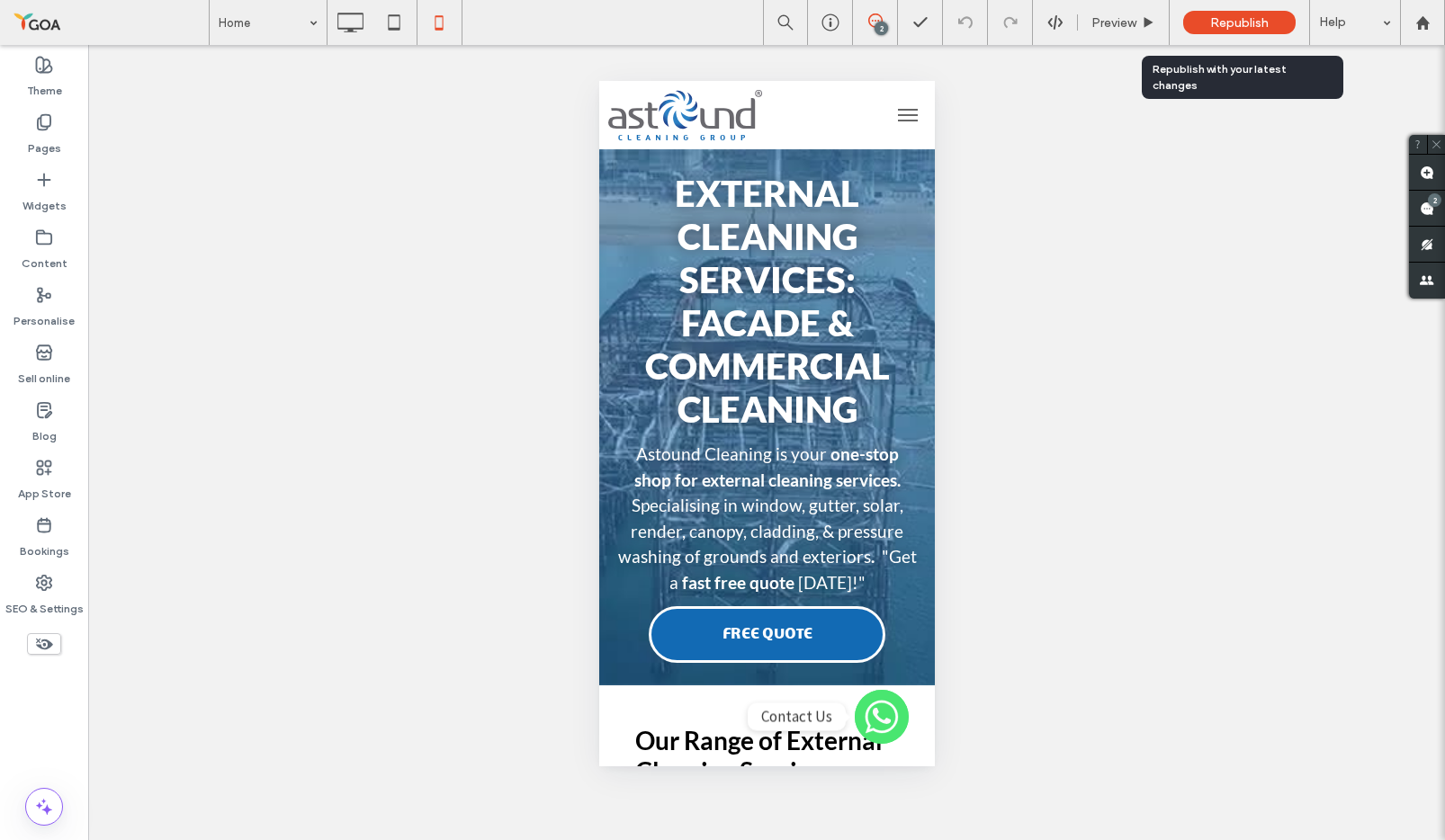
click at [1222, 18] on span "Republish" at bounding box center [1239, 23] width 58 height 16
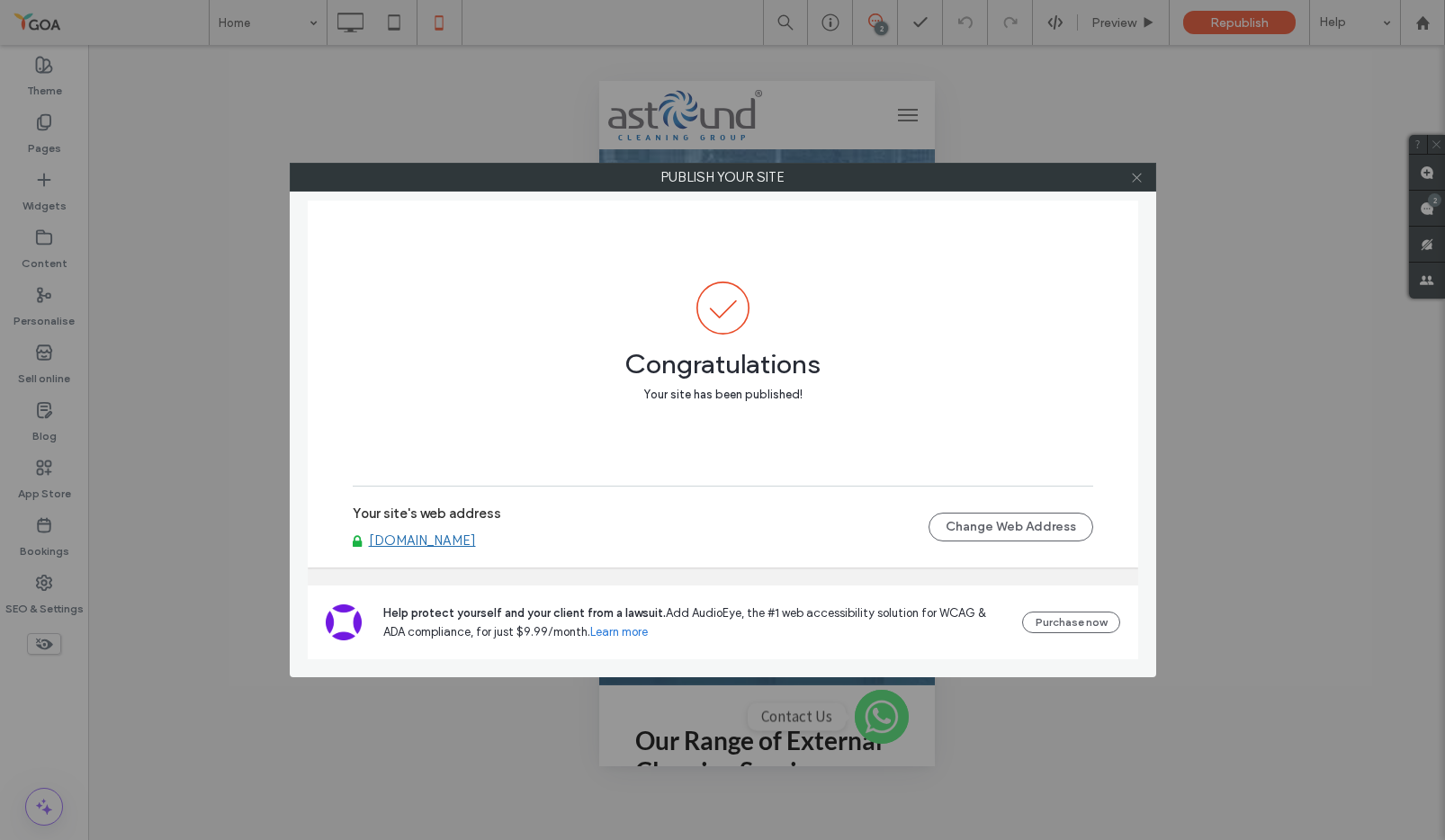
click at [1144, 176] on div at bounding box center [1137, 176] width 27 height 27
click at [1132, 172] on icon at bounding box center [1137, 177] width 14 height 14
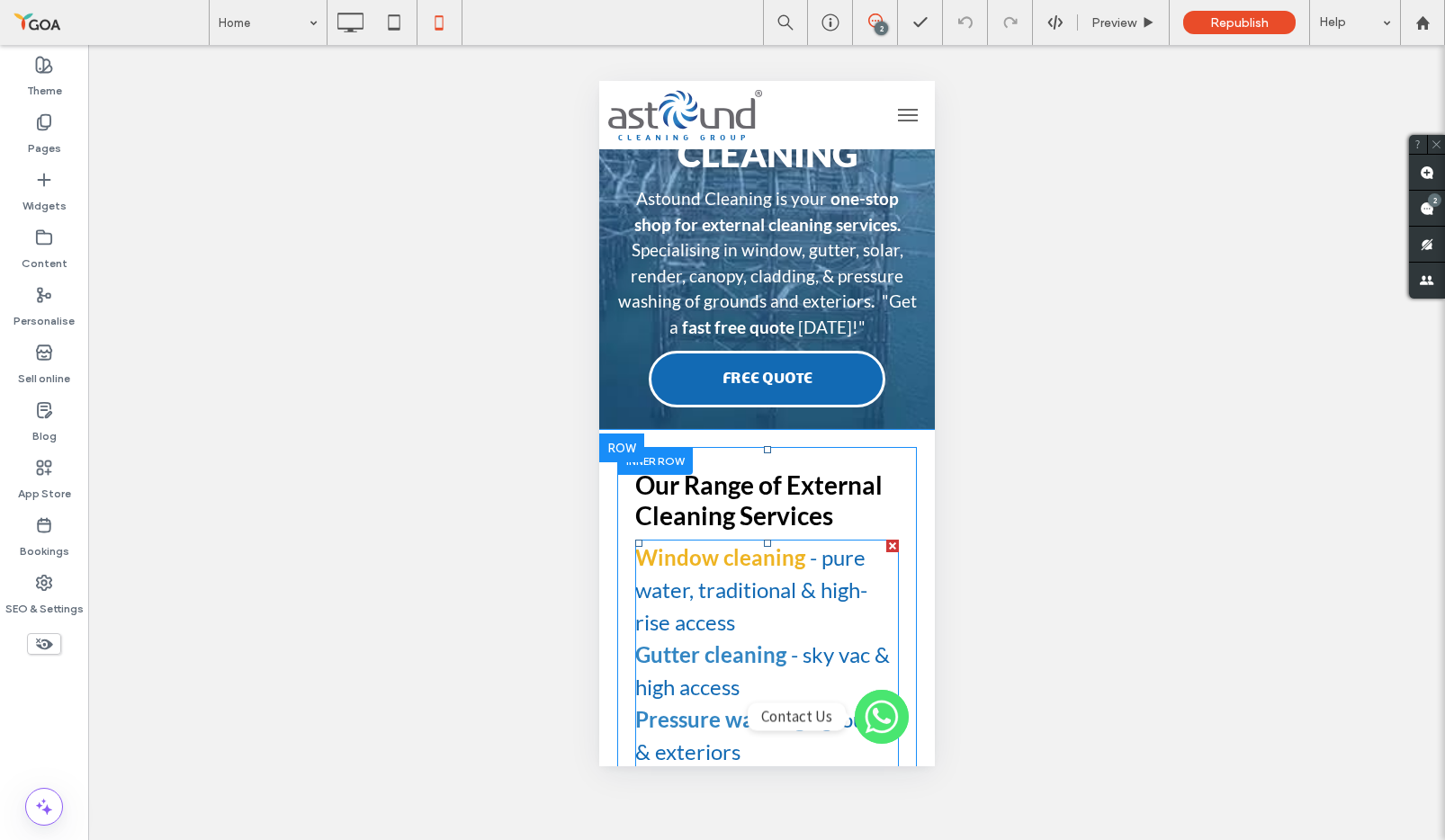
scroll to position [333, 0]
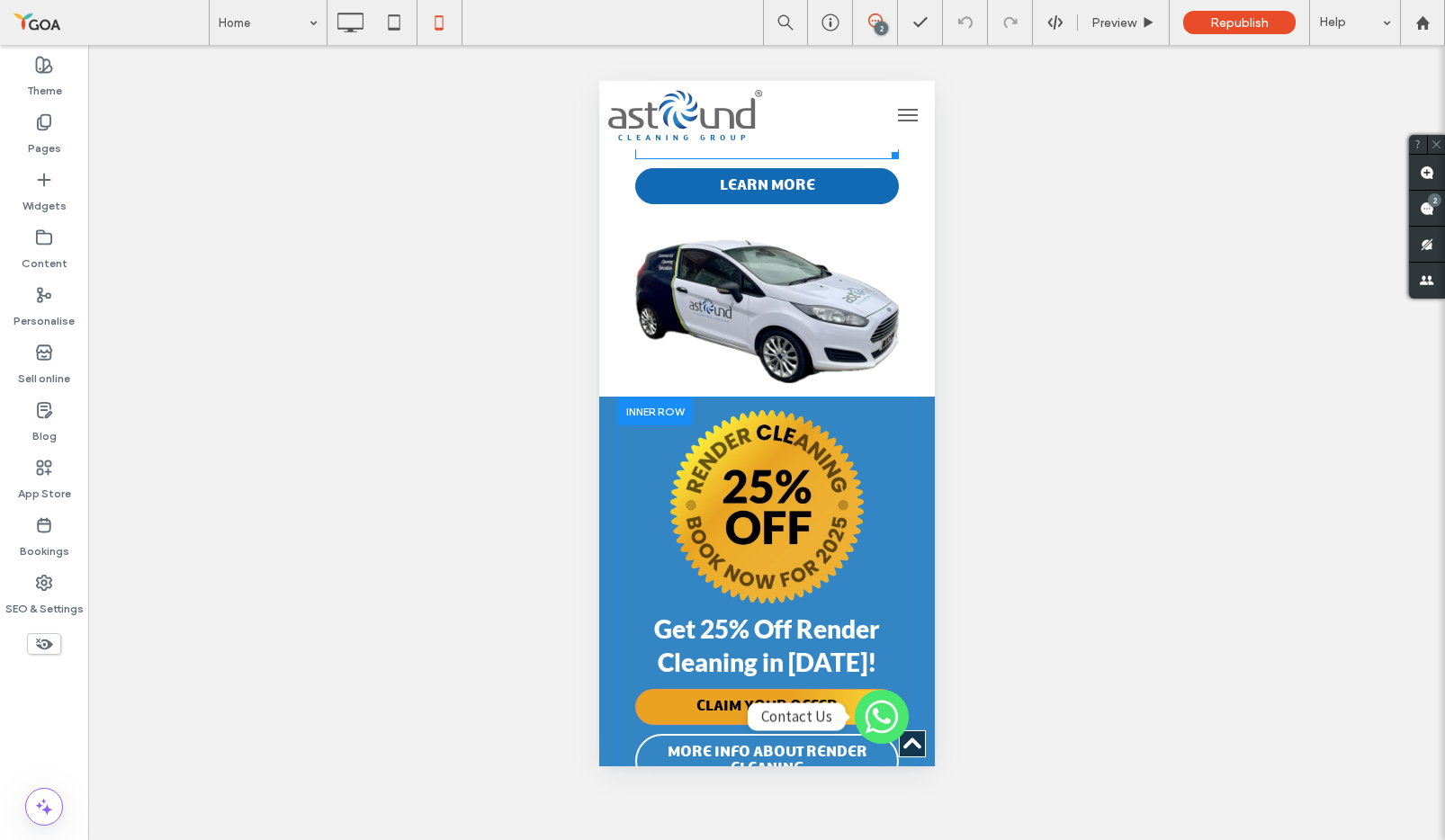
scroll to position [1561, 0]
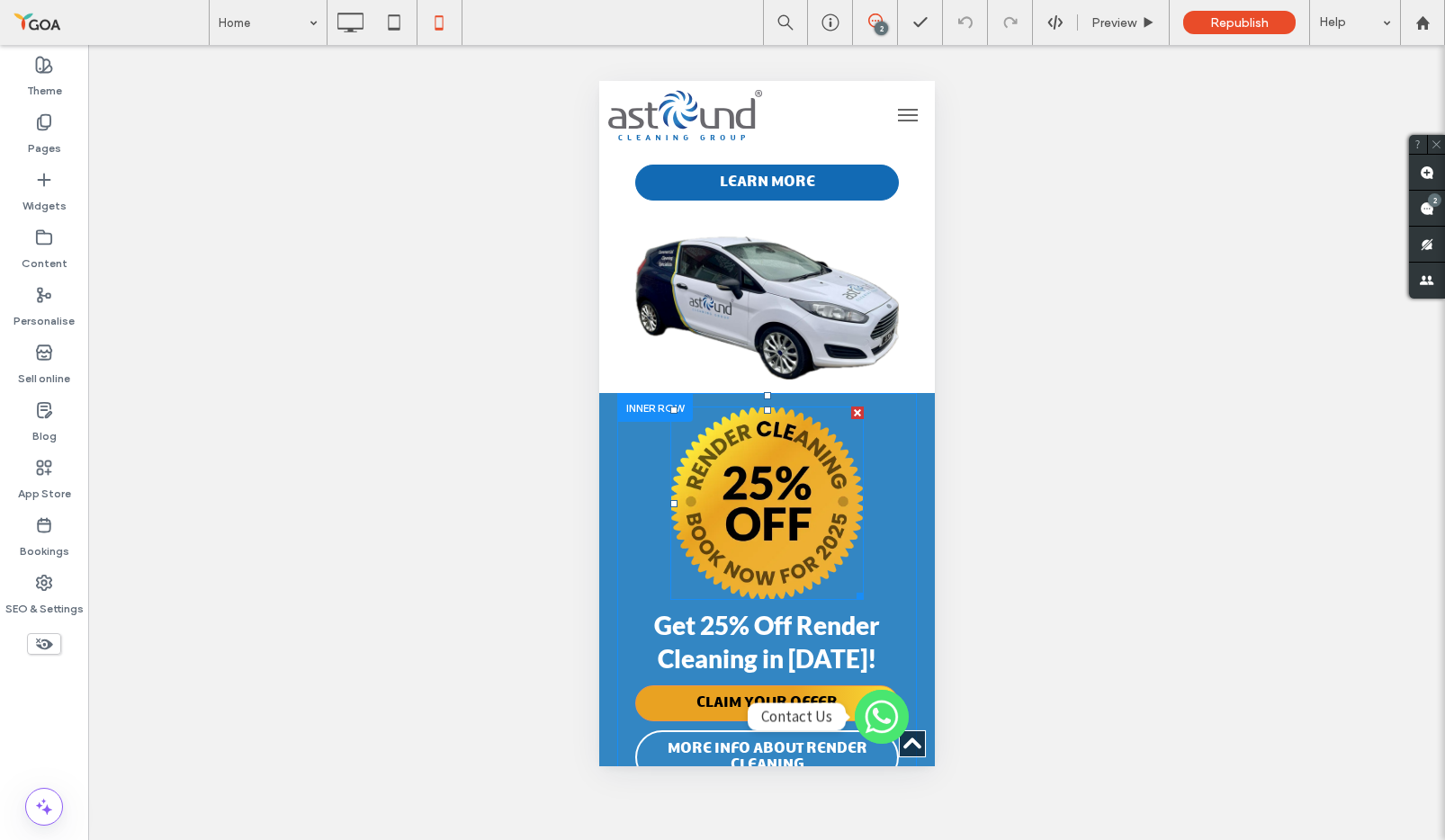
click at [774, 478] on img at bounding box center [766, 503] width 194 height 194
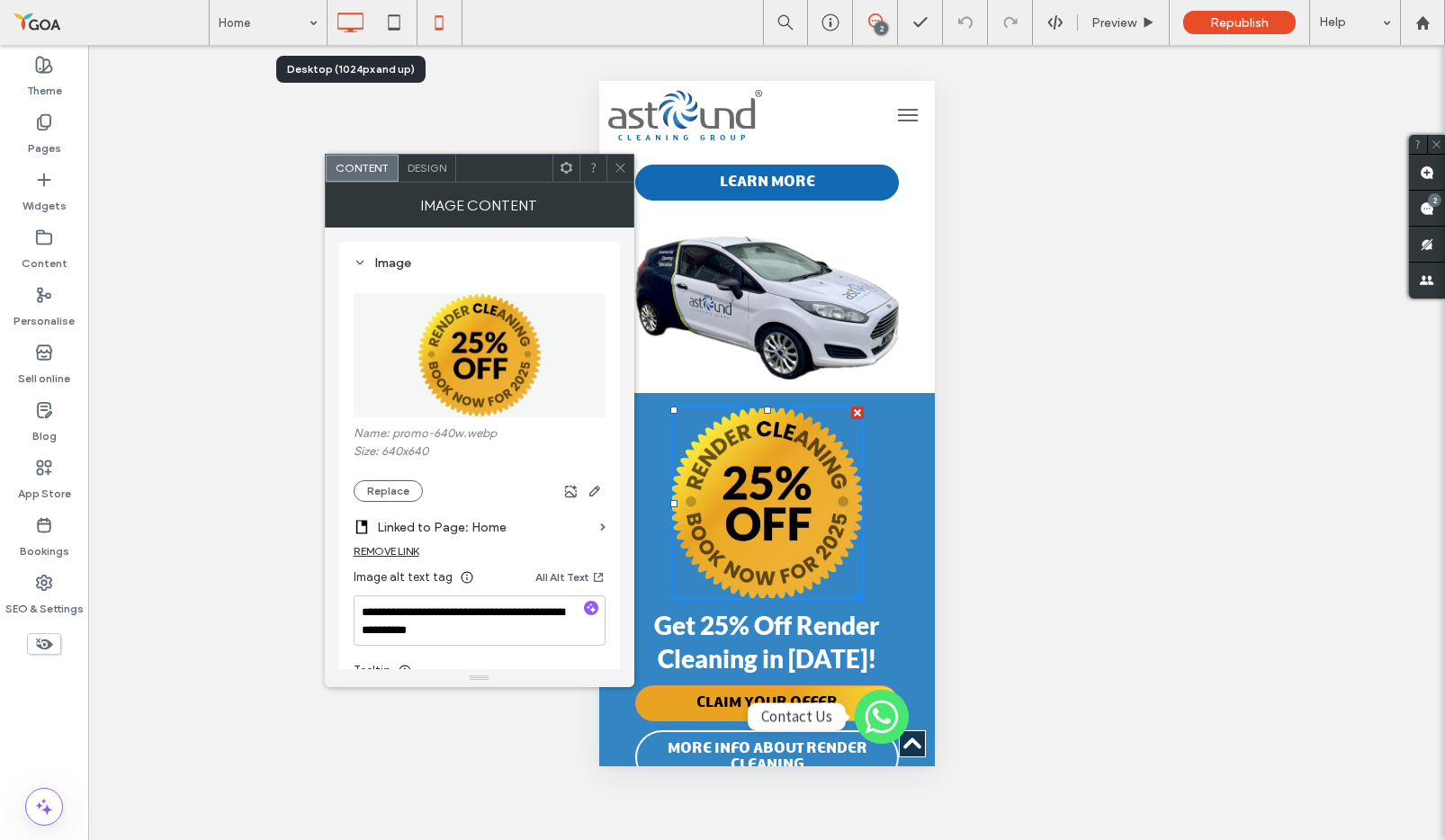
click at [357, 18] on icon at bounding box center [350, 22] width 36 height 36
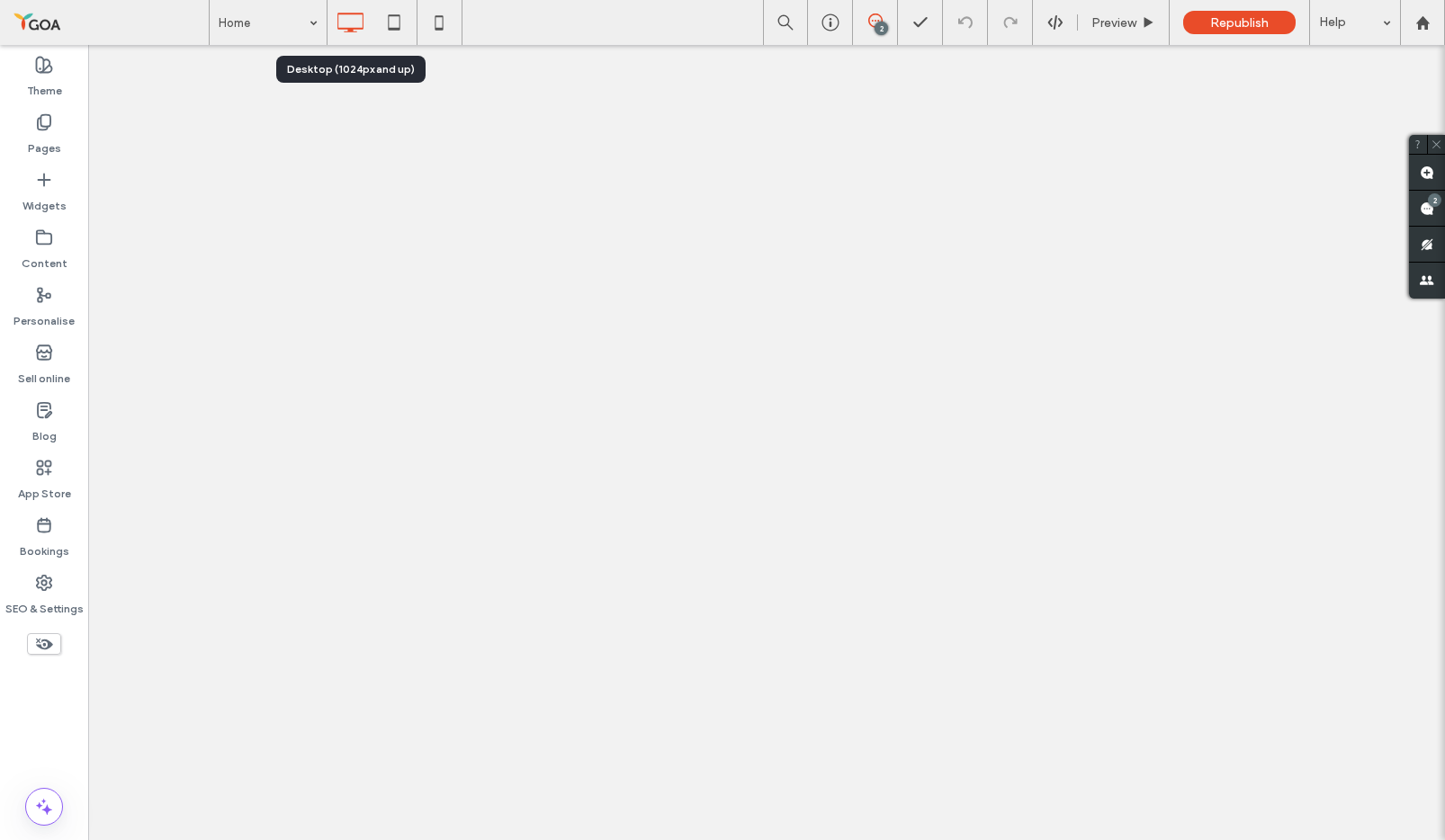
scroll to position [0, 0]
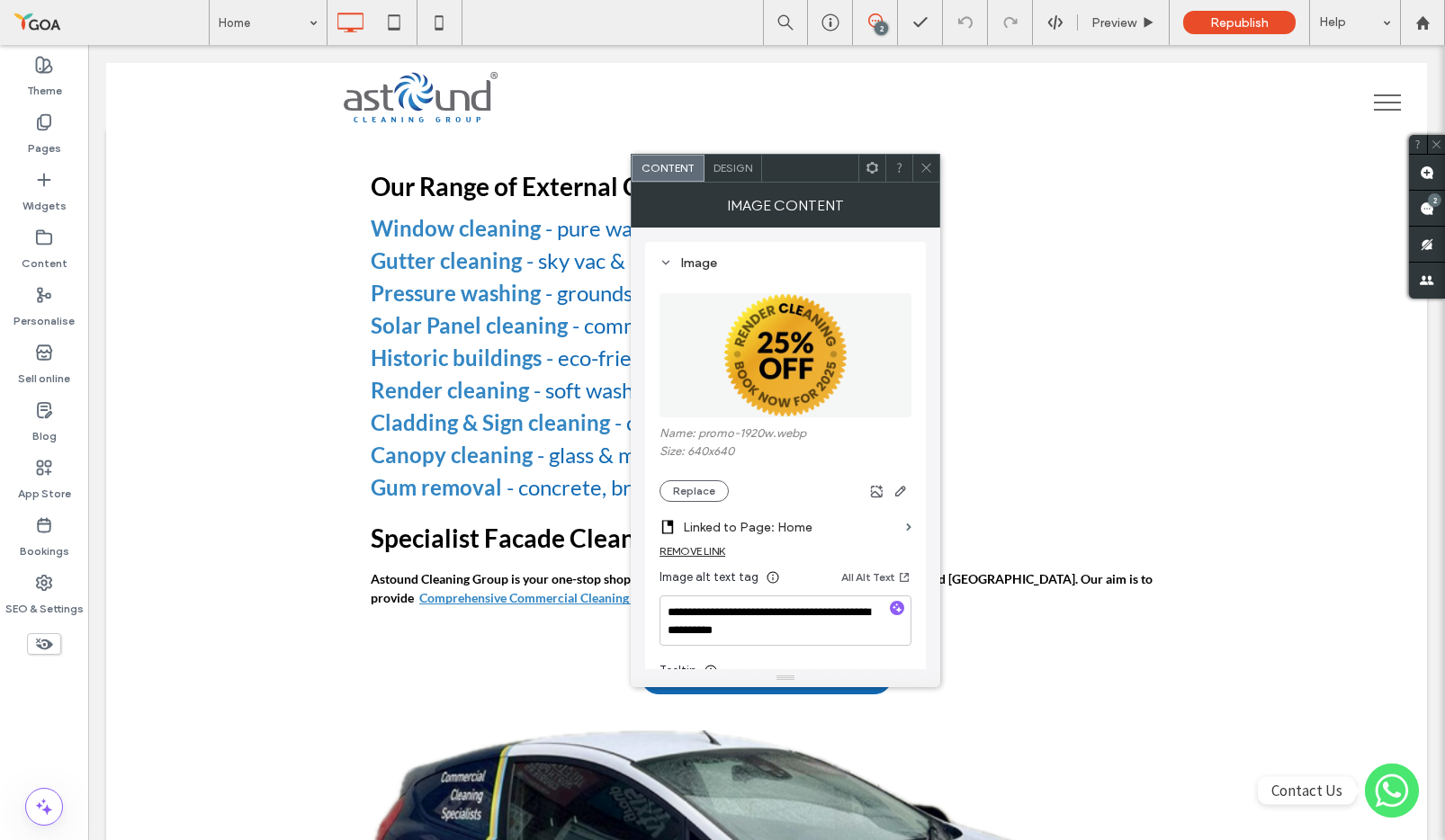
drag, startPoint x: 922, startPoint y: 165, endPoint x: 927, endPoint y: 190, distance: 25.5
click at [922, 165] on icon at bounding box center [926, 167] width 14 height 14
click at [903, 491] on icon "button" at bounding box center [901, 491] width 15 height 15
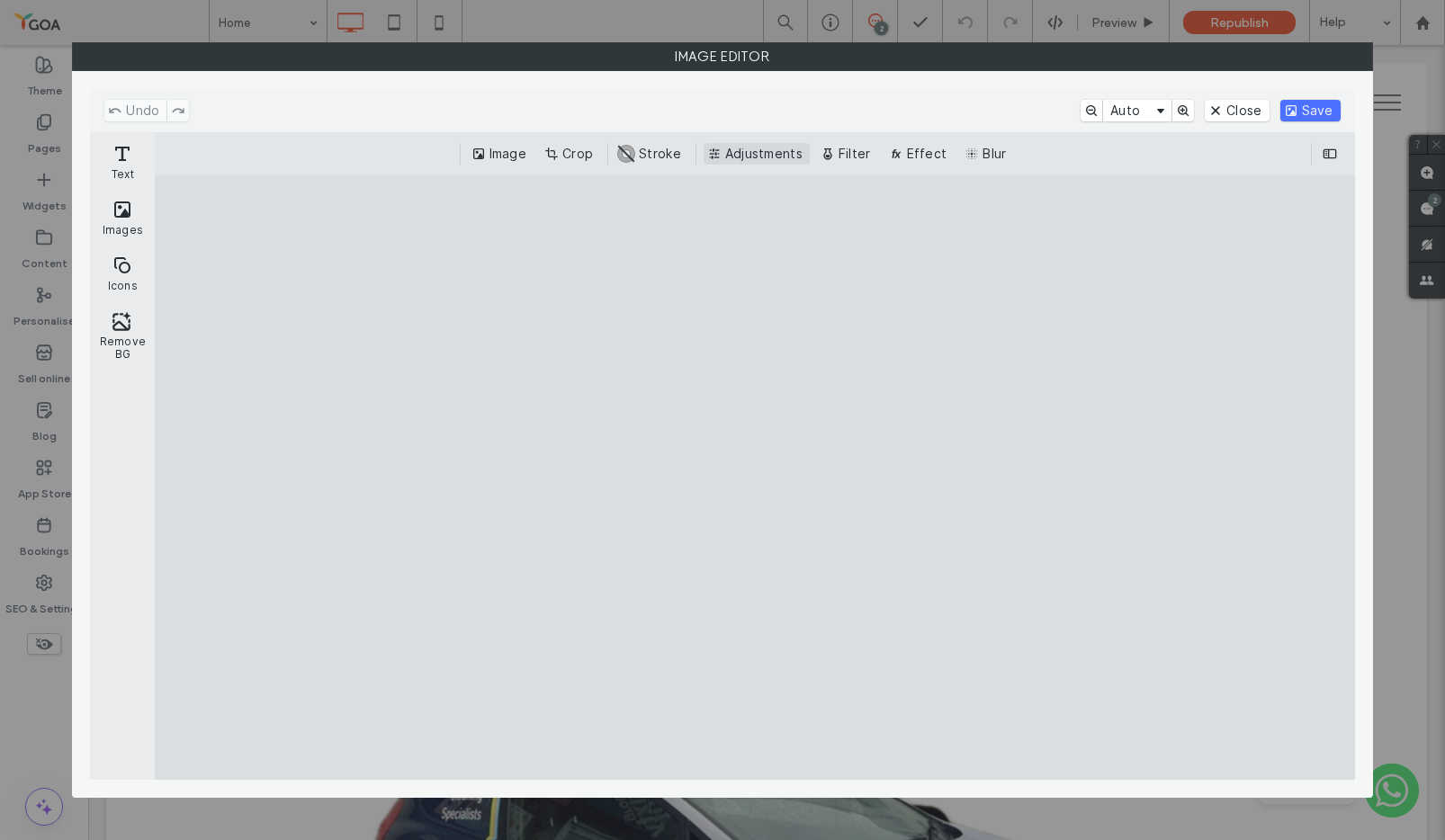
click at [759, 156] on button "Adjustments" at bounding box center [756, 153] width 106 height 21
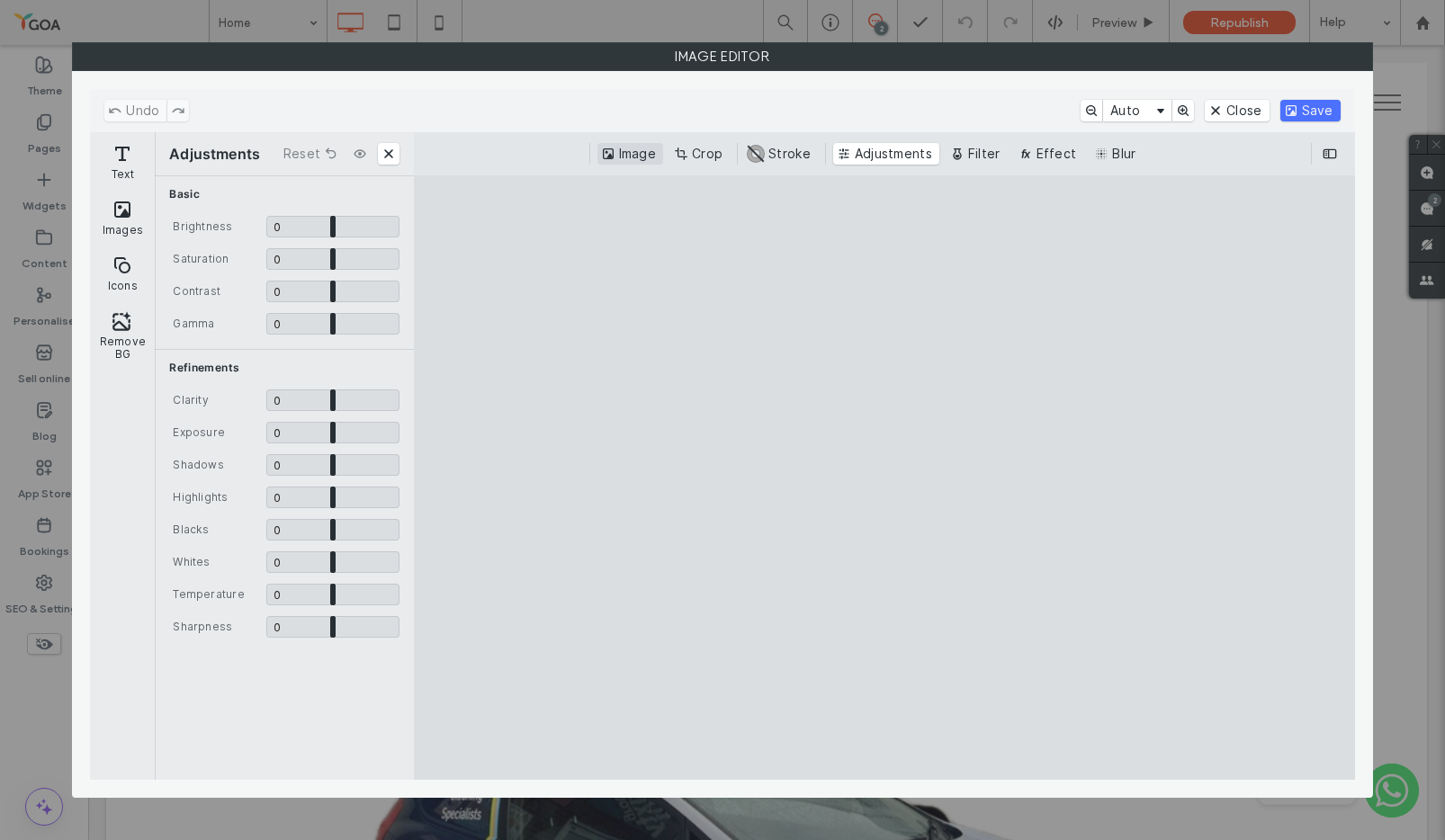
click at [617, 154] on button "Image" at bounding box center [630, 153] width 66 height 21
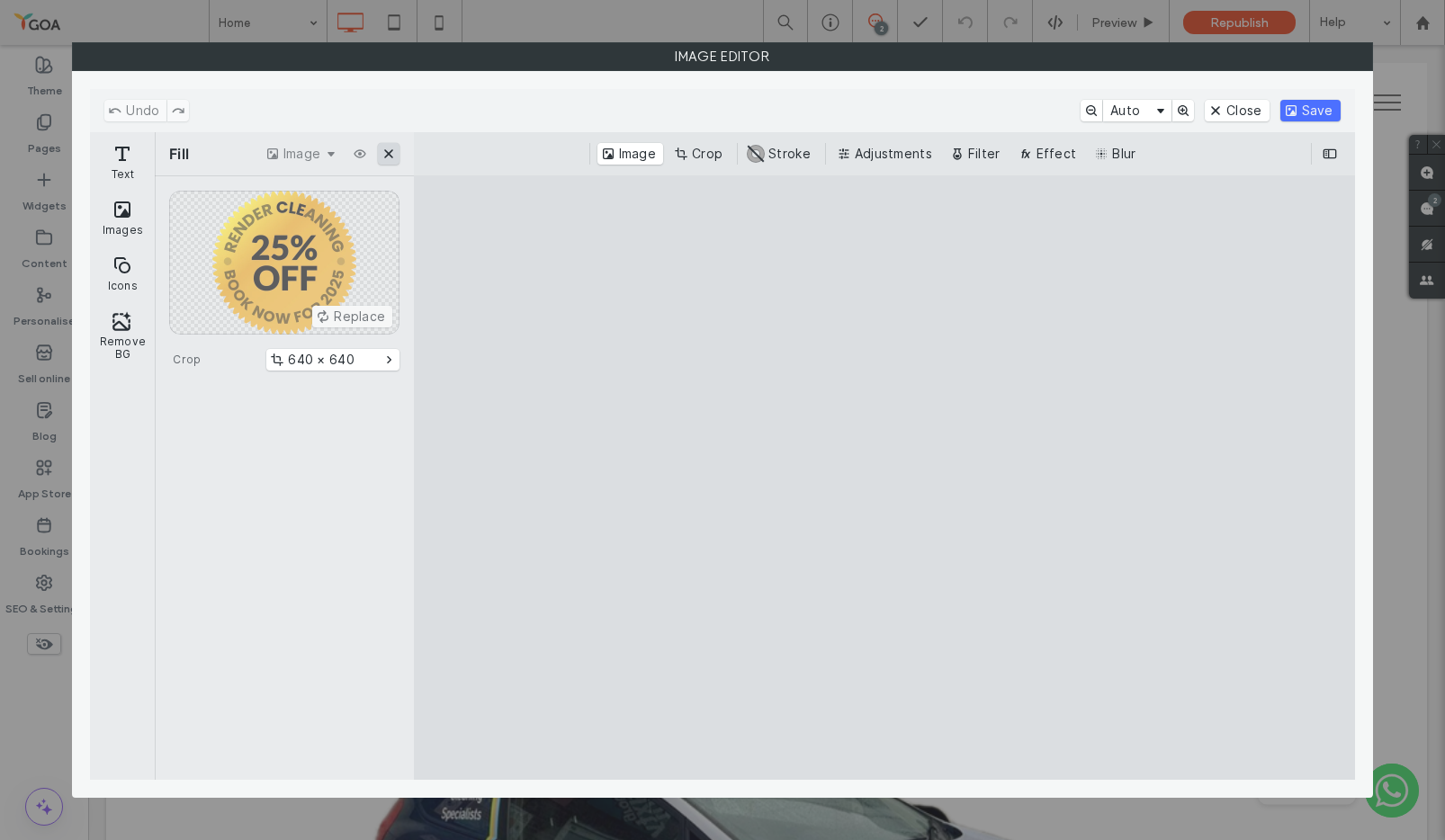
click at [388, 150] on button "Close" at bounding box center [388, 153] width 21 height 21
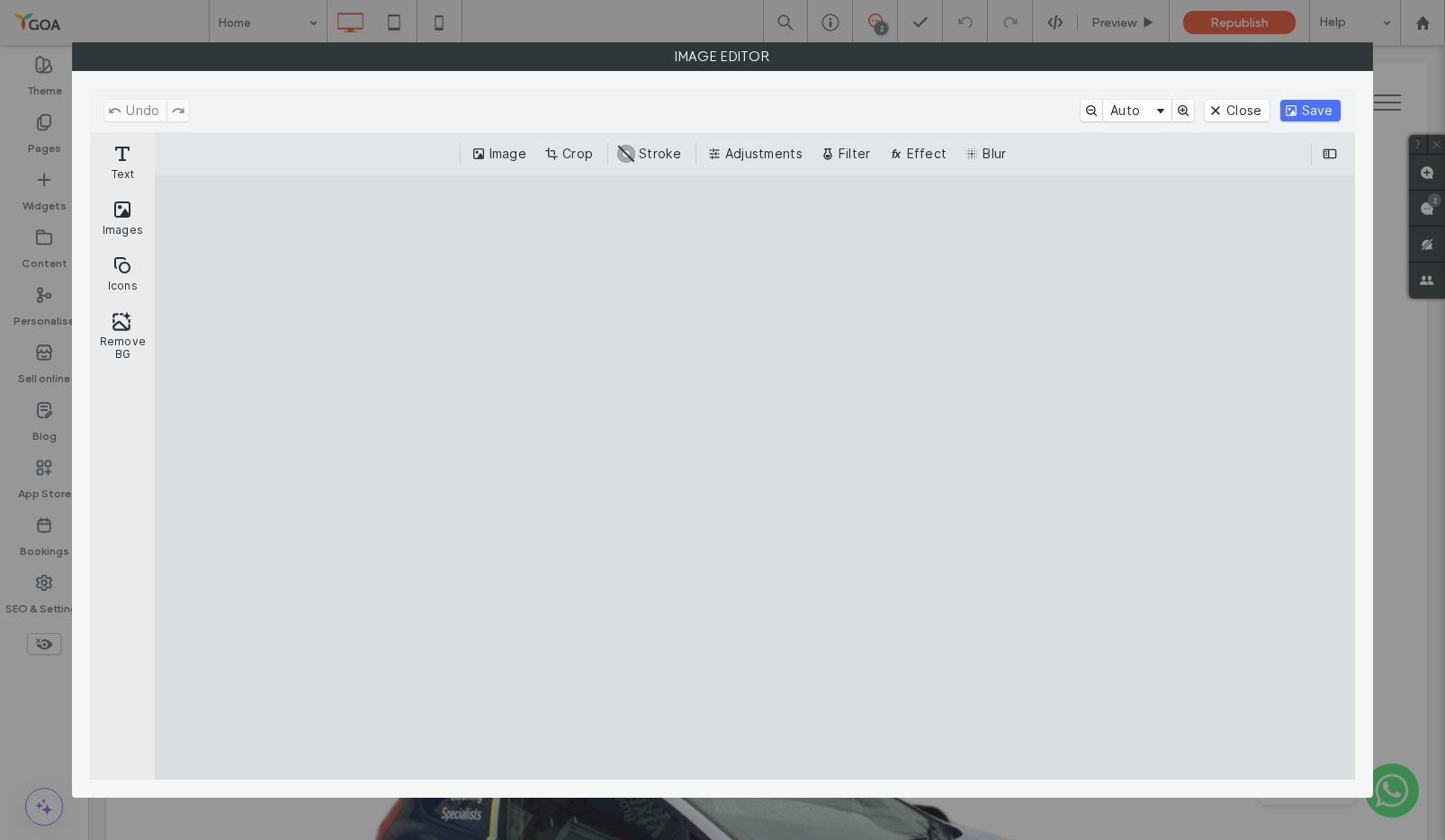
click at [755, 477] on cesdk-canvas "Editor canvas" at bounding box center [755, 477] width 0 height 0
click at [1241, 103] on button "Close" at bounding box center [1236, 110] width 64 height 21
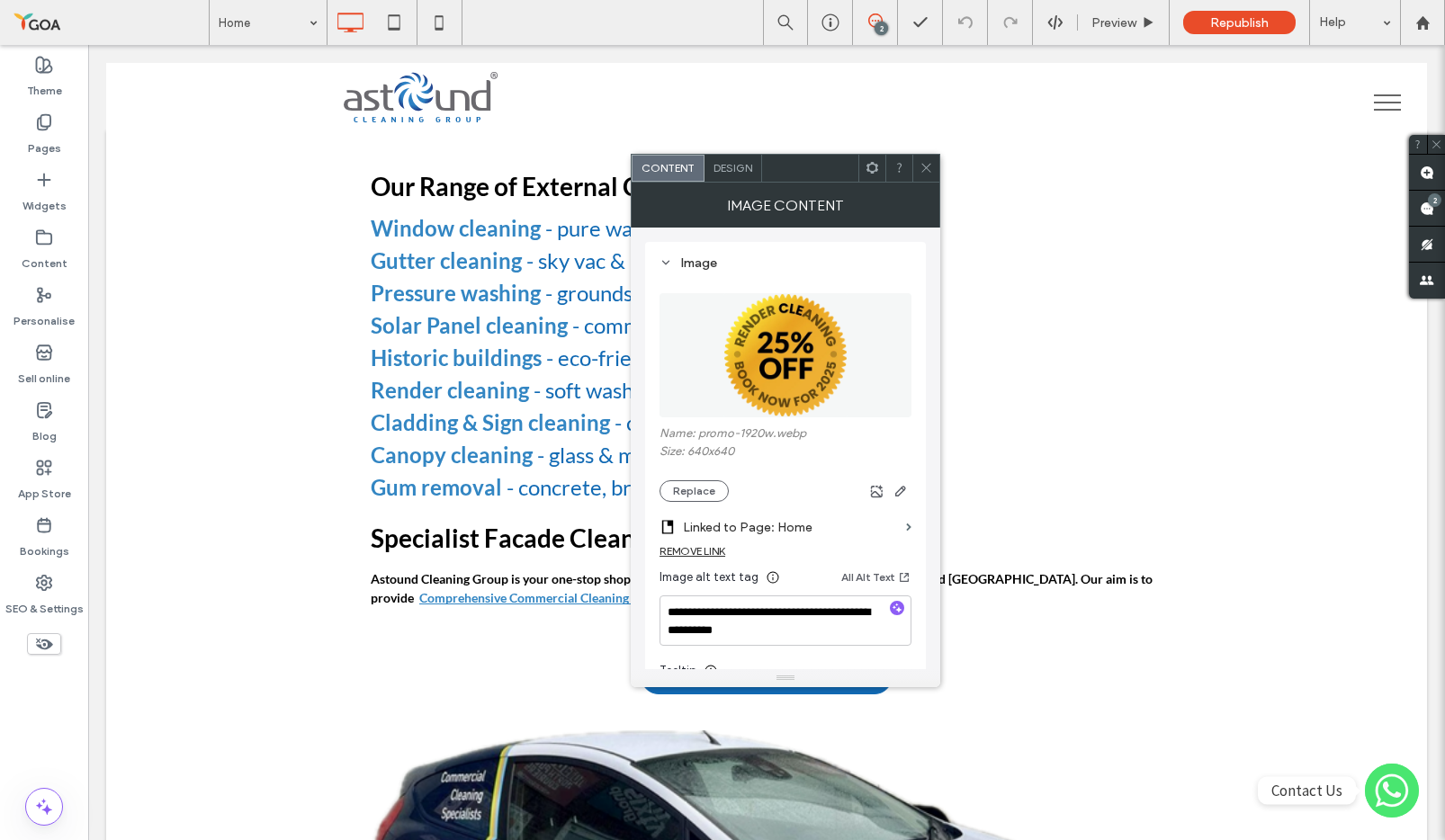
drag, startPoint x: 697, startPoint y: 490, endPoint x: 716, endPoint y: 521, distance: 36.4
click at [697, 490] on button "Replace" at bounding box center [693, 490] width 69 height 21
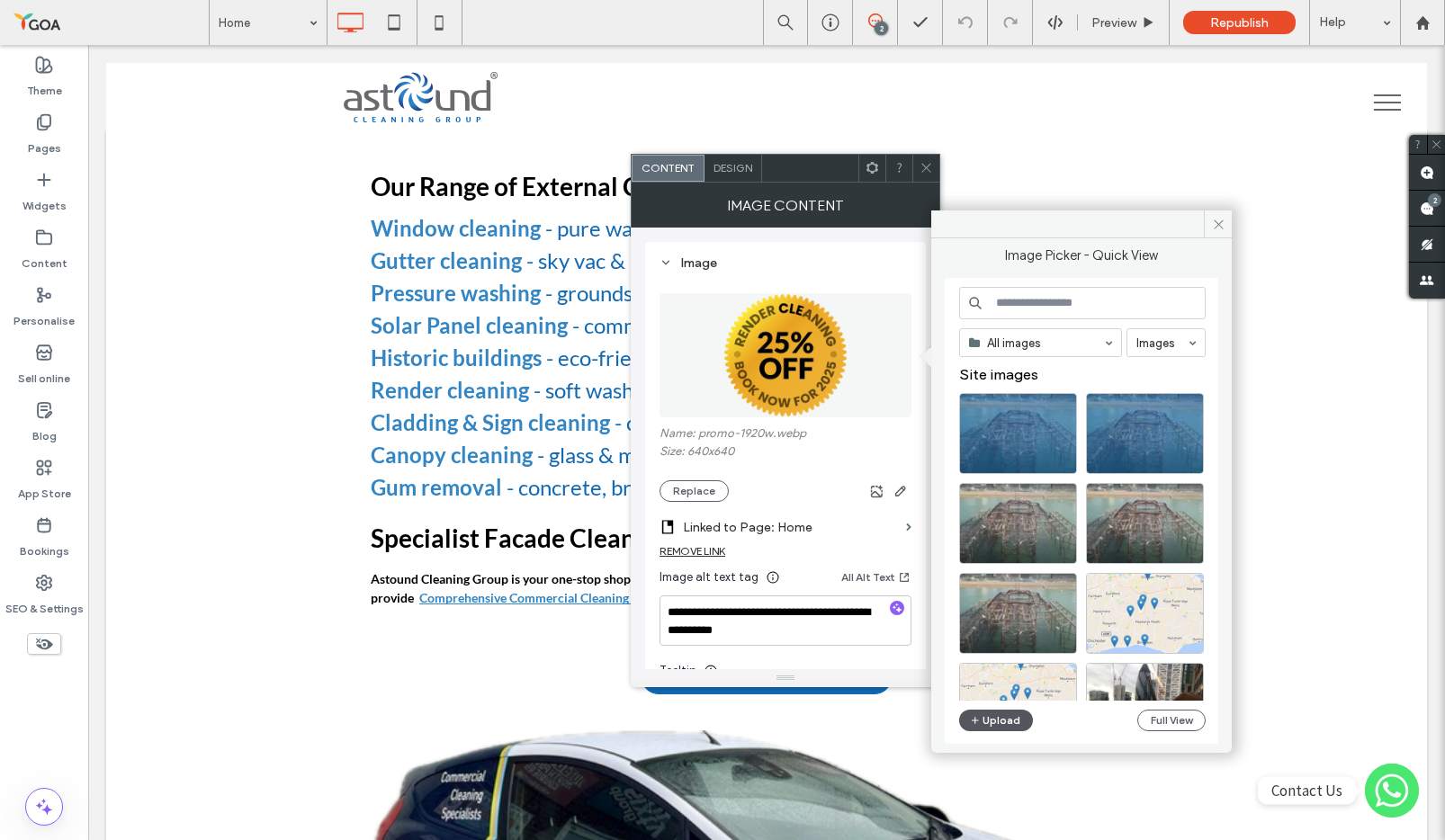
click at [1003, 723] on button "Upload" at bounding box center [996, 720] width 74 height 21
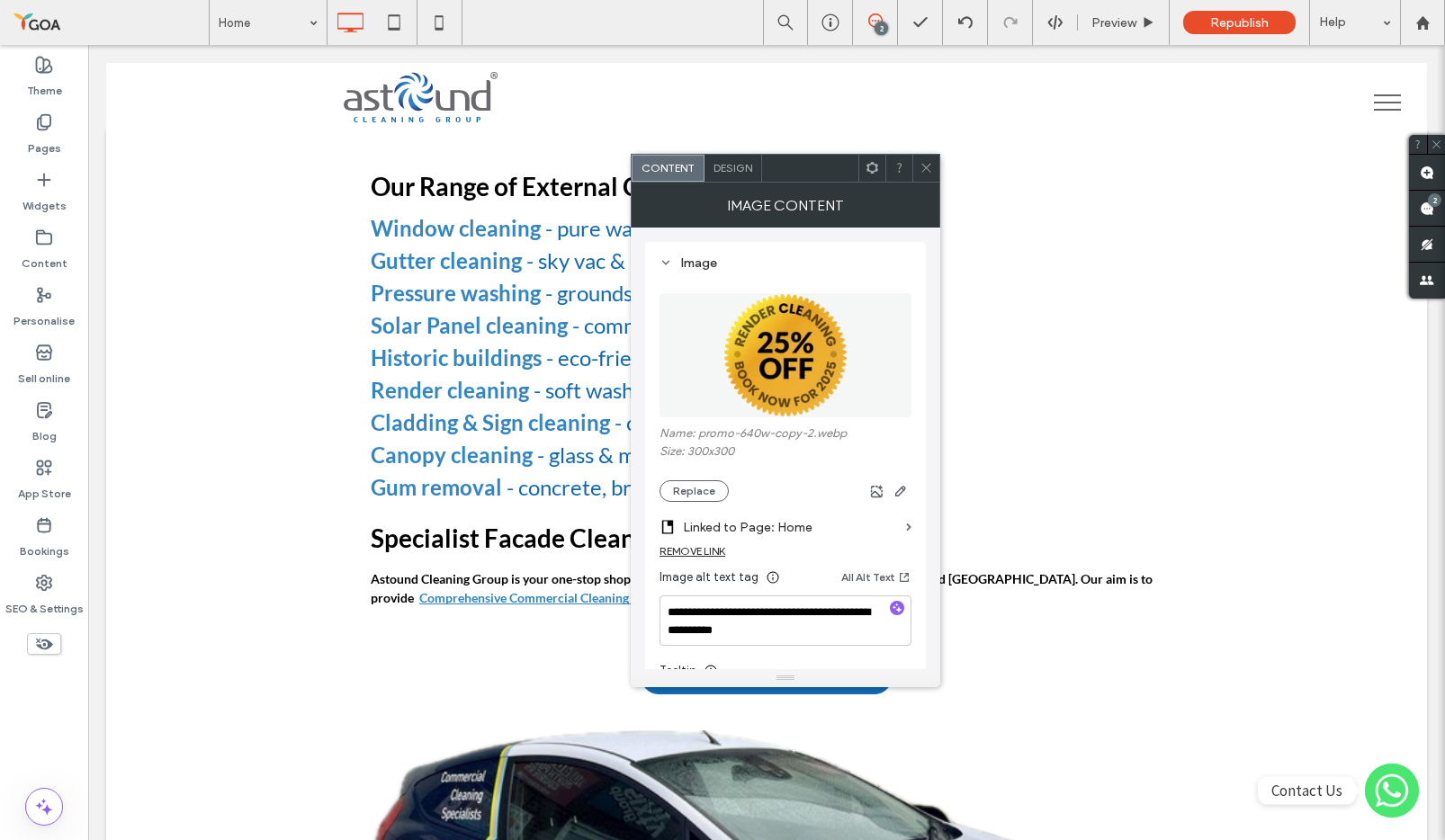
click at [923, 169] on icon at bounding box center [926, 167] width 14 height 14
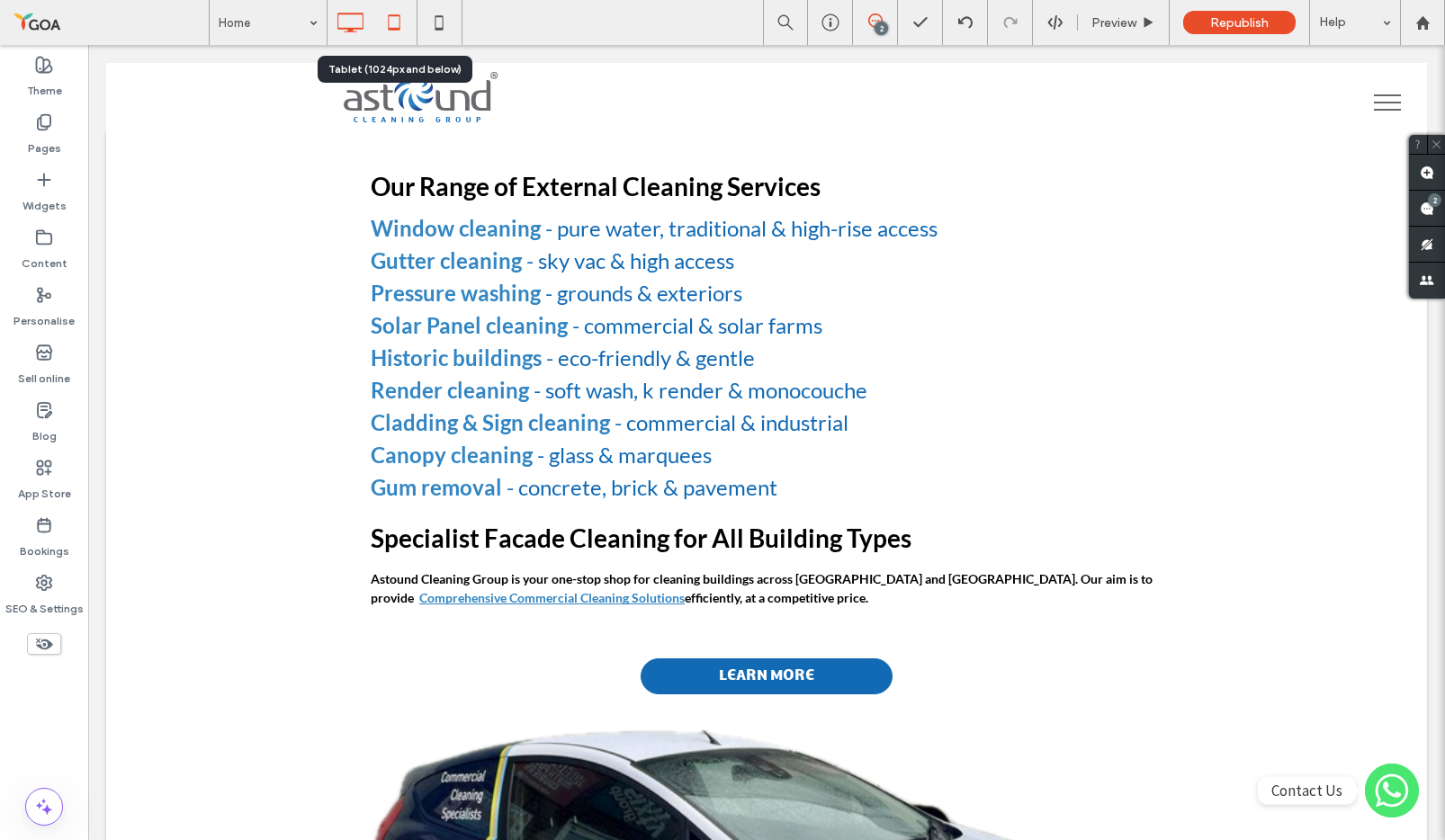
click at [386, 25] on icon at bounding box center [393, 22] width 36 height 36
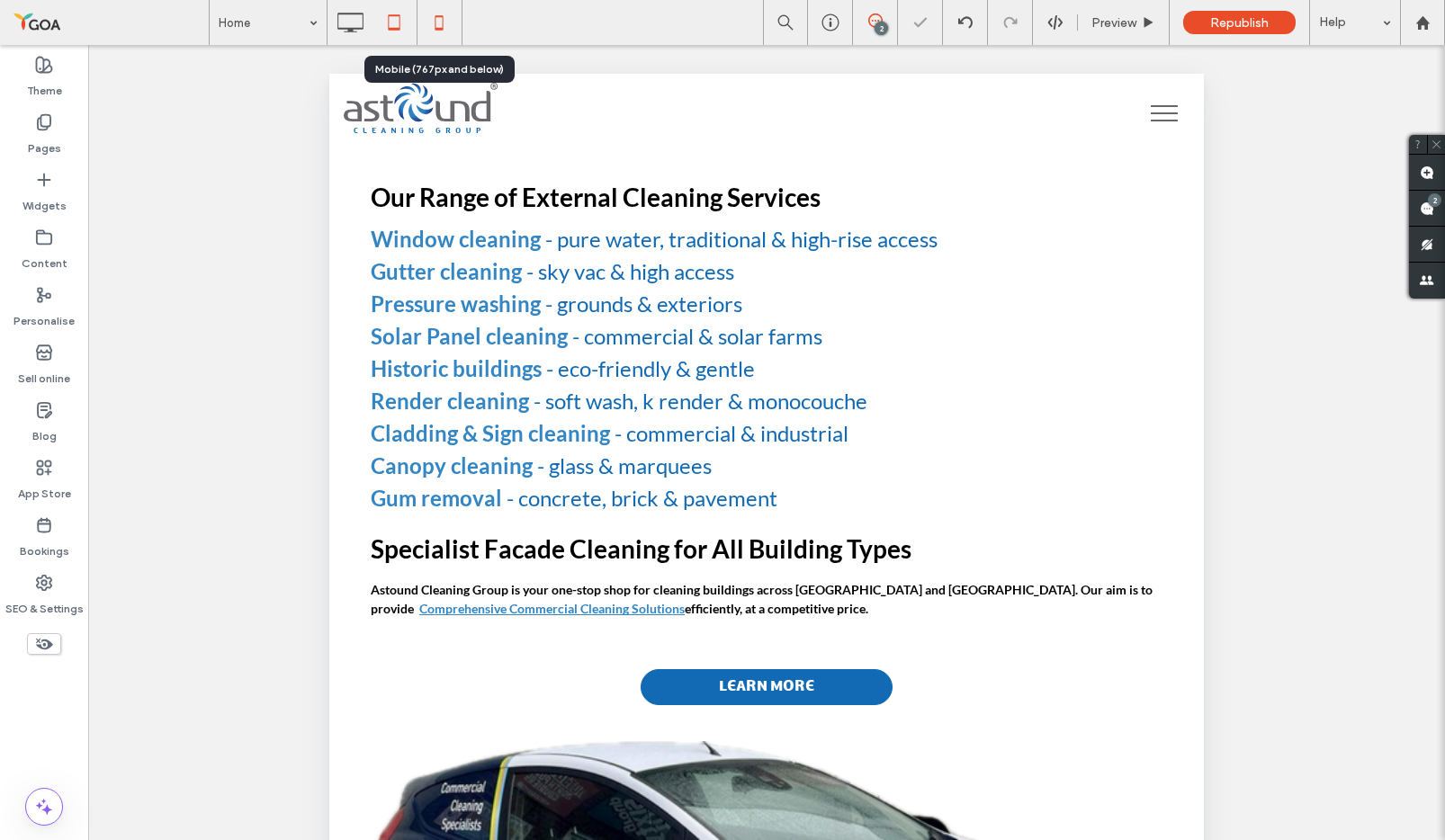
click at [427, 25] on icon at bounding box center [439, 22] width 36 height 36
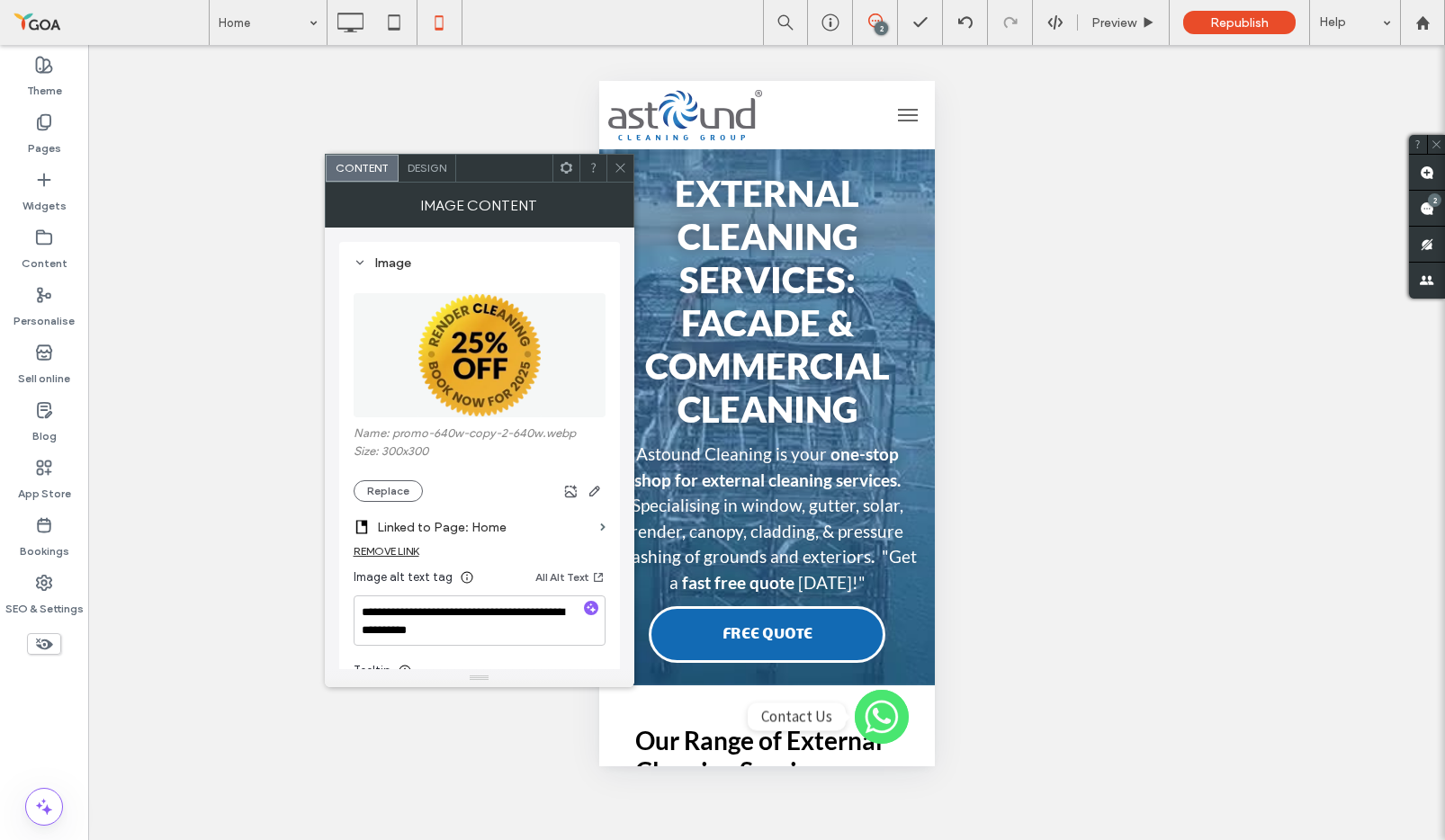
drag, startPoint x: 620, startPoint y: 169, endPoint x: 569, endPoint y: 165, distance: 51.2
click at [620, 169] on use at bounding box center [620, 168] width 9 height 9
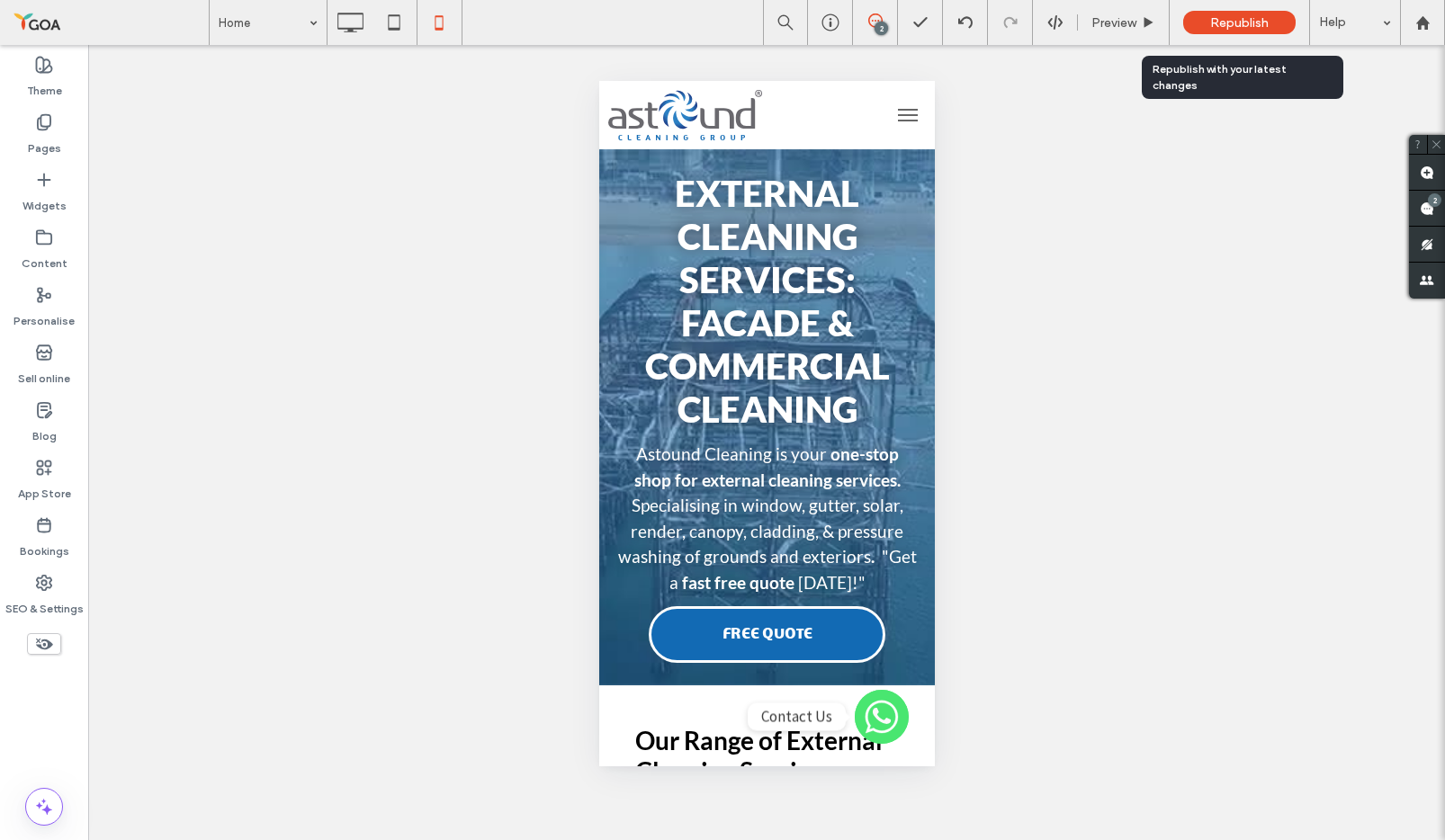
click at [1222, 16] on span "Republish" at bounding box center [1239, 23] width 58 height 16
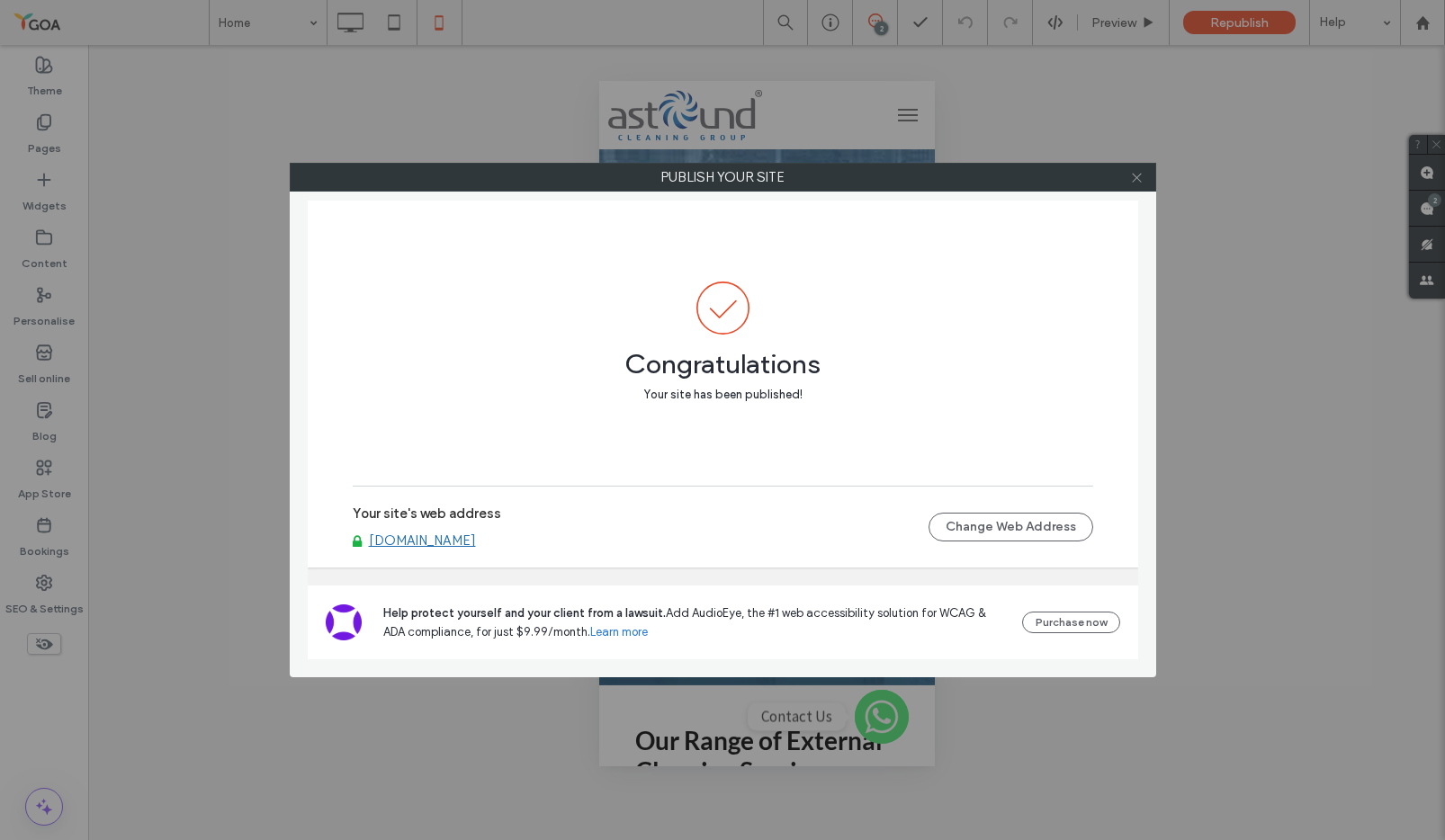
click at [1134, 180] on use at bounding box center [1137, 177] width 9 height 9
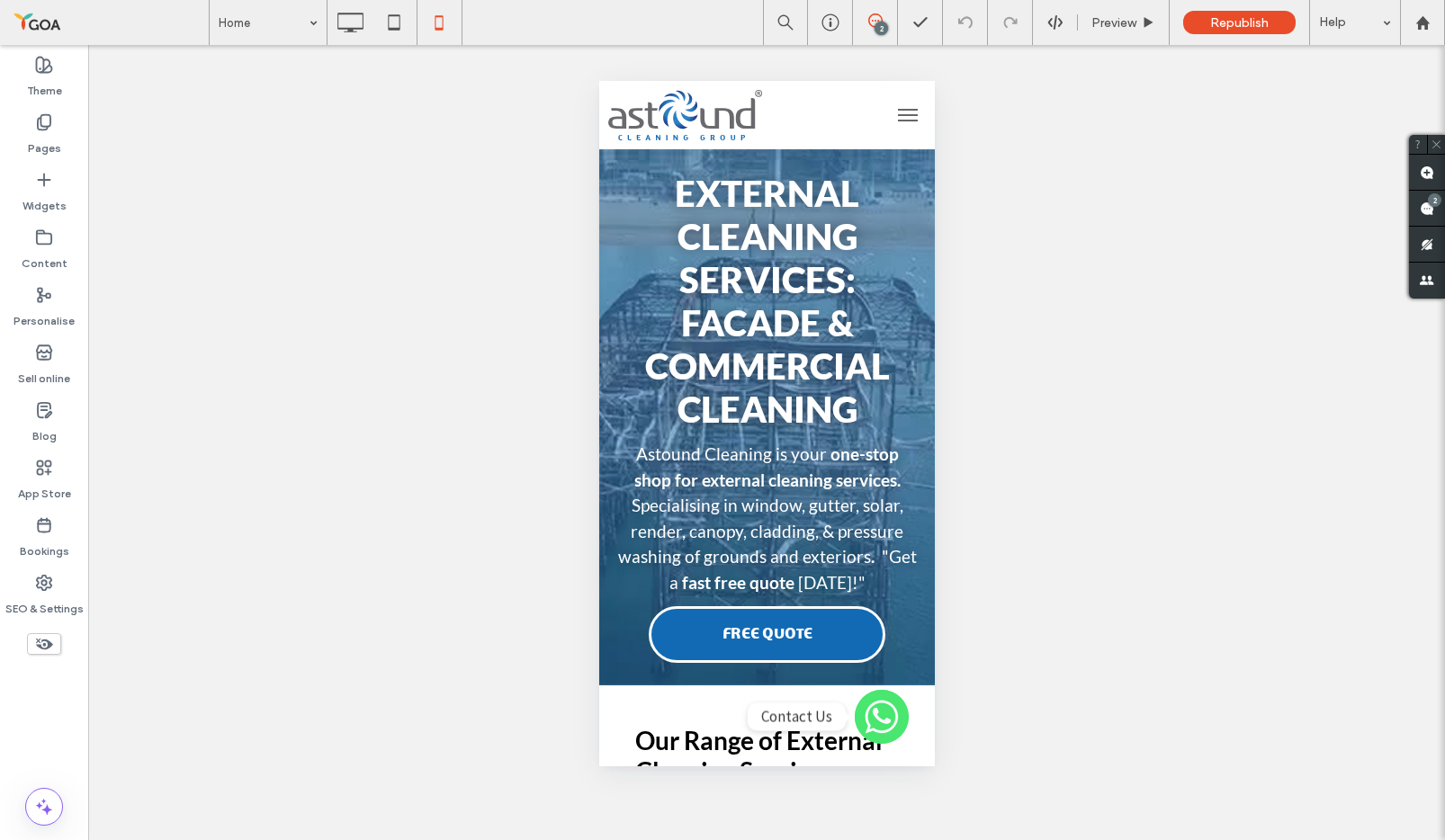
click at [1077, 394] on div "Unhide? Yes Unhide? Yes Unhide? Yes Unhide? Yes Unhide? Yes Unhide? Yes Unhide?…" at bounding box center [766, 442] width 1357 height 795
click at [1109, 19] on span "Preview" at bounding box center [1114, 23] width 45 height 16
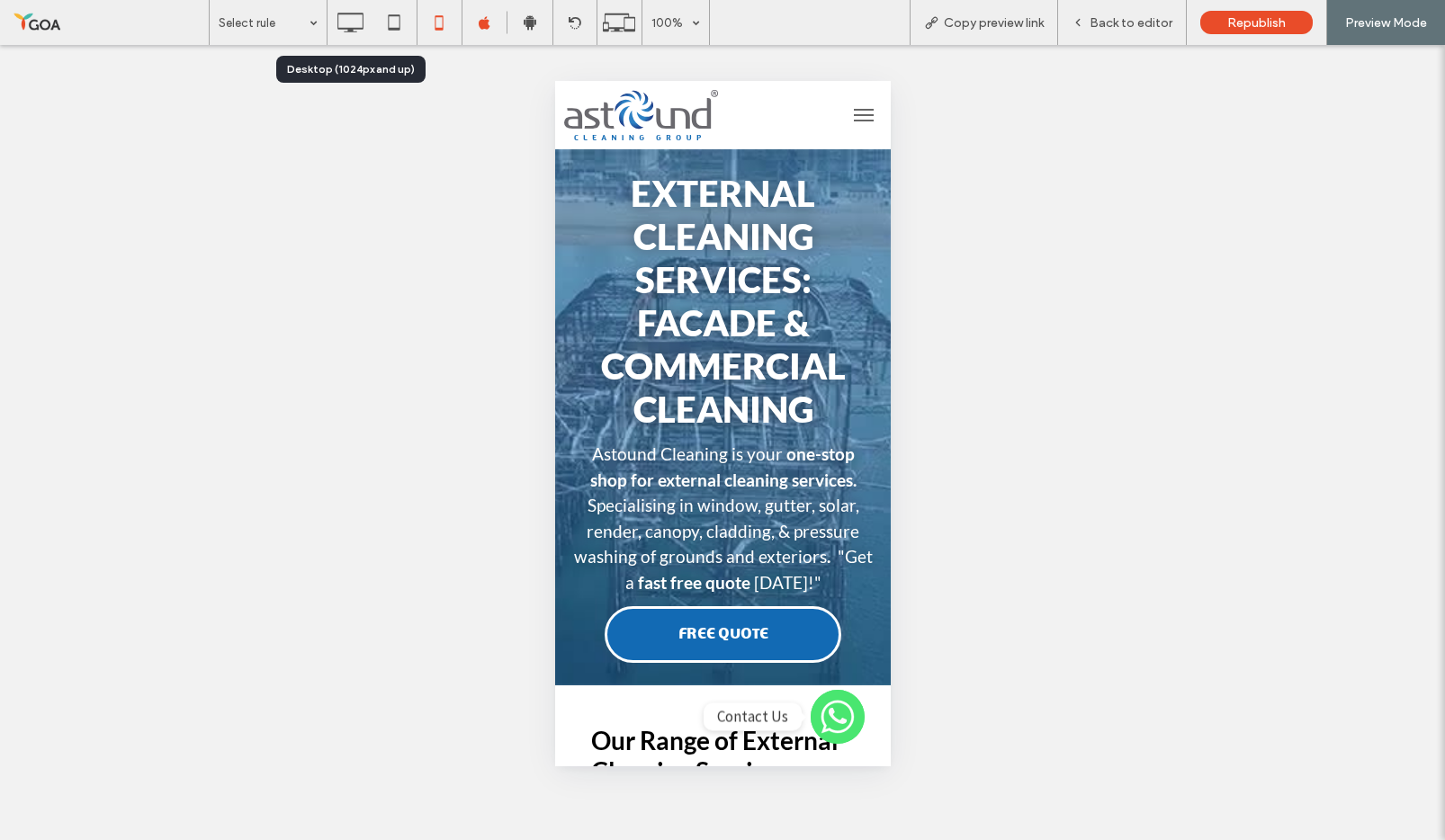
click at [356, 10] on icon at bounding box center [350, 22] width 36 height 36
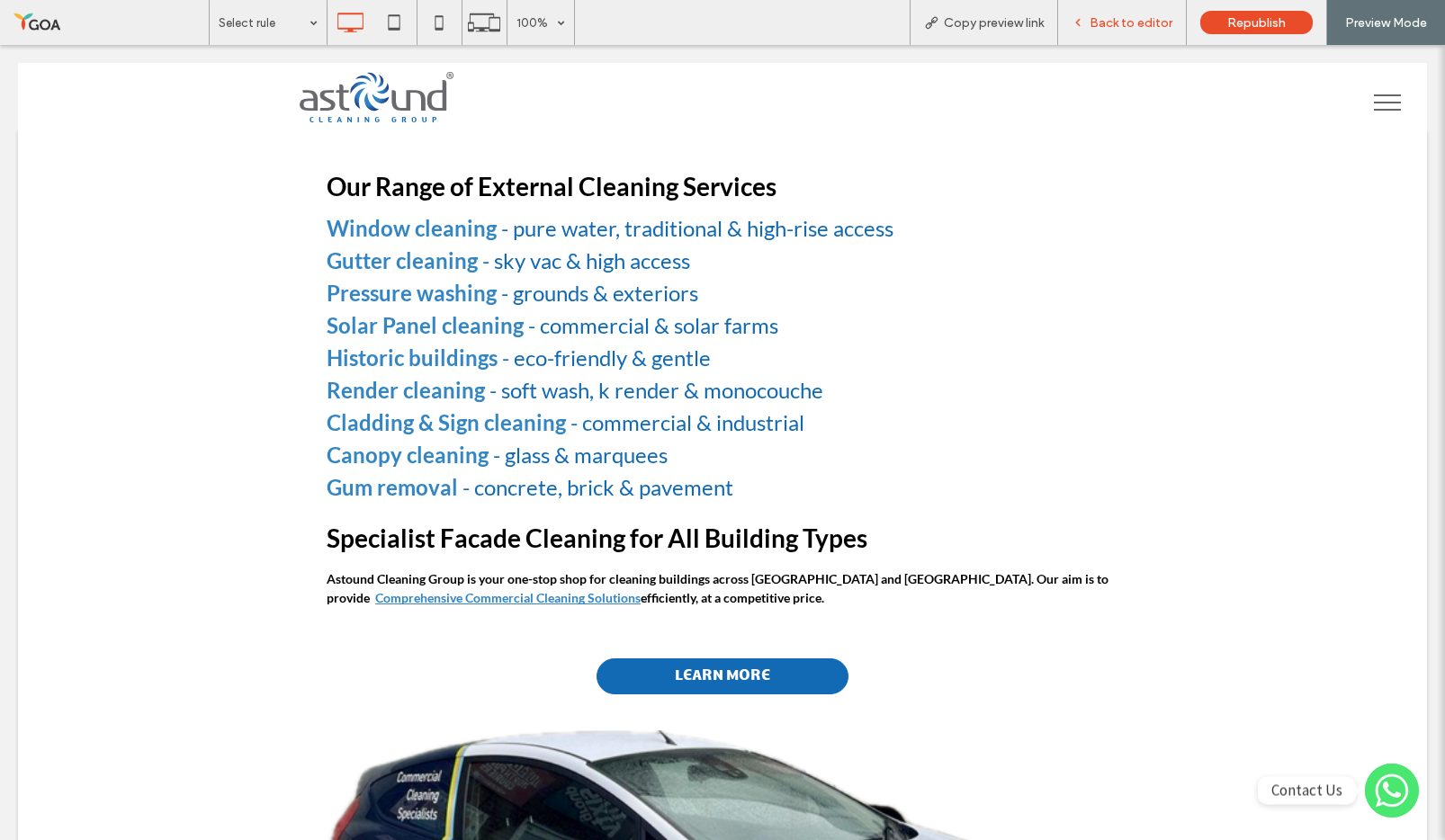
click at [1131, 37] on div "Select rule 100% Copy preview link Back to editor Republish Preview Mode Site C…" at bounding box center [722, 420] width 1445 height 840
click at [1130, 27] on span "Back to editor" at bounding box center [1131, 23] width 83 height 16
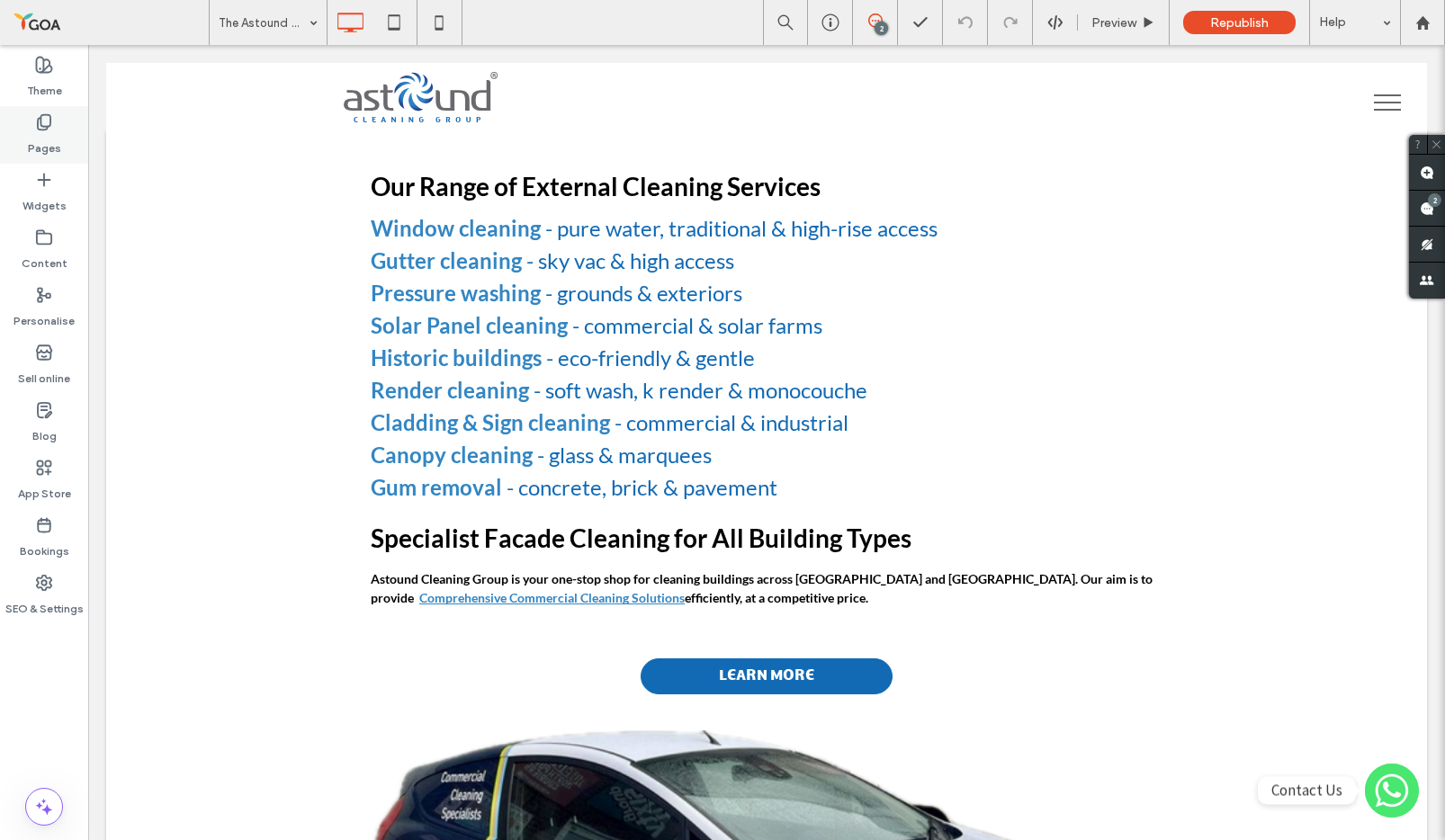
click at [53, 132] on label "Pages" at bounding box center [44, 143] width 33 height 25
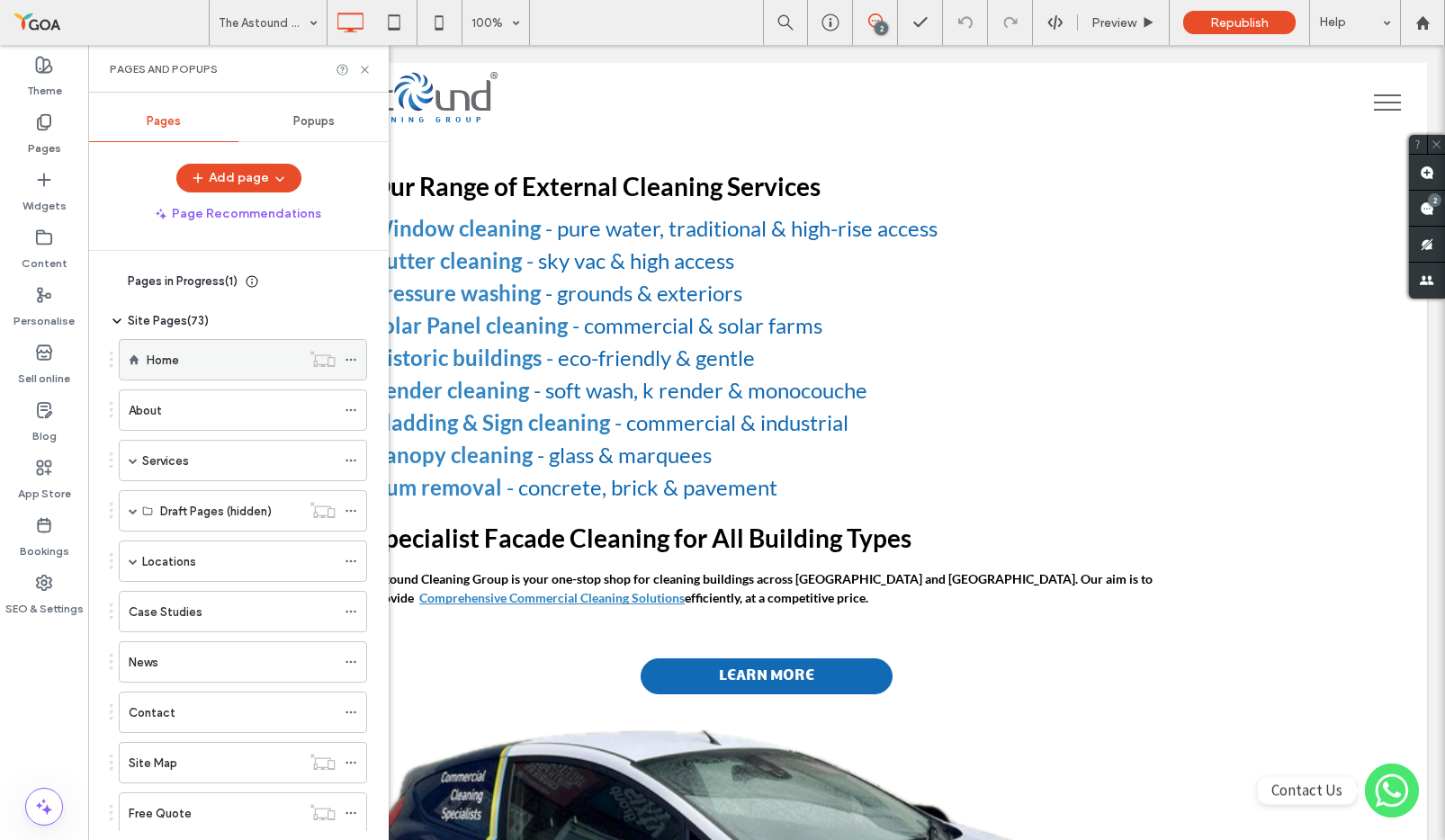
click at [213, 369] on div "Home" at bounding box center [223, 360] width 154 height 18
click at [370, 69] on icon at bounding box center [365, 69] width 14 height 14
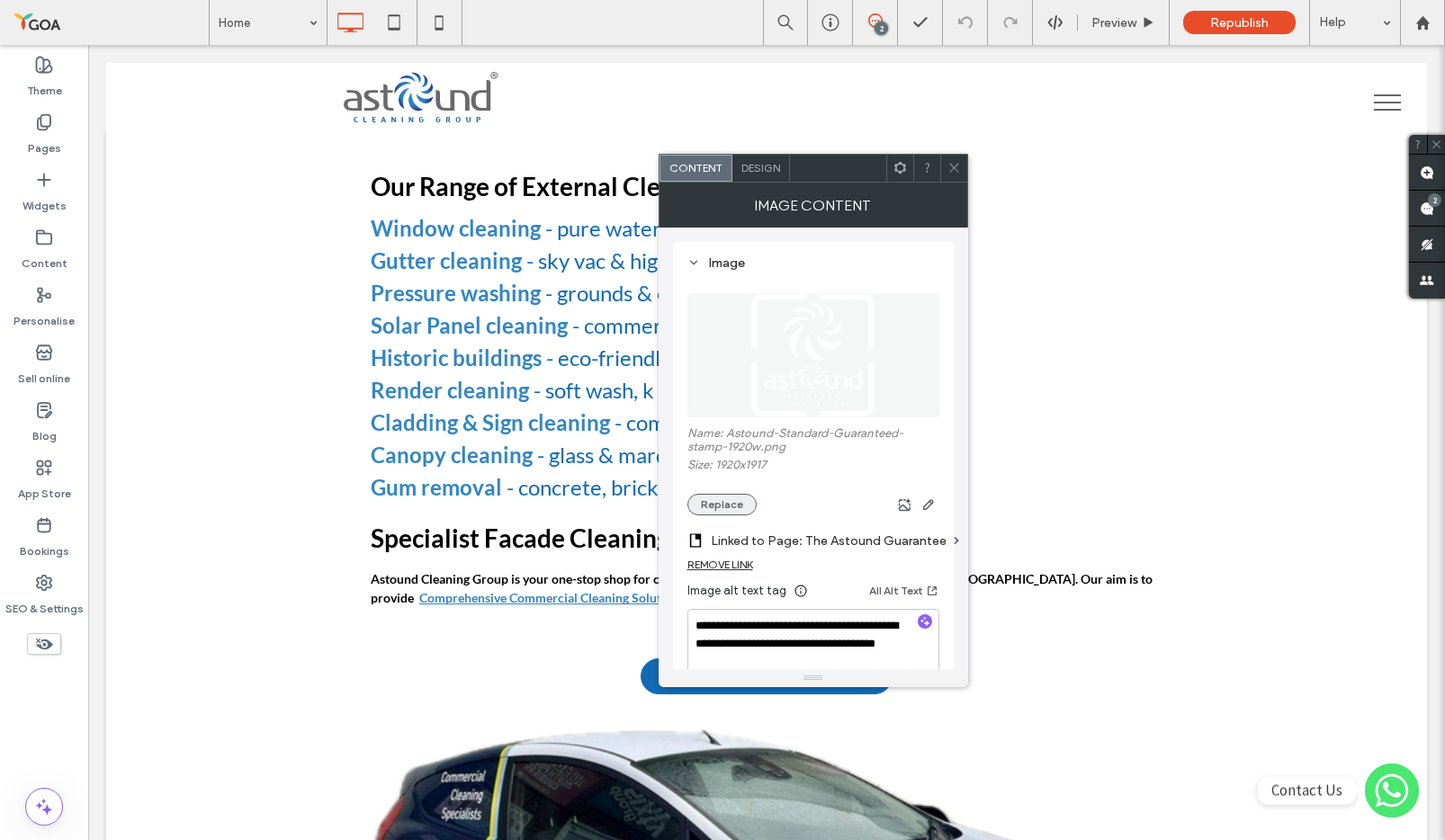
click at [716, 508] on button "Replace" at bounding box center [722, 504] width 69 height 21
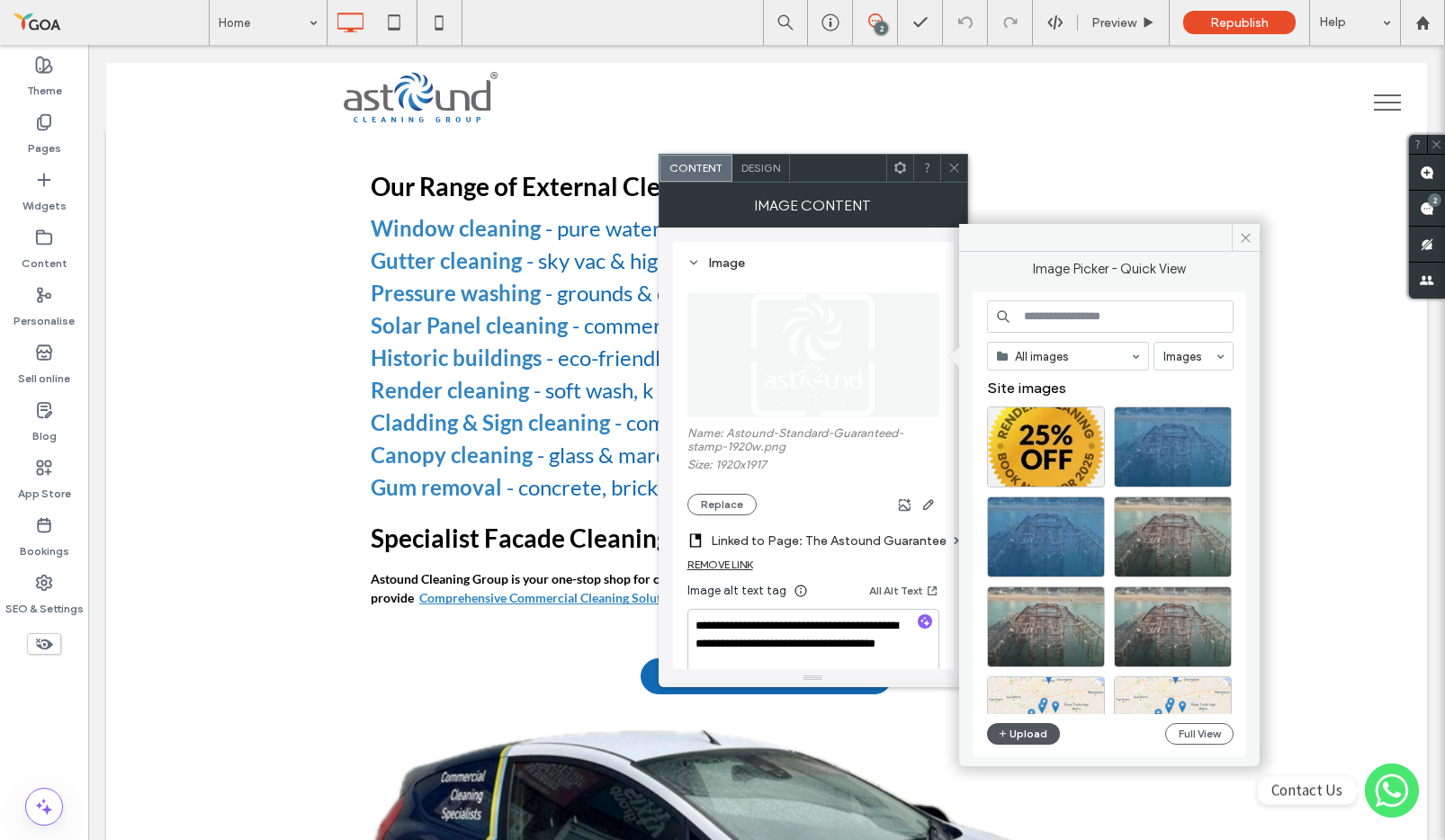
click at [1029, 729] on button "Upload" at bounding box center [1024, 733] width 74 height 21
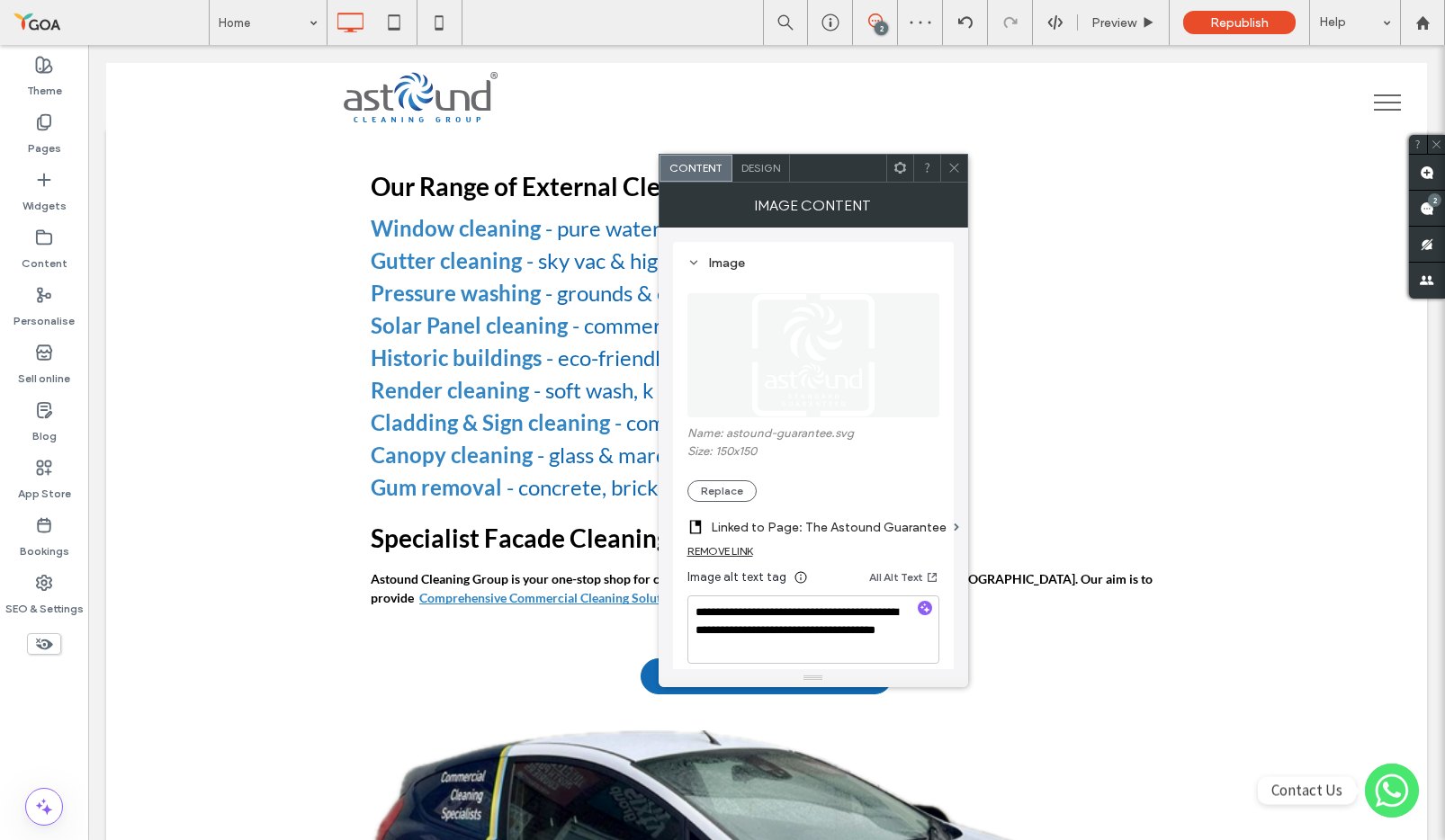
drag, startPoint x: 951, startPoint y: 164, endPoint x: 943, endPoint y: 159, distance: 9.4
click at [950, 163] on icon at bounding box center [954, 167] width 14 height 14
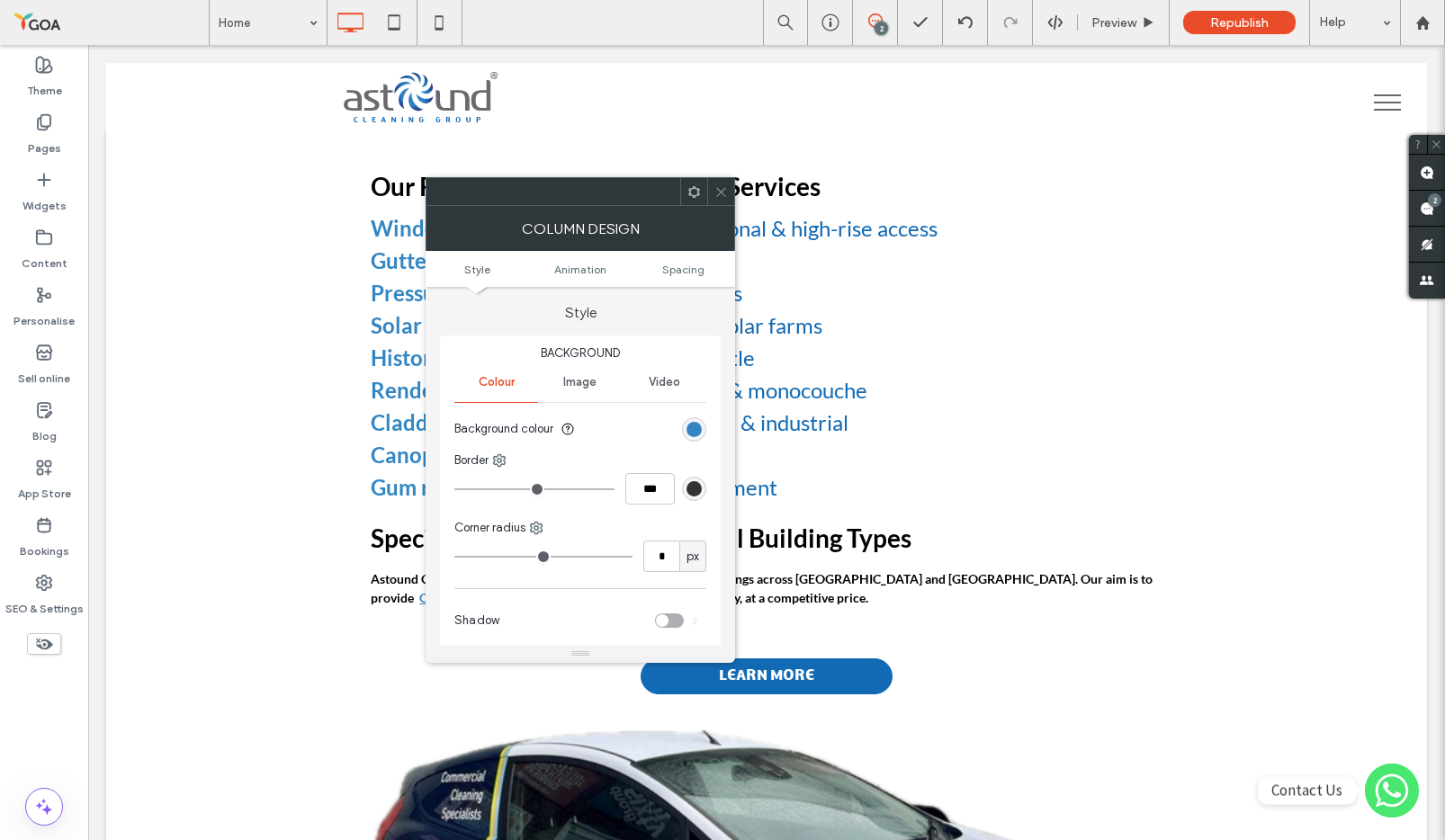
click at [728, 193] on div at bounding box center [720, 191] width 27 height 27
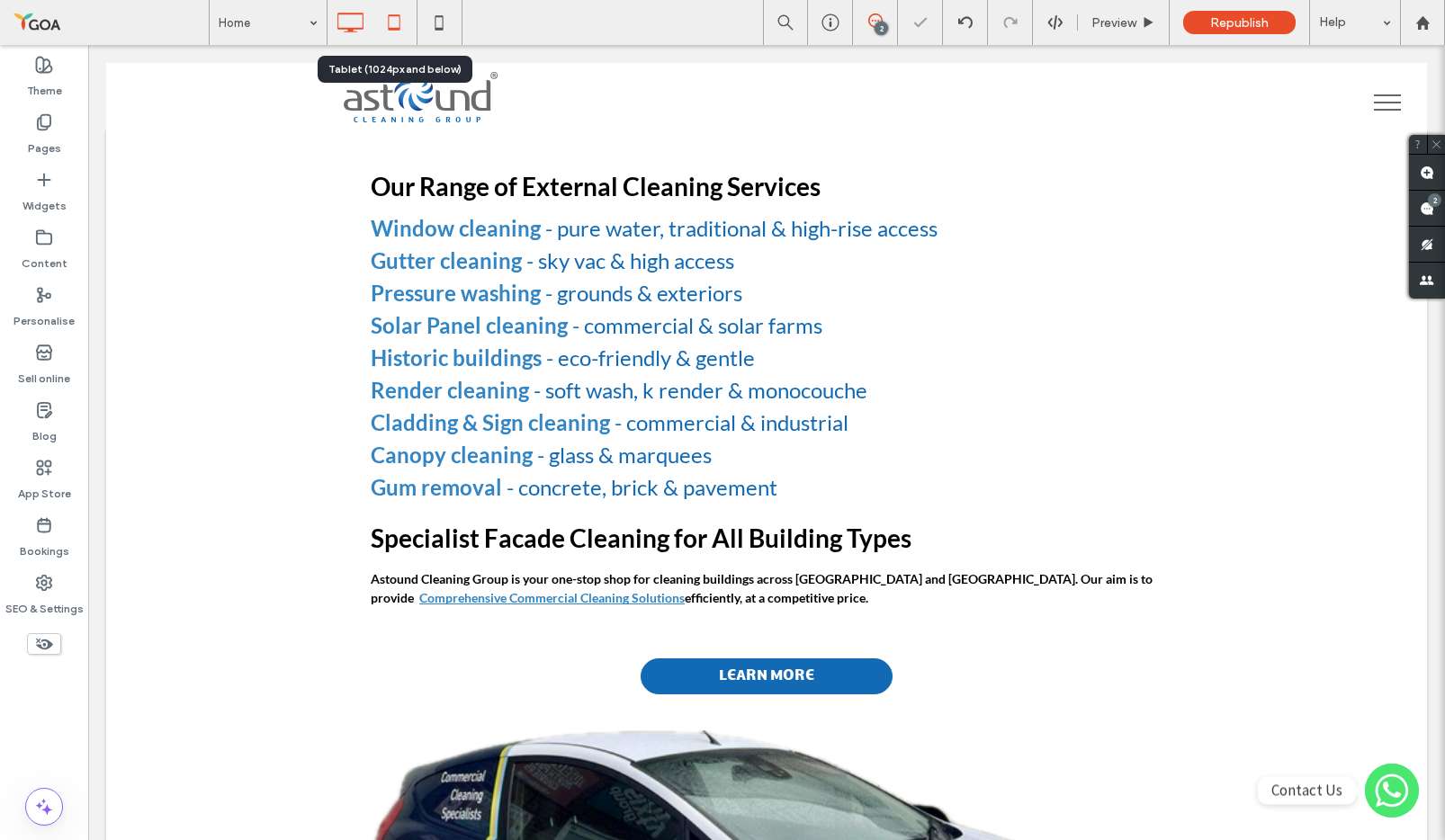
click at [403, 30] on icon at bounding box center [393, 22] width 36 height 36
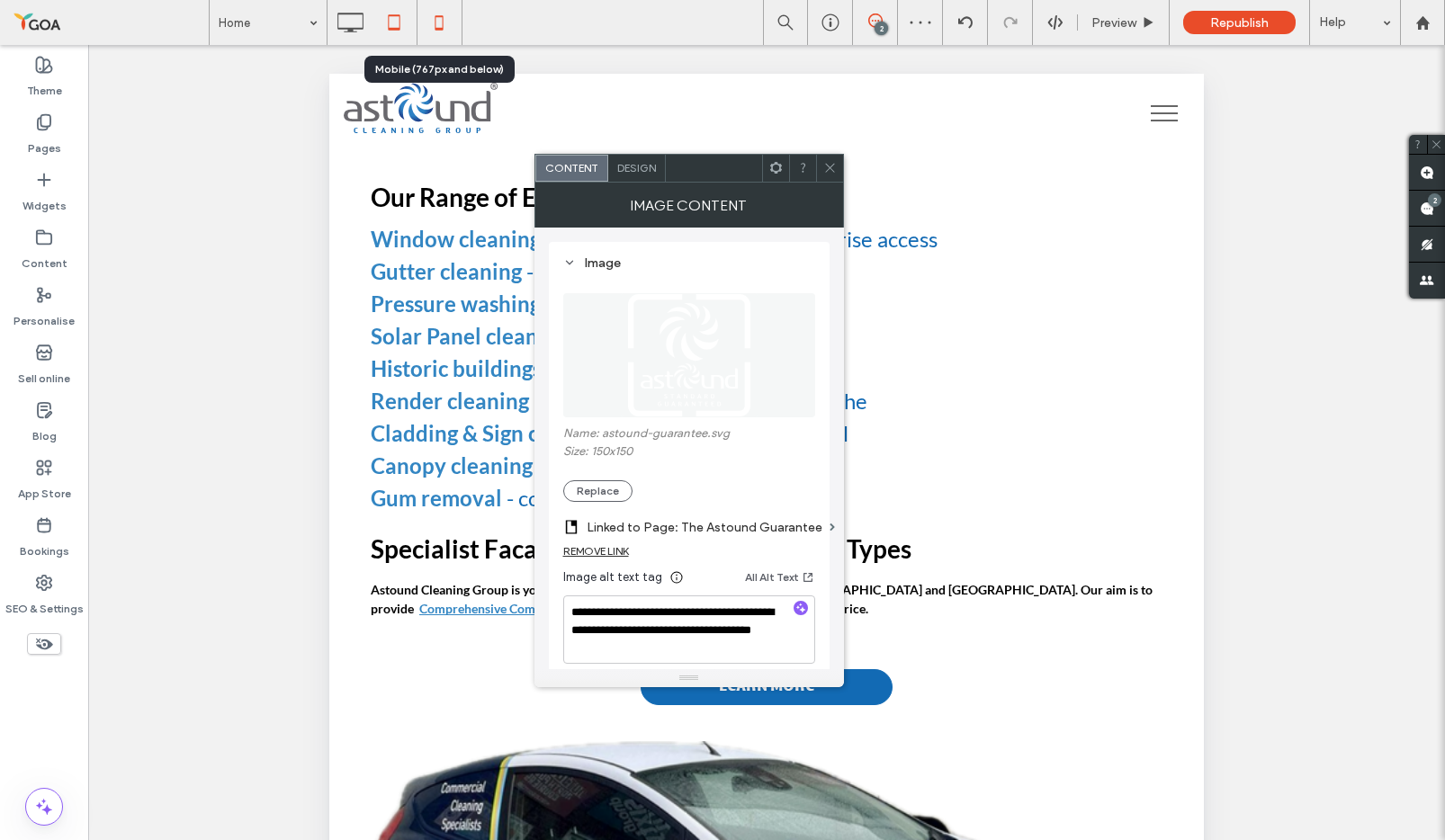
click at [440, 28] on use at bounding box center [439, 23] width 8 height 15
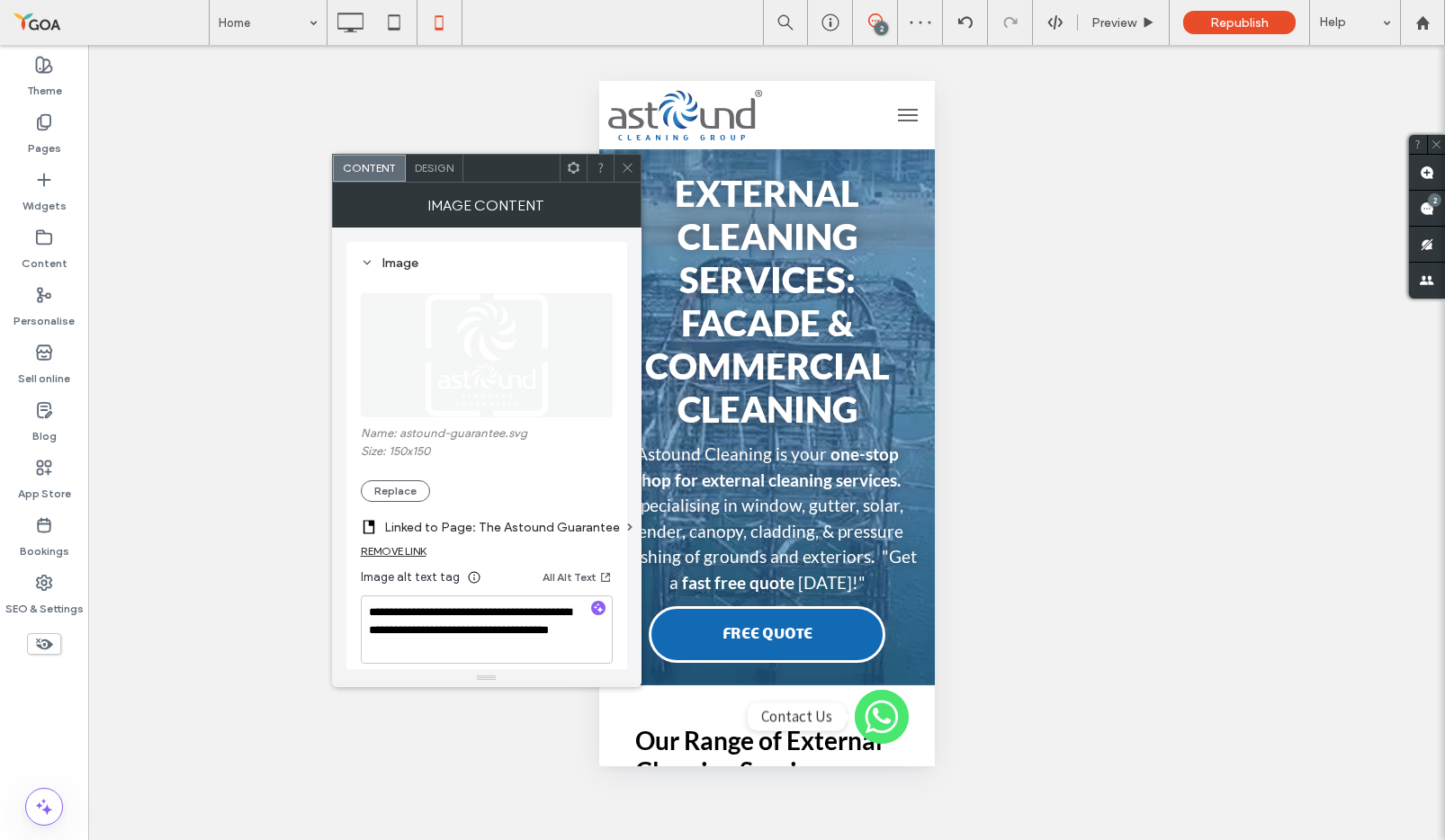
click at [626, 164] on icon at bounding box center [627, 167] width 14 height 14
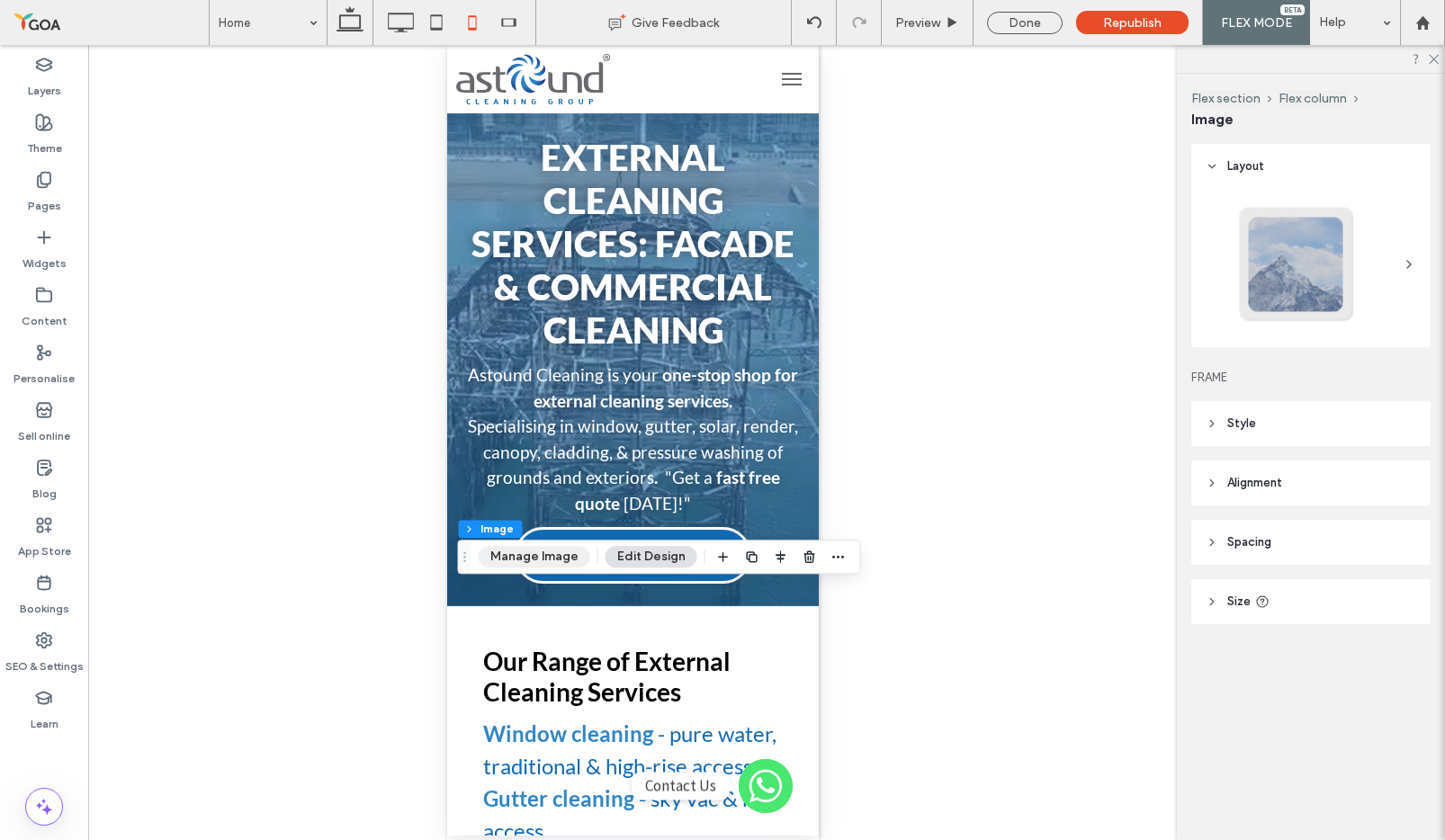
click at [548, 557] on button "Manage Image" at bounding box center [534, 557] width 112 height 21
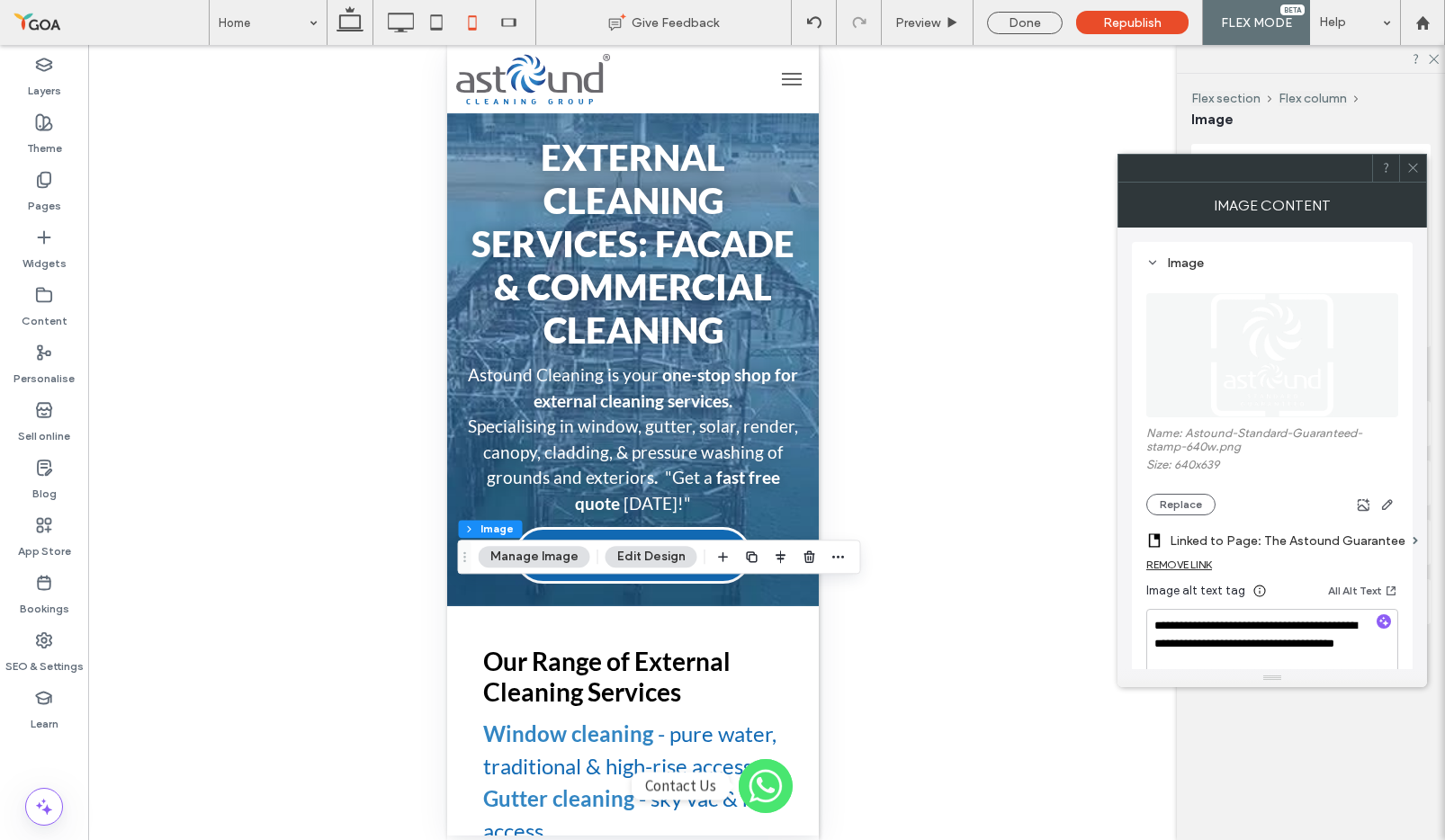
click at [1192, 492] on div "Name: Astound-Standard-Guaranteed-stamp-640w.png Size: 640x639 Replace" at bounding box center [1271, 471] width 252 height 89
click at [1192, 501] on button "Replace" at bounding box center [1180, 504] width 69 height 21
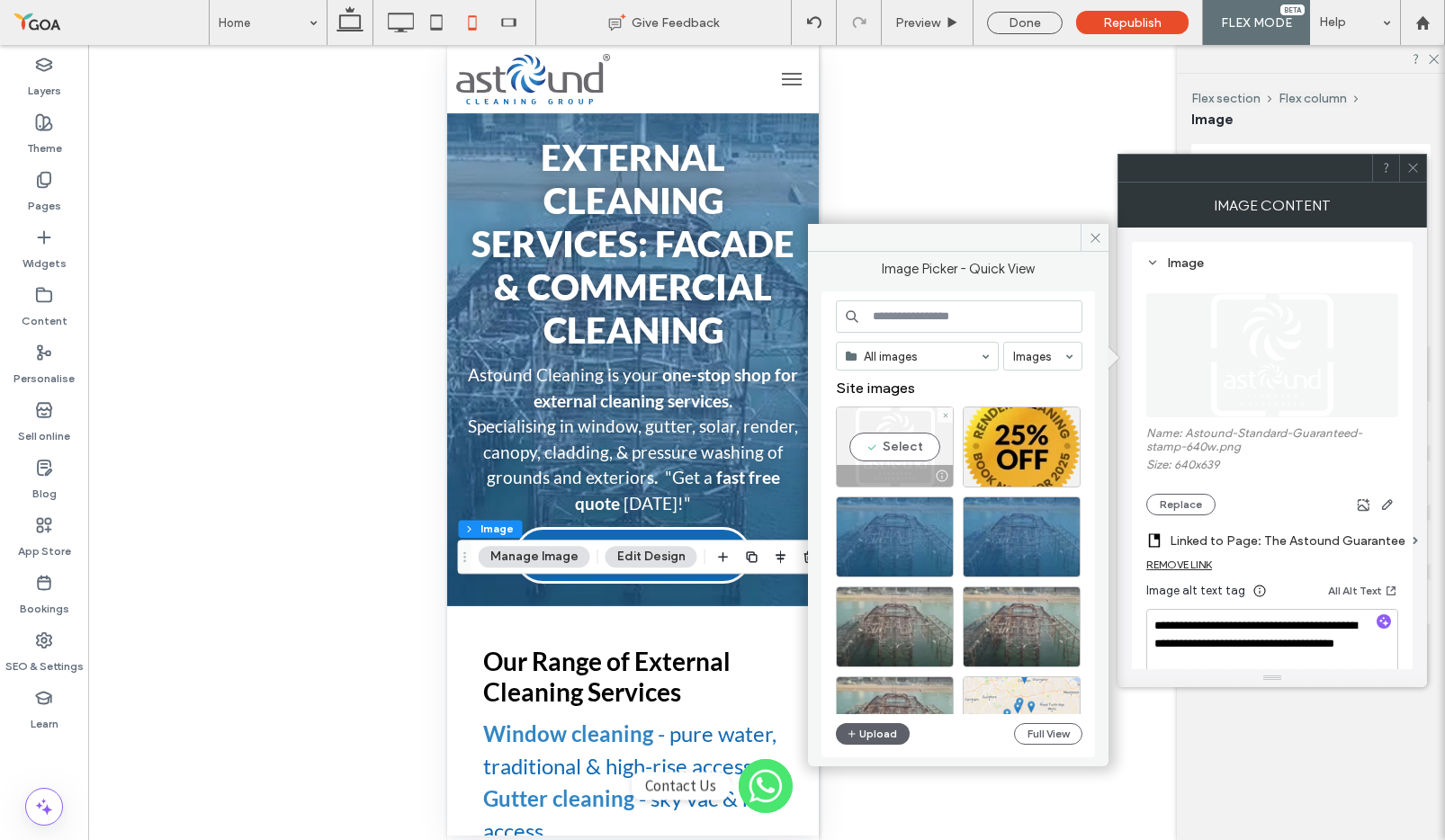
drag, startPoint x: 905, startPoint y: 429, endPoint x: 891, endPoint y: 427, distance: 14.1
click at [904, 429] on div "Select" at bounding box center [895, 447] width 118 height 81
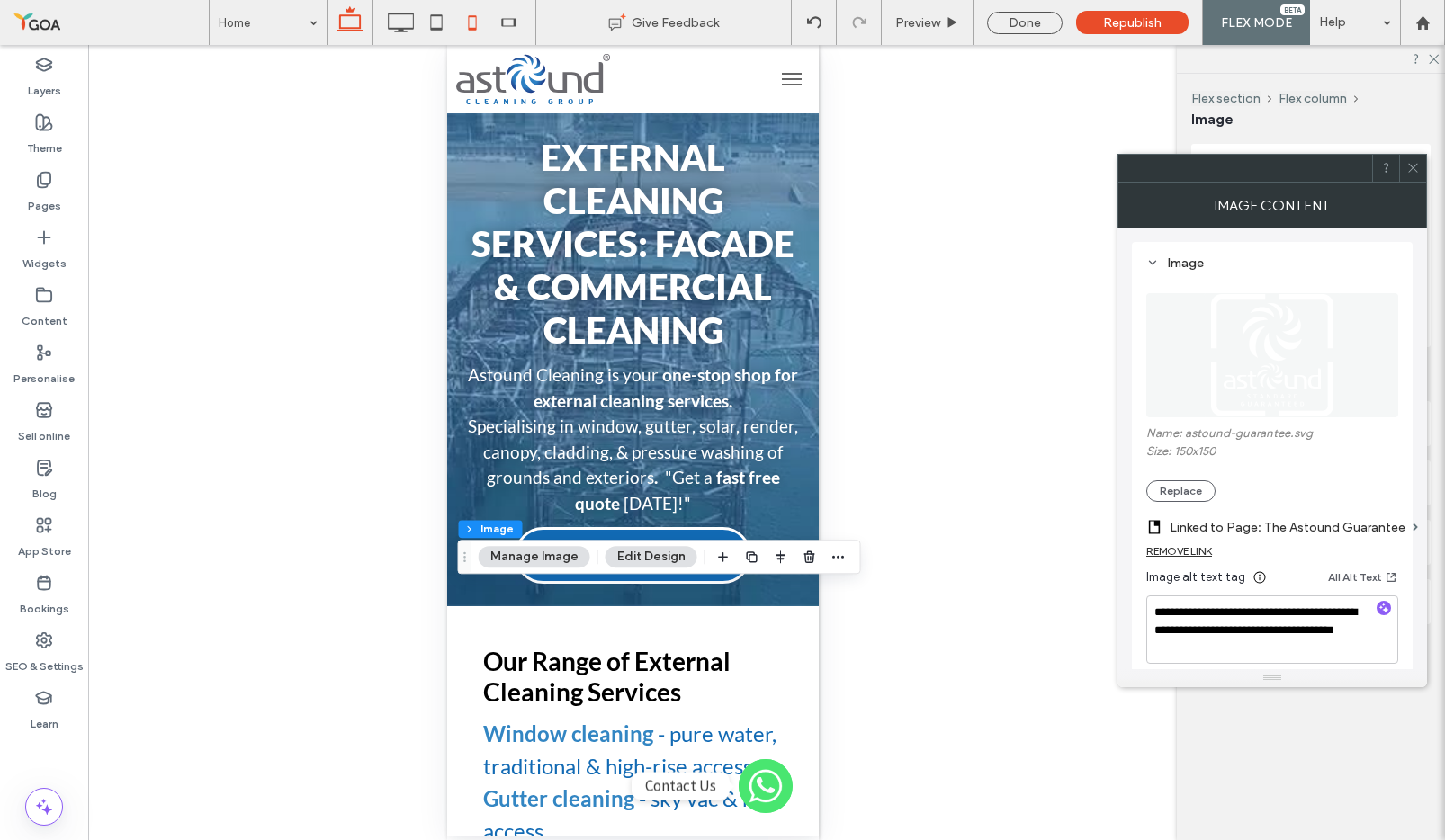
click at [344, 19] on icon at bounding box center [350, 22] width 36 height 36
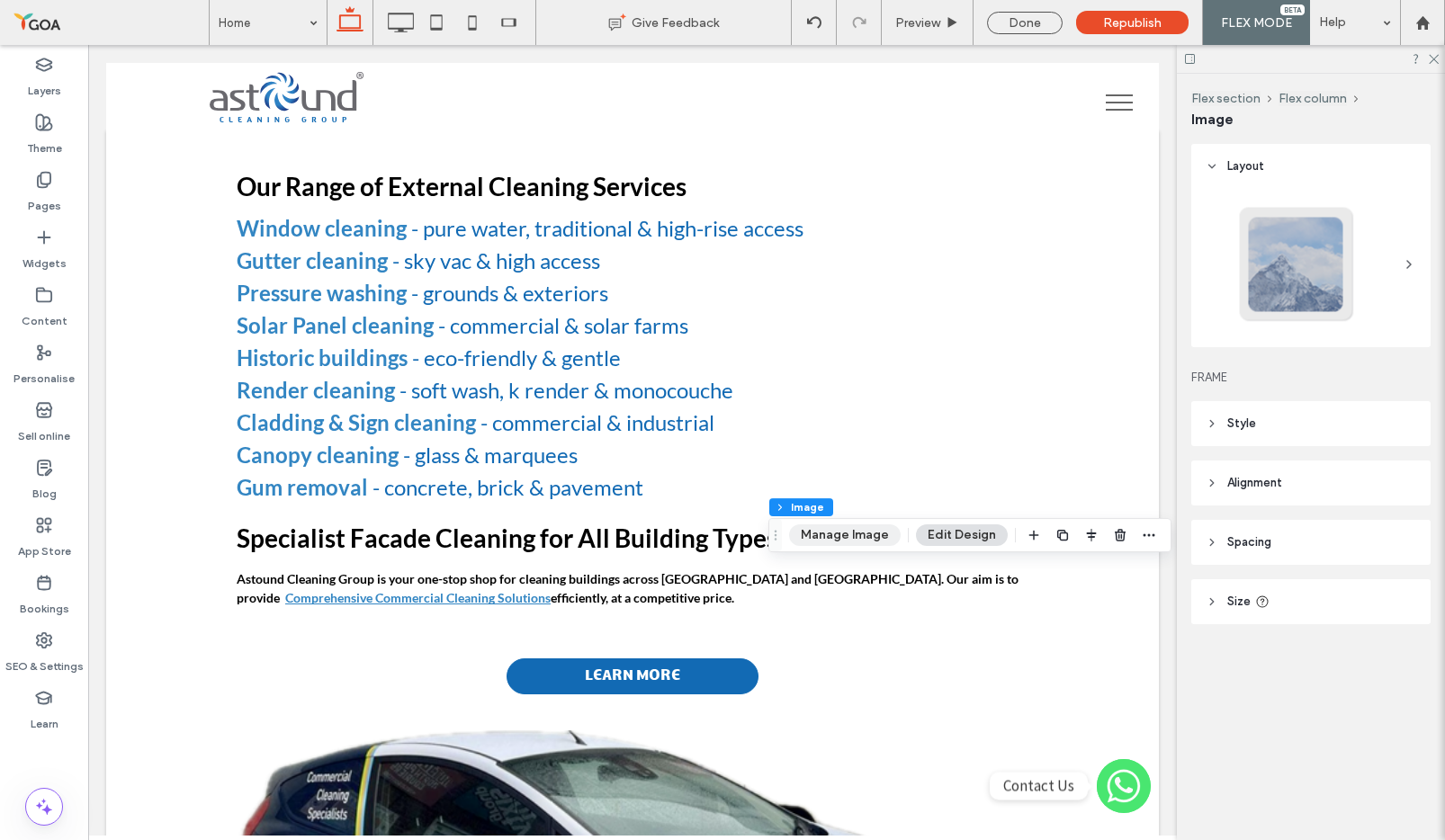
click at [861, 544] on button "Manage Image" at bounding box center [845, 534] width 112 height 21
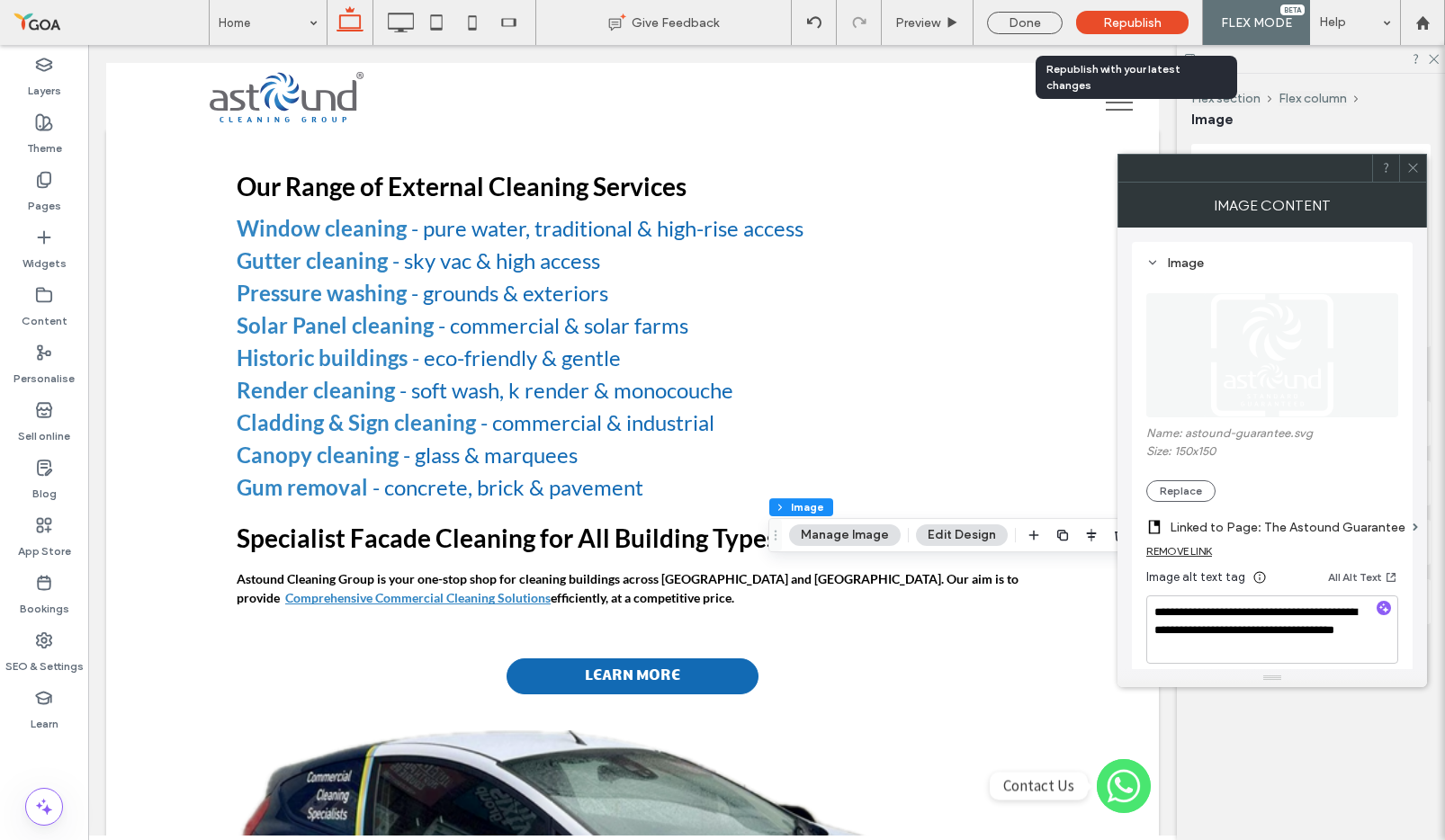
click at [1147, 21] on span "Republish" at bounding box center [1132, 23] width 58 height 16
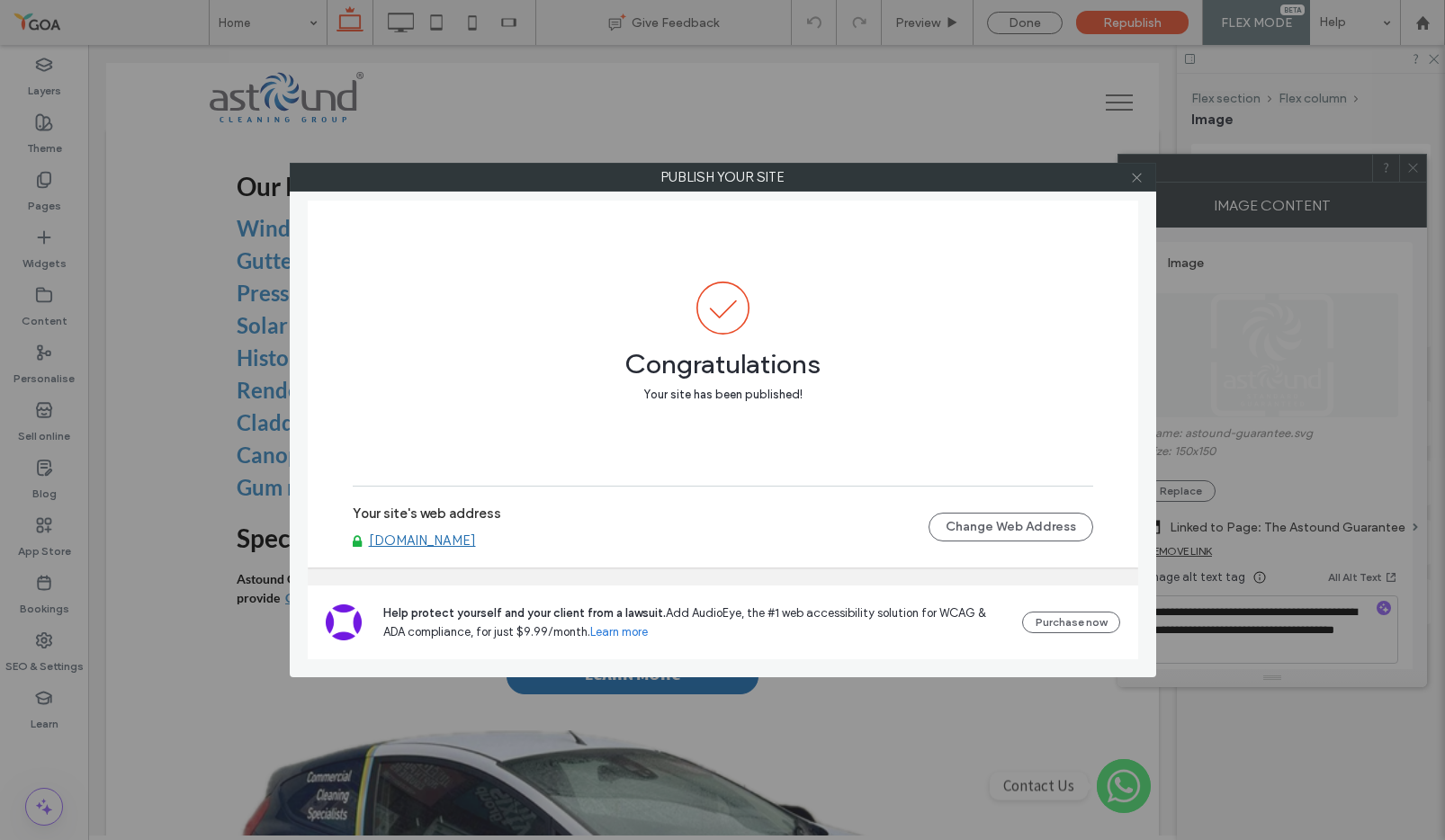
click at [1138, 180] on icon at bounding box center [1137, 177] width 14 height 14
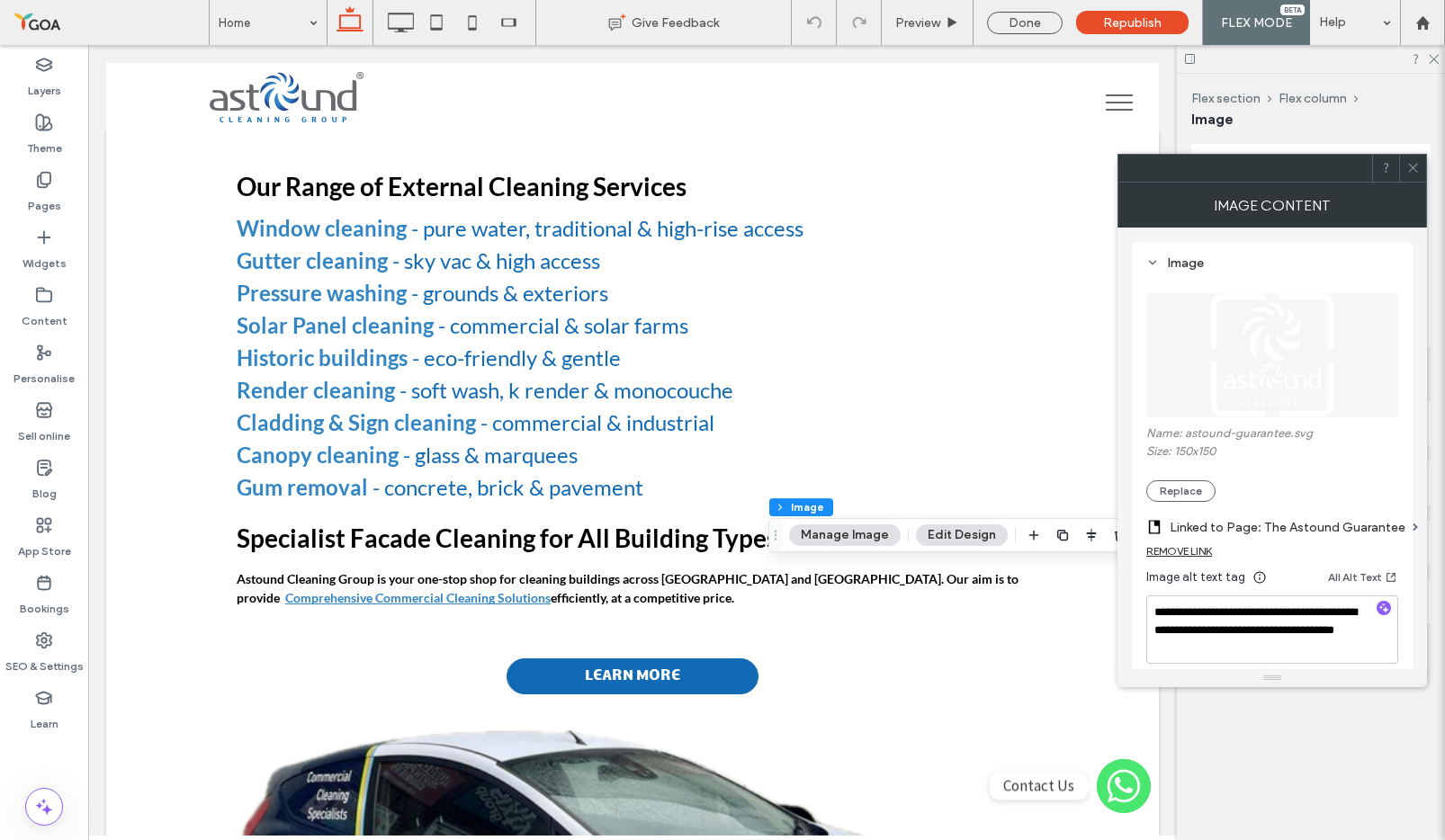
click at [1416, 169] on icon at bounding box center [1413, 167] width 14 height 14
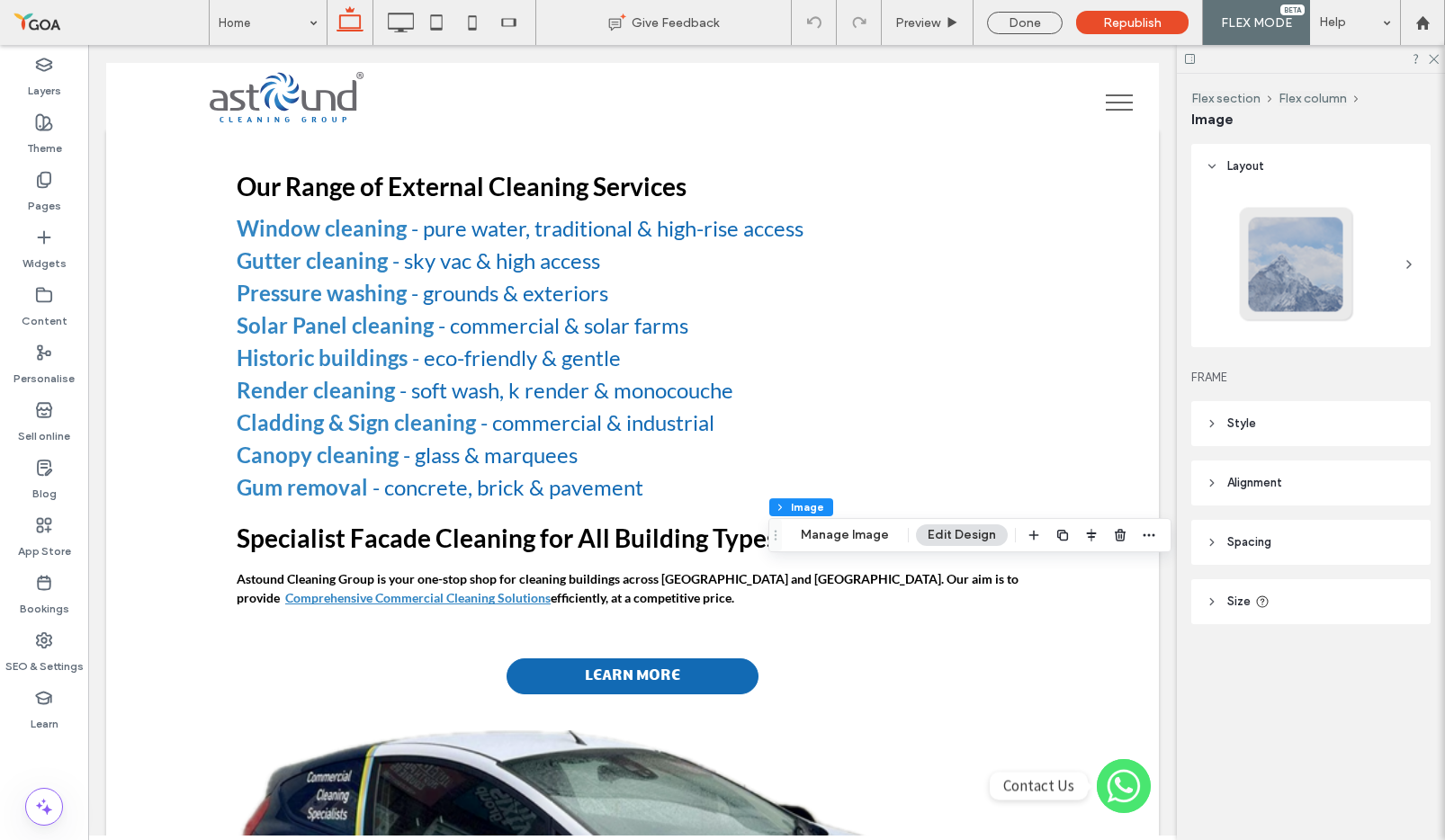
click at [1439, 56] on div at bounding box center [1311, 59] width 268 height 28
click at [1436, 54] on icon at bounding box center [1433, 58] width 12 height 12
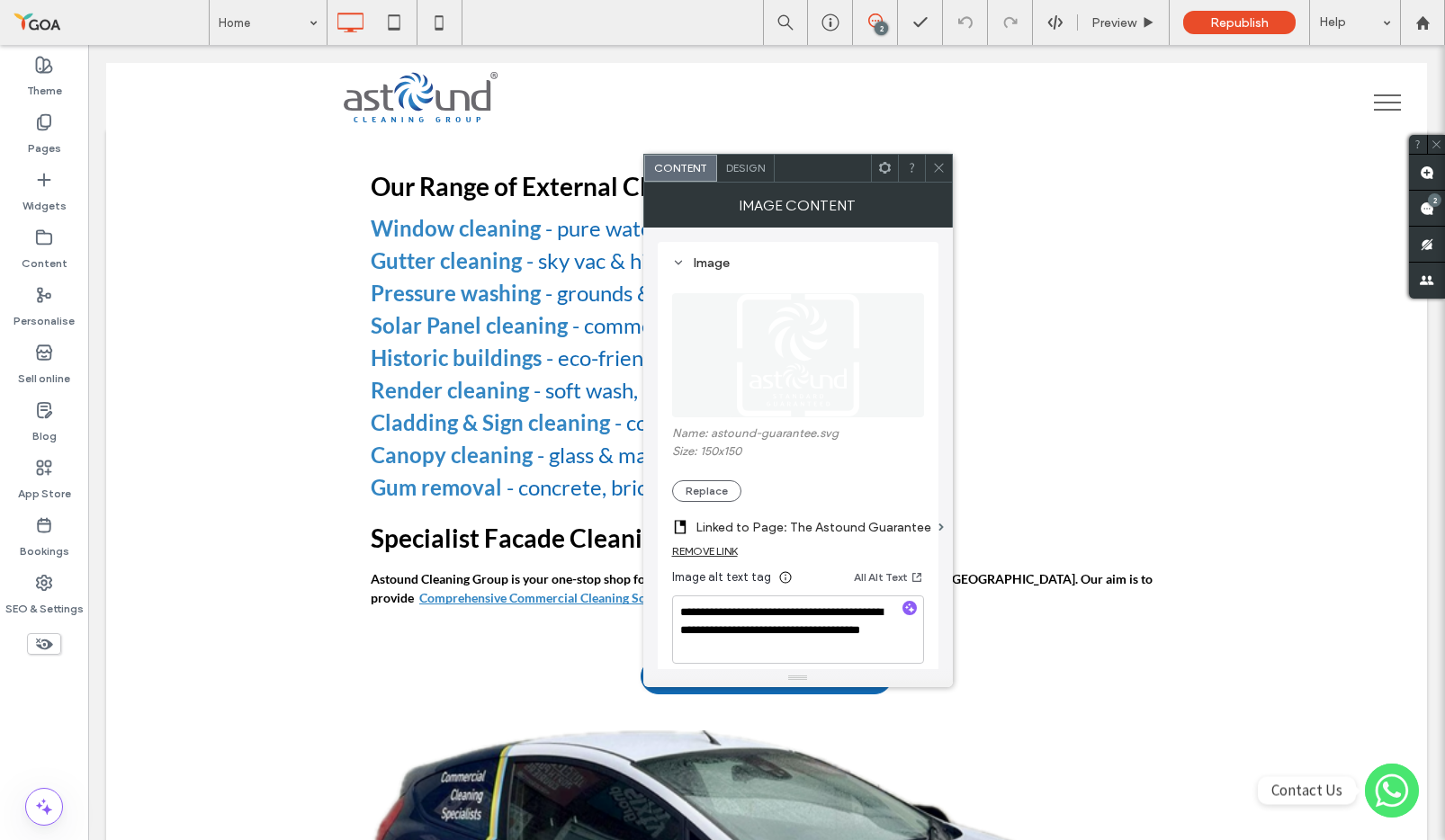
click at [935, 171] on icon at bounding box center [939, 167] width 14 height 14
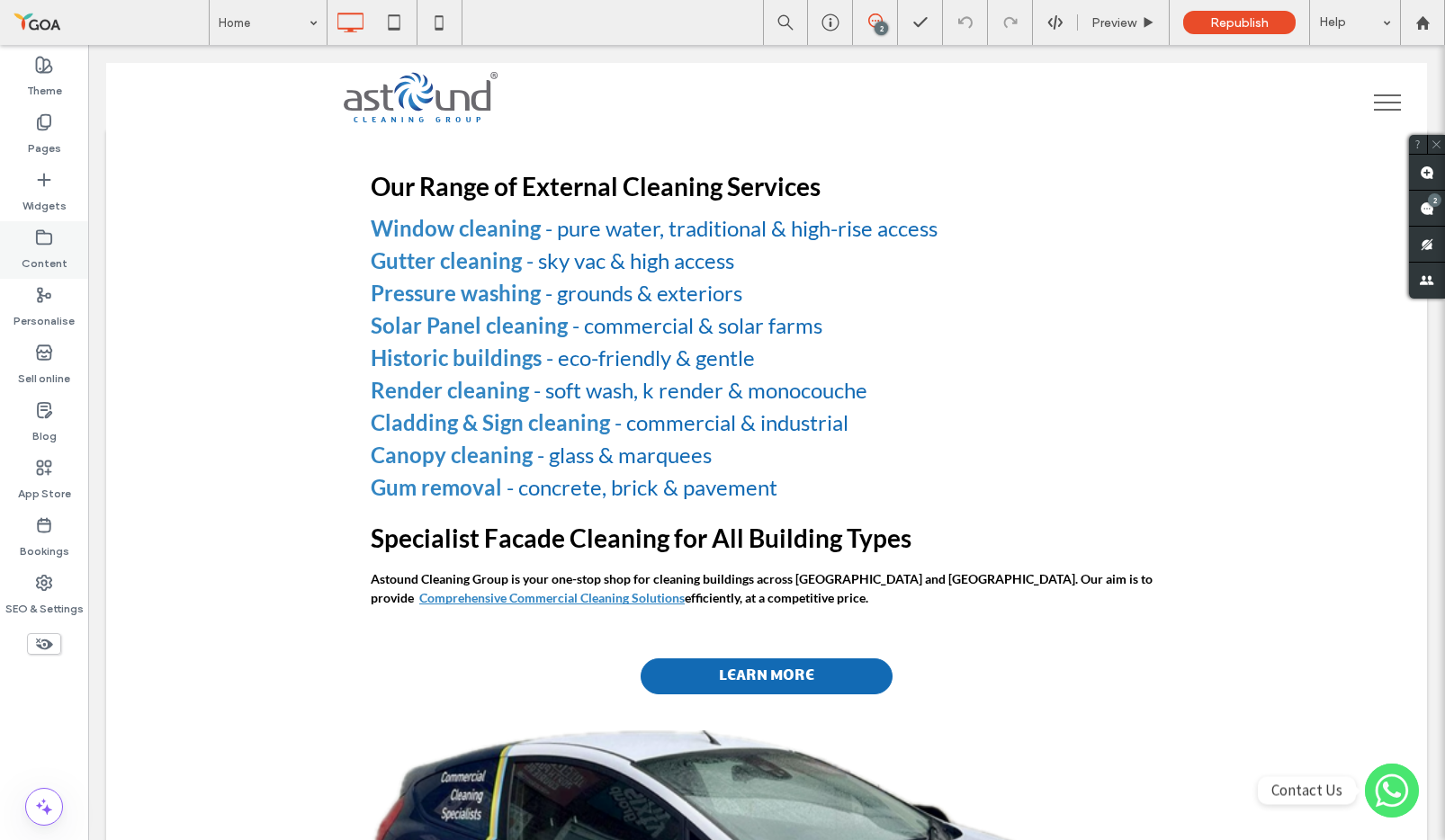
click at [38, 234] on icon at bounding box center [43, 237] width 18 height 18
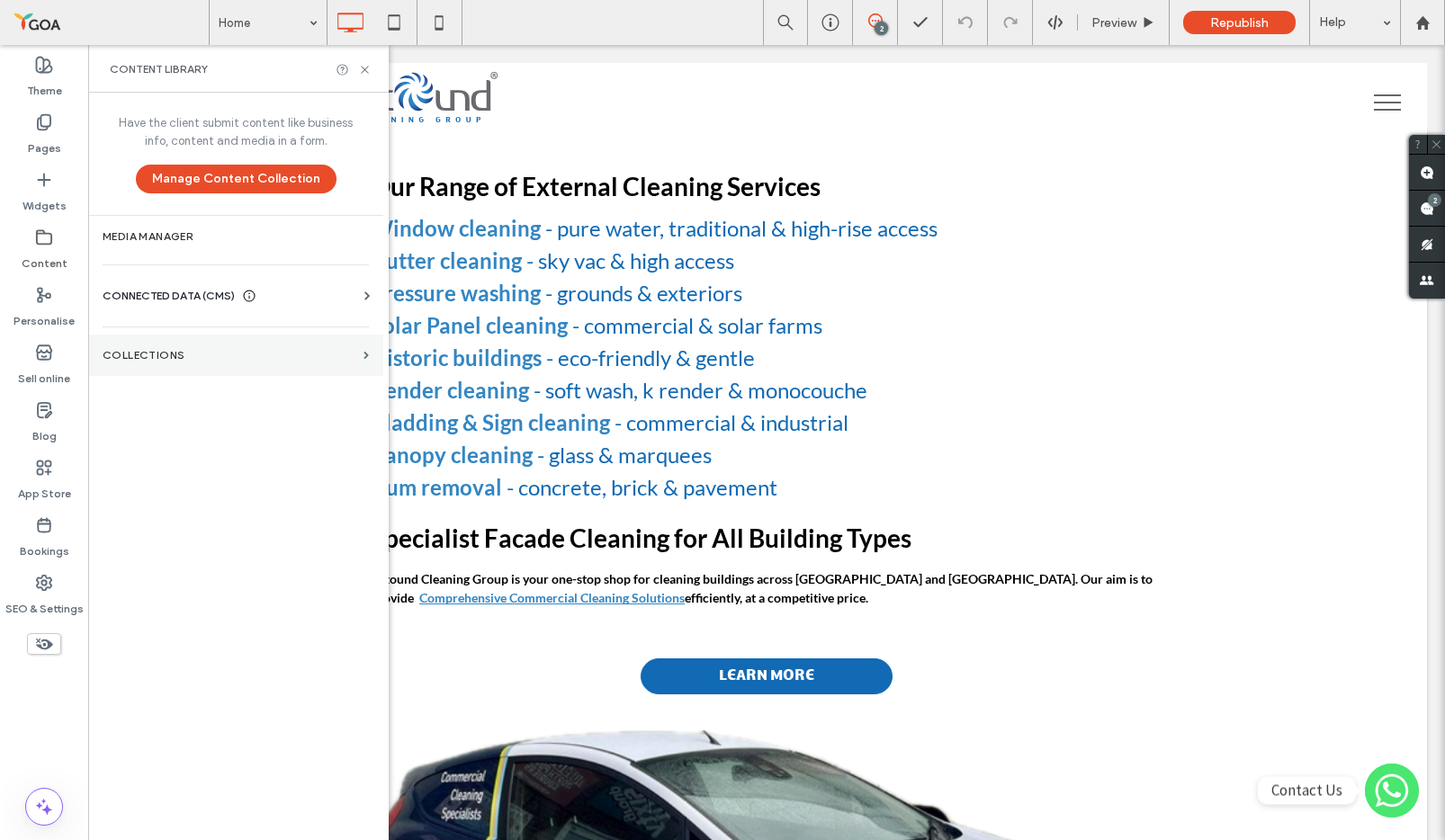
click at [121, 354] on label "COLLECTIONS" at bounding box center [229, 355] width 254 height 13
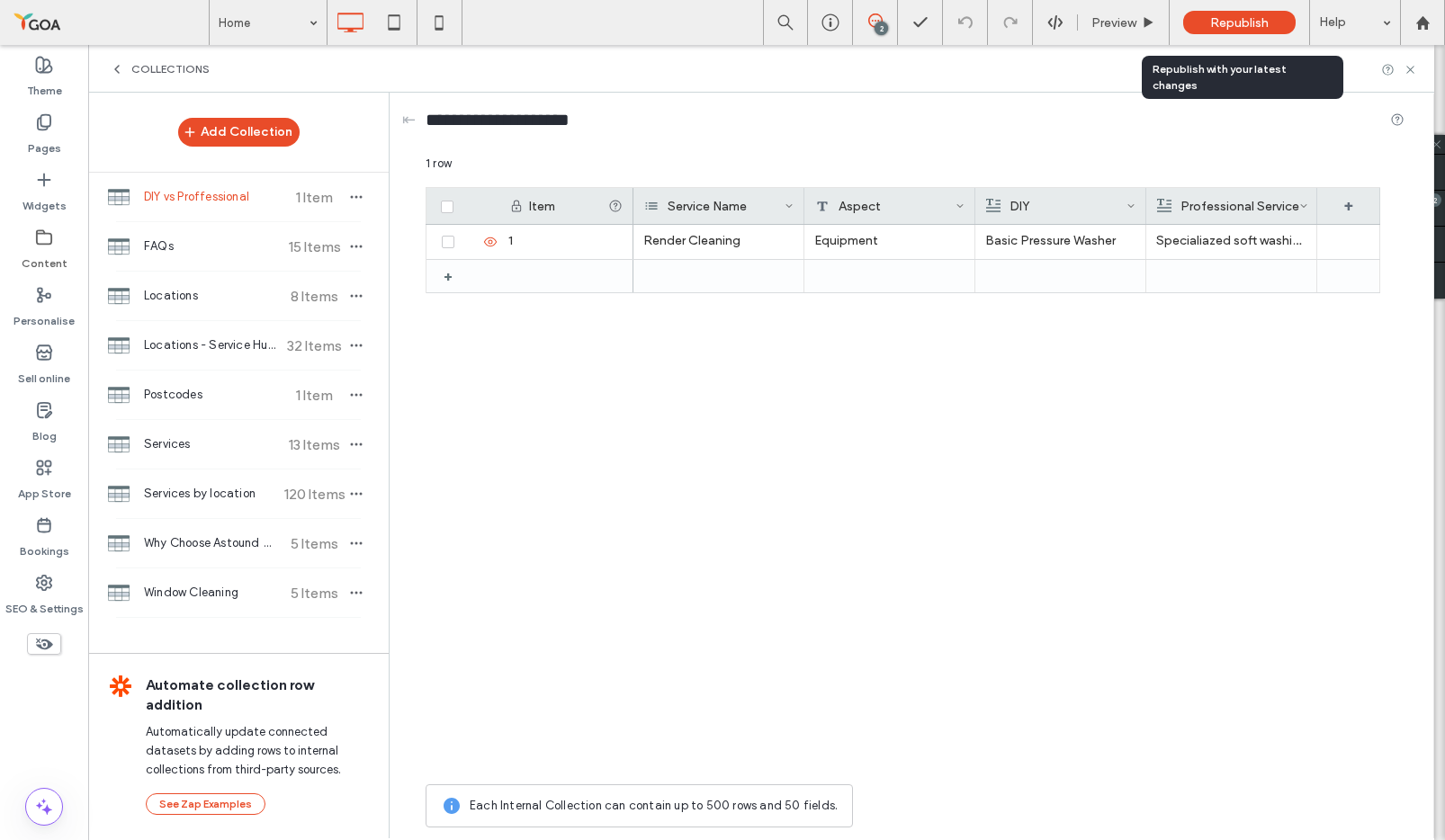
click at [1241, 25] on span "Republish" at bounding box center [1239, 23] width 58 height 16
